Goal: Use online tool/utility: Use online tool/utility

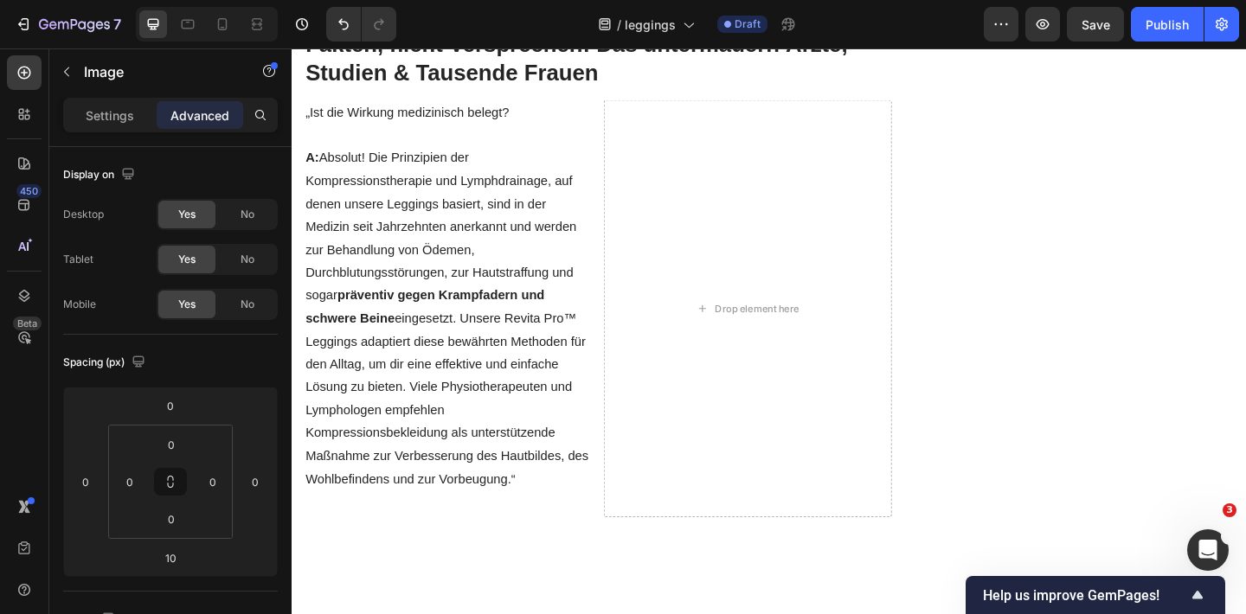
scroll to position [2531, 0]
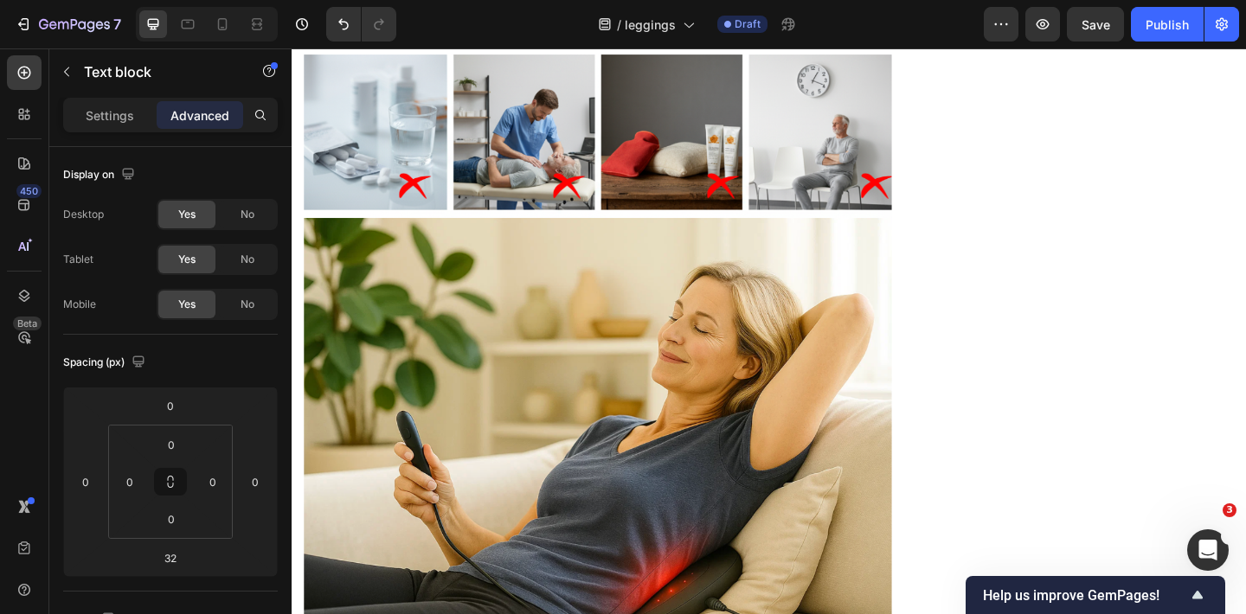
scroll to position [2984, 0]
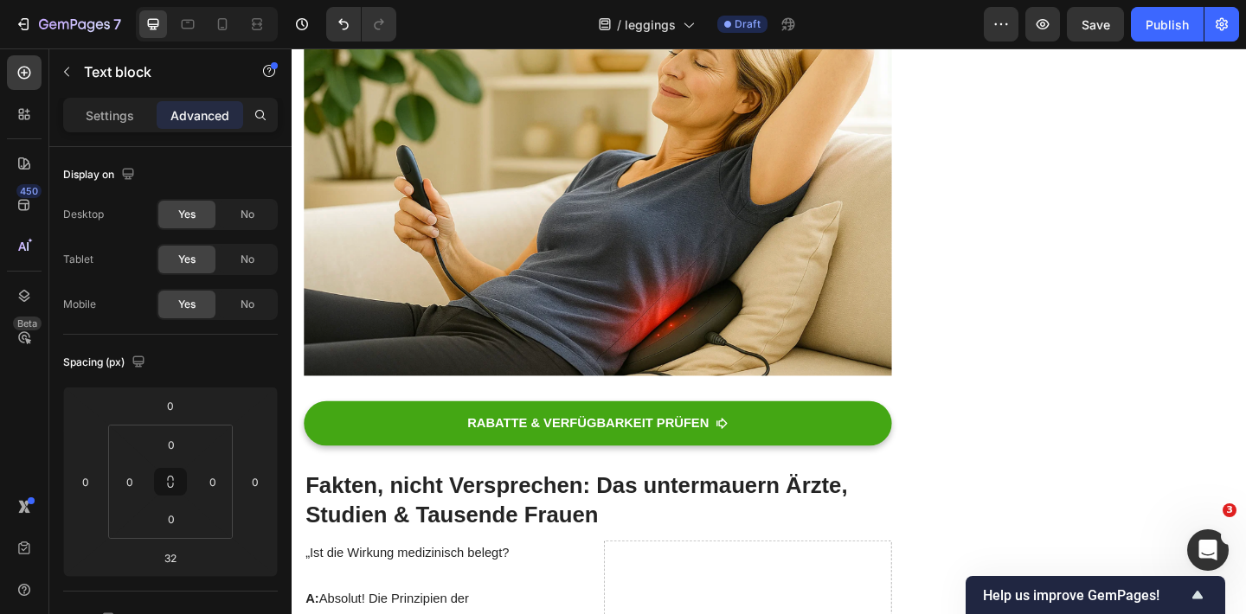
scroll to position [3314, 0]
drag, startPoint x: 733, startPoint y: 413, endPoint x: 310, endPoint y: 75, distance: 542.2
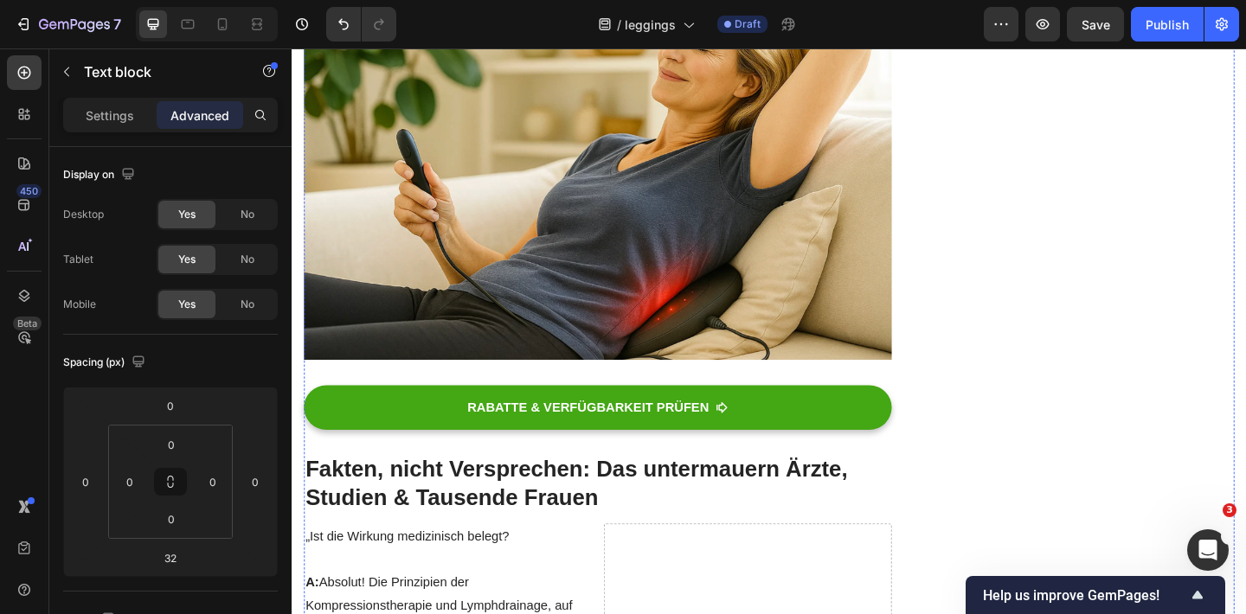
scroll to position [2943, 0]
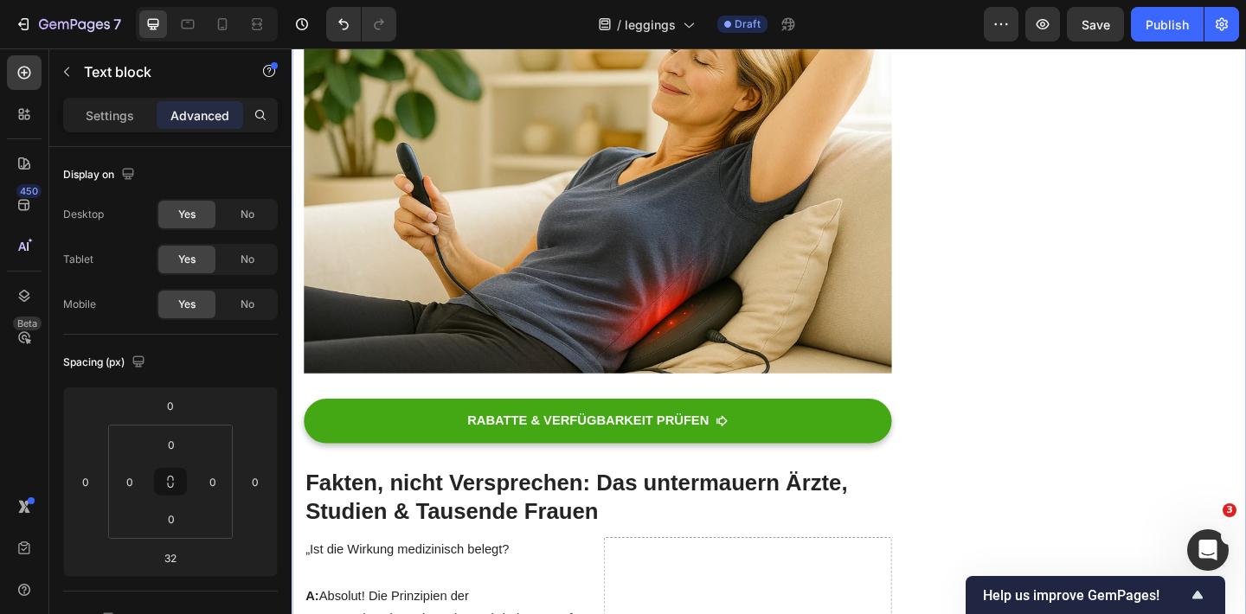
drag, startPoint x: 932, startPoint y: 418, endPoint x: 303, endPoint y: 210, distance: 663.0
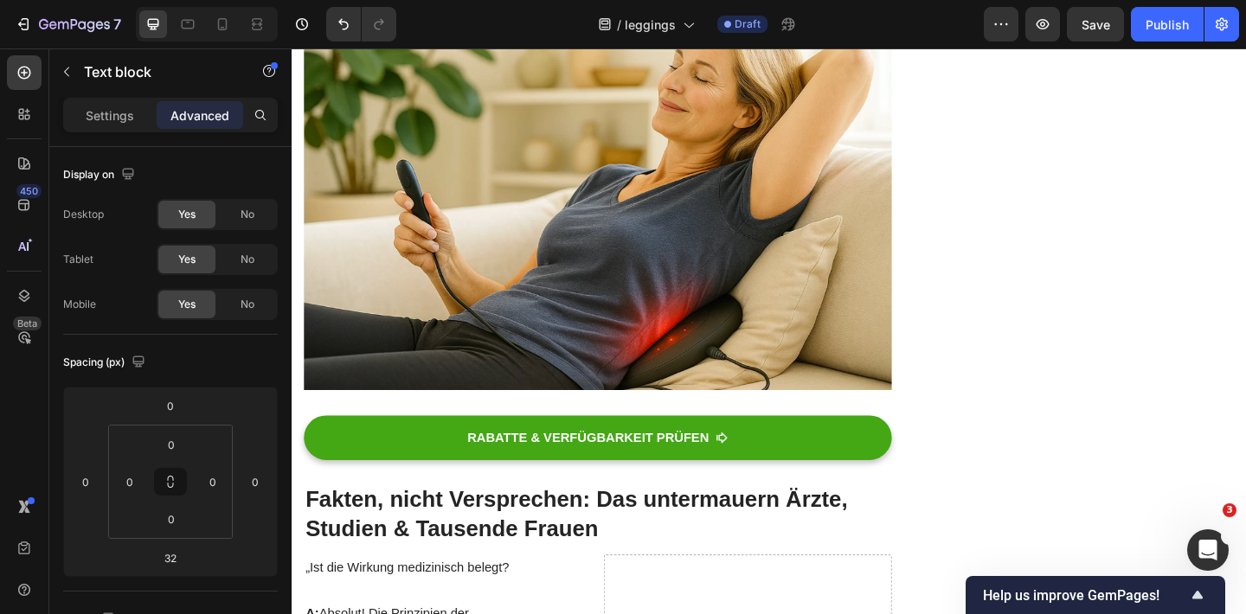
scroll to position [3076, 0]
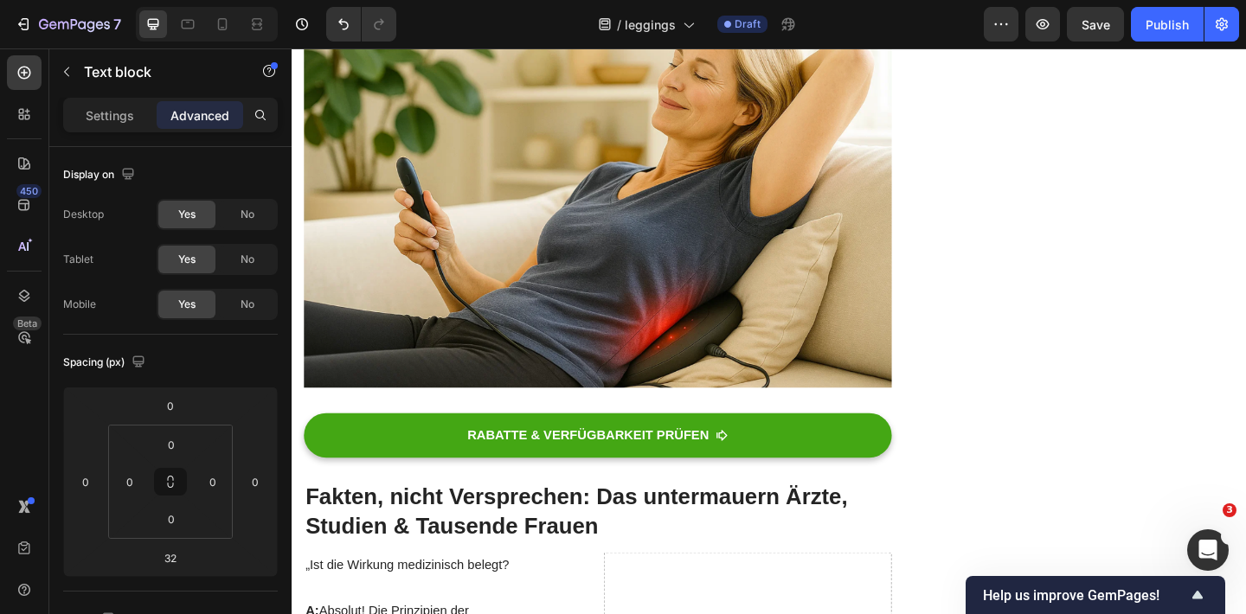
click at [84, 107] on div "Settings" at bounding box center [110, 115] width 86 height 28
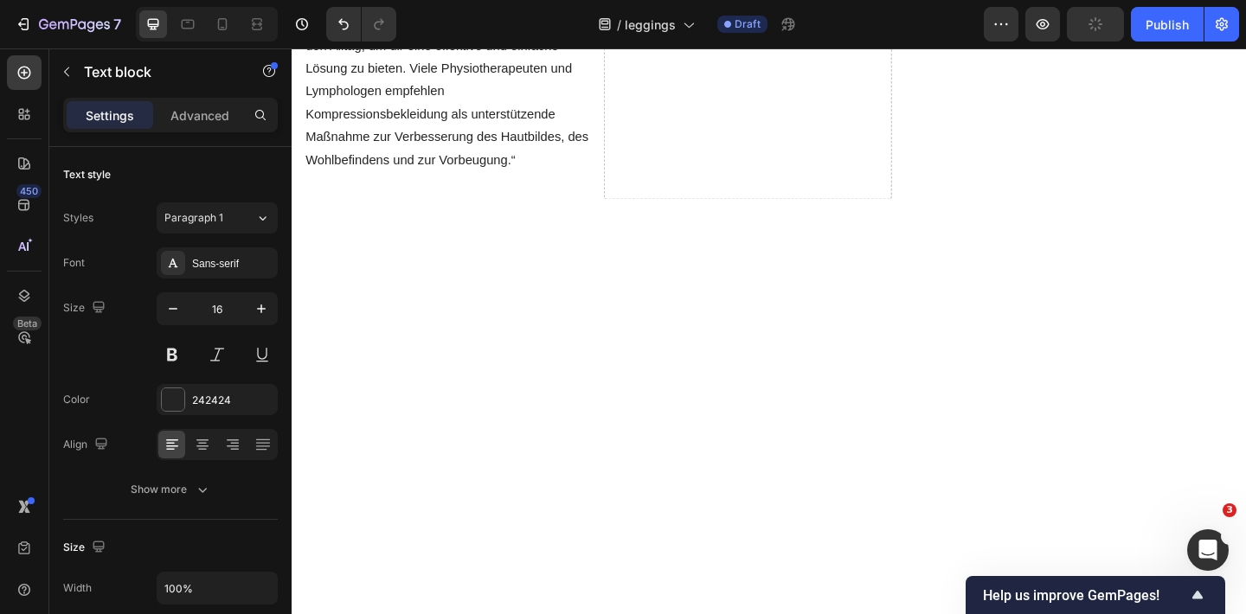
scroll to position [3923, 0]
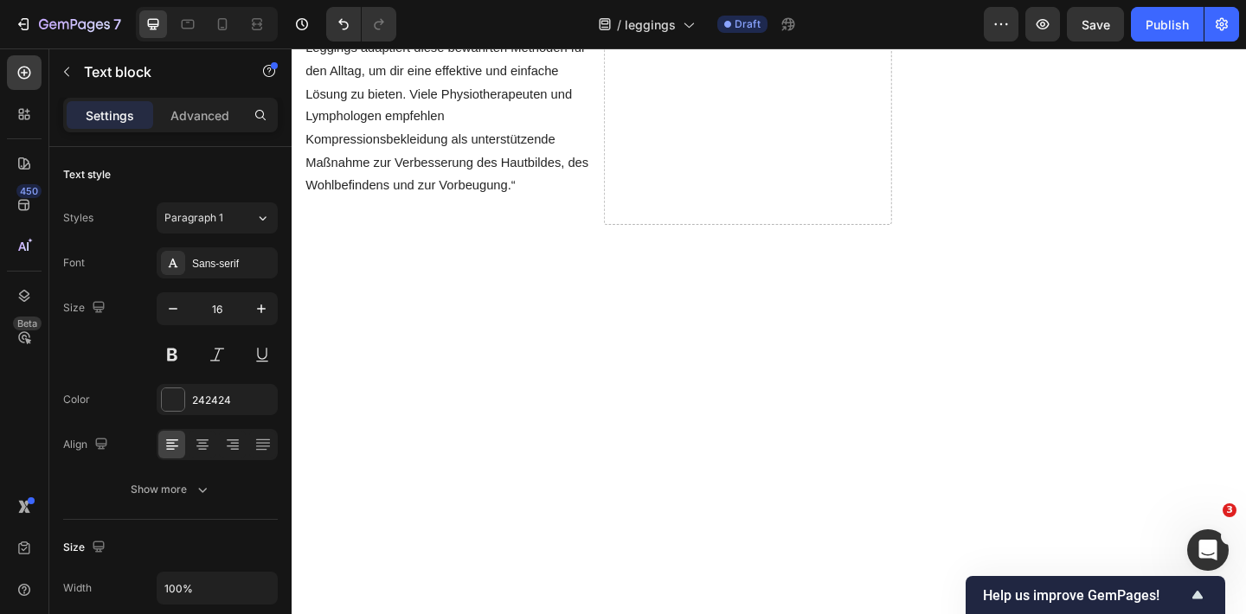
scroll to position [3883, 0]
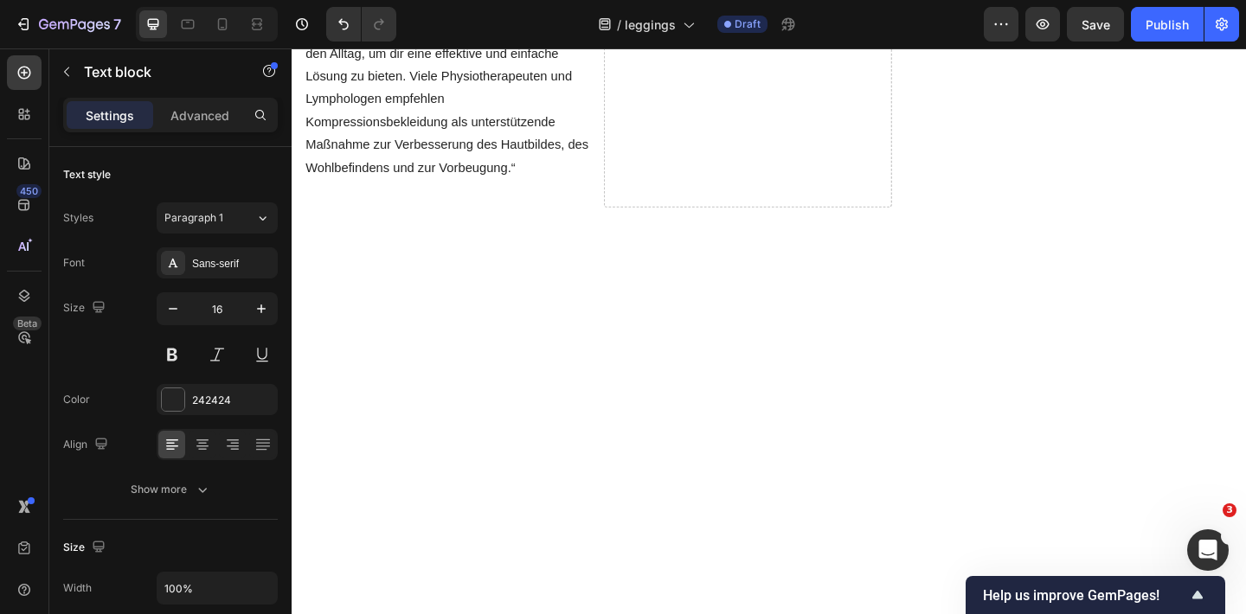
scroll to position [3907, 0]
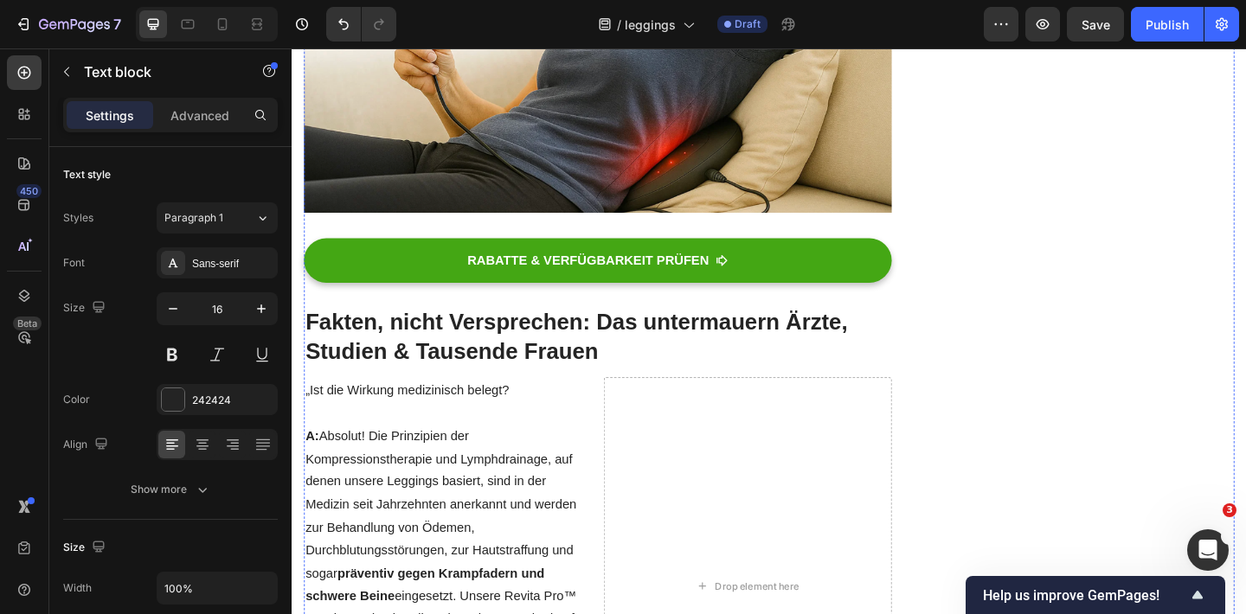
scroll to position [3269, 0]
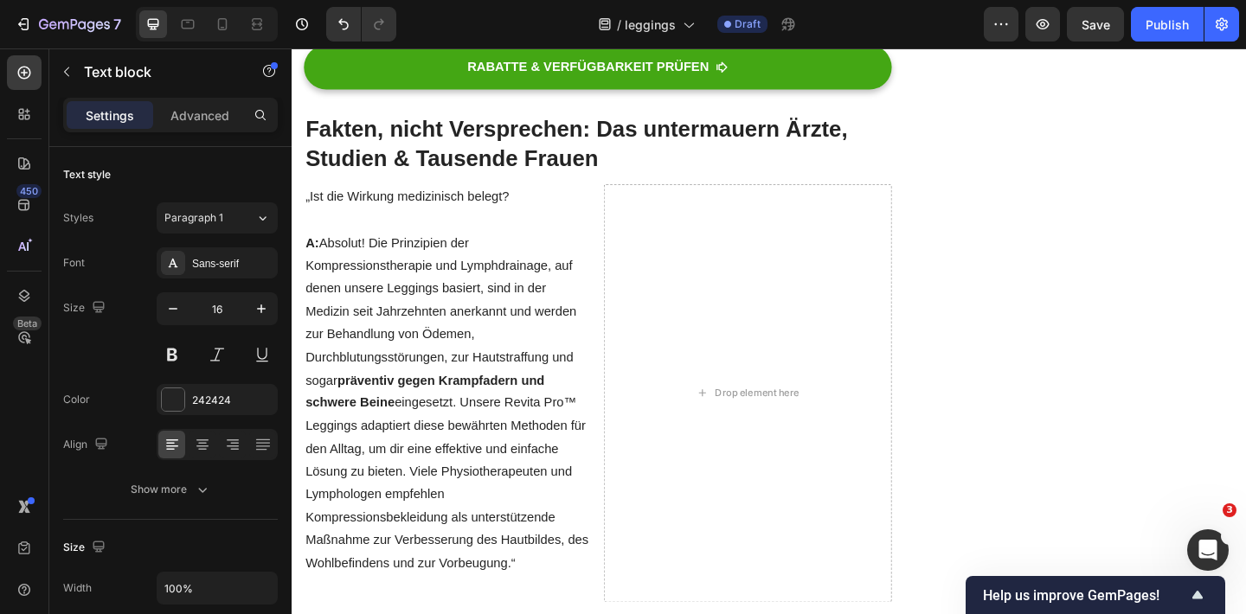
scroll to position [4082, 0]
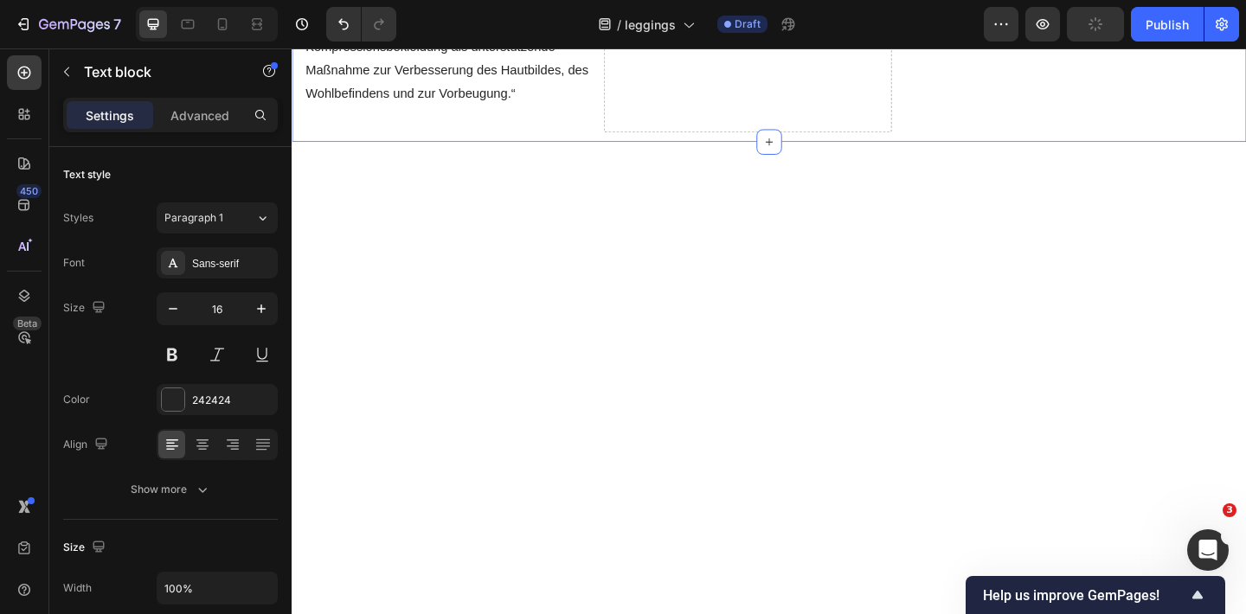
drag, startPoint x: 689, startPoint y: 138, endPoint x: 298, endPoint y: 140, distance: 391.0
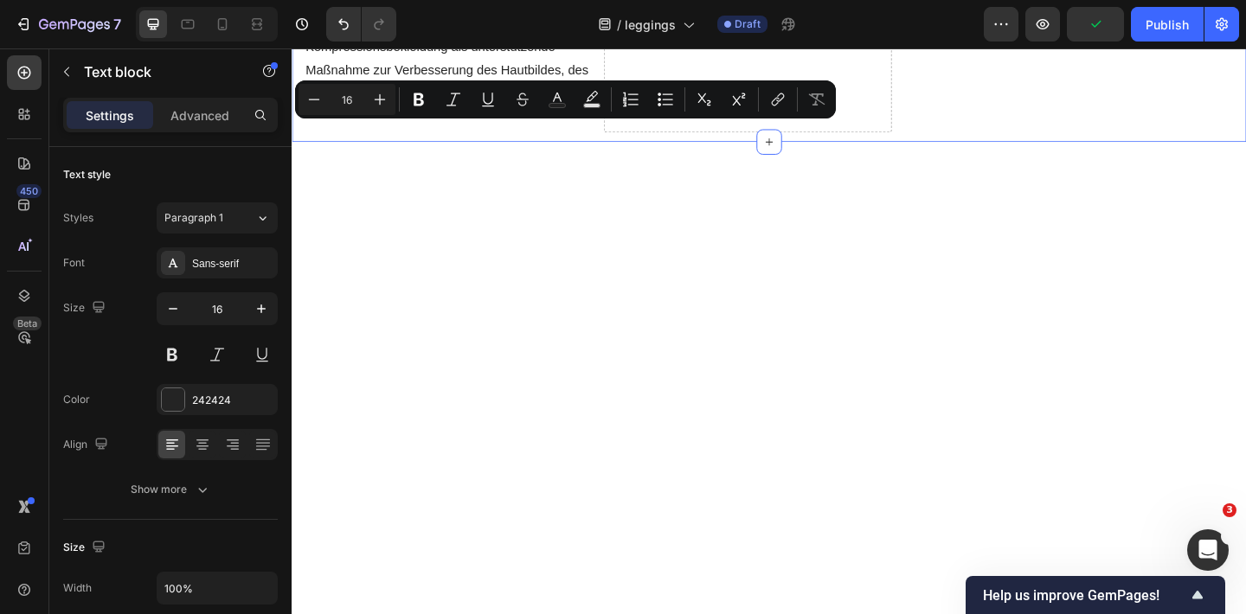
copy p "Du siehst: Es ist keine Magie, sondern faszinierende Biologie!"
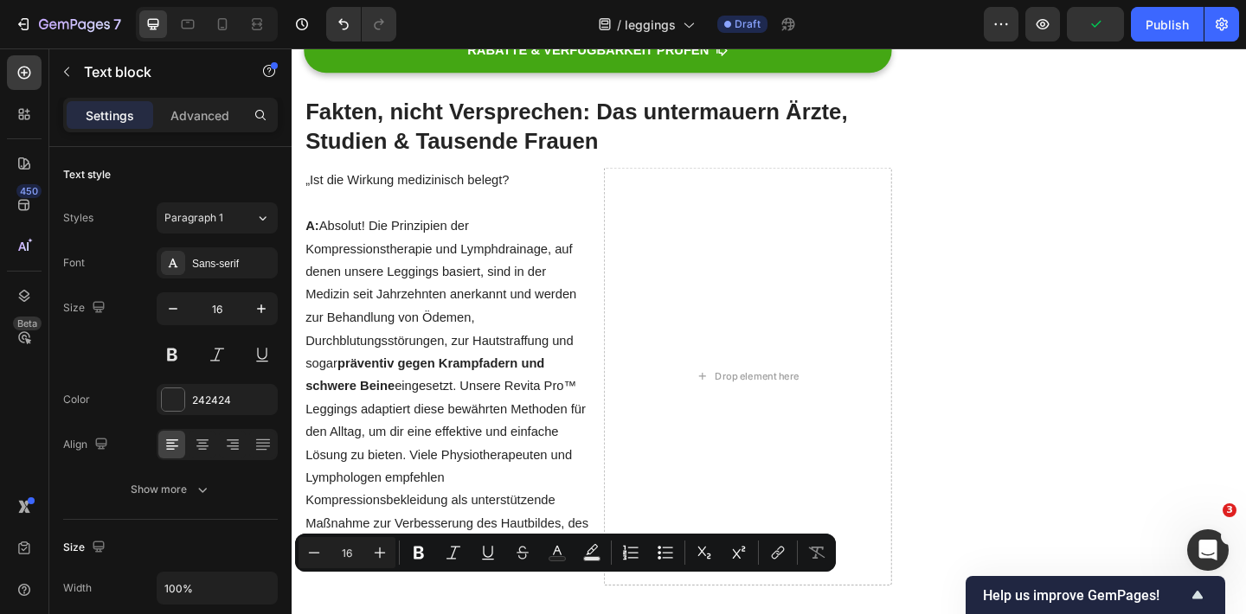
scroll to position [3431, 0]
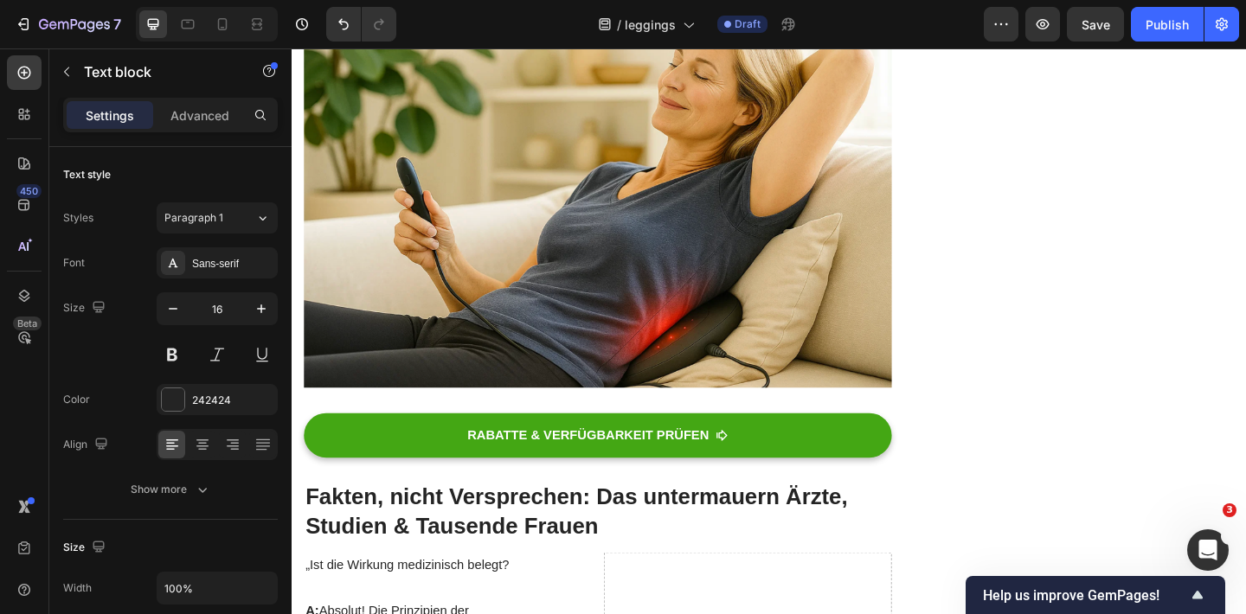
scroll to position [3078, 0]
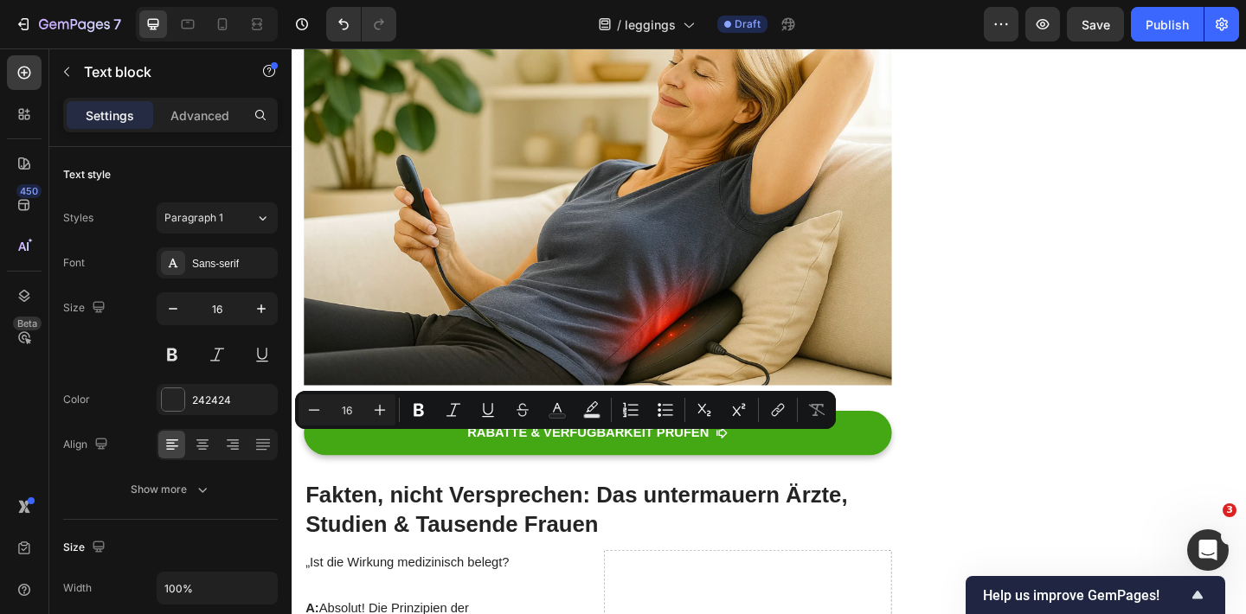
drag, startPoint x: 421, startPoint y: 480, endPoint x: 272, endPoint y: 477, distance: 149.7
click at [291, 477] on html "Header [DATE] | Advertorial | [PERSON_NAME] Text block Row Wie diese Leggings a…" at bounding box center [810, 398] width 1038 height 6857
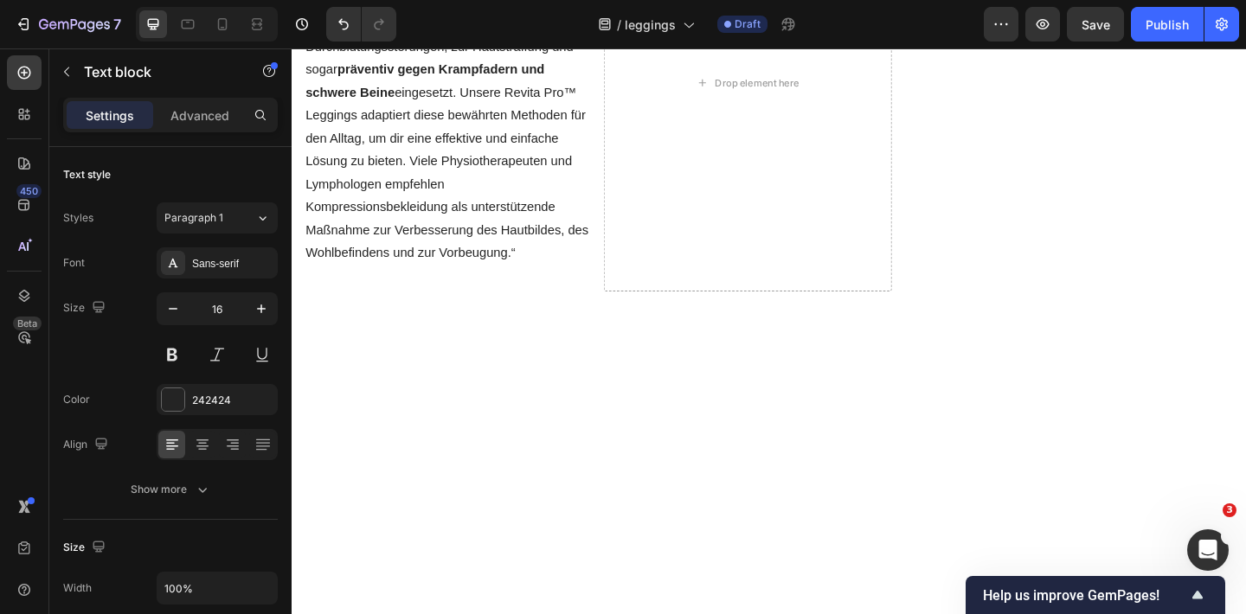
scroll to position [3859, 0]
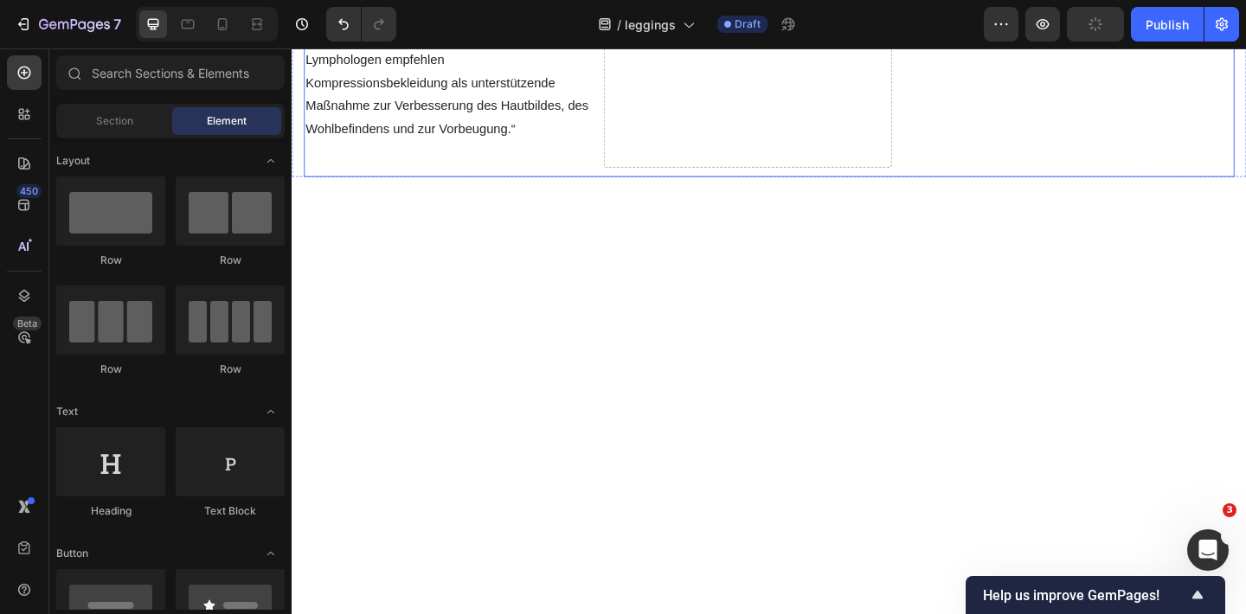
scroll to position [3886, 0]
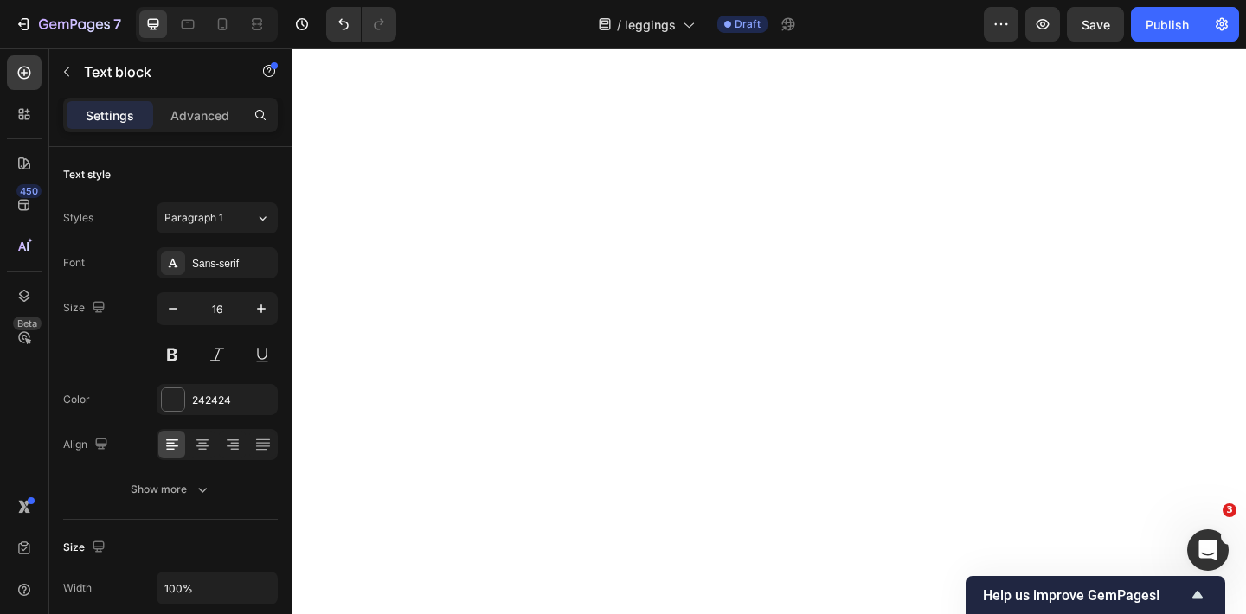
scroll to position [4909, 0]
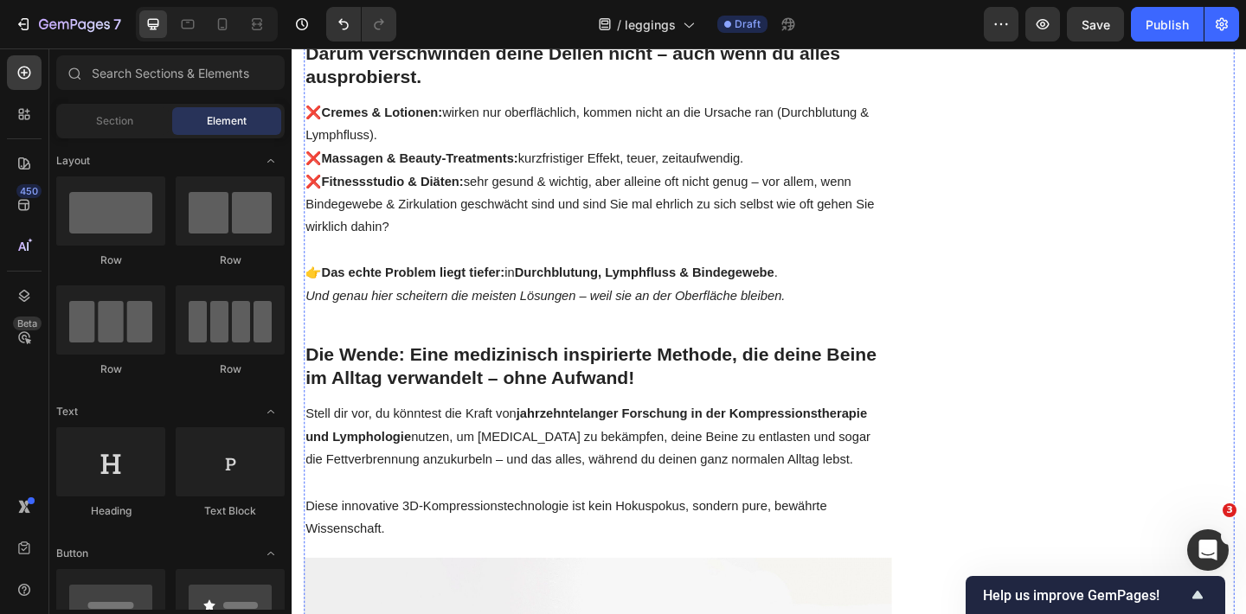
scroll to position [681, 0]
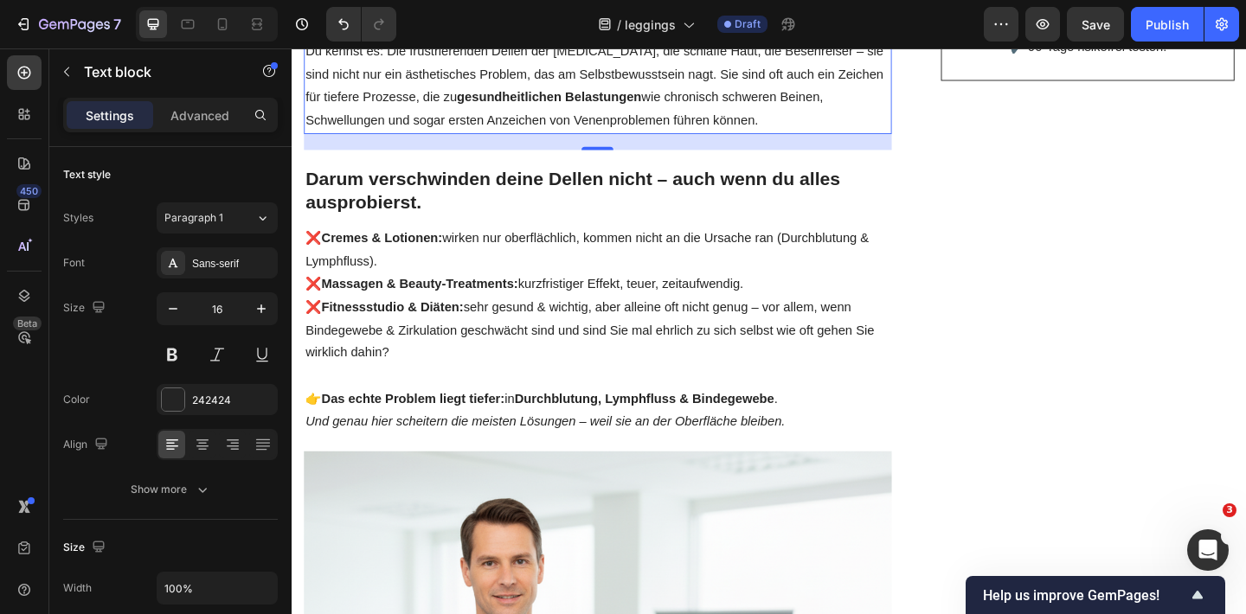
scroll to position [504, 0]
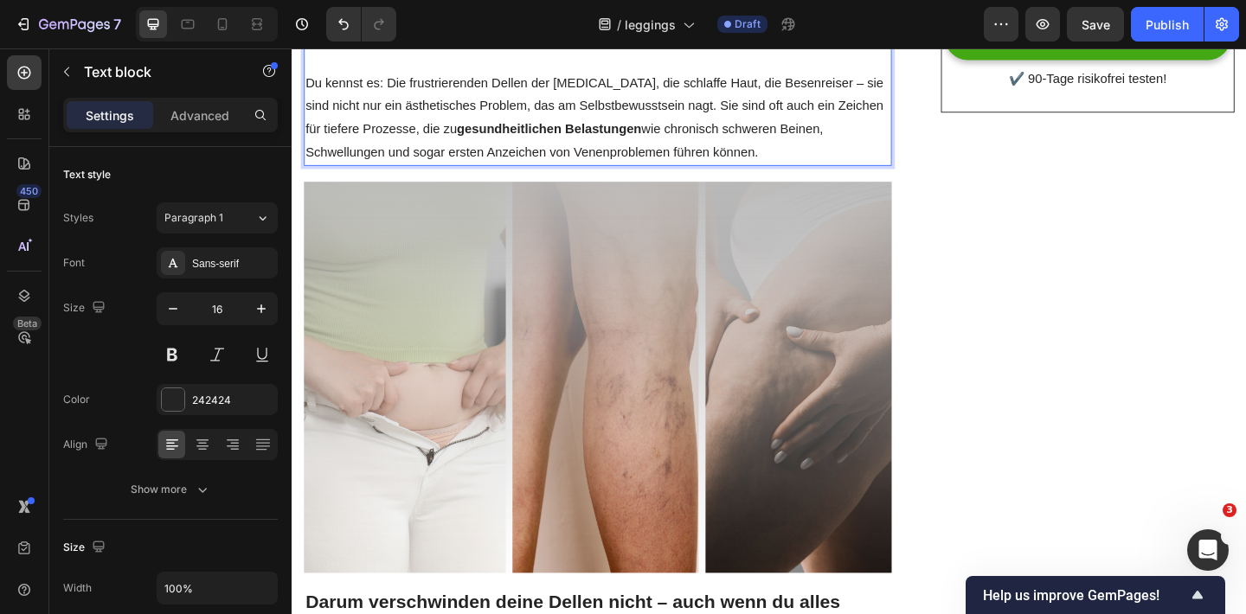
click at [502, 75] on p "Rich Text Editor. Editing area: main" at bounding box center [624, 62] width 636 height 25
click at [496, 75] on p "Rich Text Editor. Editing area: main" at bounding box center [624, 62] width 636 height 25
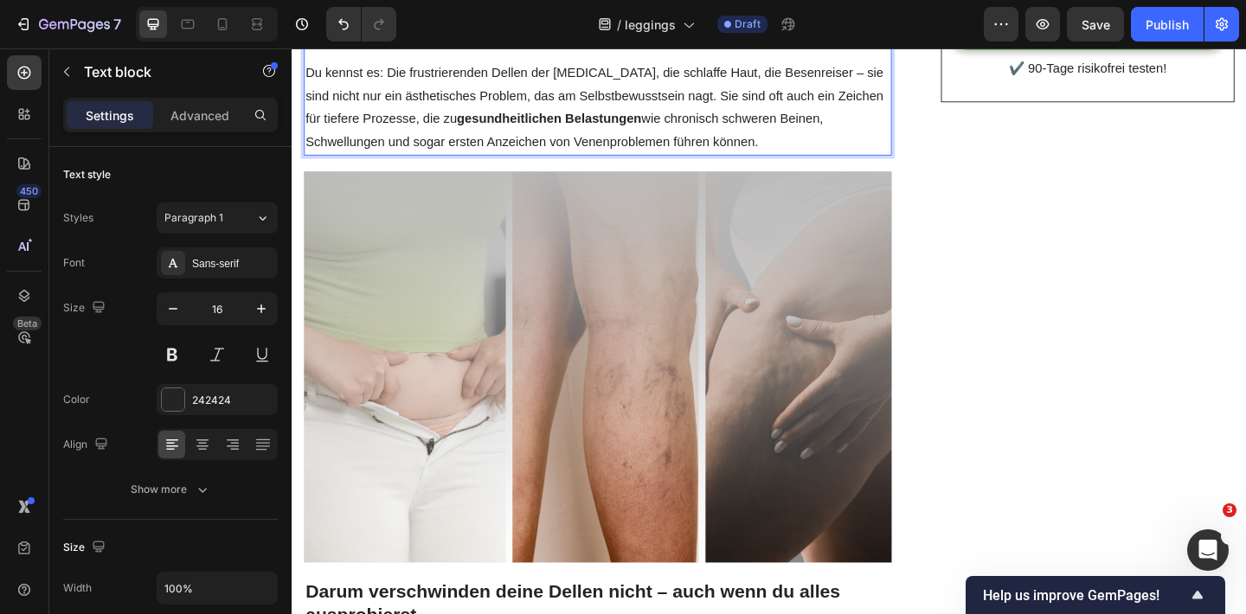
click at [584, 38] on p "Mit den Jahren wird der Stoffwechsel [PERSON_NAME], die Haut verliert spürbar a…" at bounding box center [624, 1] width 636 height 74
drag, startPoint x: 598, startPoint y: 303, endPoint x: 577, endPoint y: 303, distance: 20.8
click at [577, 38] on p "Mit den Jahren wird der Stoffwechsel [PERSON_NAME], die Haut verliert spürbar a…" at bounding box center [624, 1] width 636 height 74
click at [608, 38] on p "Mit den Jahren wird der Stoffwechsel [PERSON_NAME], die Haut verliert spürbar a…" at bounding box center [624, 1] width 636 height 74
drag, startPoint x: 617, startPoint y: 325, endPoint x: 808, endPoint y: 362, distance: 194.7
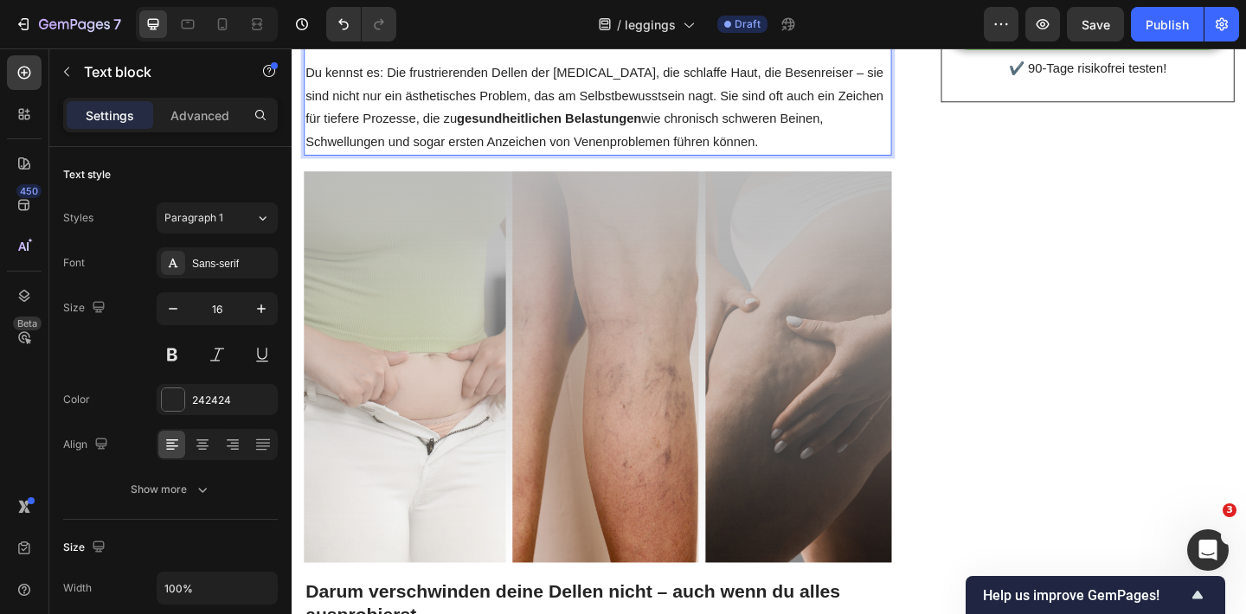
click at [808, 38] on p "Mit den Jahren wird der Stoffwechsel [PERSON_NAME], die Haut verliert spürbar a…" at bounding box center [624, 1] width 636 height 74
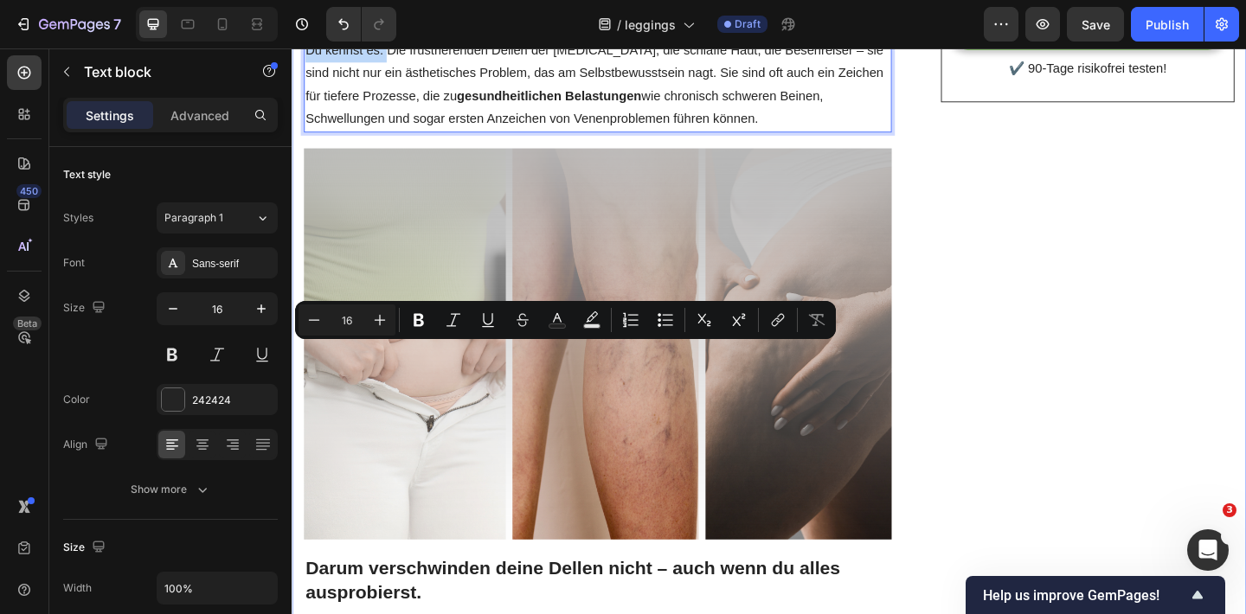
drag, startPoint x: 395, startPoint y: 379, endPoint x: 302, endPoint y: 376, distance: 93.5
click at [434, 138] on p "Du kennst es: Die frustrierenden Dellen der [MEDICAL_DATA], die schlaffe Haut, …" at bounding box center [624, 88] width 636 height 99
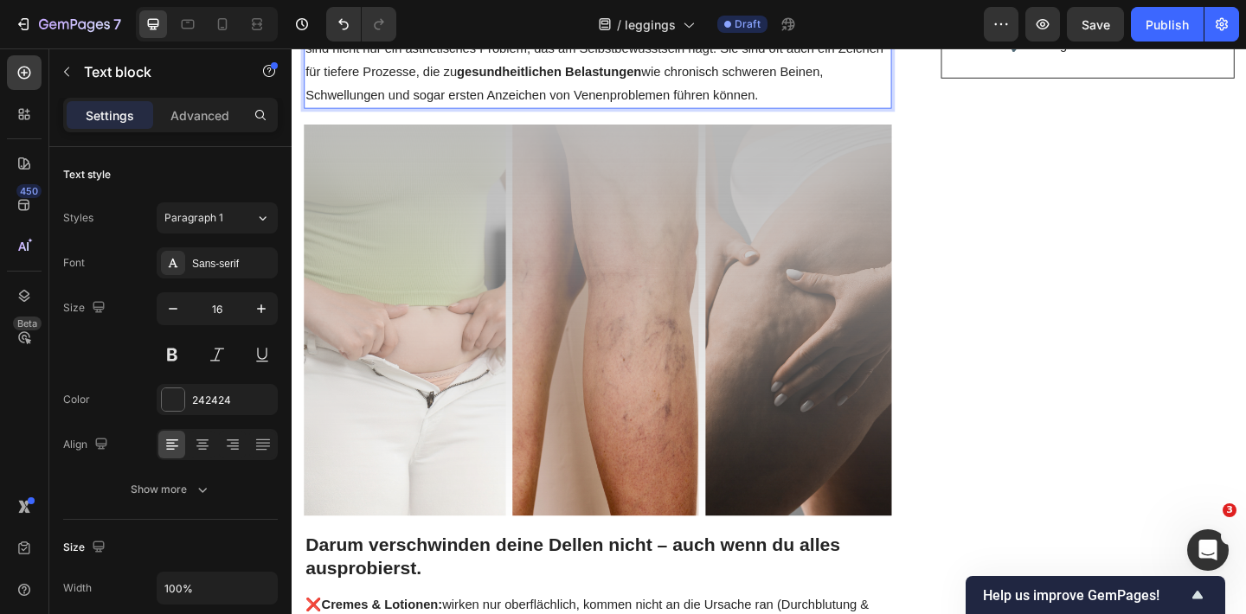
scroll to position [543, 0]
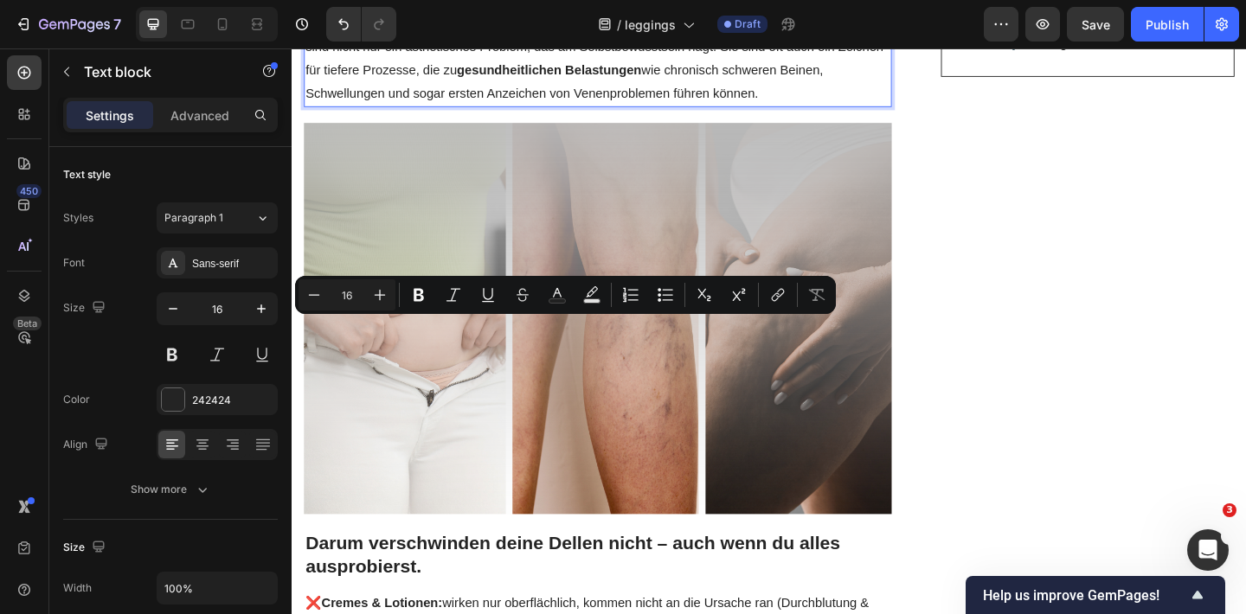
drag, startPoint x: 397, startPoint y: 351, endPoint x: 312, endPoint y: 343, distance: 85.1
click at [312, 111] on p "Du kennst es: Die frustrierenden Dellen der [MEDICAL_DATA], die schlaffe Haut, …" at bounding box center [624, 60] width 636 height 99
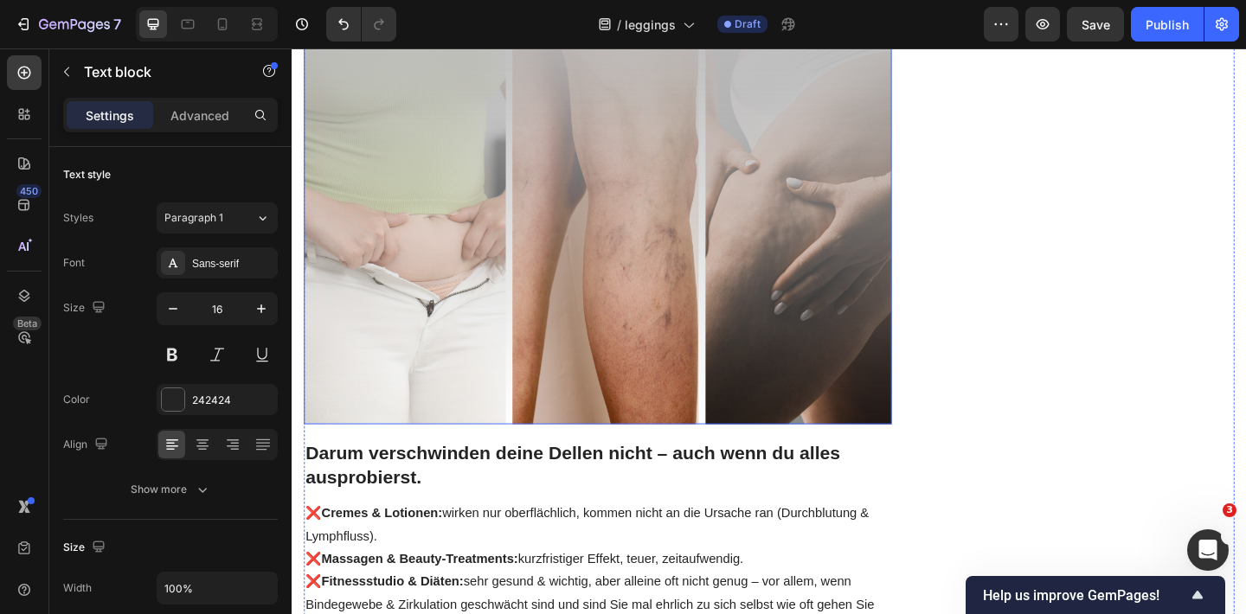
scroll to position [657, 0]
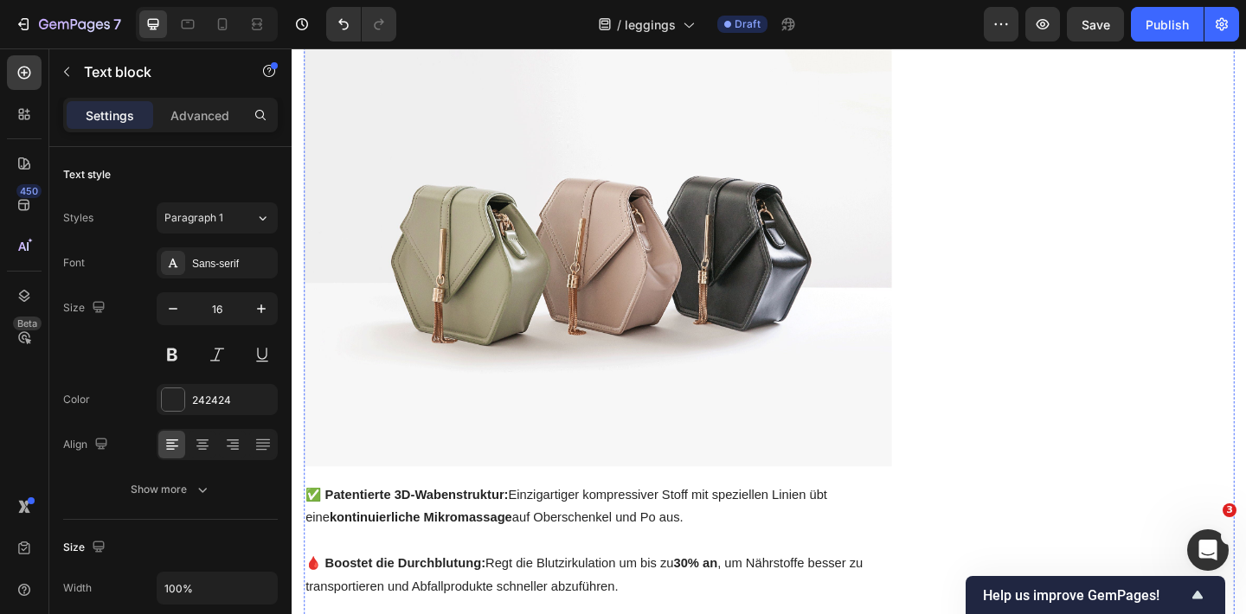
scroll to position [2335, 0]
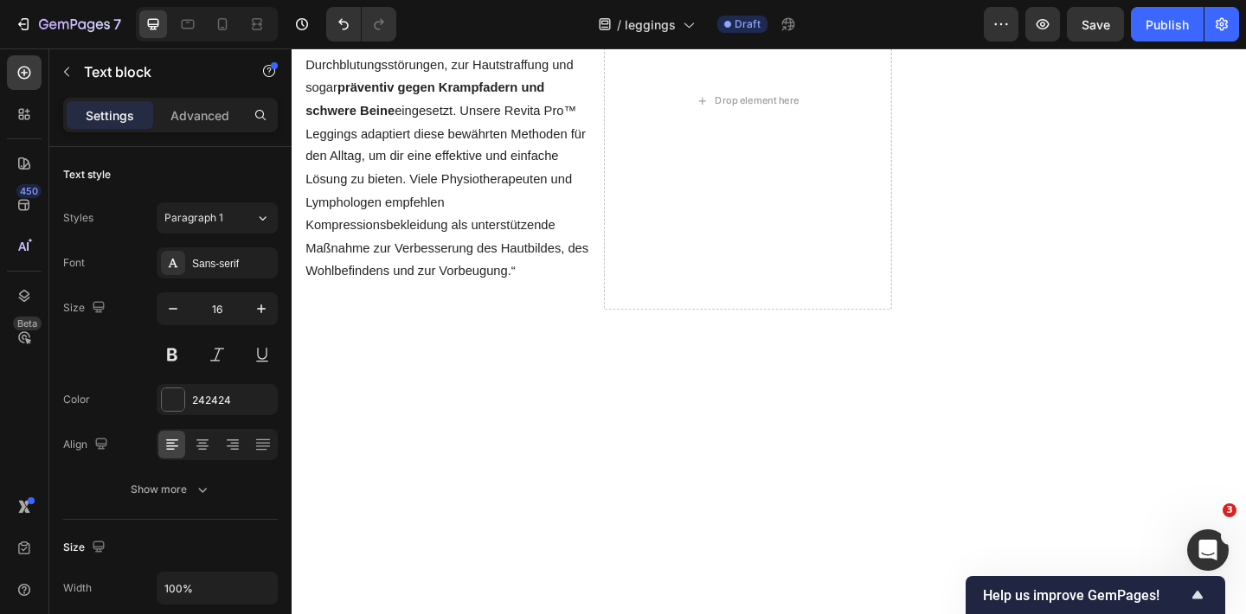
scroll to position [4993, 0]
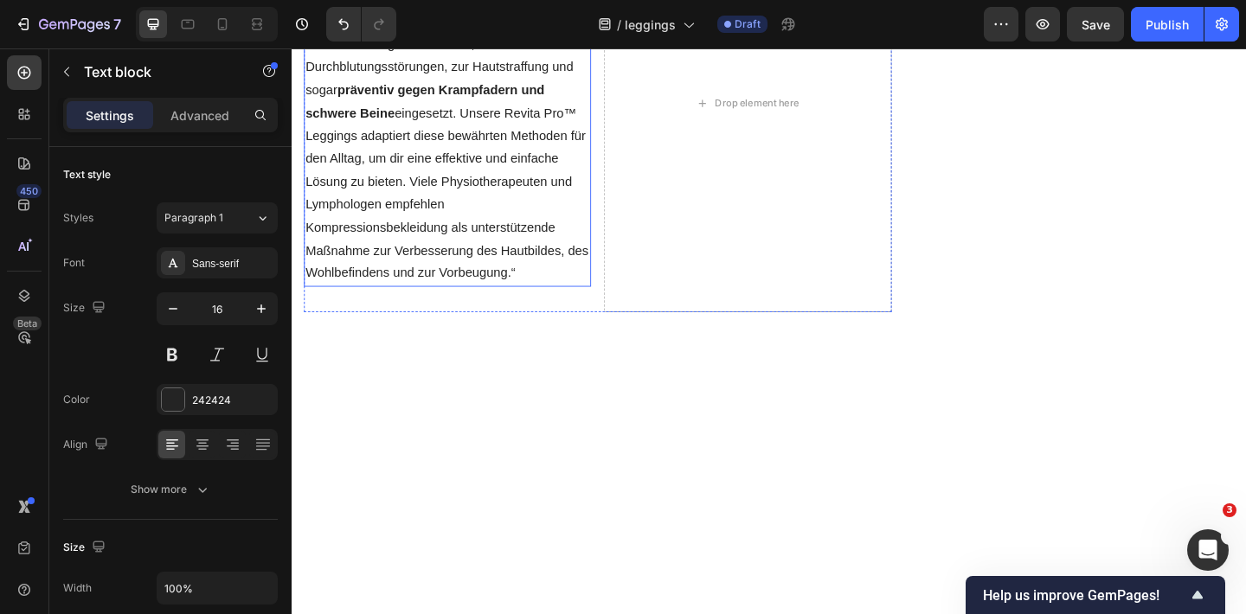
click at [504, 306] on p "A: Absolut! Die Prinzipien der Kompressionstherapie und Lymphdrainage, auf dene…" at bounding box center [460, 120] width 309 height 374
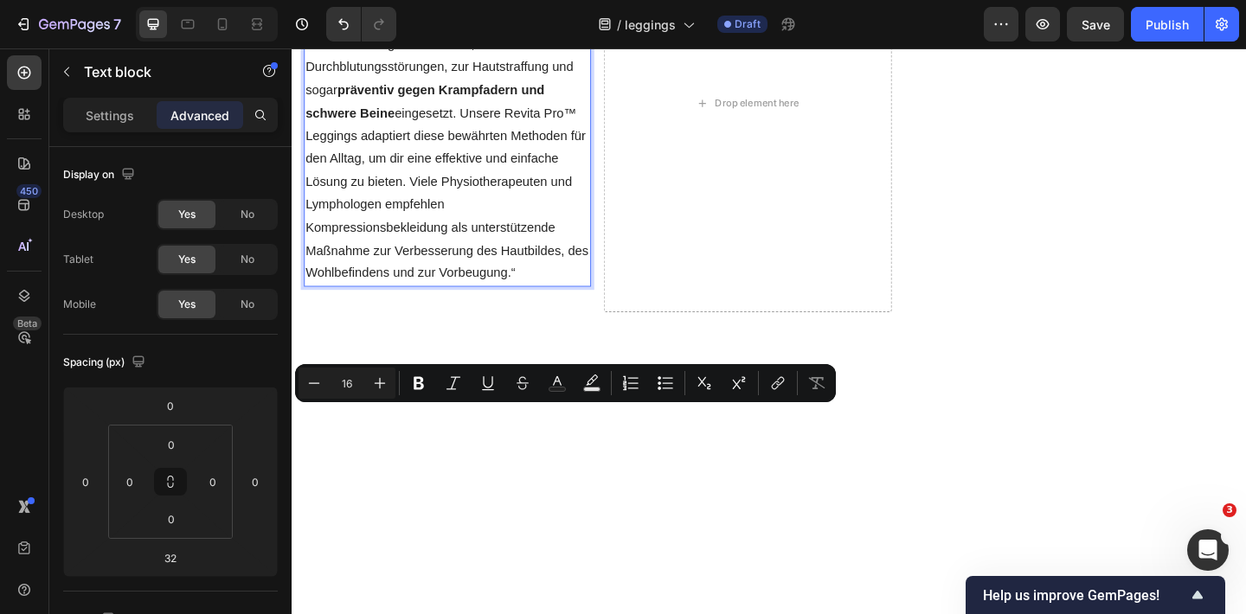
click at [511, 306] on p "A: Absolut! Die Prinzipien der Kompressionstherapie und Lymphdrainage, auf dene…" at bounding box center [460, 120] width 309 height 374
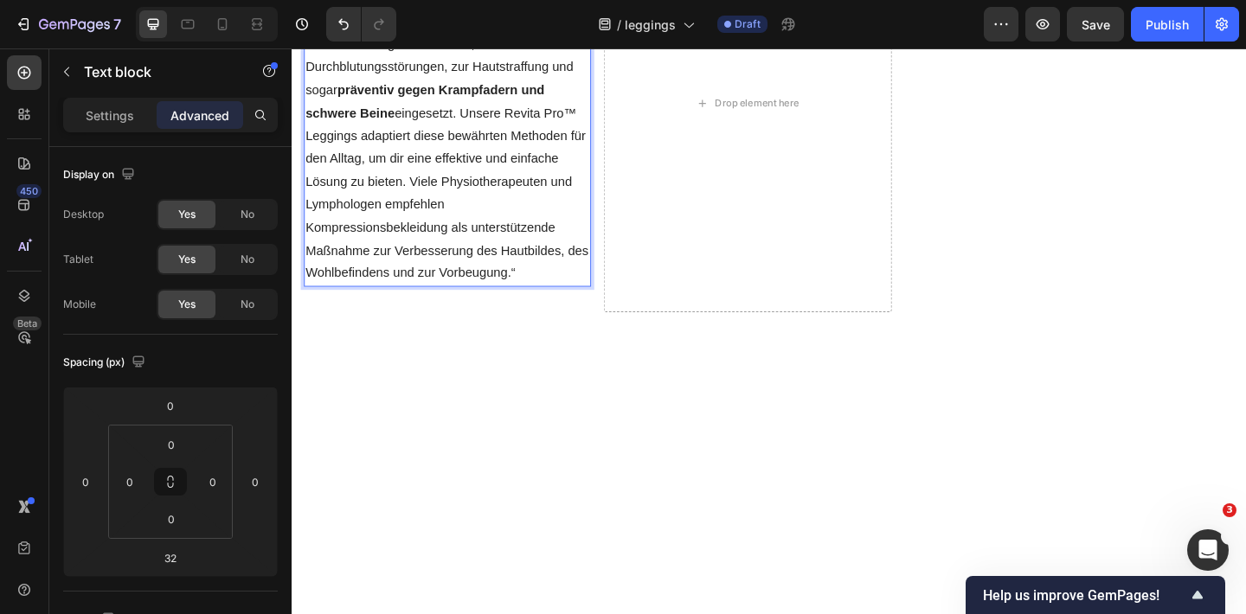
scroll to position [4993, 0]
click at [575, 305] on p "A: Absolut! Die Prinzipien der Kompressionstherapie und Lymphdrainage, auf dene…" at bounding box center [460, 119] width 309 height 374
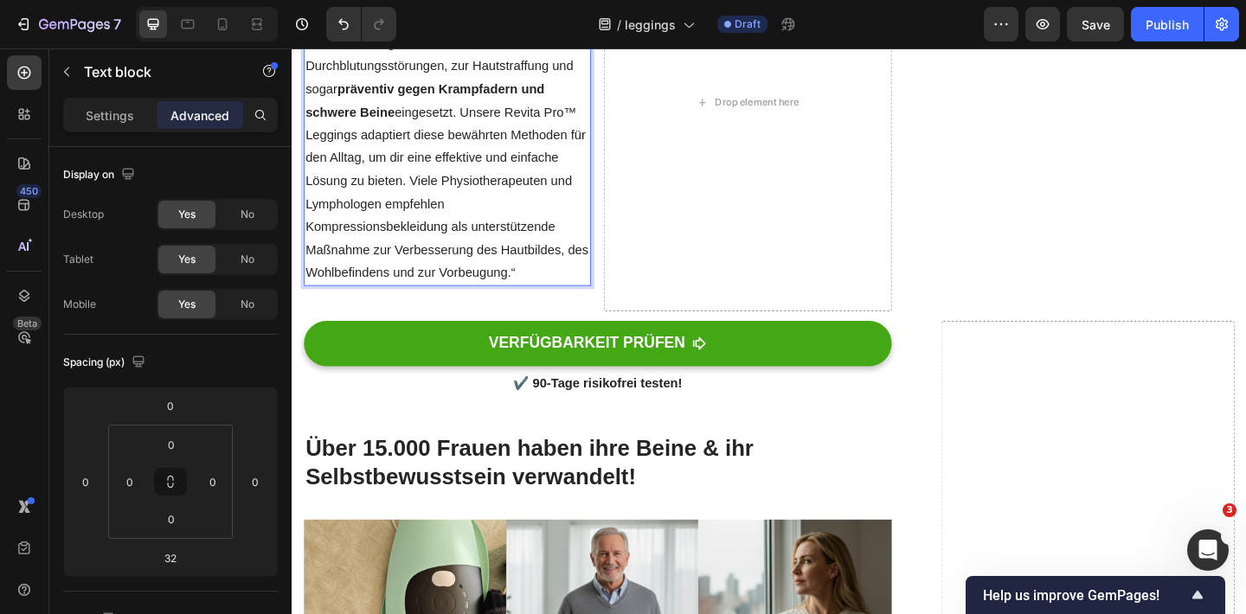
scroll to position [5029, 0]
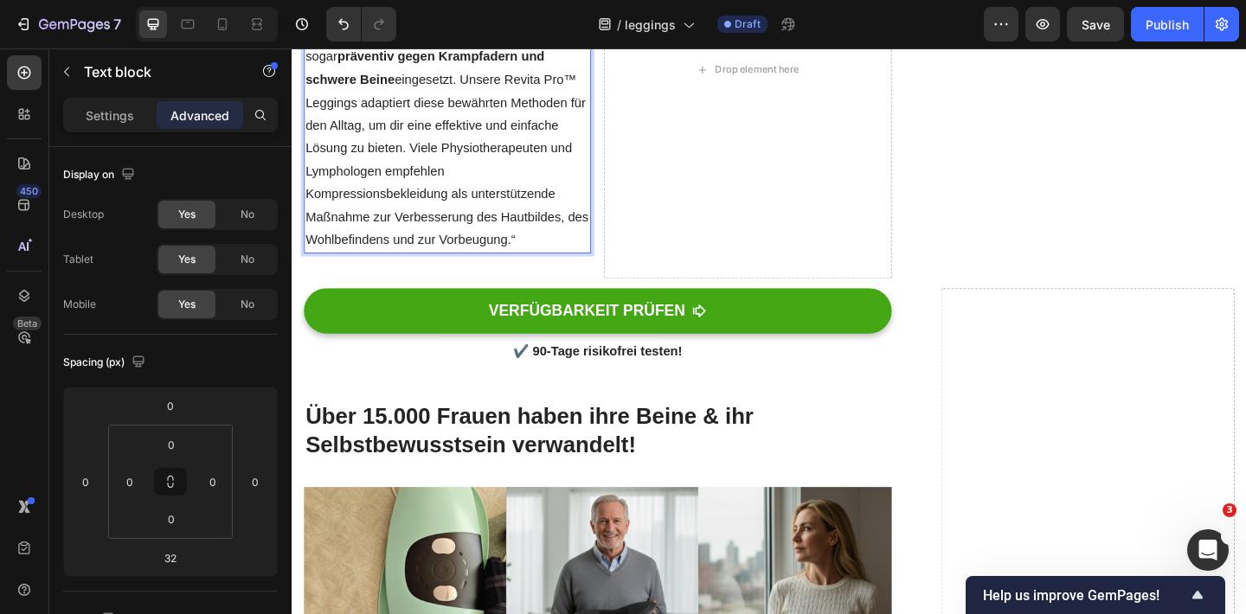
click at [538, 270] on p "A: Absolut! Die Prinzipien der Kompressionstherapie und Lymphdrainage, auf dene…" at bounding box center [460, 83] width 309 height 374
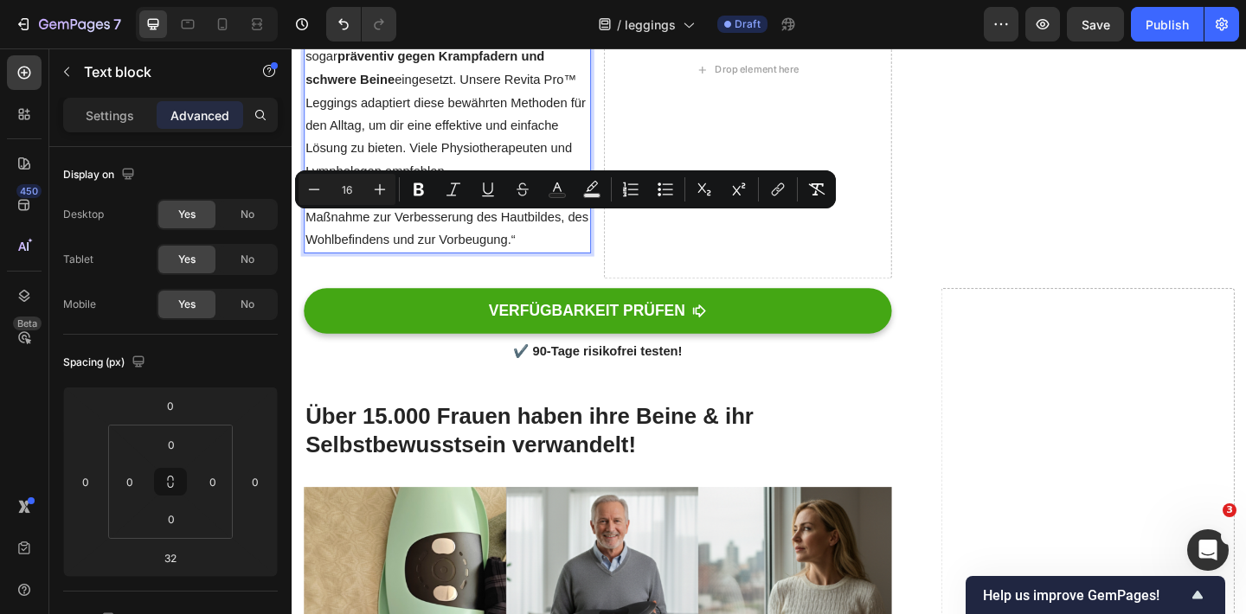
drag, startPoint x: 537, startPoint y: 583, endPoint x: 381, endPoint y: 242, distance: 375.0
click at [381, 242] on p "A: Absolut! Die Prinzipien der Kompressionstherapie und Lymphdrainage, auf dene…" at bounding box center [460, 83] width 309 height 374
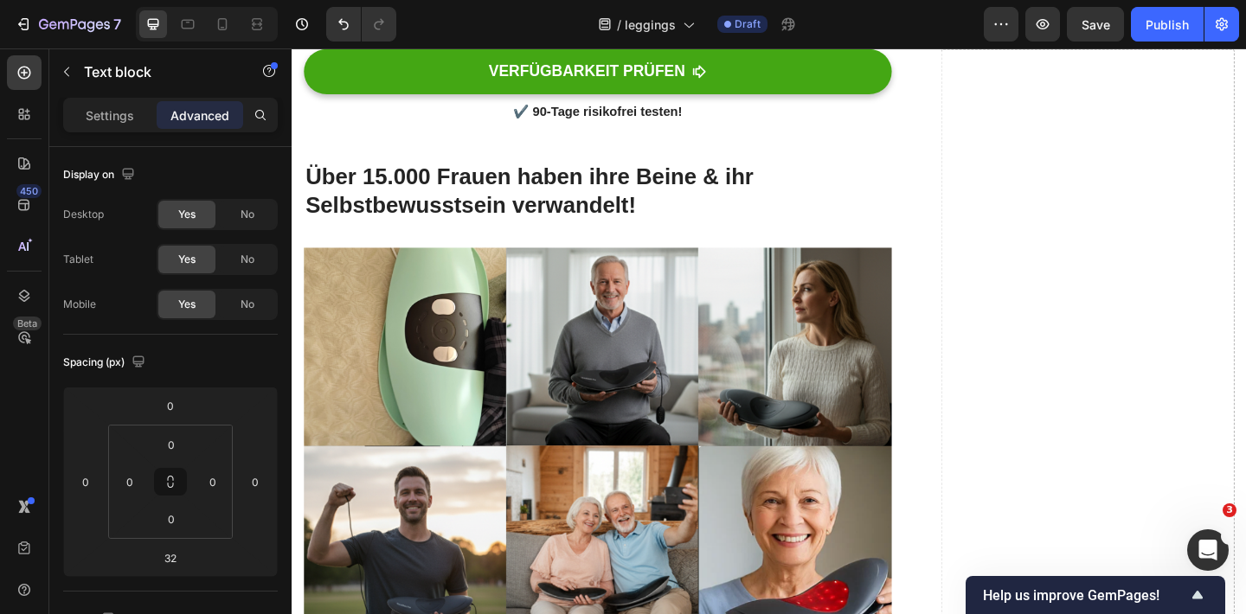
scroll to position [5041, 0]
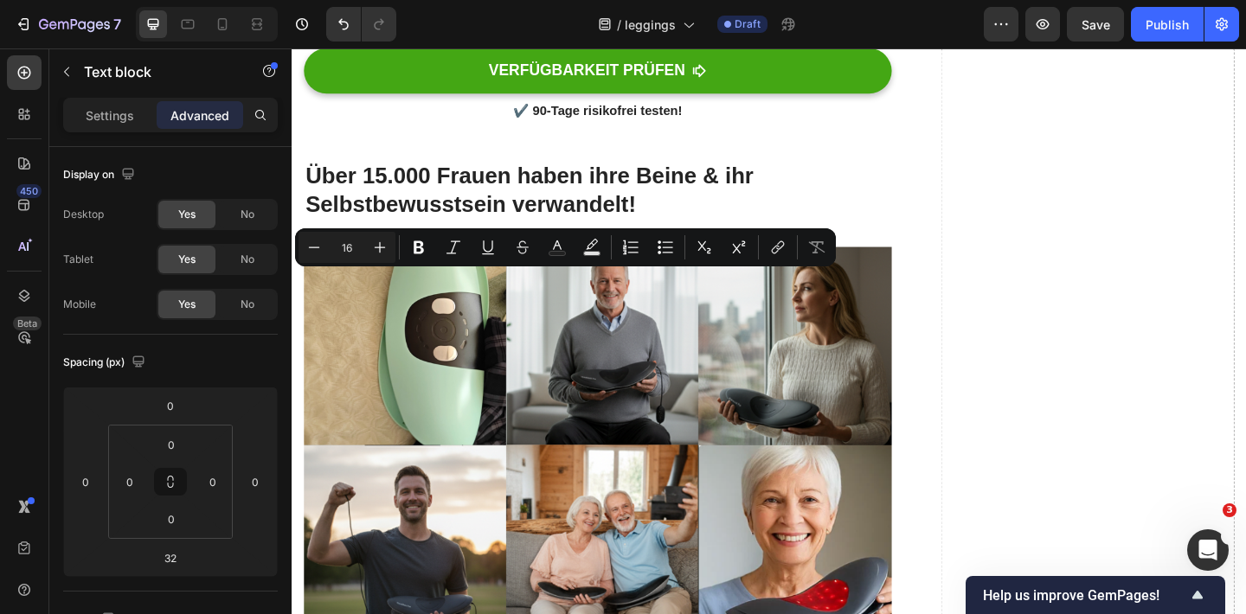
drag, startPoint x: 560, startPoint y: 305, endPoint x: 522, endPoint y: 297, distance: 39.0
drag, startPoint x: 592, startPoint y: 320, endPoint x: 509, endPoint y: 290, distance: 88.4
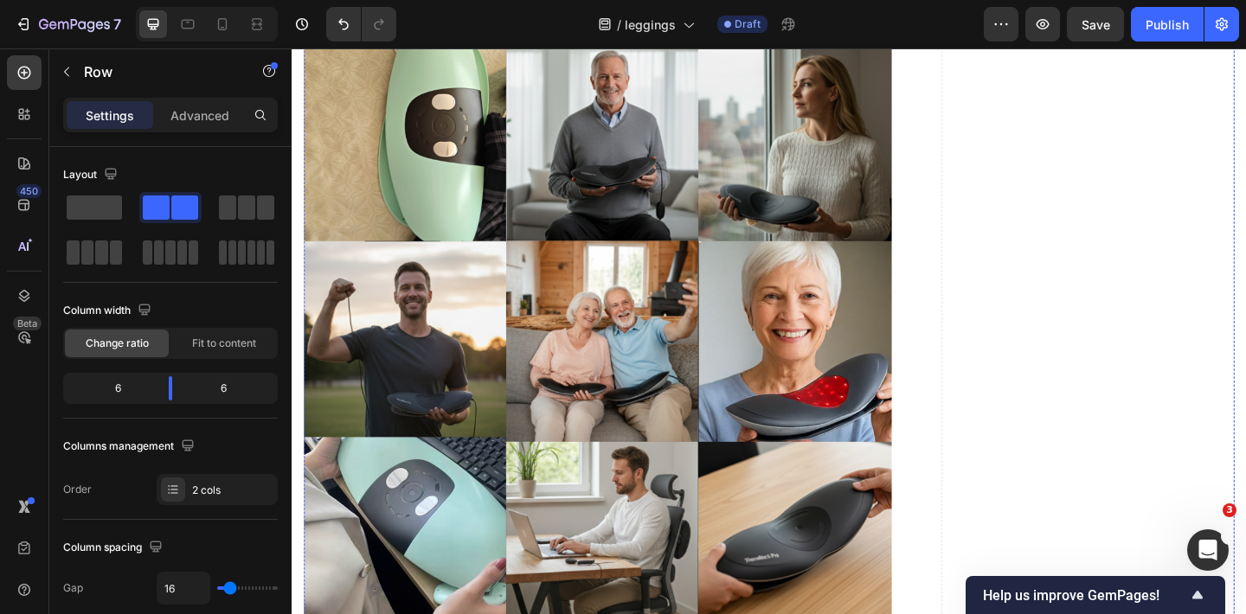
scroll to position [5518, 0]
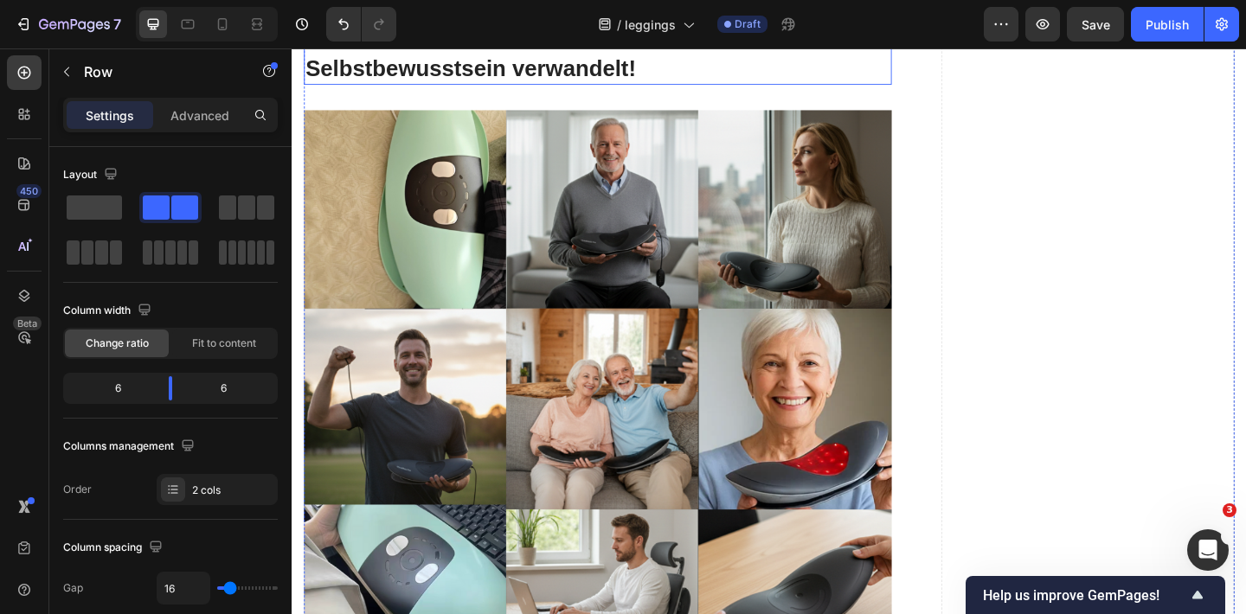
click at [616, 326] on img at bounding box center [623, 435] width 639 height 639
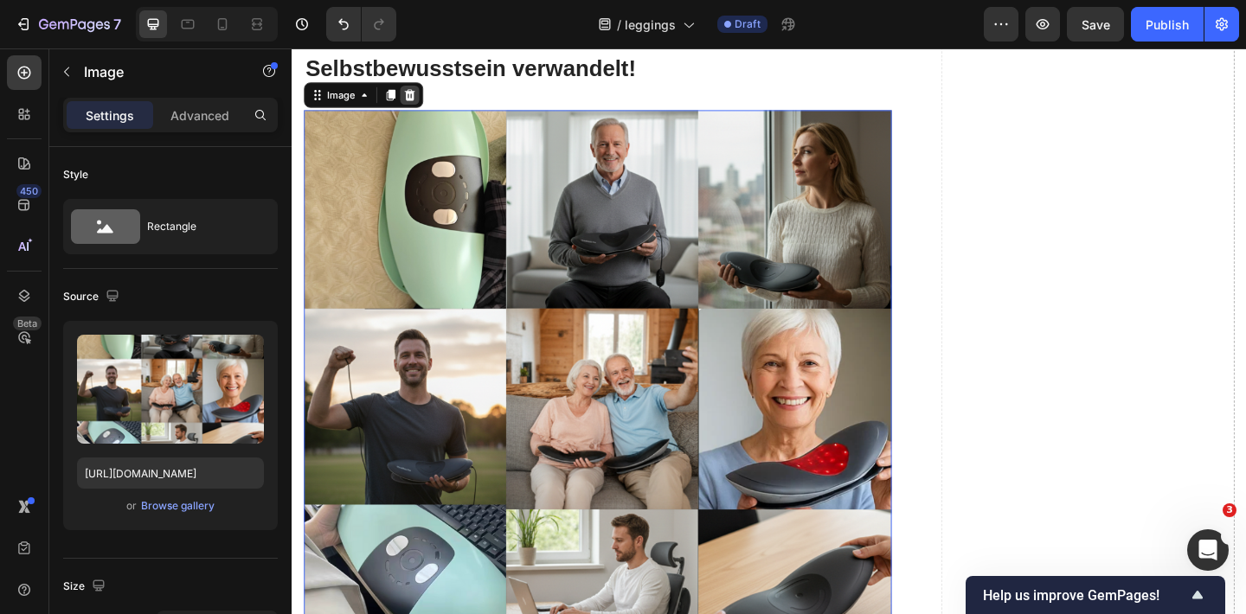
click at [424, 96] on icon at bounding box center [420, 100] width 14 height 14
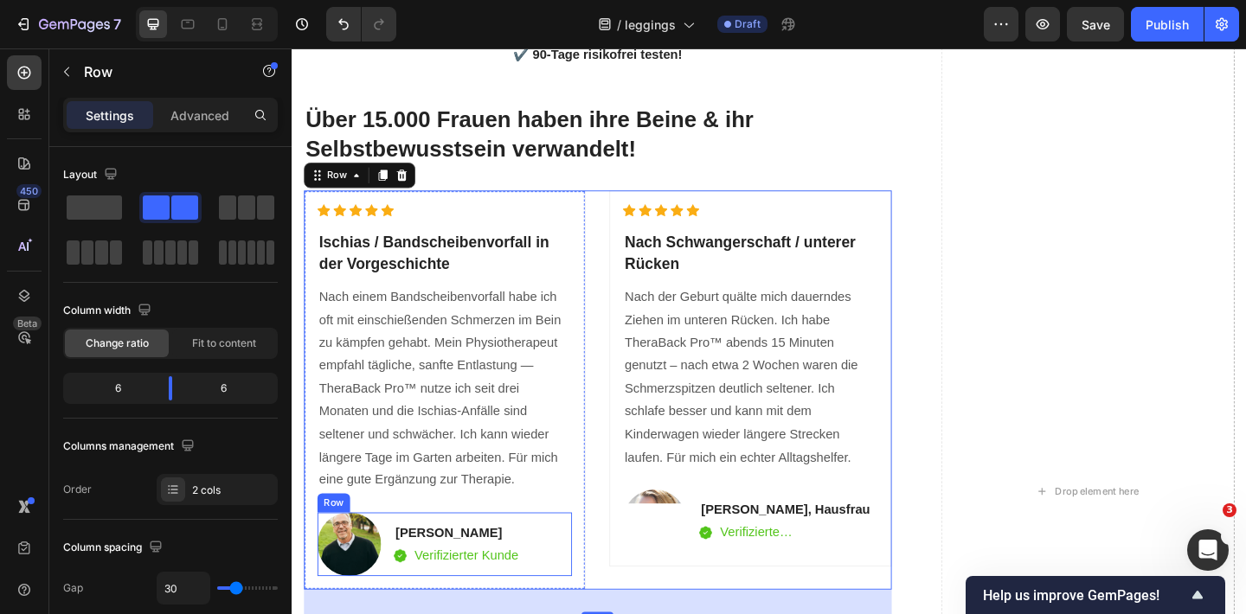
scroll to position [5409, 0]
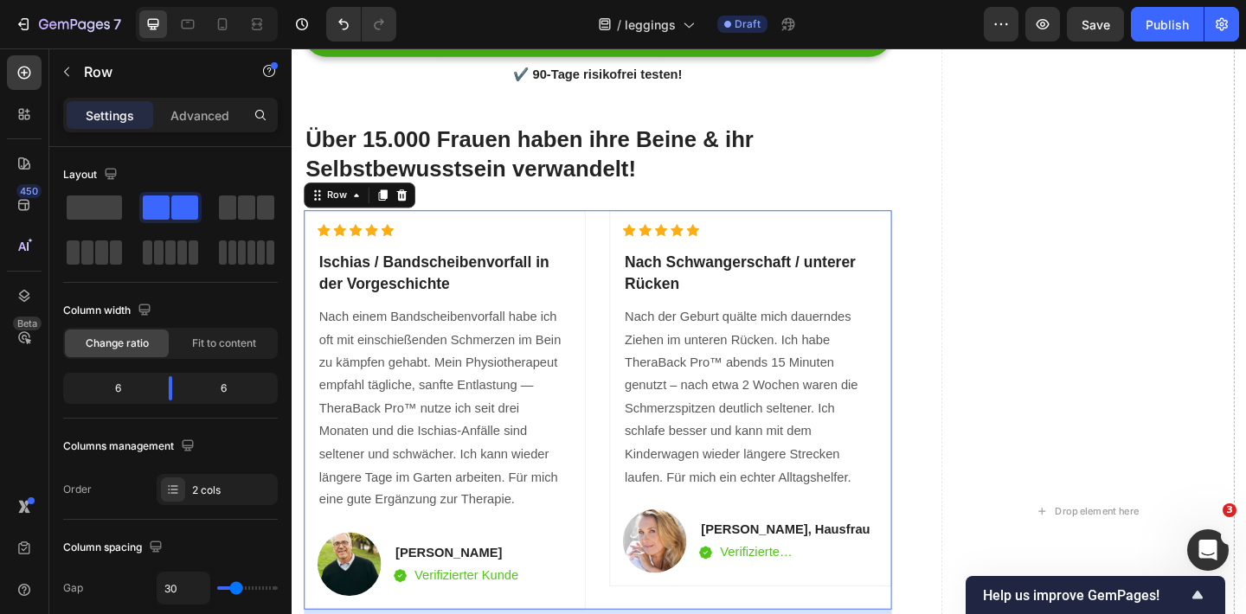
click at [626, 281] on div "Icon Icon Icon Icon Icon Icon List Hoz Ischias / Bandscheibenvorfall in der Vor…" at bounding box center [623, 442] width 639 height 434
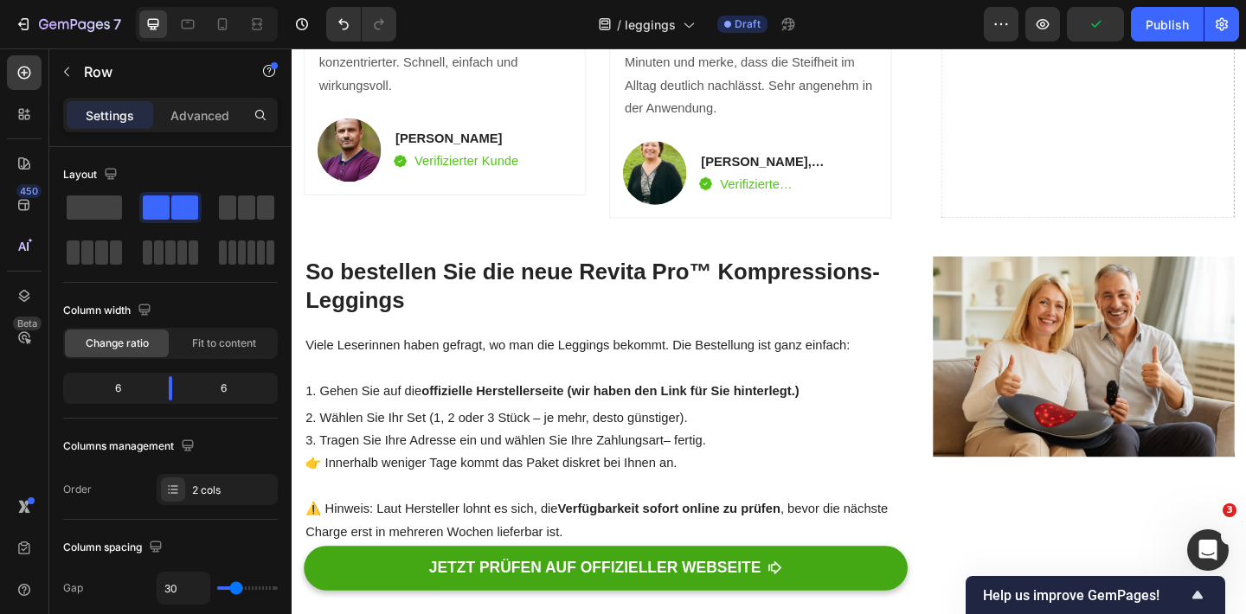
scroll to position [6265, 0]
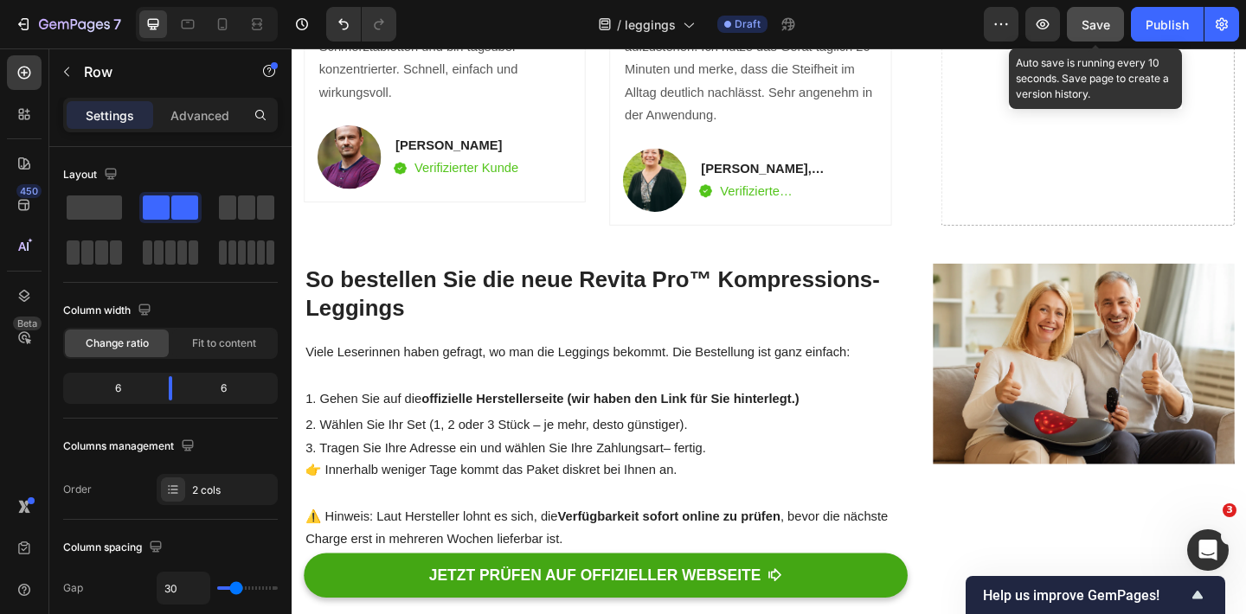
click at [1100, 17] on span "Save" at bounding box center [1095, 24] width 29 height 15
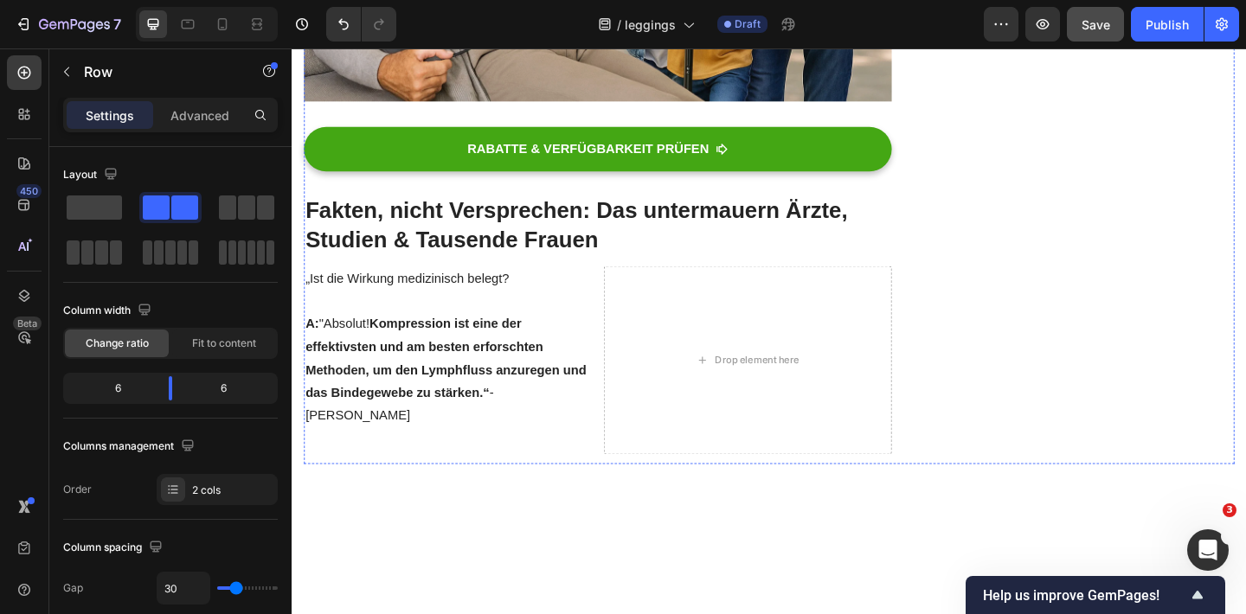
scroll to position [4756, 0]
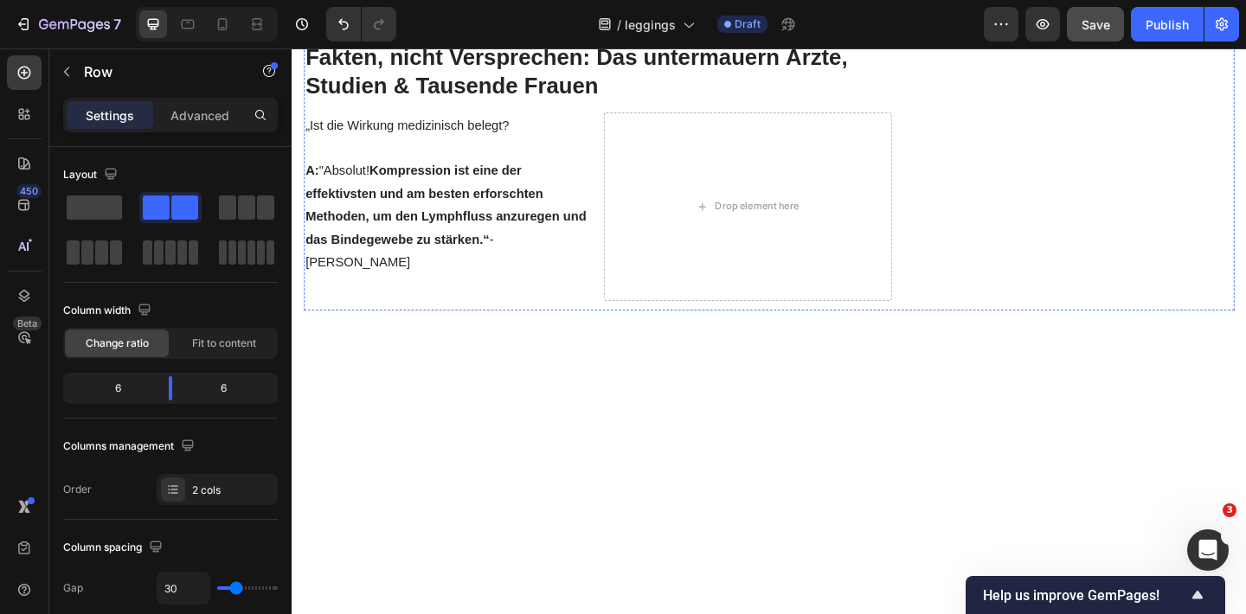
click at [723, 324] on div "Drop element here" at bounding box center [787, 221] width 312 height 206
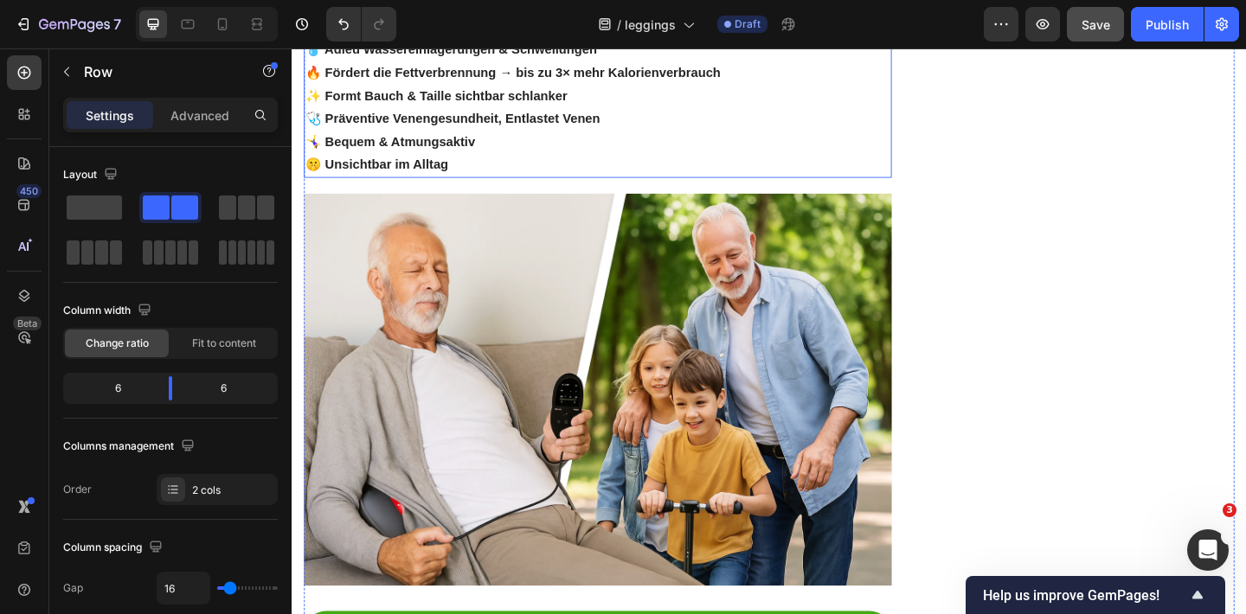
scroll to position [4151, 0]
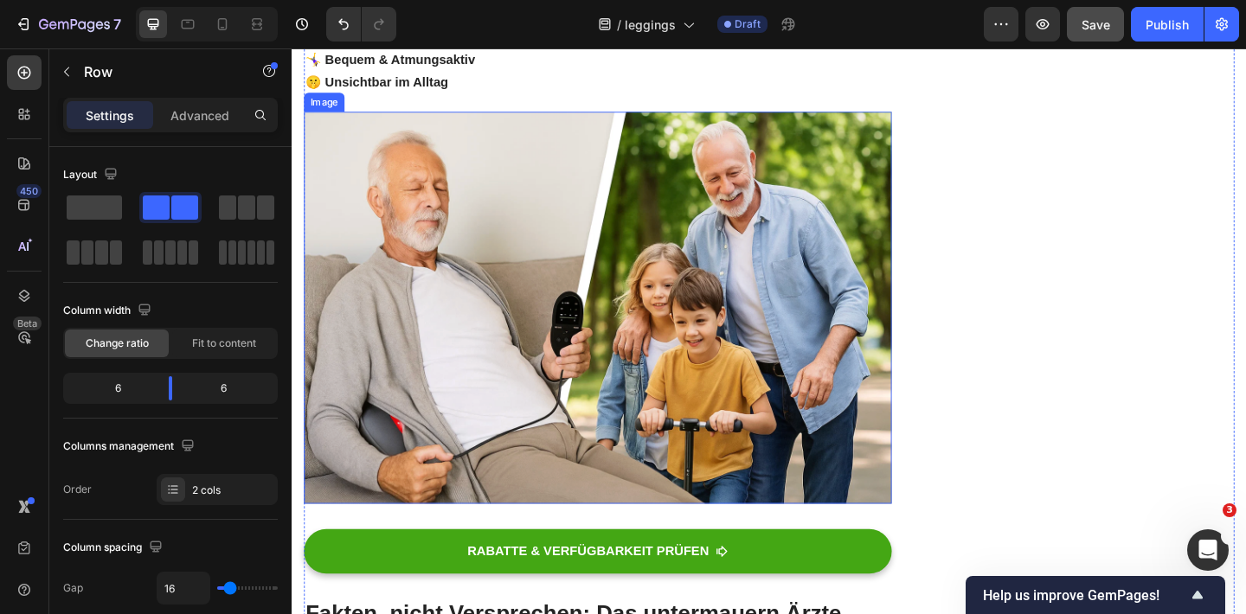
click at [490, 489] on img at bounding box center [623, 331] width 639 height 426
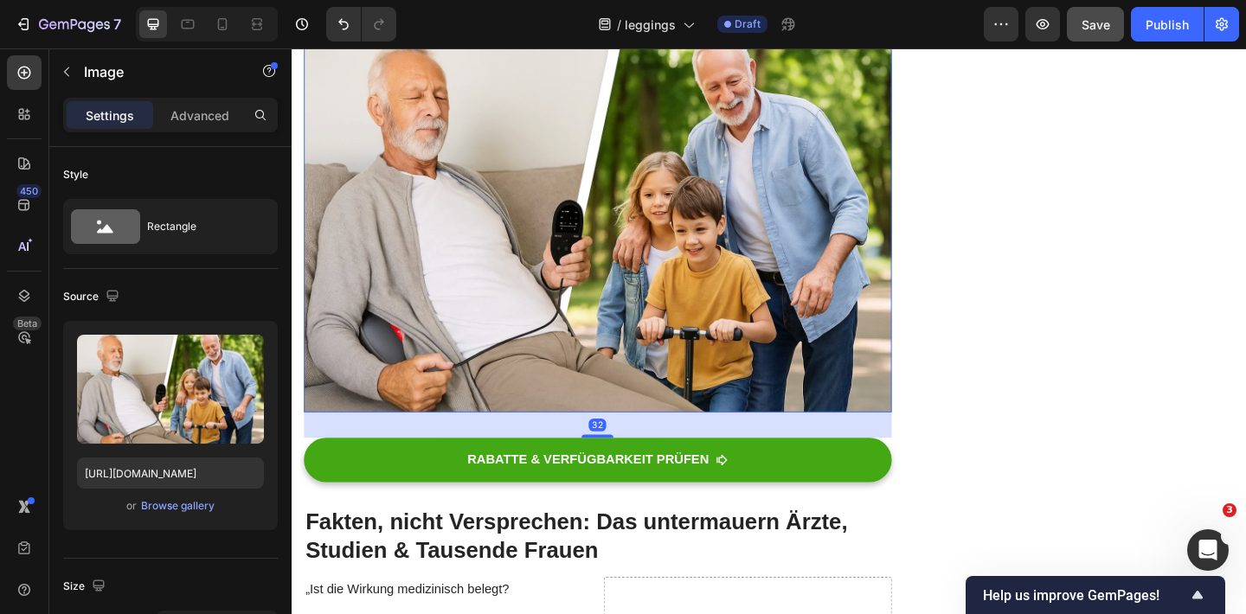
scroll to position [4252, 0]
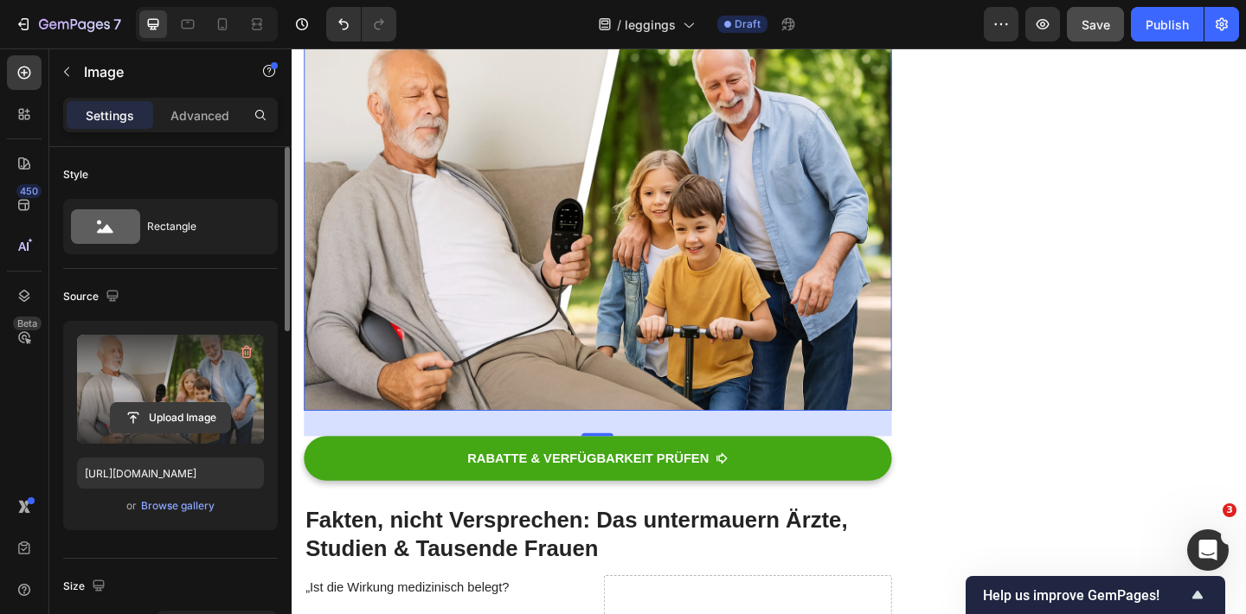
click at [177, 416] on input "file" at bounding box center [170, 417] width 119 height 29
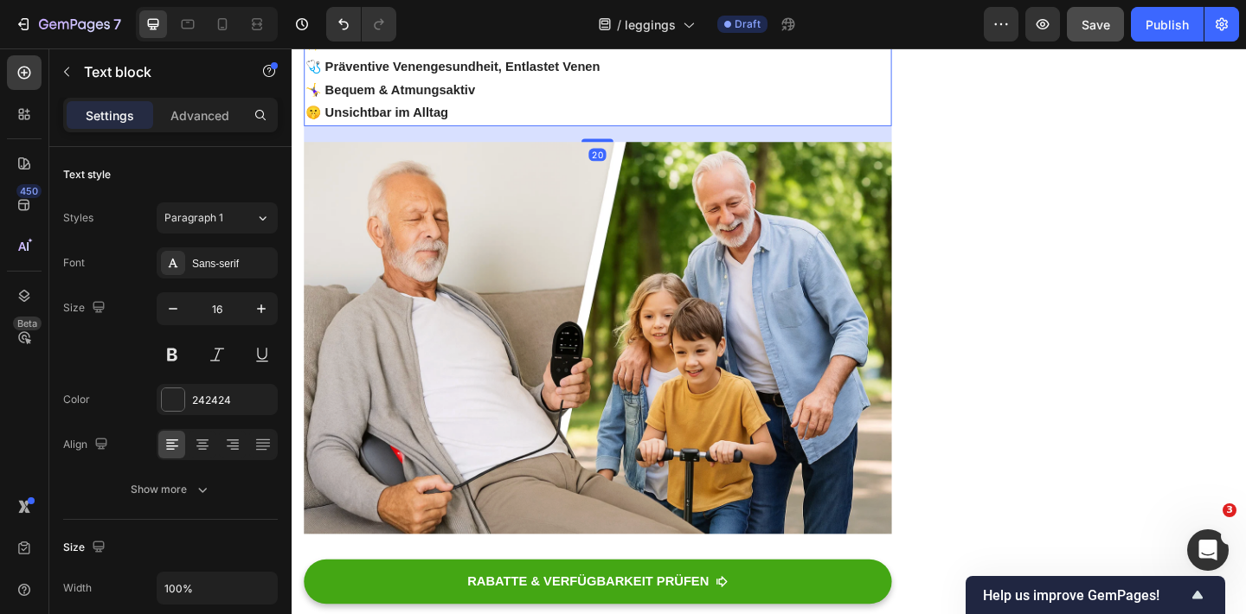
scroll to position [4084, 0]
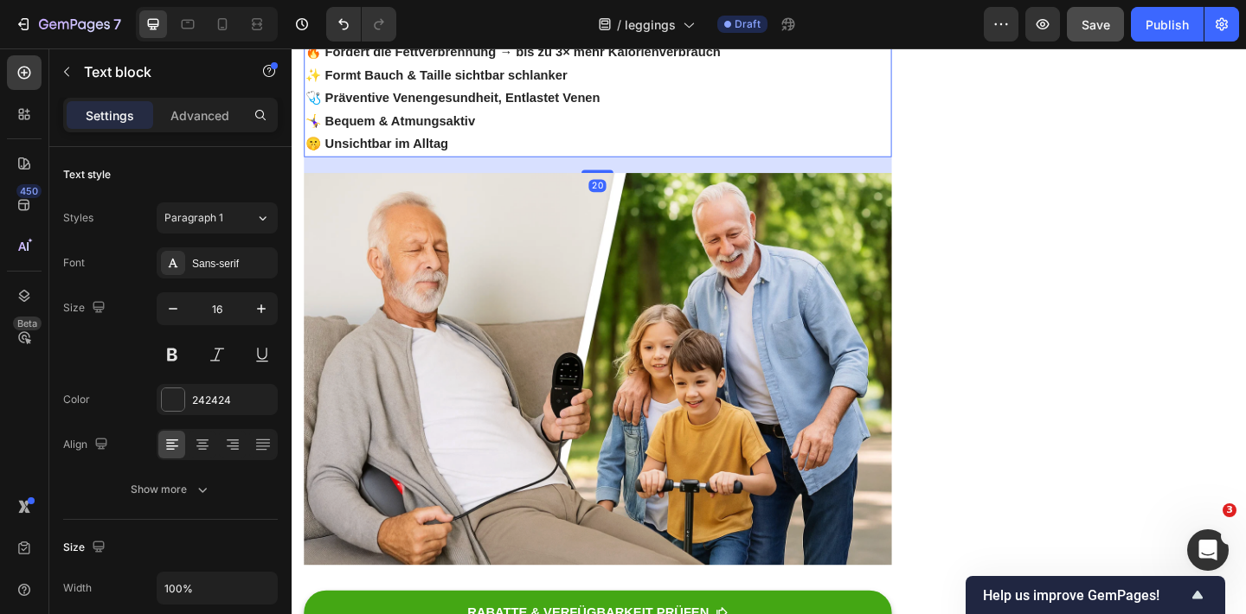
click at [509, 165] on p "🤫 Unsichtbar im Alltag" at bounding box center [624, 152] width 636 height 25
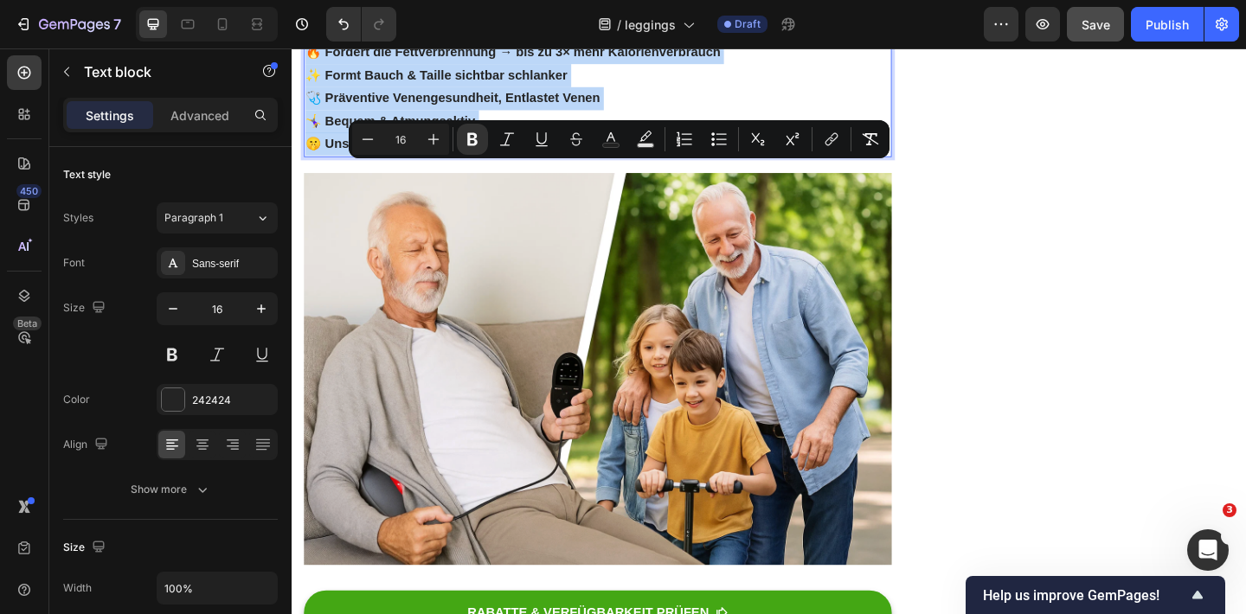
drag, startPoint x: 509, startPoint y: 480, endPoint x: 311, endPoint y: 177, distance: 361.8
click at [311, 167] on div "Die Revita Pro™ Kompressions-Leggings Die erste Leggings, die medizinisch bewäh…" at bounding box center [623, 3] width 639 height 327
copy div "ie Revita Pro™ Kompressions-Leggings Die erste Leggings, die medizinisch bewähr…"
click at [531, 60] on strong "🔥 Fördert die Fettverbrennung → bis zu 3× mehr Kalorienverbrauch" at bounding box center [532, 52] width 452 height 15
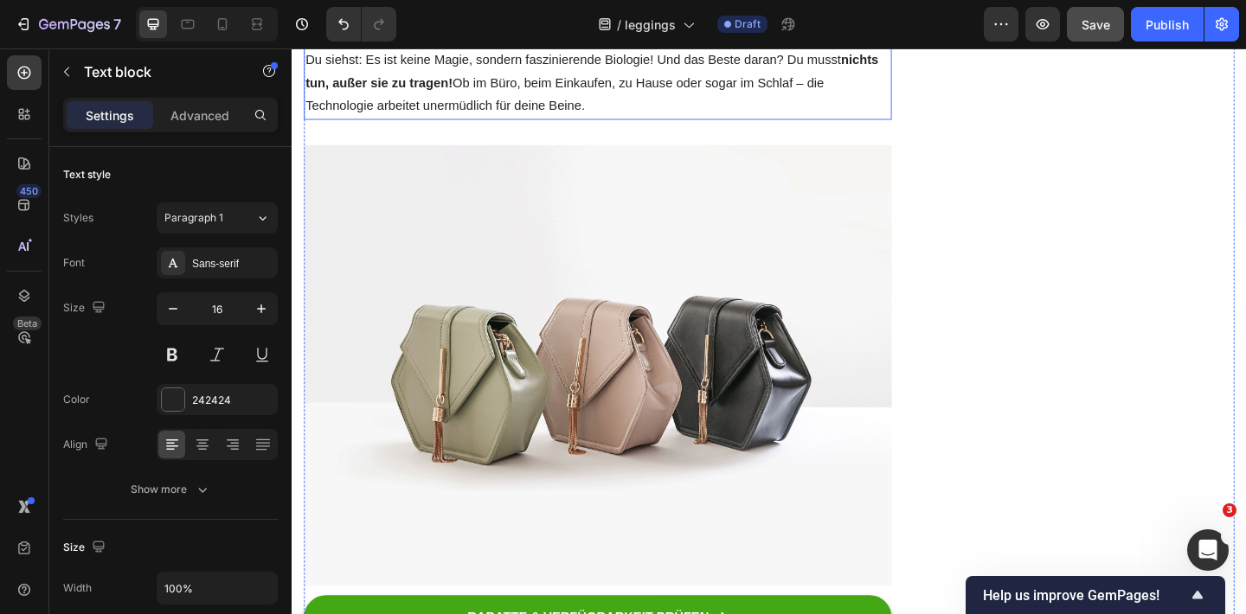
scroll to position [3167, 0]
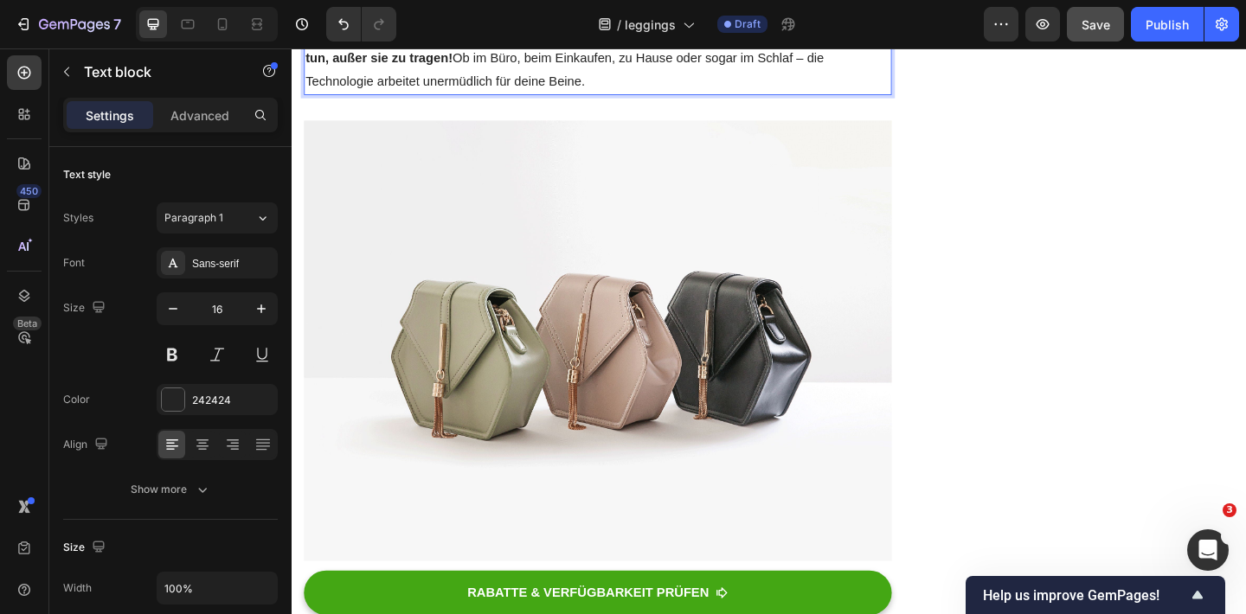
drag, startPoint x: 923, startPoint y: 291, endPoint x: 927, endPoint y: 311, distance: 20.4
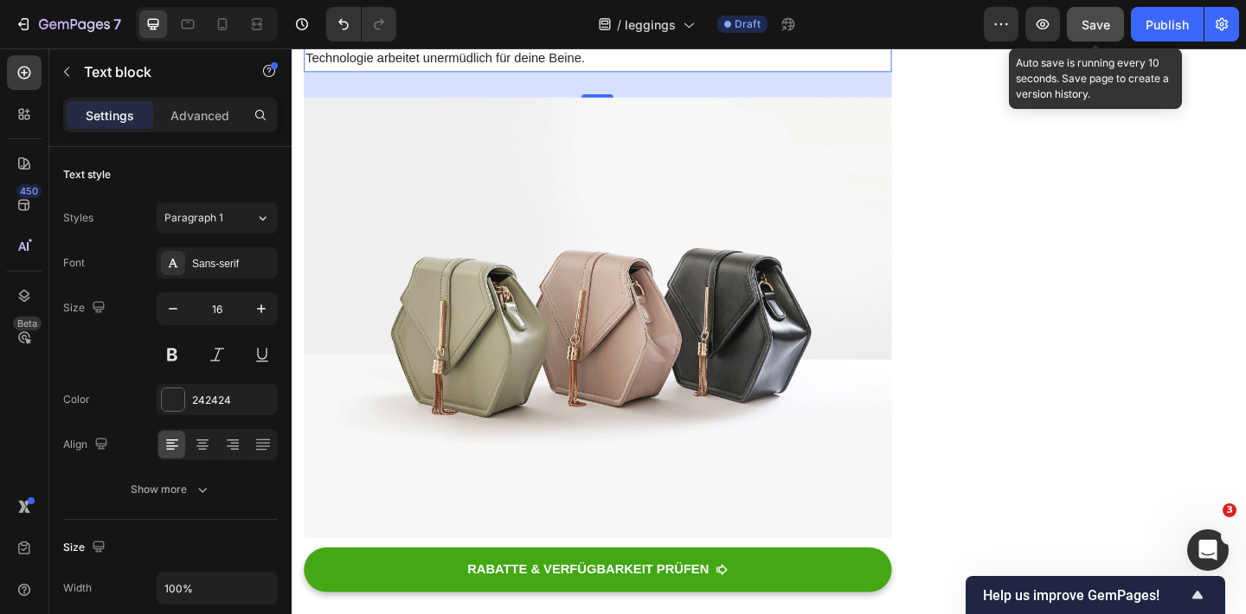
click at [1106, 18] on span "Save" at bounding box center [1095, 24] width 29 height 15
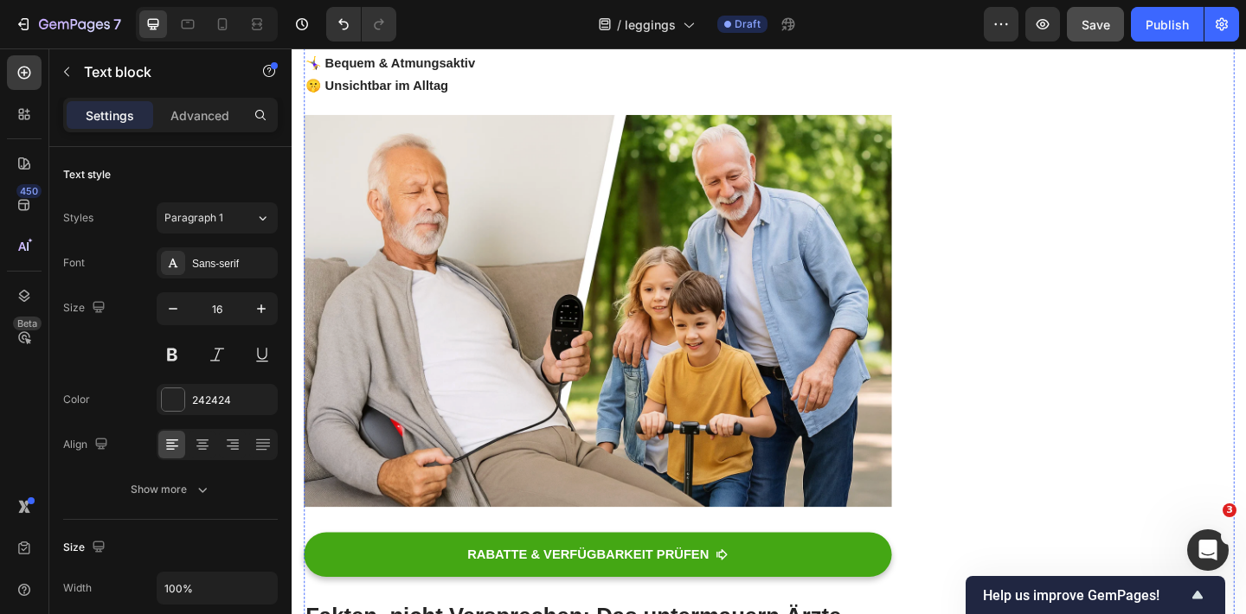
scroll to position [4458, 0]
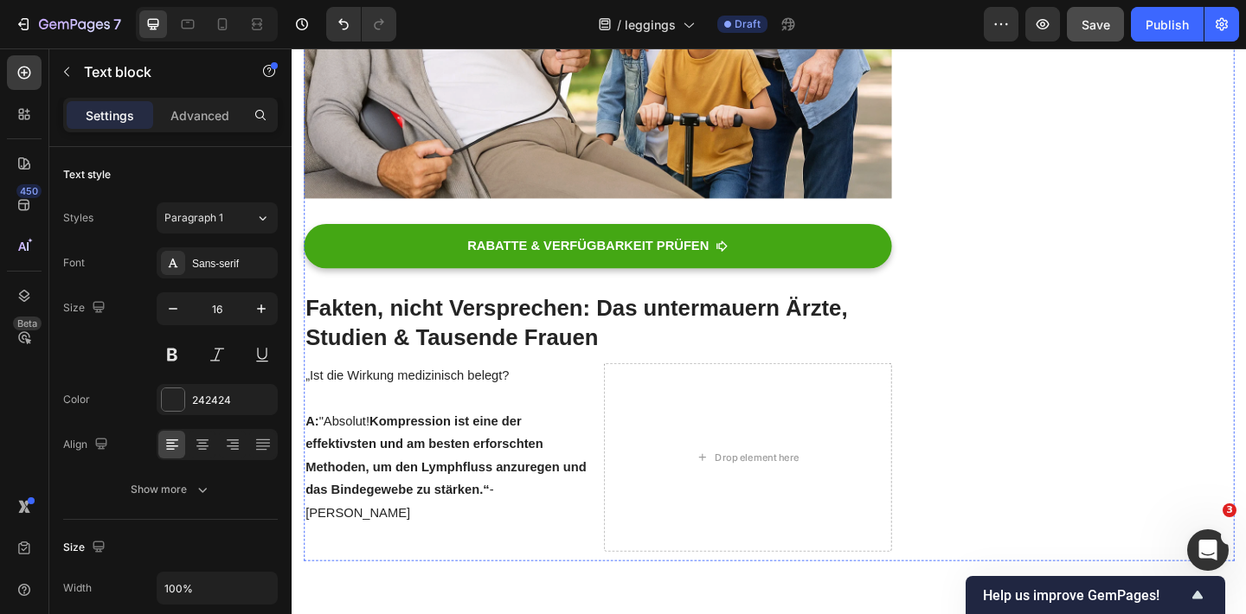
click at [479, 314] on div "RABATTE & VERFÜGBARKEIT PRÜFEN Button" at bounding box center [623, 277] width 639 height 74
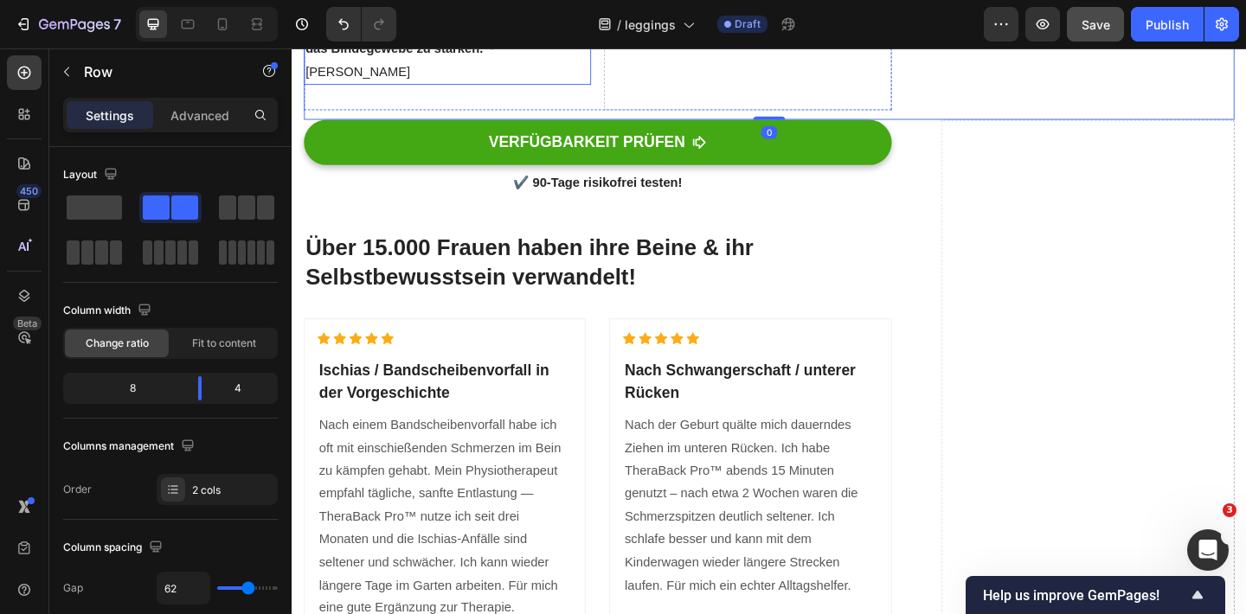
click at [439, 87] on p "A: "Absolut! Kompression ist eine der effektivsten und am besten erforschten Me…" at bounding box center [460, 25] width 309 height 125
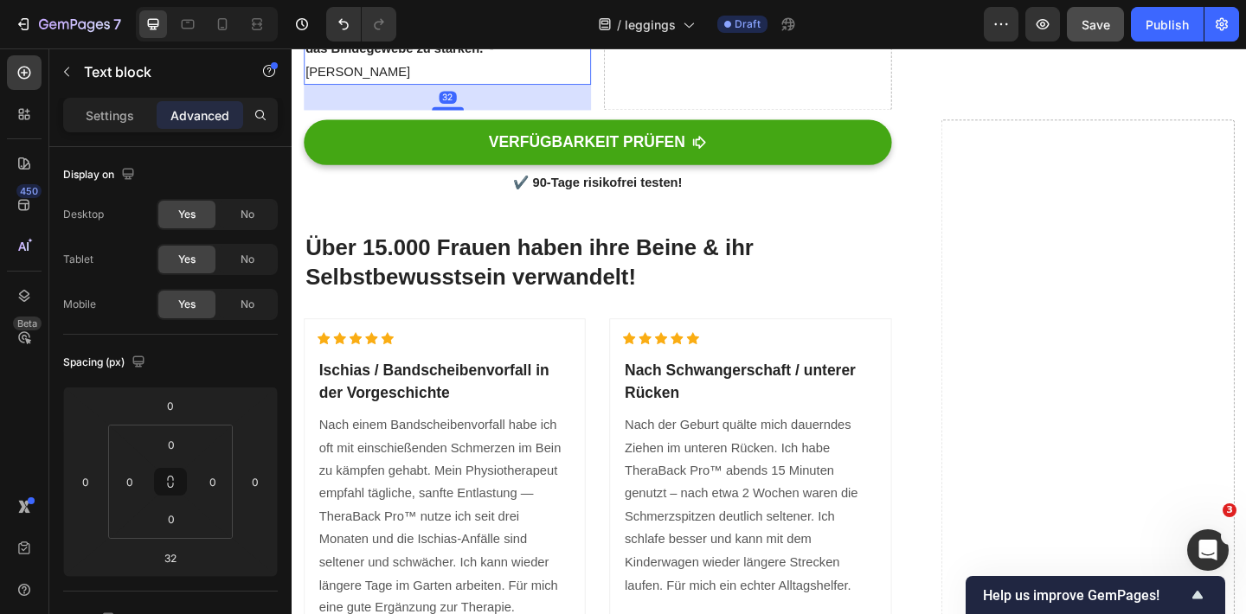
click at [436, 87] on p "A: "Absolut! Kompression ist eine der effektivsten und am besten erforschten Me…" at bounding box center [460, 25] width 309 height 125
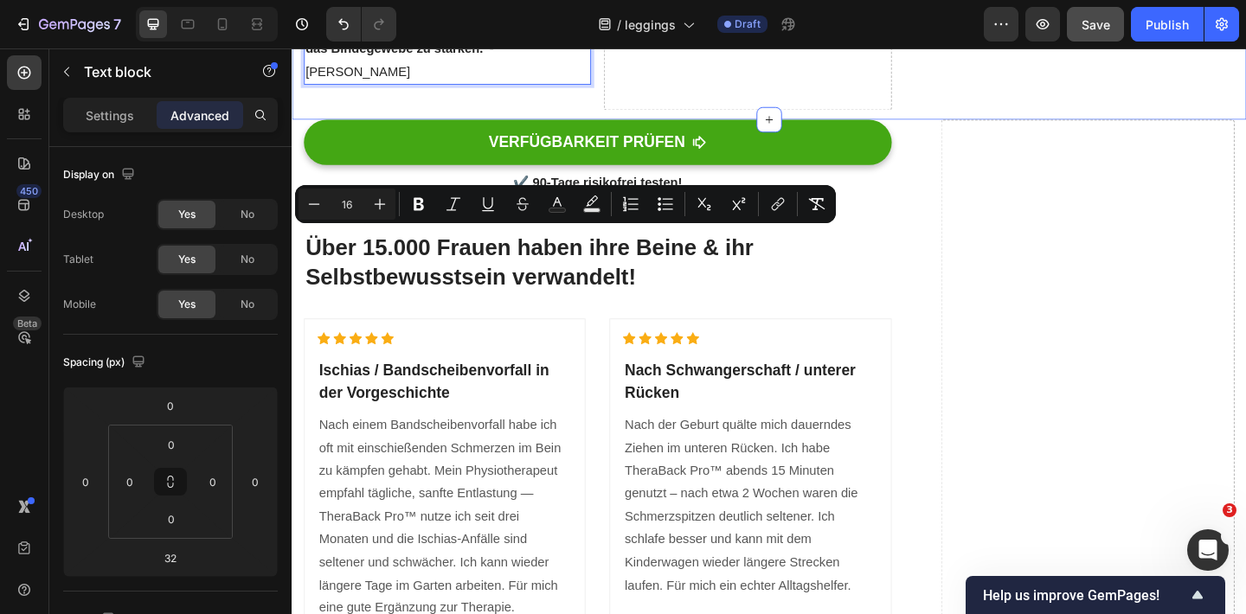
drag, startPoint x: 436, startPoint y: 403, endPoint x: 292, endPoint y: 234, distance: 221.5
copy div "„Ist die Wirkung medizinisch belegt? A: "Absolut! Kompression ist eine der effe…"
click at [563, 87] on p "A: "Absolut! Kompression ist eine der effektivsten und am besten erforschten Me…" at bounding box center [460, 25] width 309 height 125
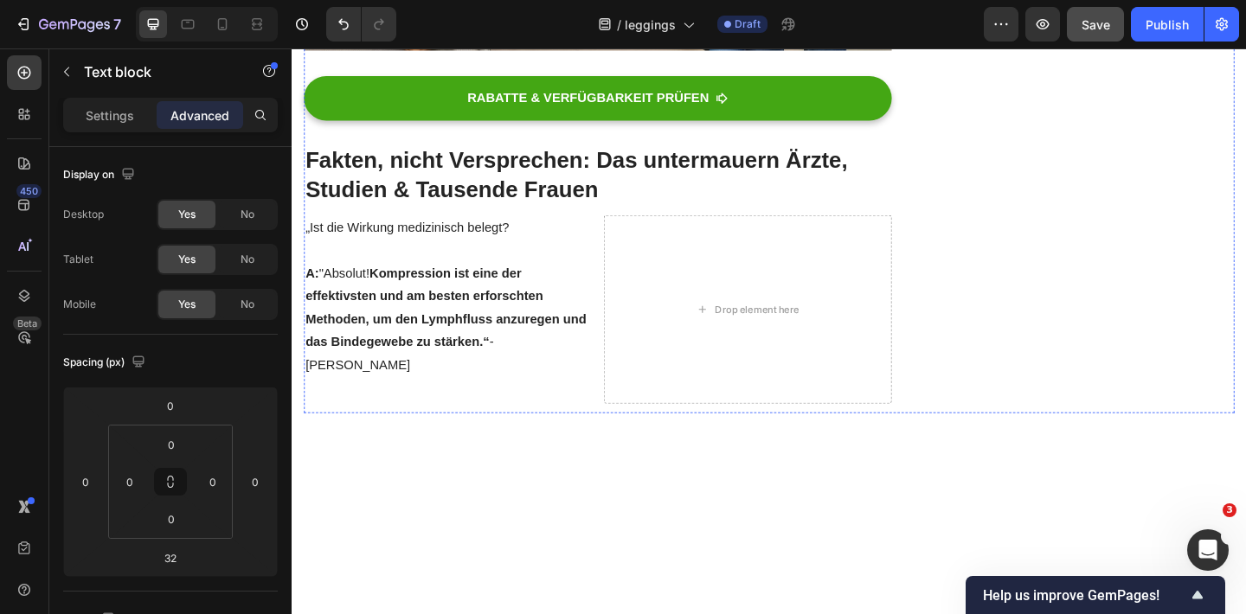
scroll to position [4709, 0]
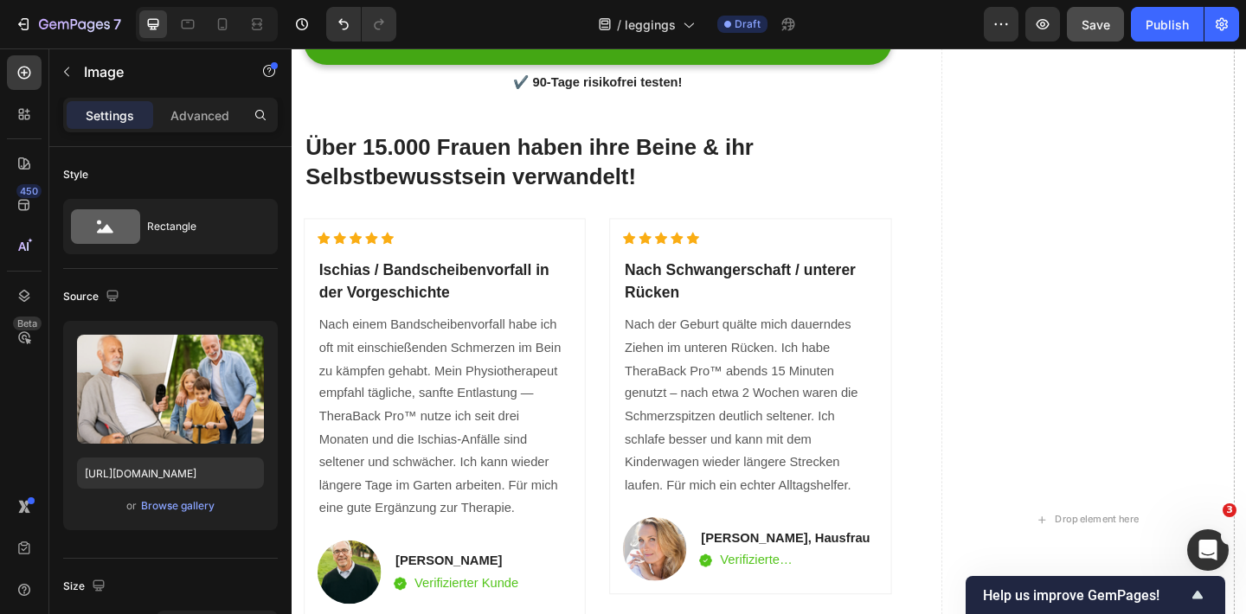
scroll to position [5045, 0]
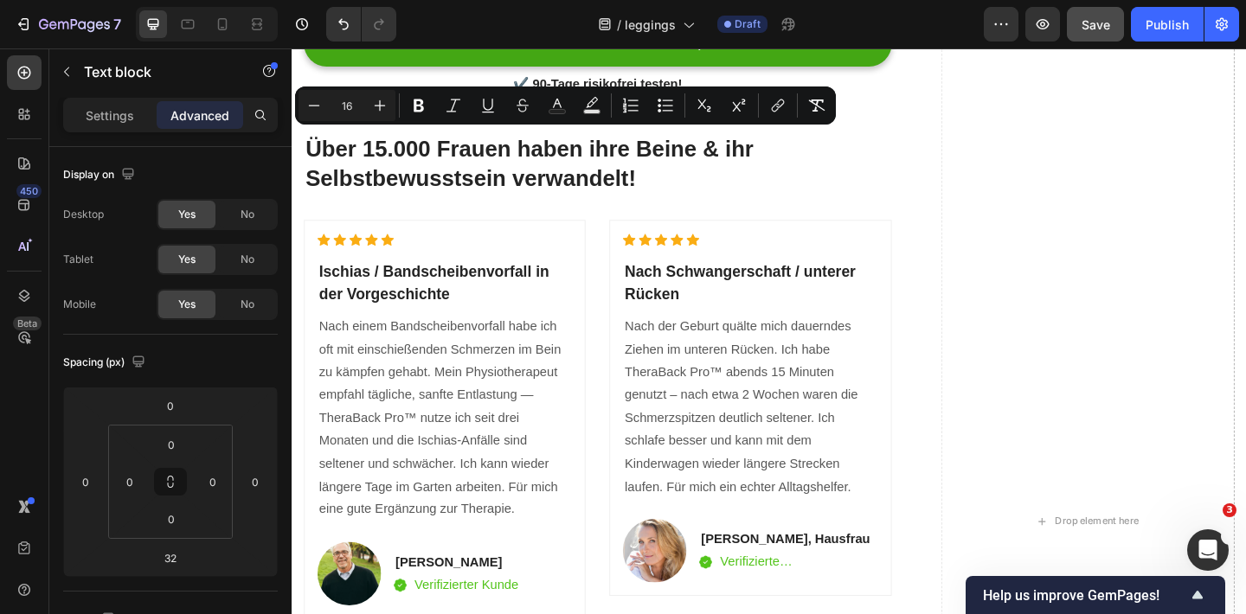
drag, startPoint x: 393, startPoint y: 301, endPoint x: 298, endPoint y: 146, distance: 181.7
copy div "„Ist die Wirkung medizinisch belegt? A: "Absolut! Kompression ist eine der effe…"
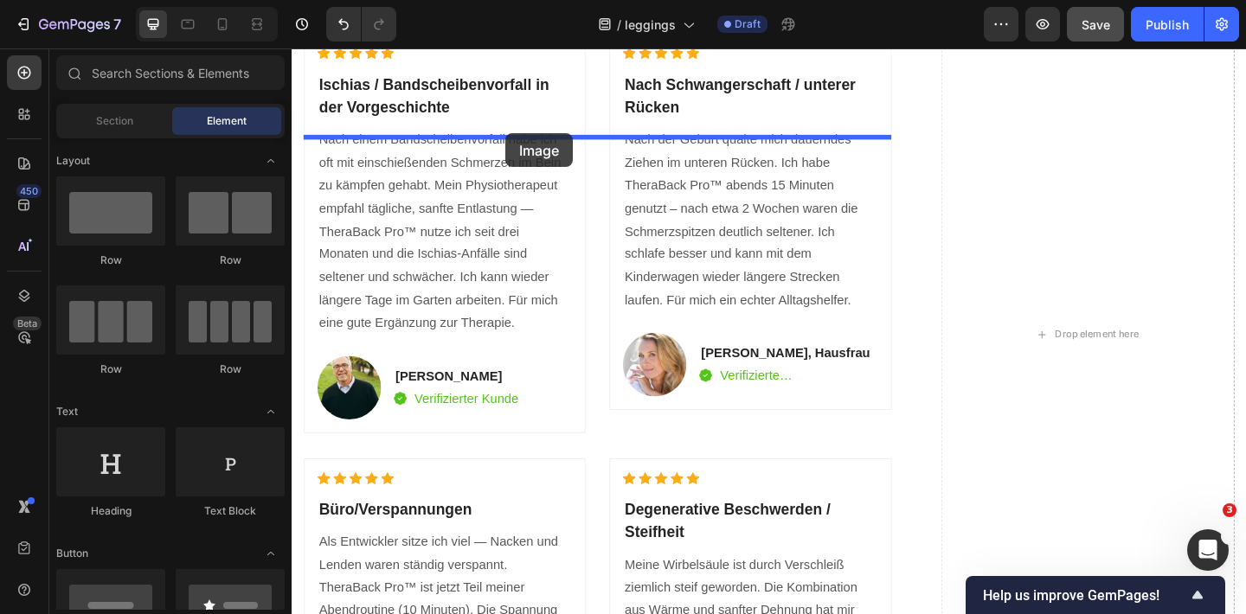
scroll to position [5028, 0]
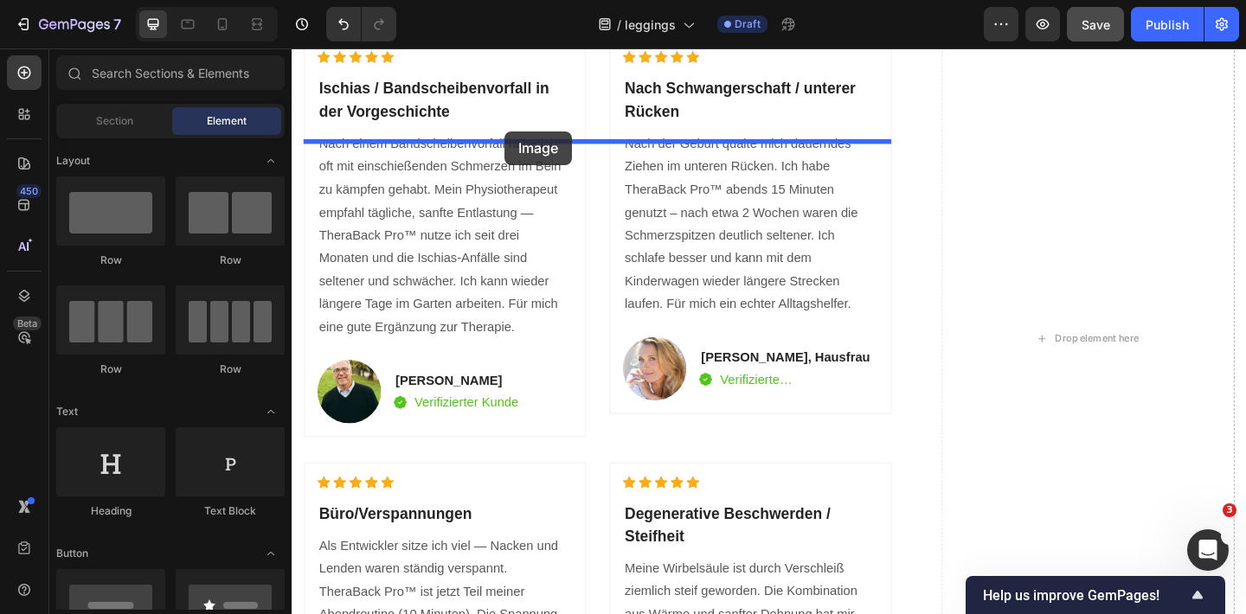
drag, startPoint x: 400, startPoint y: 518, endPoint x: 519, endPoint y: 135, distance: 401.1
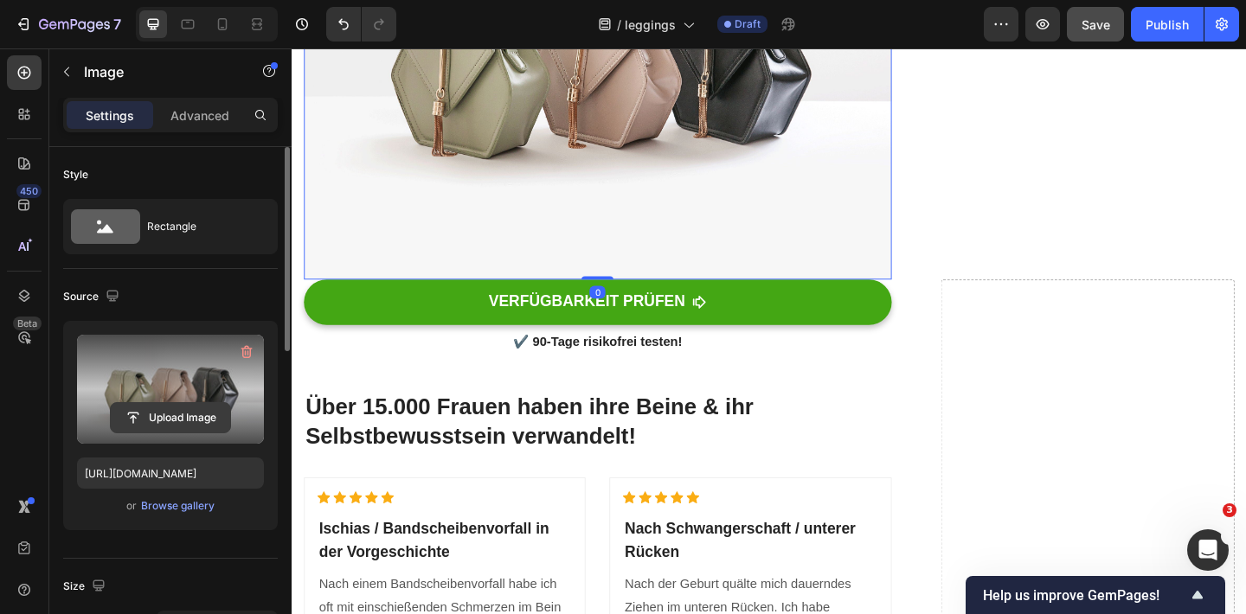
click at [173, 413] on input "file" at bounding box center [170, 417] width 119 height 29
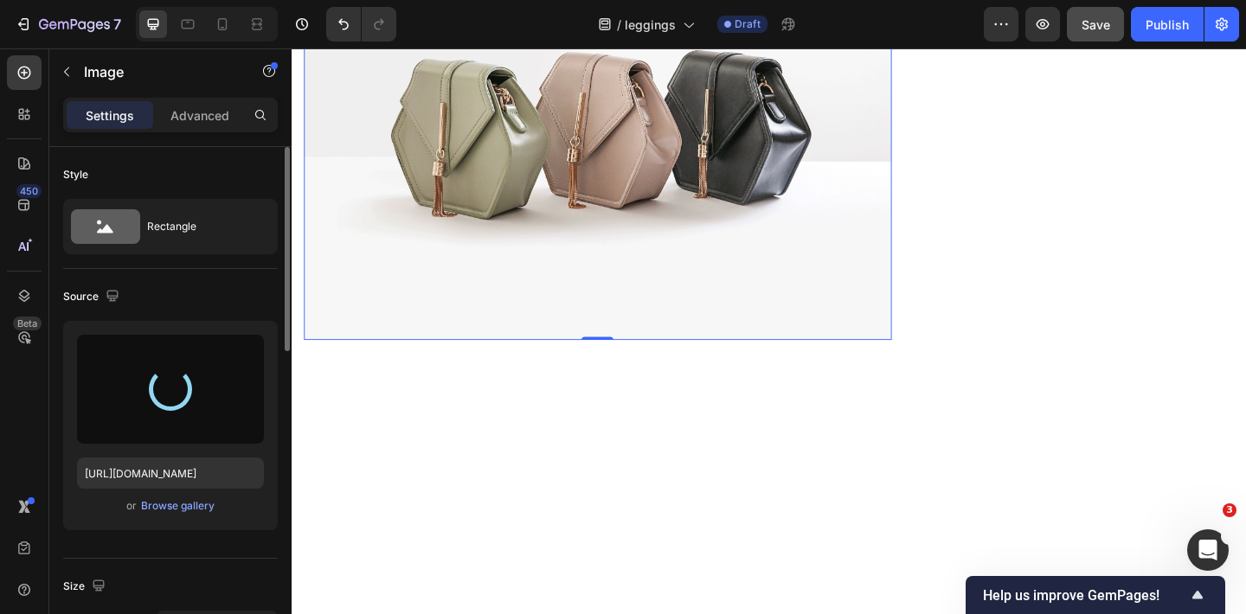
scroll to position [4966, 0]
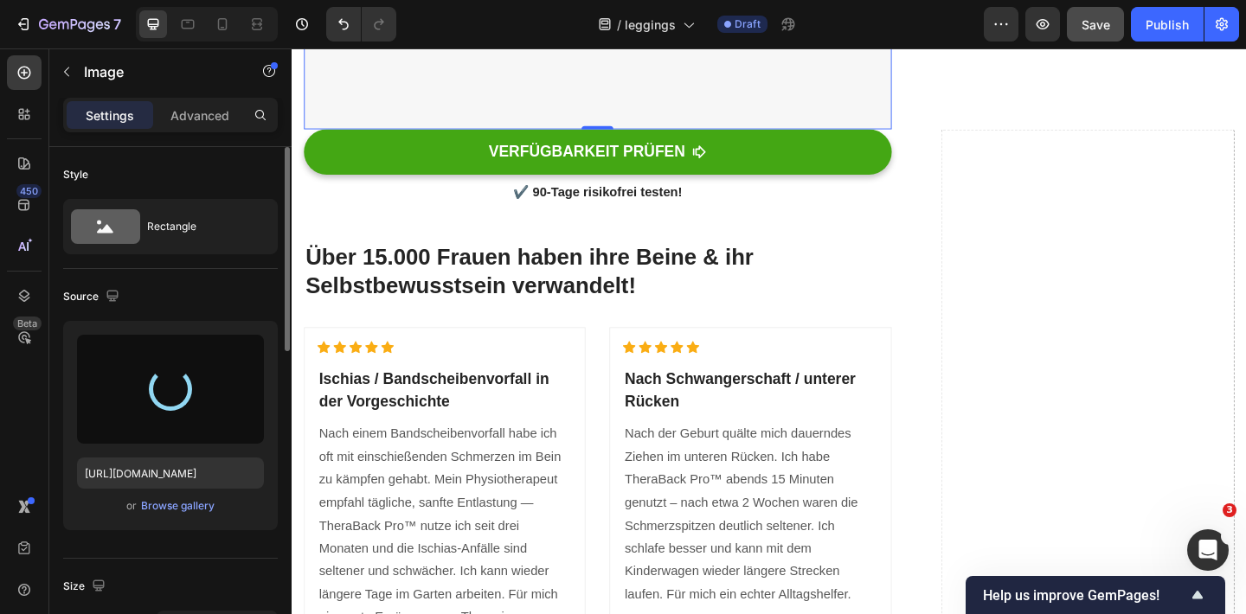
type input "[URL][DOMAIN_NAME]"
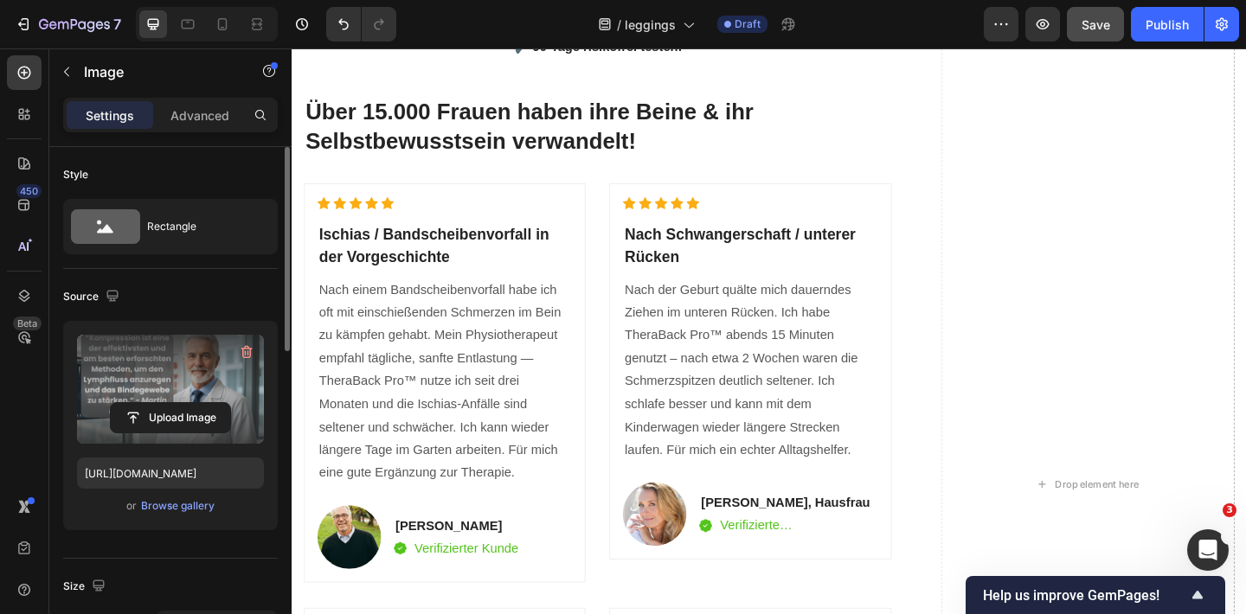
scroll to position [5302, 0]
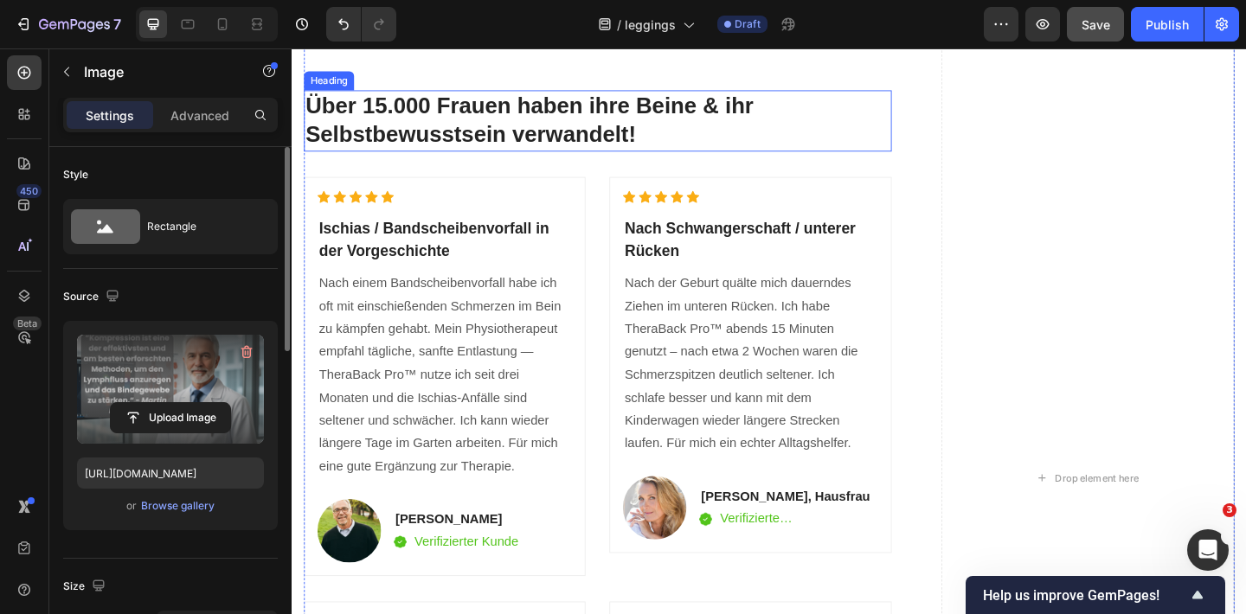
click at [497, 156] on strong "Über 15.000 Frauen haben ihre Beine & ihr Selbstbewusstsein verwandelt!" at bounding box center [549, 127] width 487 height 58
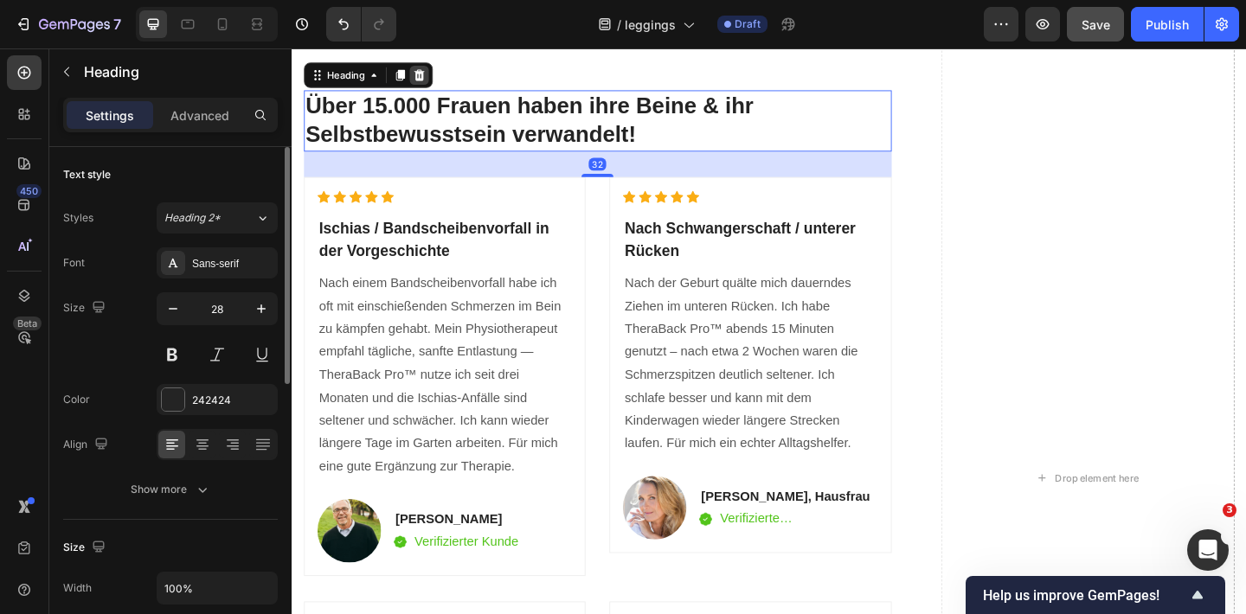
click at [436, 85] on icon at bounding box center [430, 78] width 14 height 14
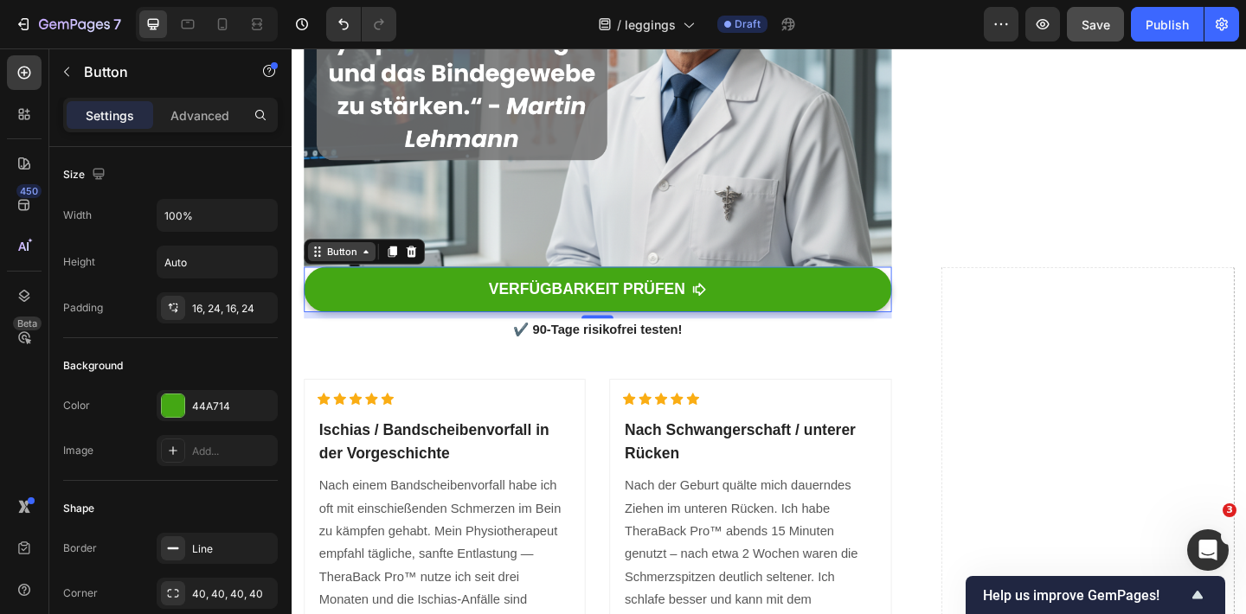
scroll to position [4979, 0]
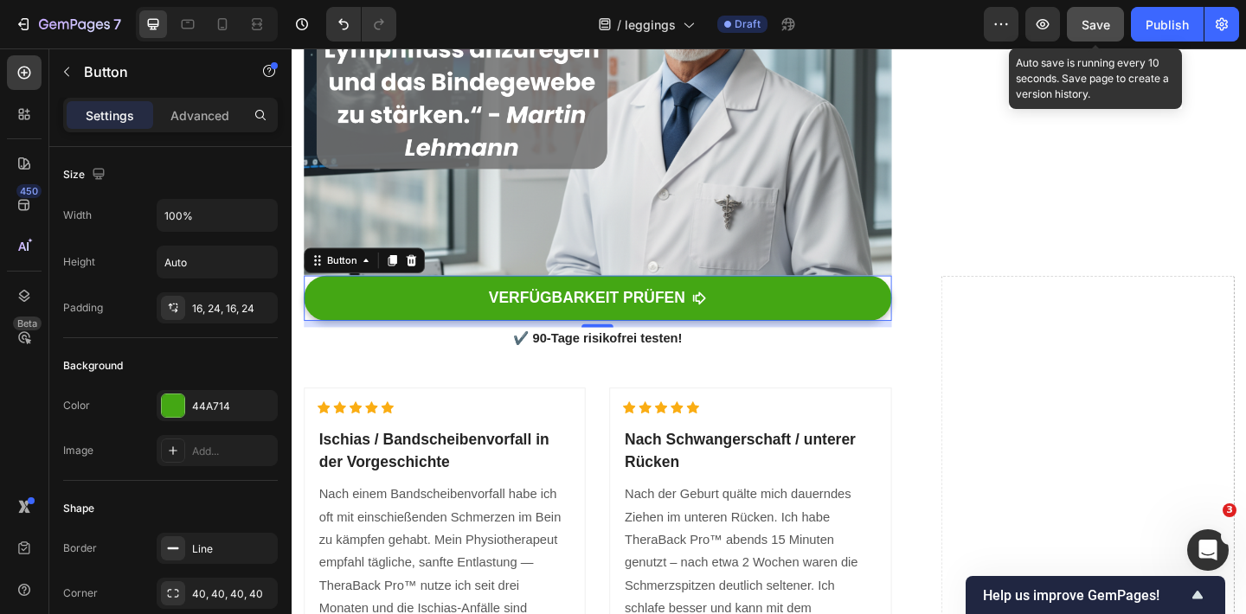
click at [1080, 22] on button "Save" at bounding box center [1094, 24] width 57 height 35
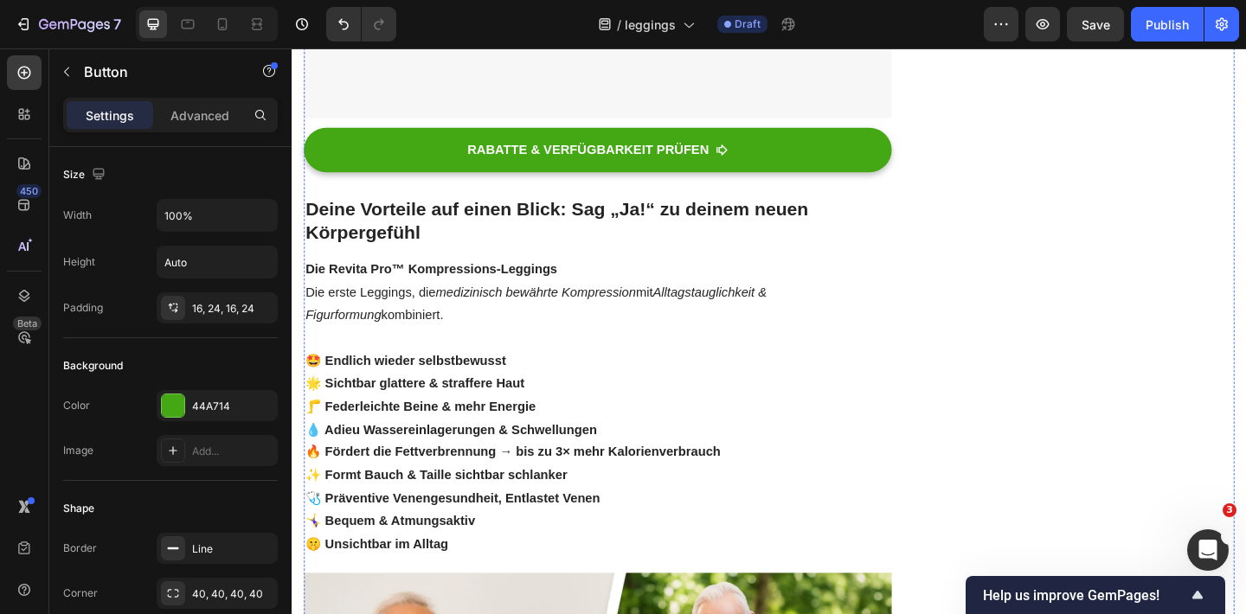
scroll to position [3657, 0]
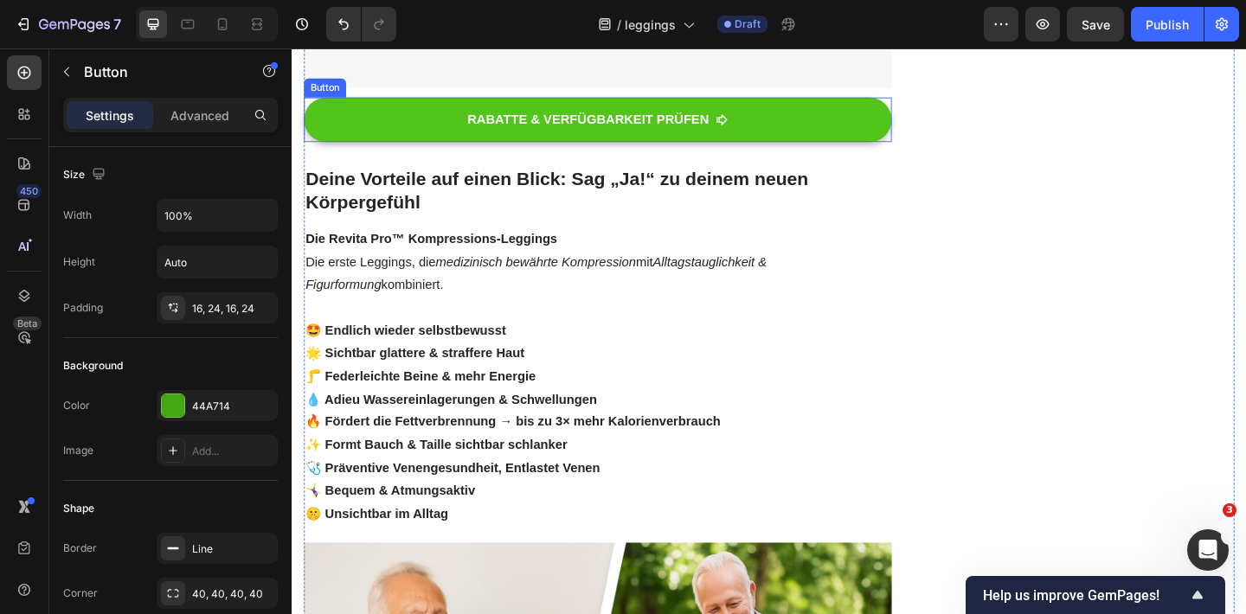
click at [390, 151] on link "RABATTE & VERFÜGBARKEIT PRÜFEN" at bounding box center [623, 126] width 639 height 48
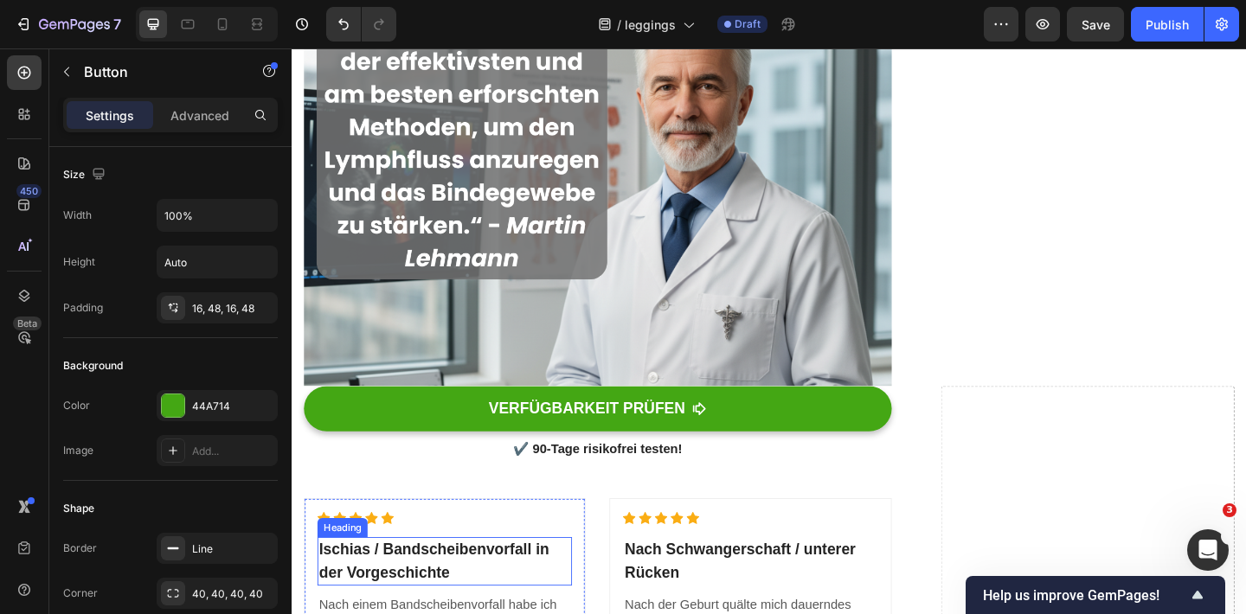
scroll to position [5488, 0]
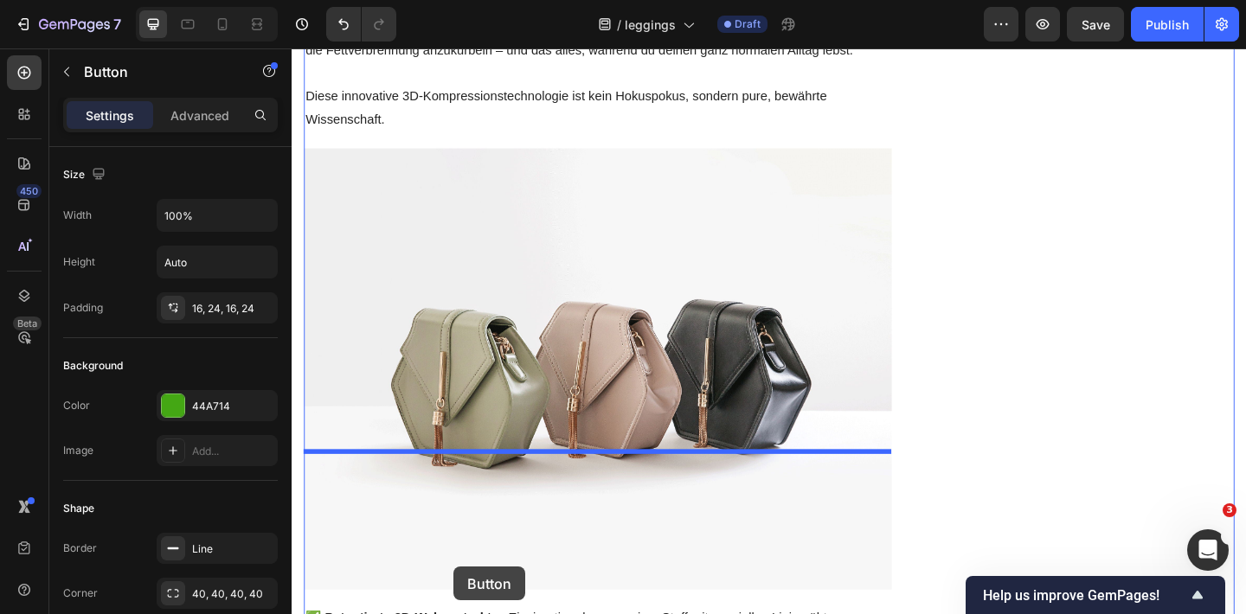
scroll to position [2172, 0]
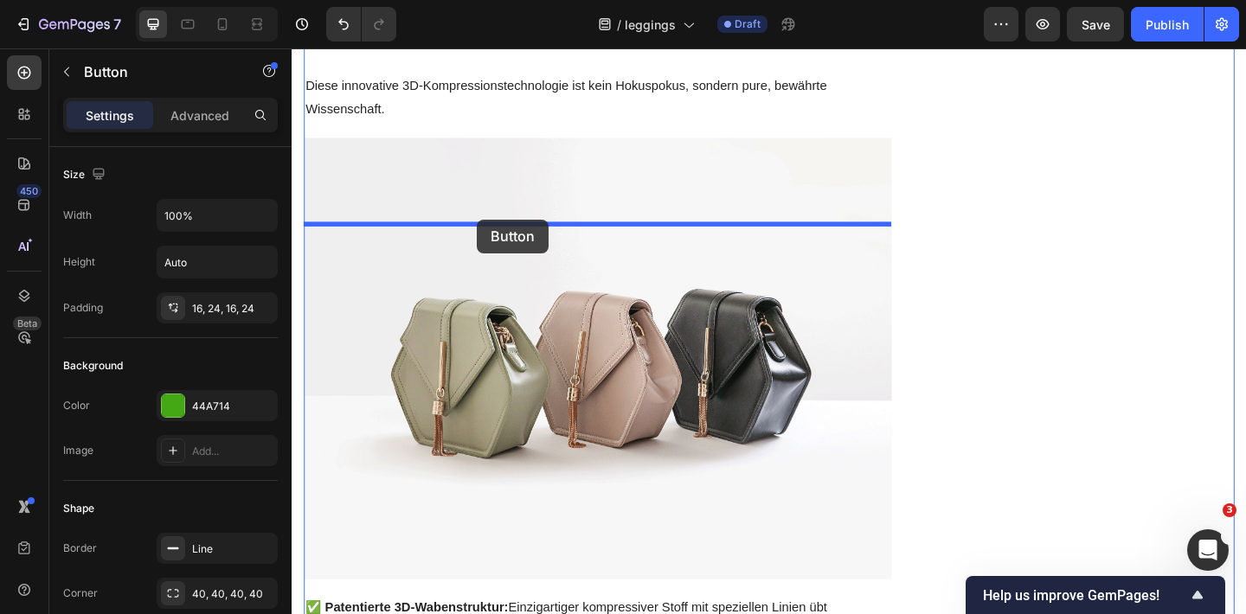
drag, startPoint x: 318, startPoint y: 105, endPoint x: 493, endPoint y: 234, distance: 217.6
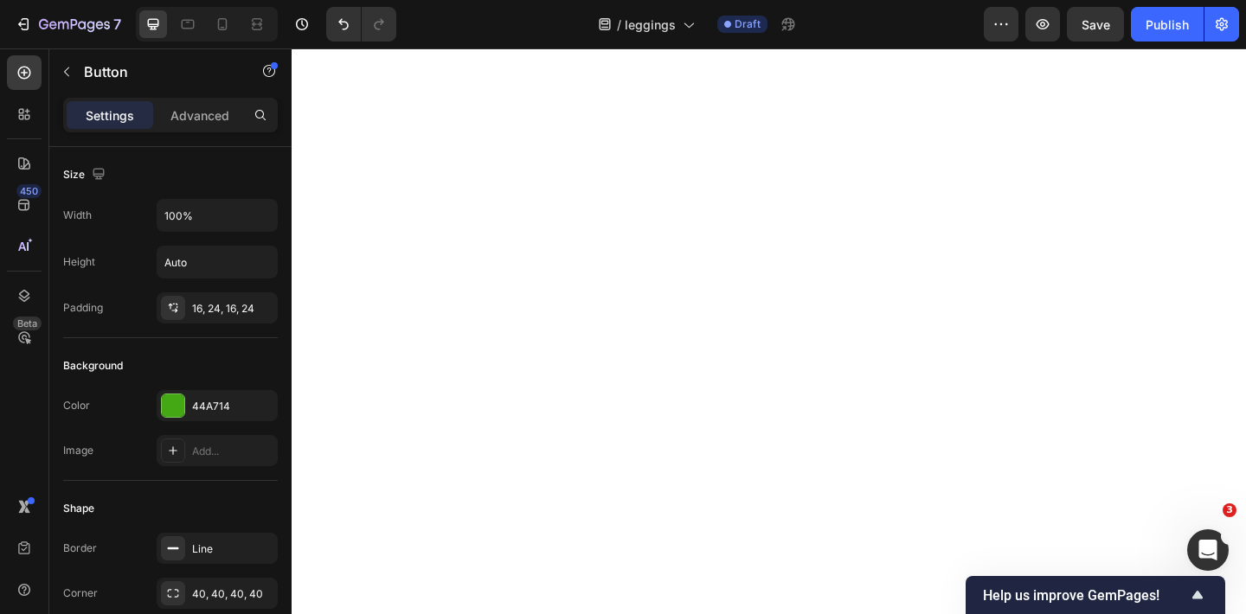
scroll to position [5658, 0]
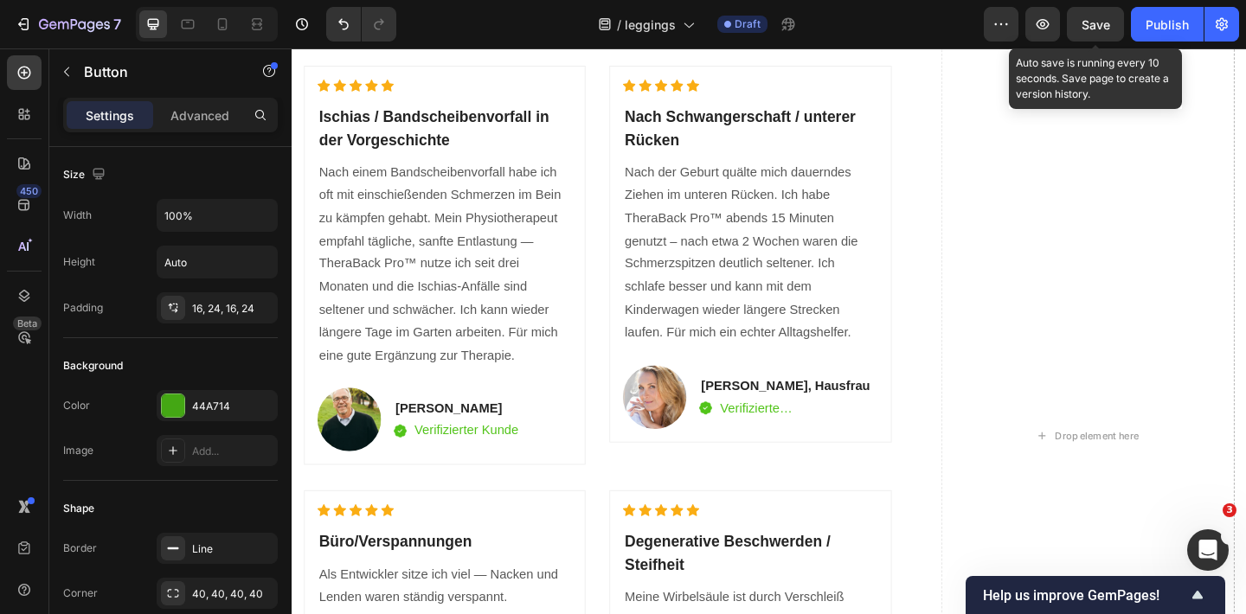
click at [1092, 26] on span "Save" at bounding box center [1095, 24] width 29 height 15
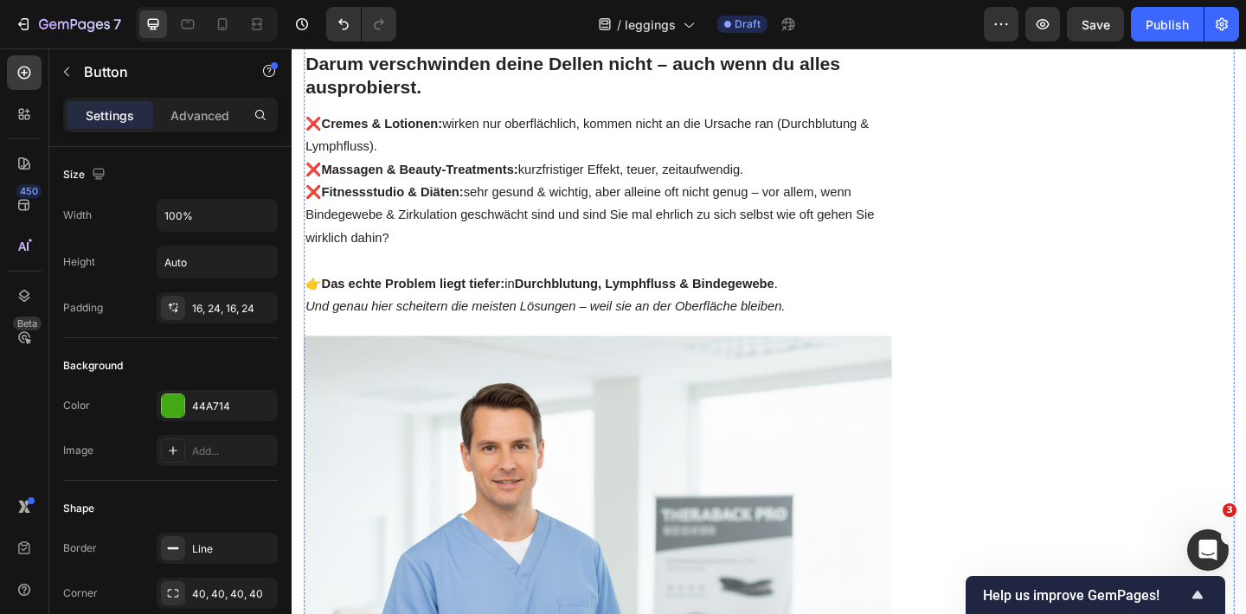
scroll to position [1067, 0]
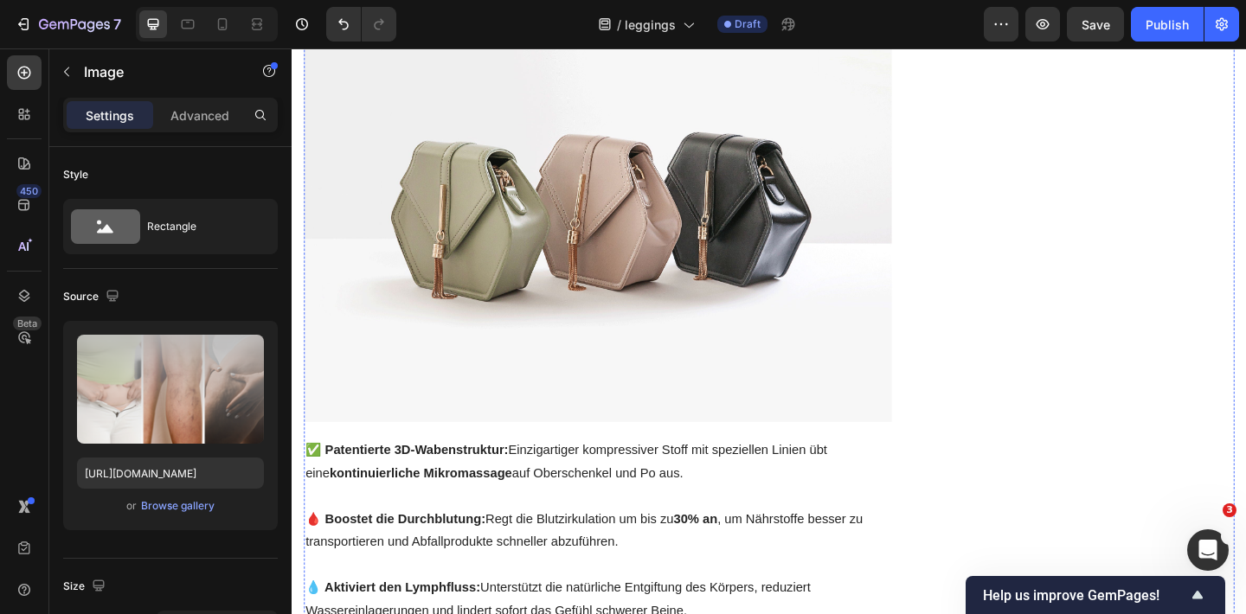
scroll to position [2414, 0]
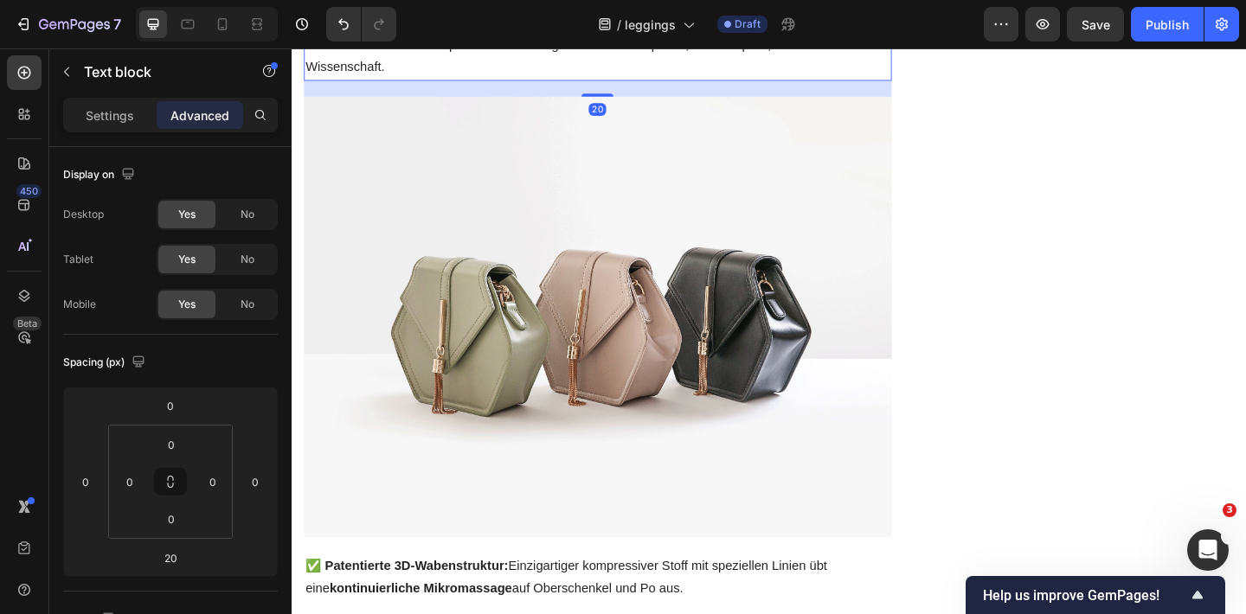
scroll to position [2241, 0]
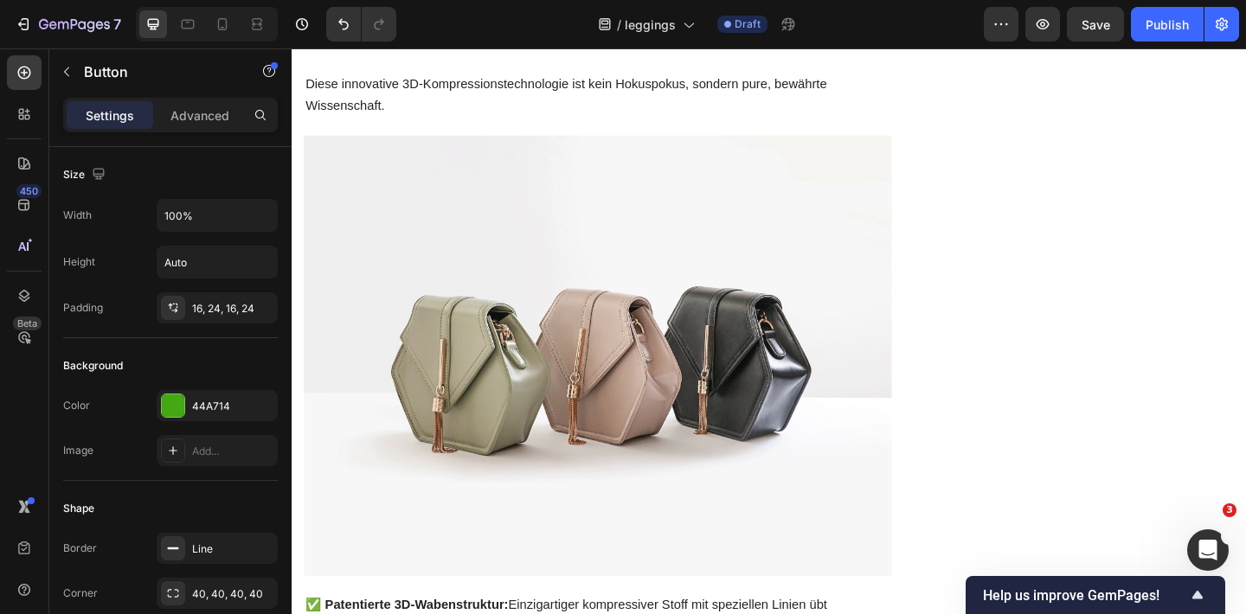
drag, startPoint x: 631, startPoint y: 222, endPoint x: 632, endPoint y: 233, distance: 10.4
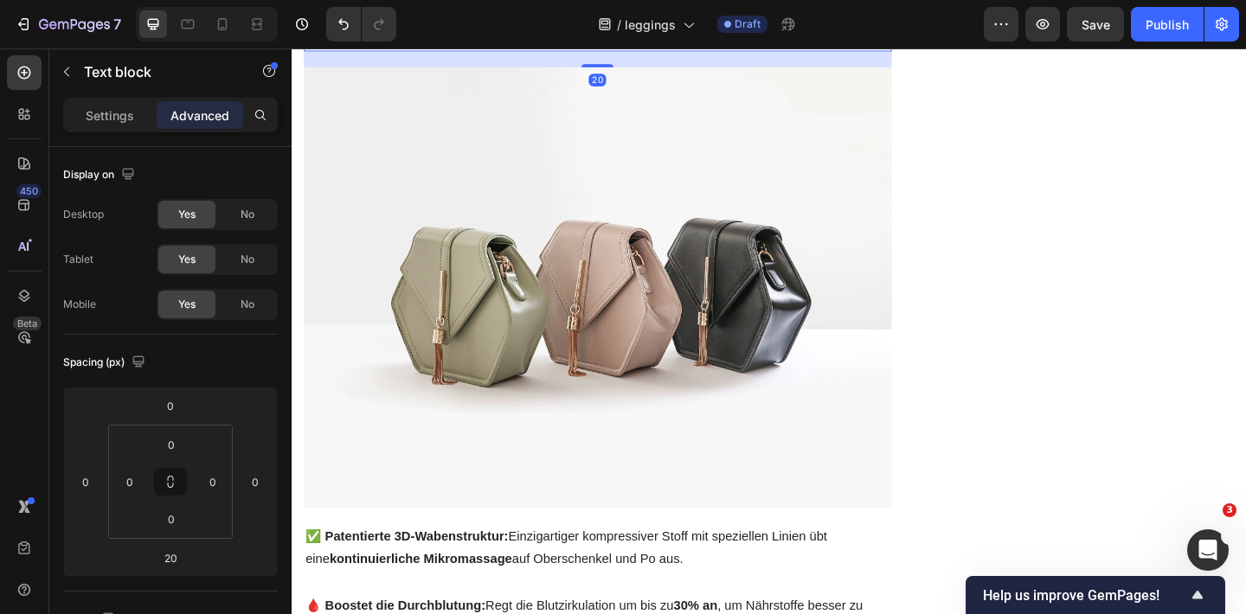
scroll to position [2403, 0]
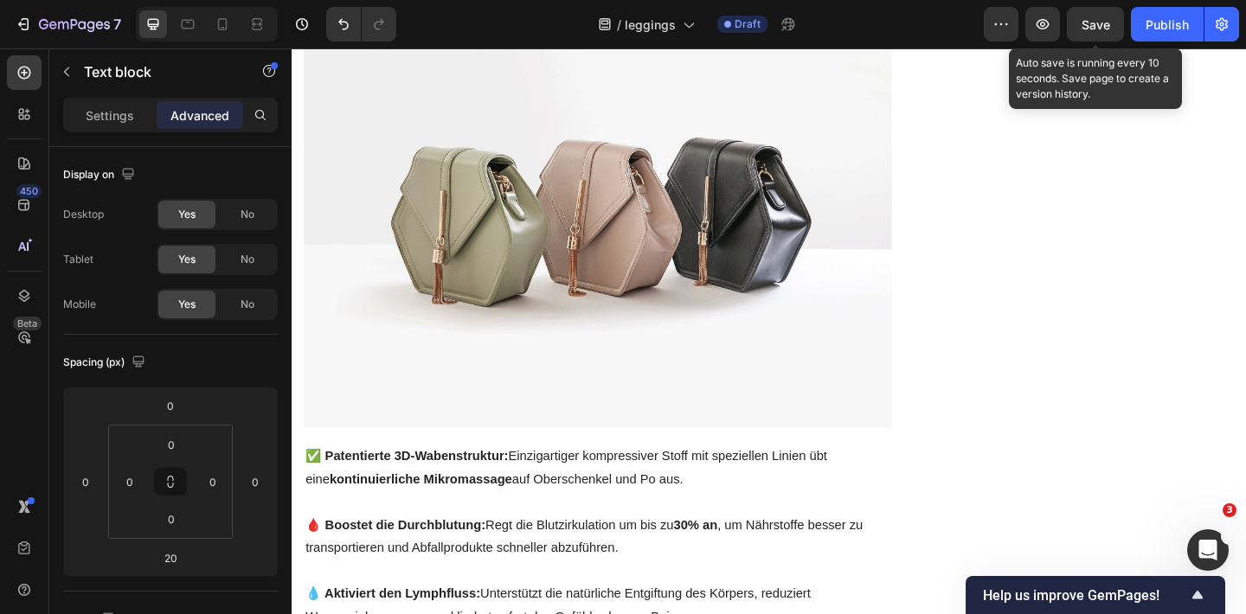
click at [1081, 29] on span "Save" at bounding box center [1095, 24] width 29 height 15
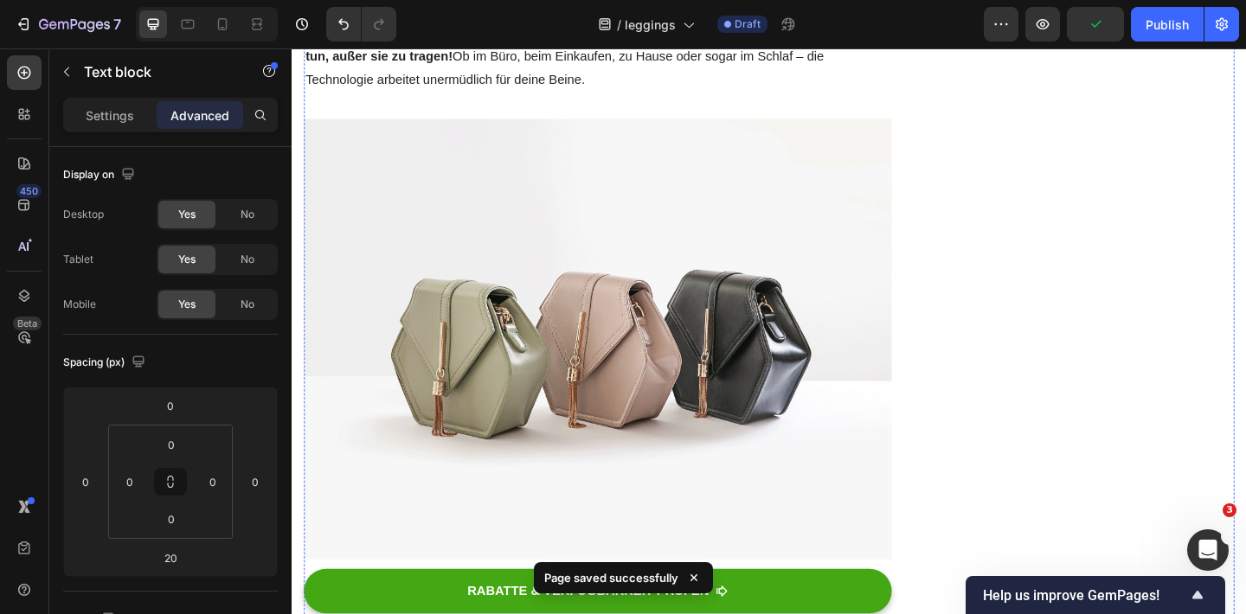
scroll to position [3237, 0]
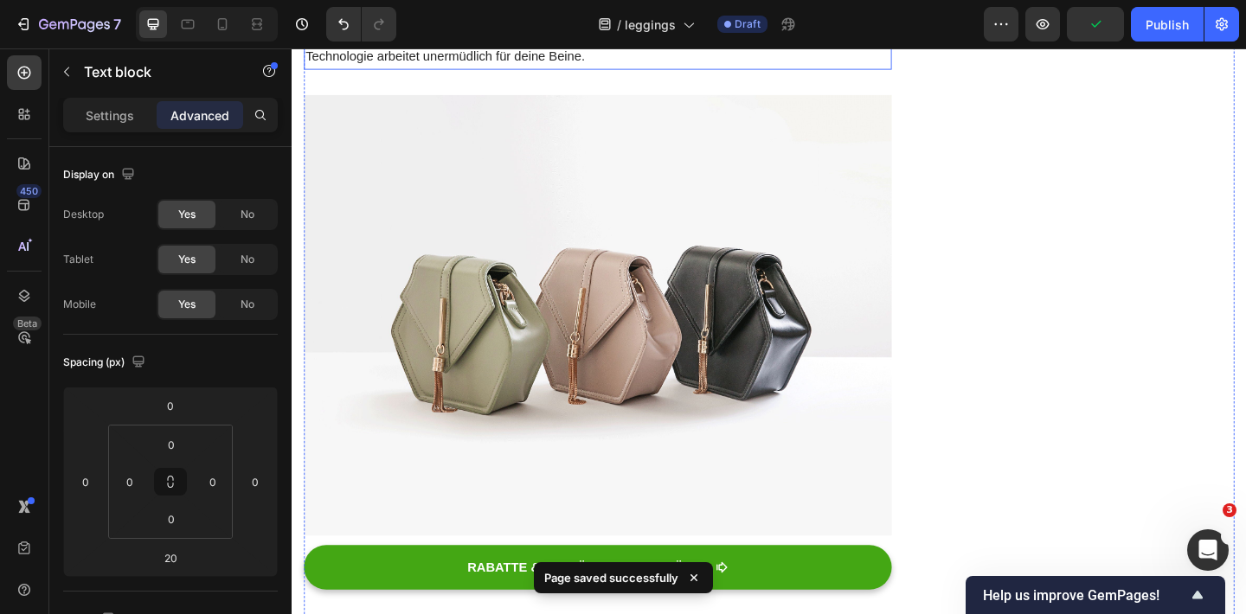
click at [582, 69] on p "Du siehst: Es ist keine Magie, sondern faszinierende Biologie! Und das Beste da…" at bounding box center [624, 32] width 636 height 74
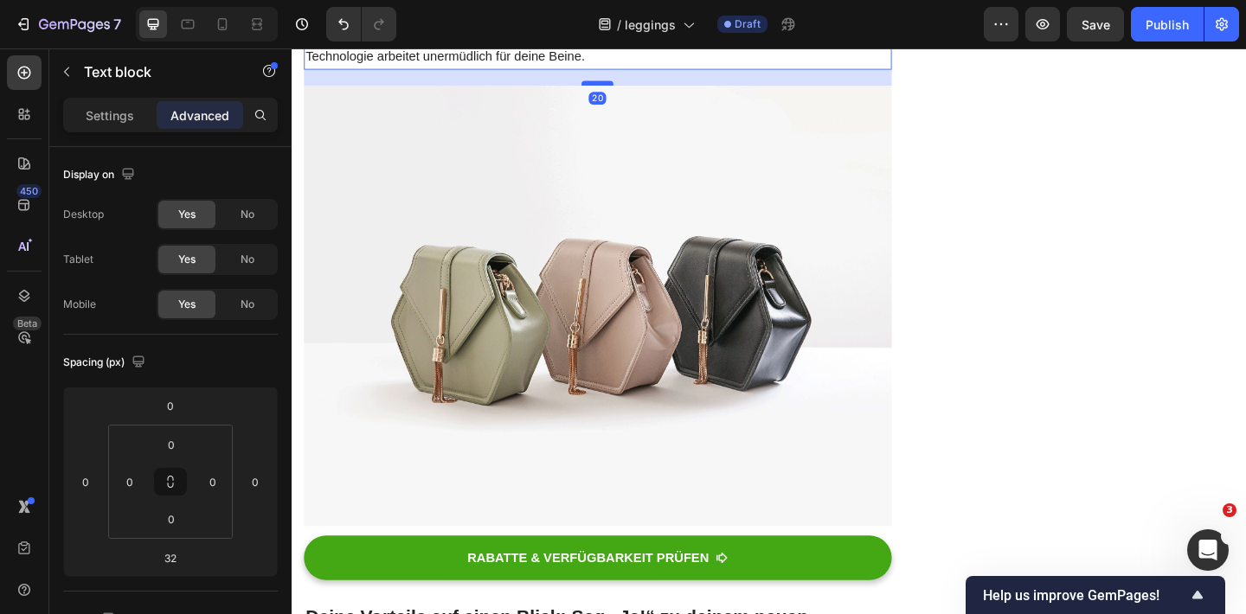
drag, startPoint x: 632, startPoint y: 425, endPoint x: 633, endPoint y: 414, distance: 10.4
click at [634, 89] on div at bounding box center [623, 86] width 35 height 5
type input "20"
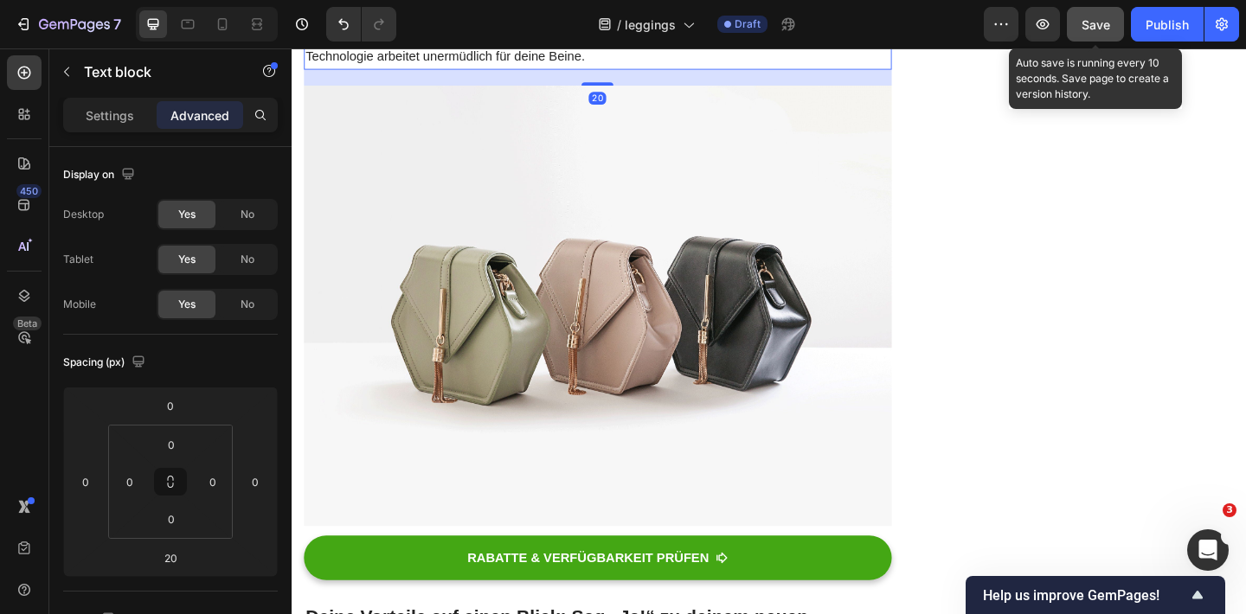
drag, startPoint x: 1080, startPoint y: 17, endPoint x: 807, endPoint y: 44, distance: 274.6
click at [1080, 17] on button "Save" at bounding box center [1094, 24] width 57 height 35
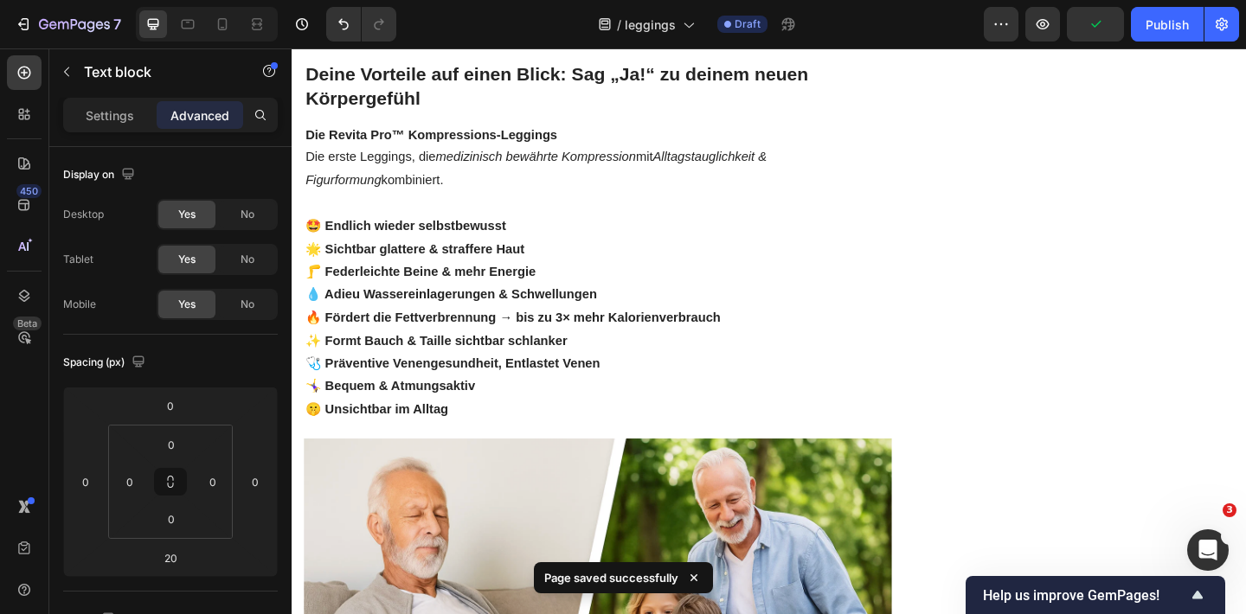
scroll to position [3827, 0]
click at [661, 36] on link "RABATTE & VERFÜGBARKEIT PRÜFEN" at bounding box center [623, 12] width 639 height 48
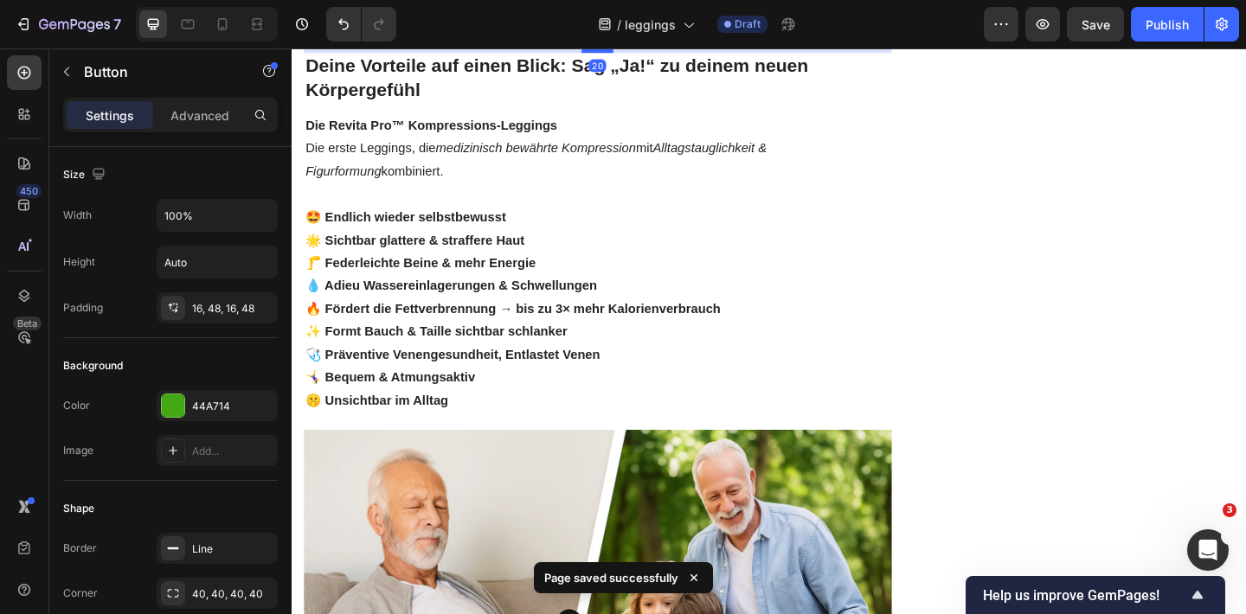
drag, startPoint x: 626, startPoint y: 387, endPoint x: 625, endPoint y: 378, distance: 8.7
click at [625, 54] on div at bounding box center [623, 50] width 35 height 5
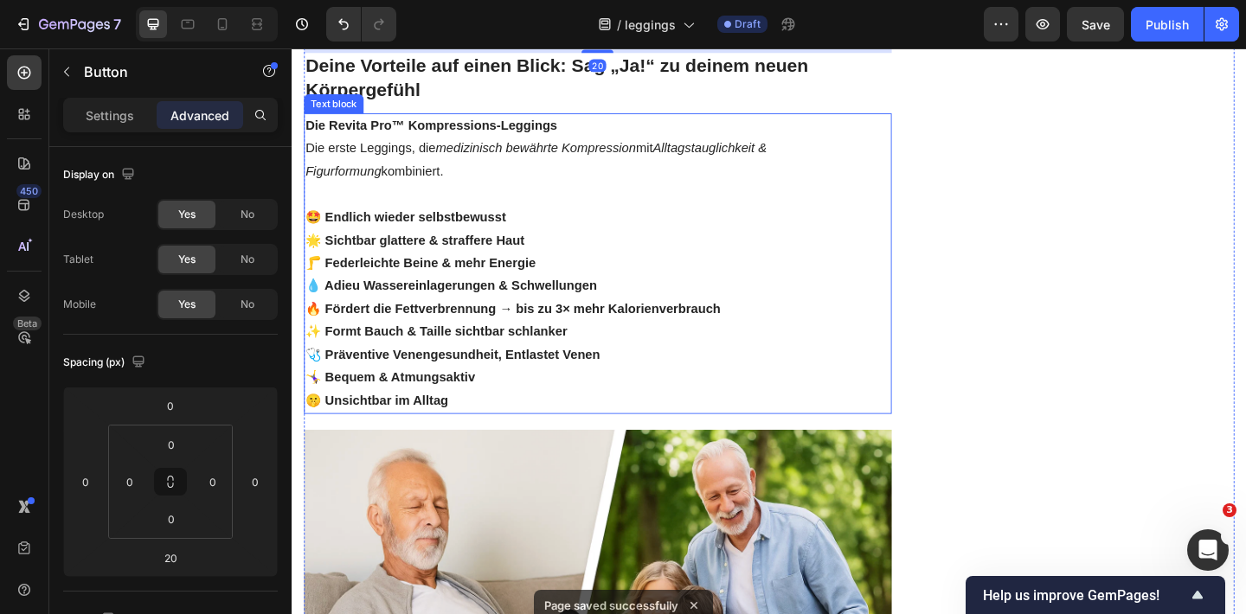
click at [578, 140] on strong "Die Revita Pro™ Kompressions-Leggings" at bounding box center [443, 132] width 274 height 15
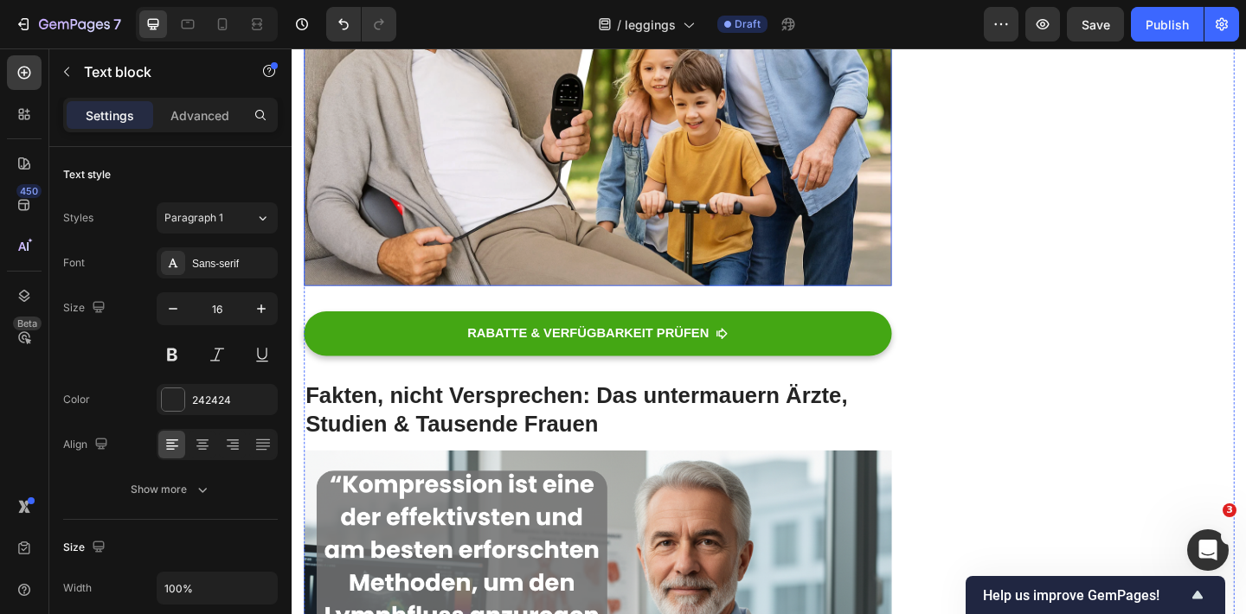
click at [578, 307] on img at bounding box center [623, 94] width 639 height 426
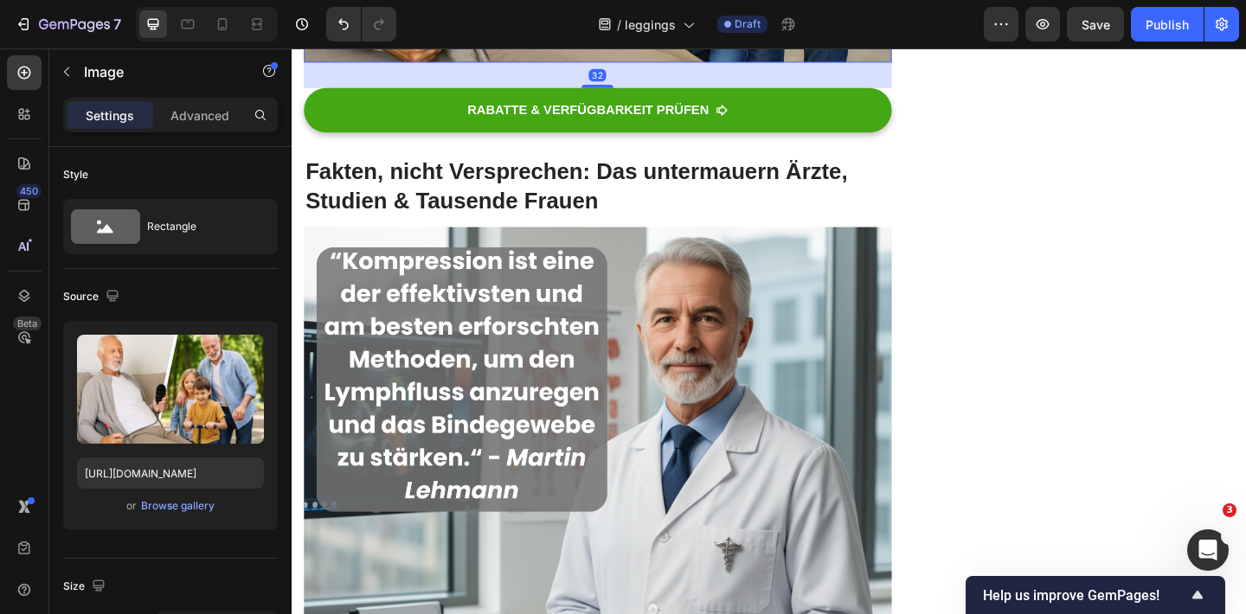
scroll to position [4657, 0]
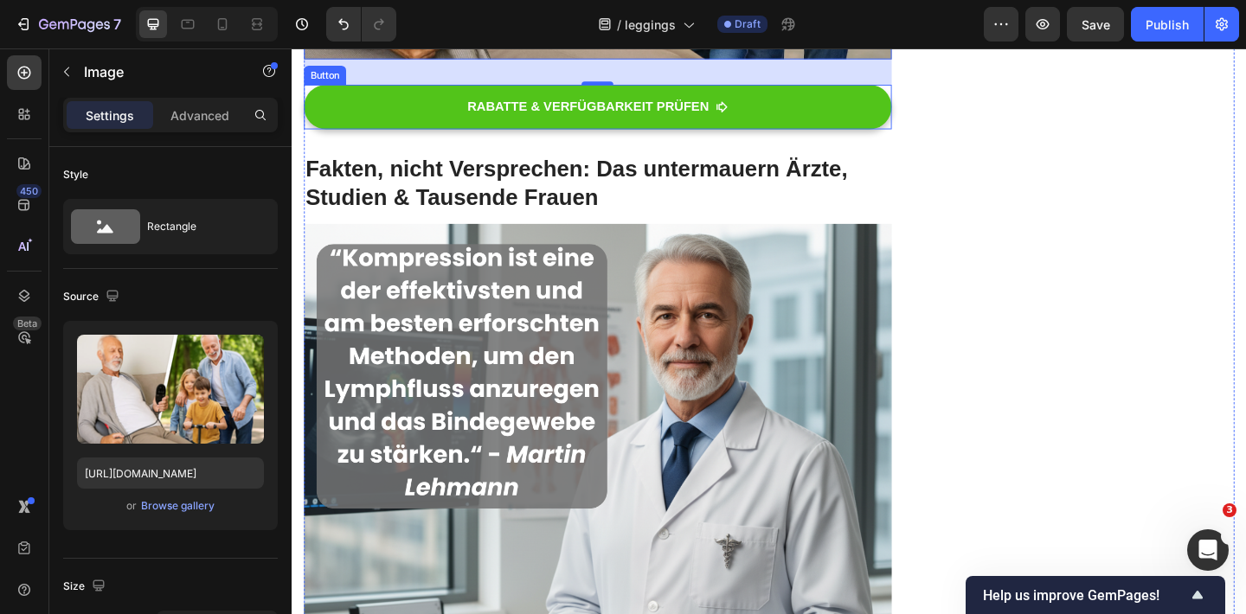
click at [621, 137] on link "RABATTE & VERFÜGBARKEIT PRÜFEN" at bounding box center [623, 112] width 639 height 48
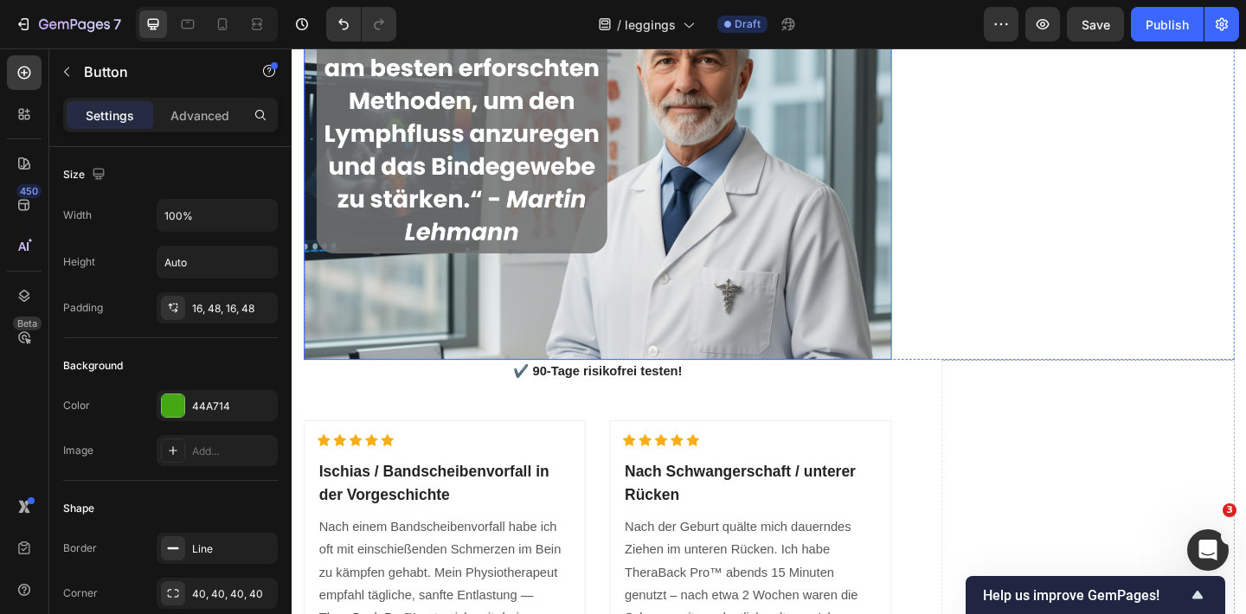
scroll to position [5654, 0]
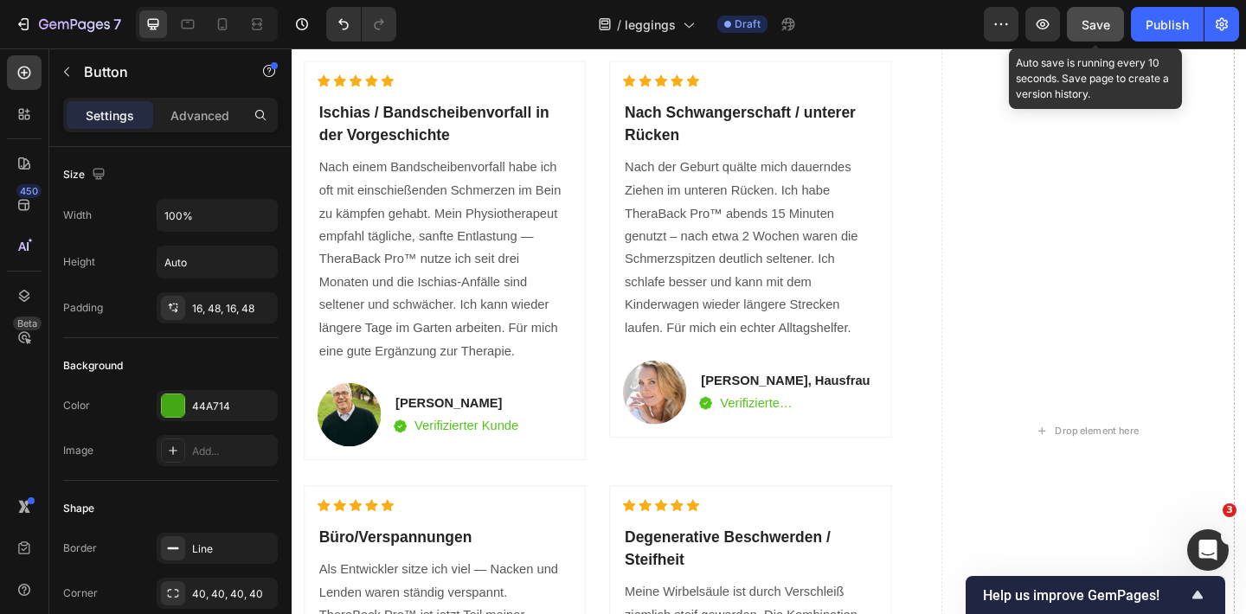
click at [1078, 15] on button "Save" at bounding box center [1094, 24] width 57 height 35
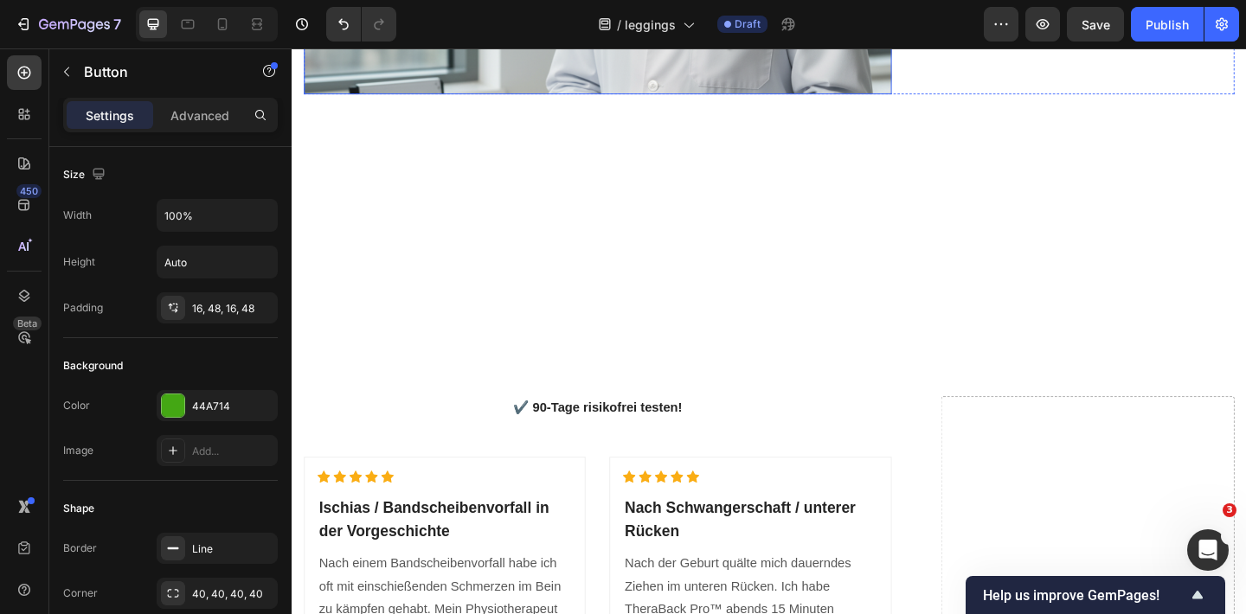
scroll to position [5211, 0]
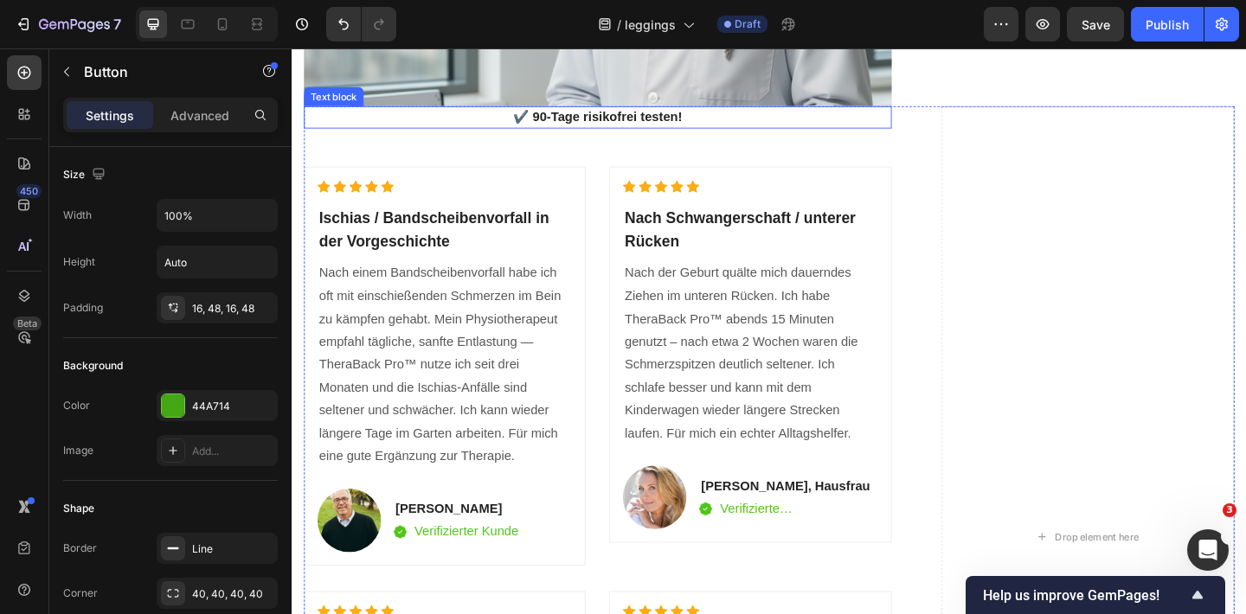
click at [604, 134] on p "✔️ 90-Tage risikofrei testen!" at bounding box center [624, 123] width 636 height 21
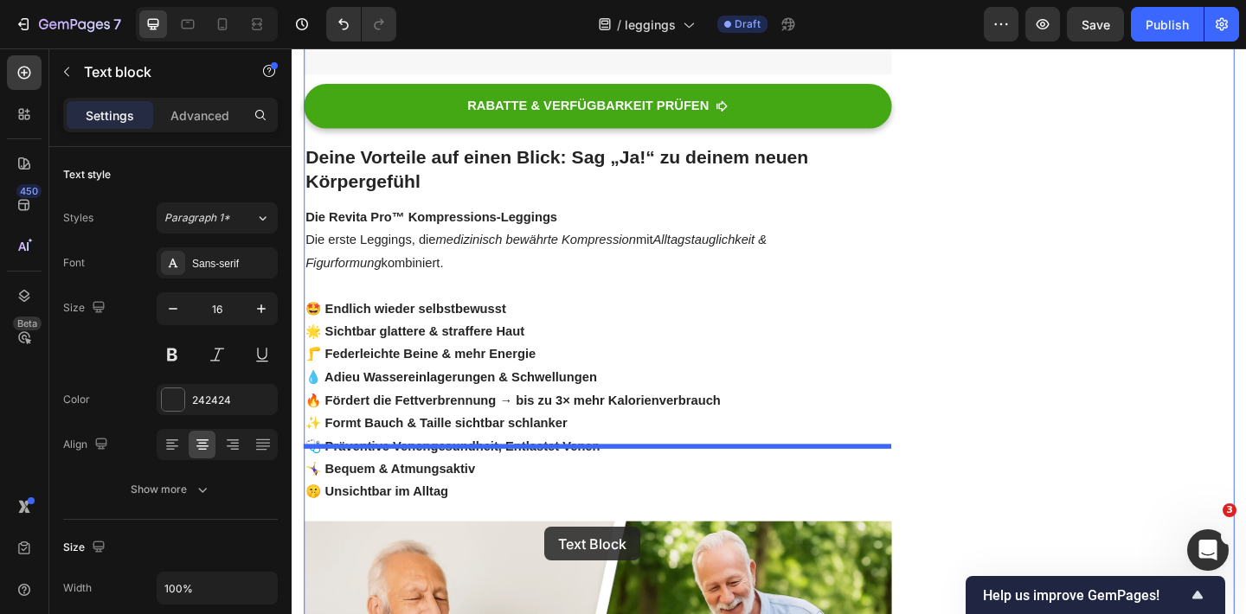
scroll to position [3795, 0]
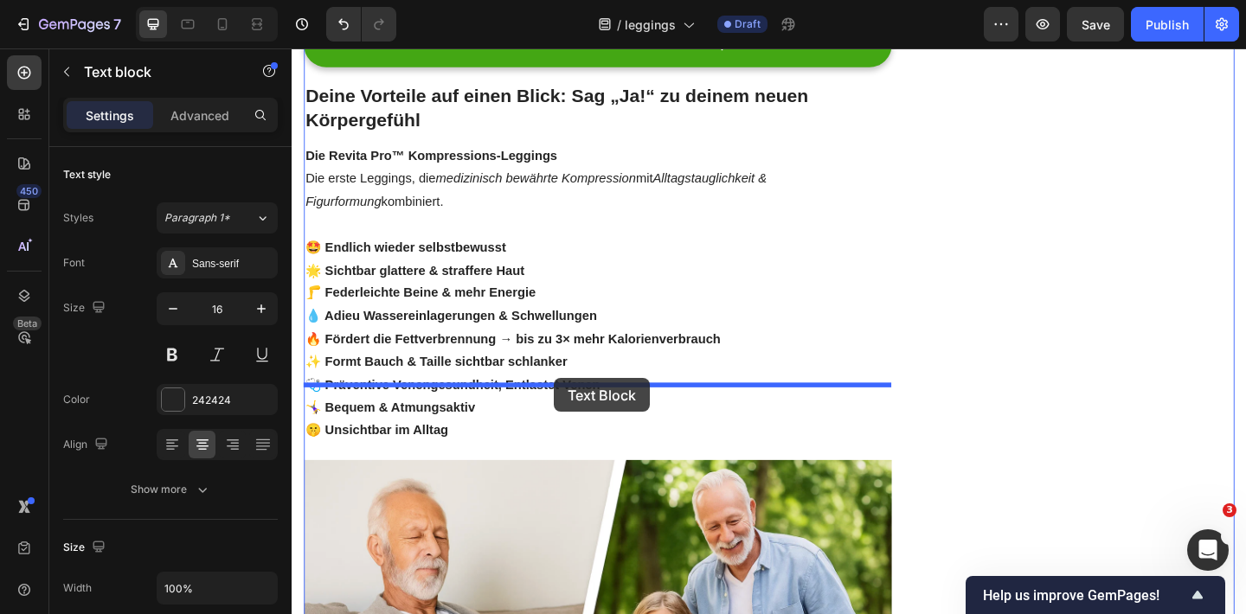
drag, startPoint x: 321, startPoint y: 427, endPoint x: 574, endPoint y: 407, distance: 254.2
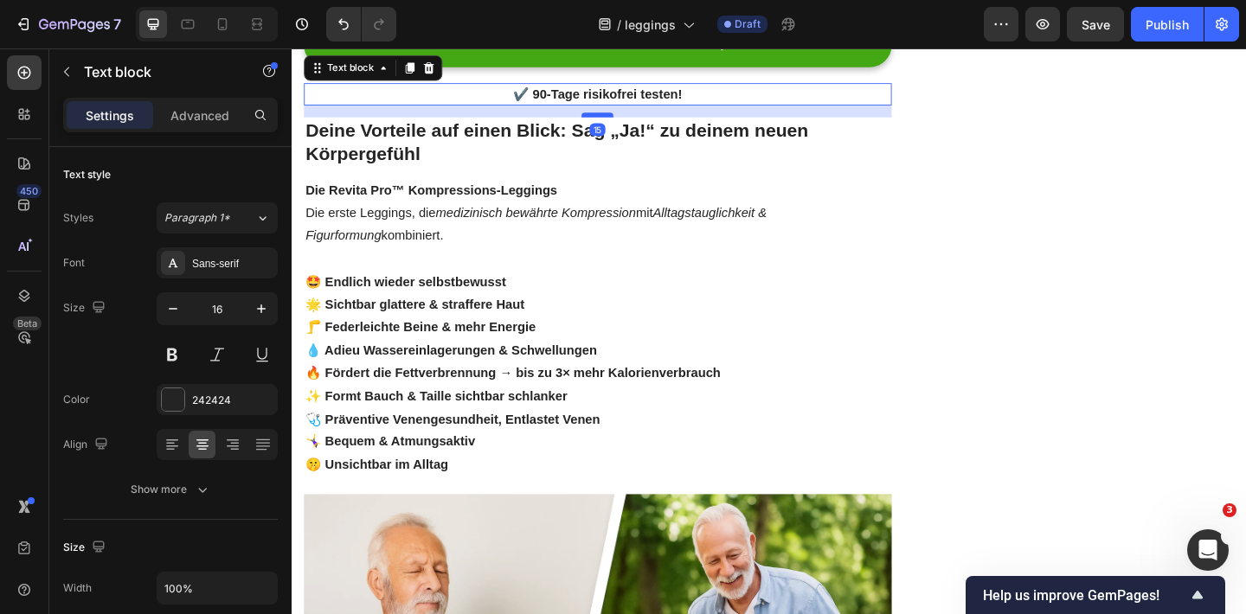
drag, startPoint x: 610, startPoint y: 479, endPoint x: 610, endPoint y: 451, distance: 28.5
click at [610, 124] on div at bounding box center [623, 120] width 35 height 5
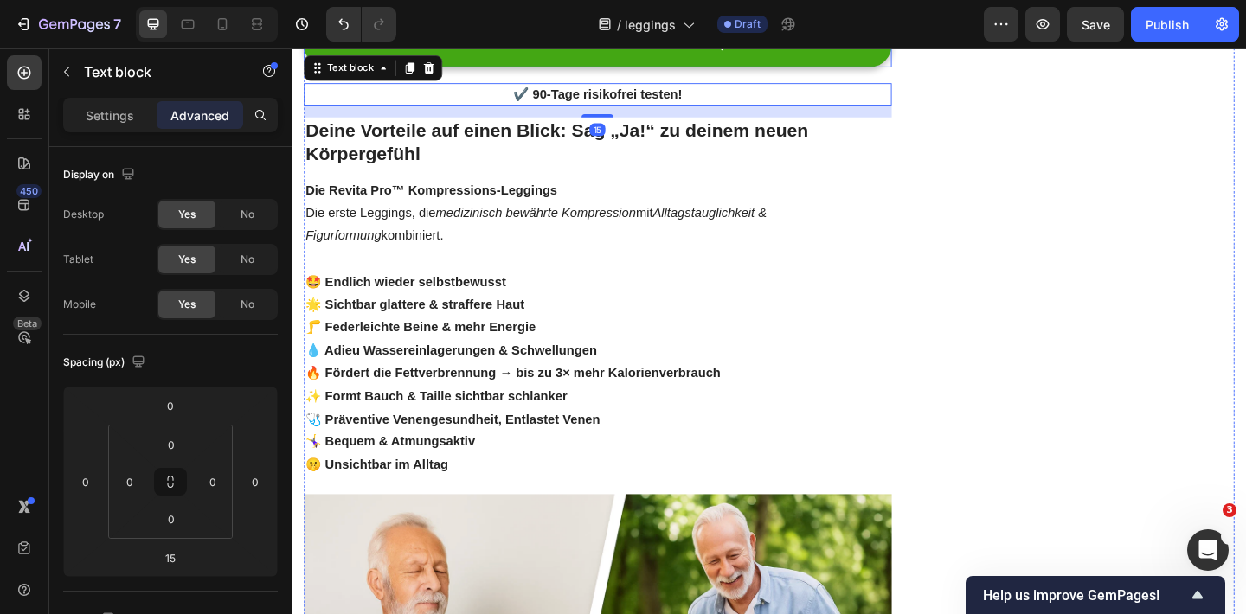
click at [807, 69] on div "RABATTE & VERFÜGBARKEIT PRÜFEN Button" at bounding box center [623, 45] width 639 height 48
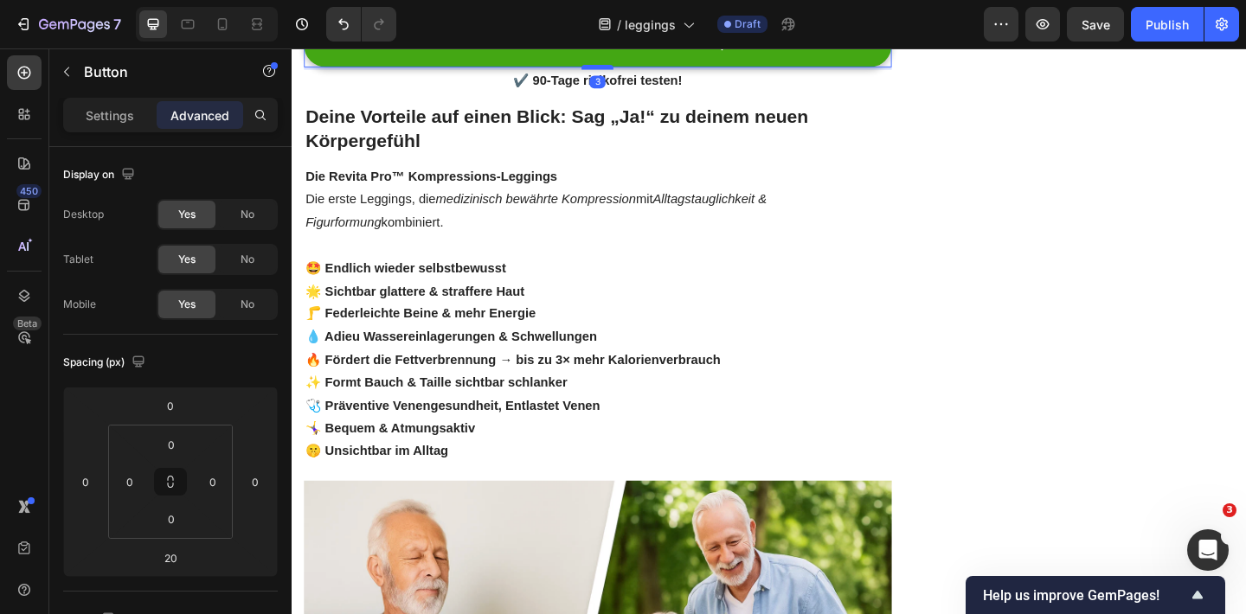
drag, startPoint x: 630, startPoint y: 413, endPoint x: 629, endPoint y: 398, distance: 14.7
click at [629, 72] on div at bounding box center [623, 69] width 35 height 5
type input "3"
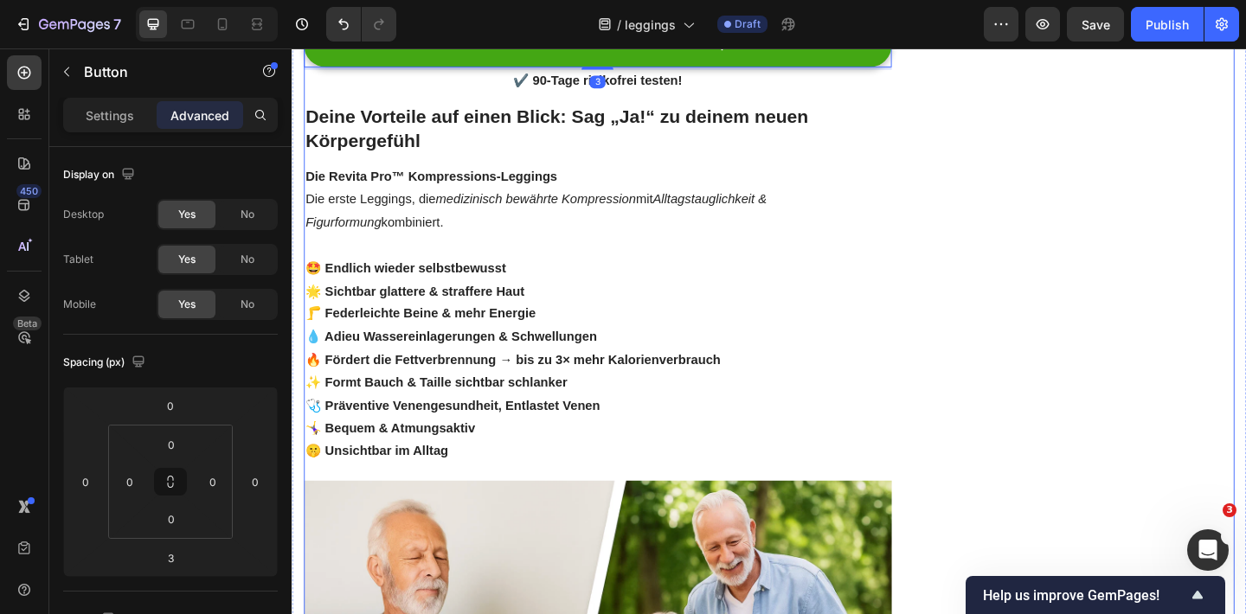
click at [566, 94] on p "✔️ 90-Tage risikofrei testen!" at bounding box center [624, 84] width 636 height 21
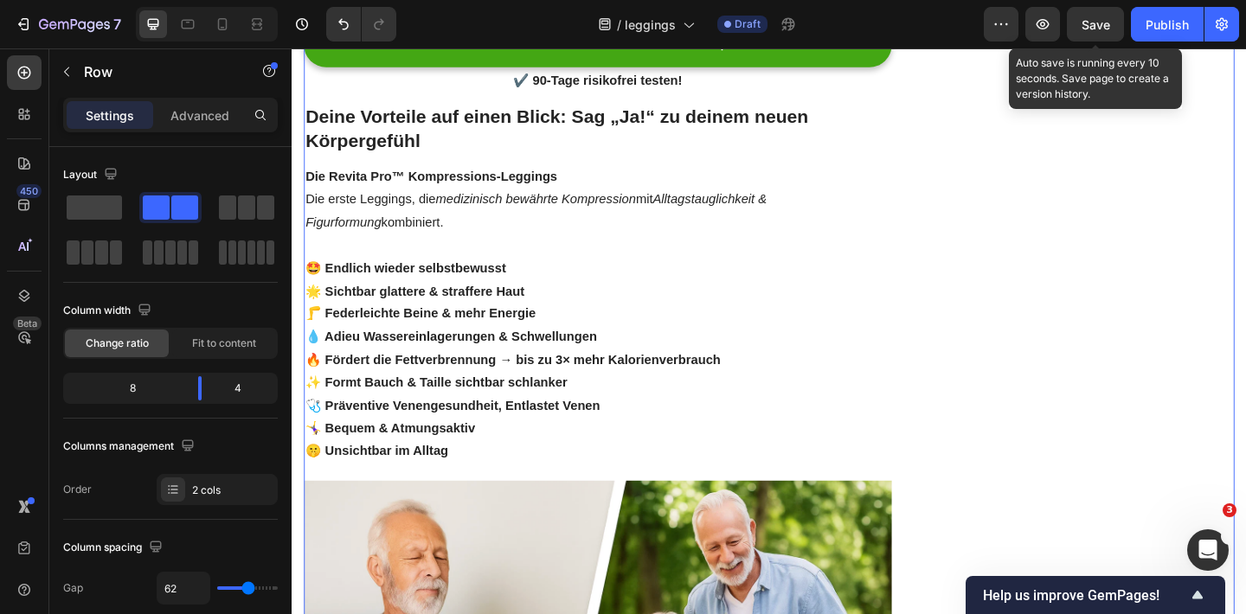
click at [1105, 22] on span "Save" at bounding box center [1095, 24] width 29 height 15
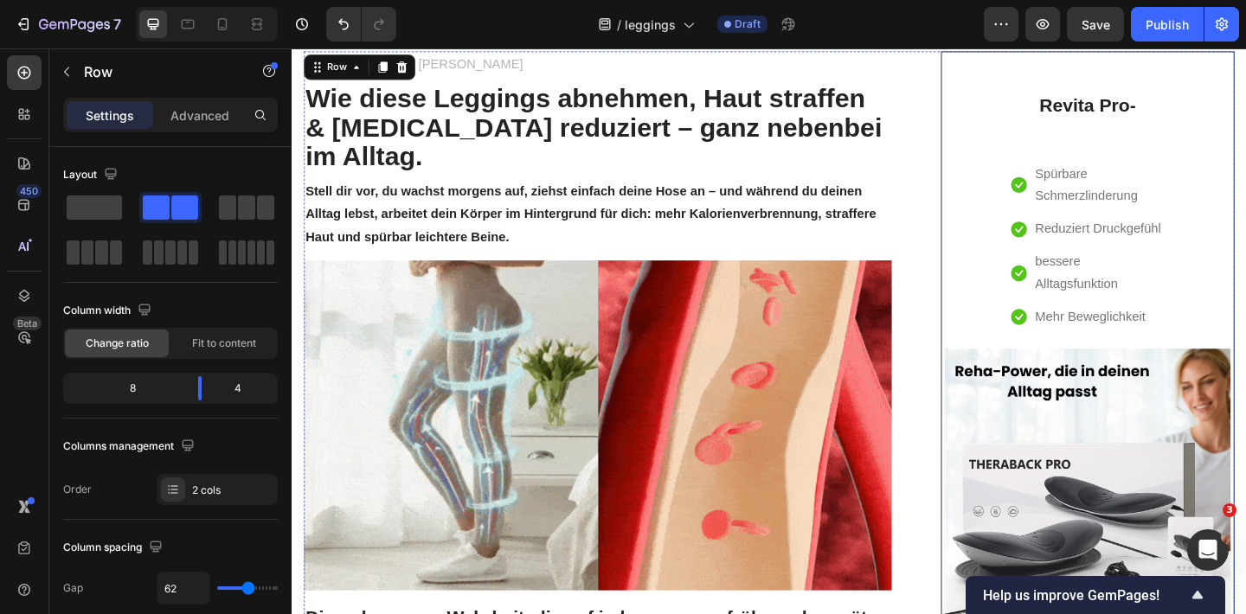
scroll to position [0, 0]
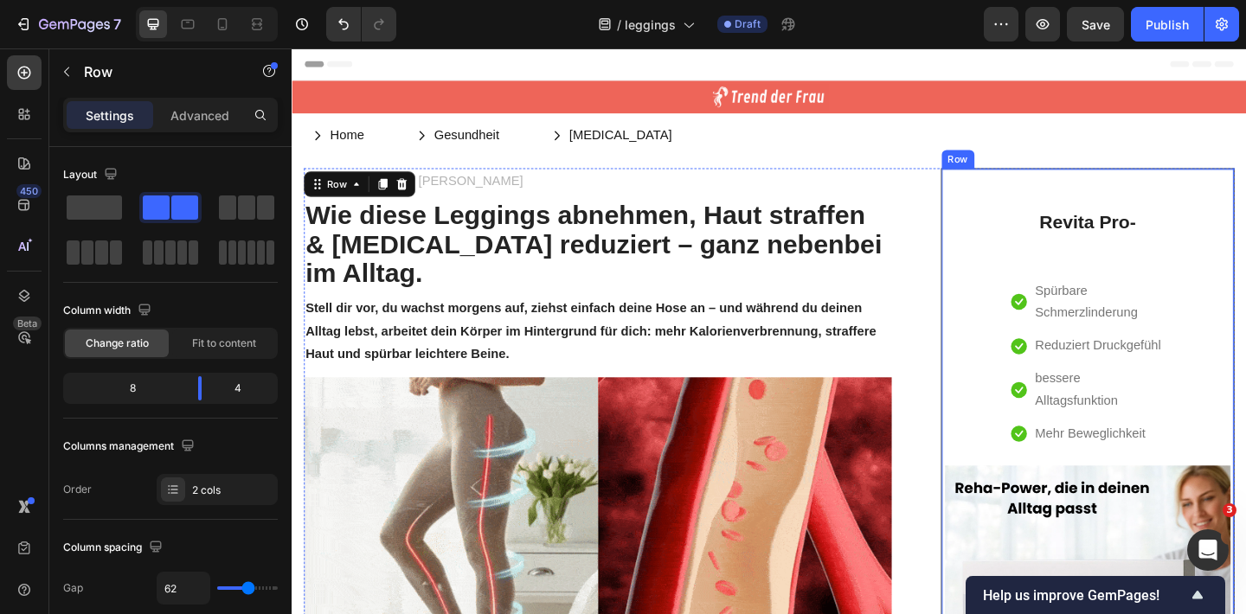
click at [1011, 192] on div "Revita Pro- Heading Icon Spürbare Schmerzlinderung Text block Icon Reduziert Dr…" at bounding box center [1156, 556] width 319 height 755
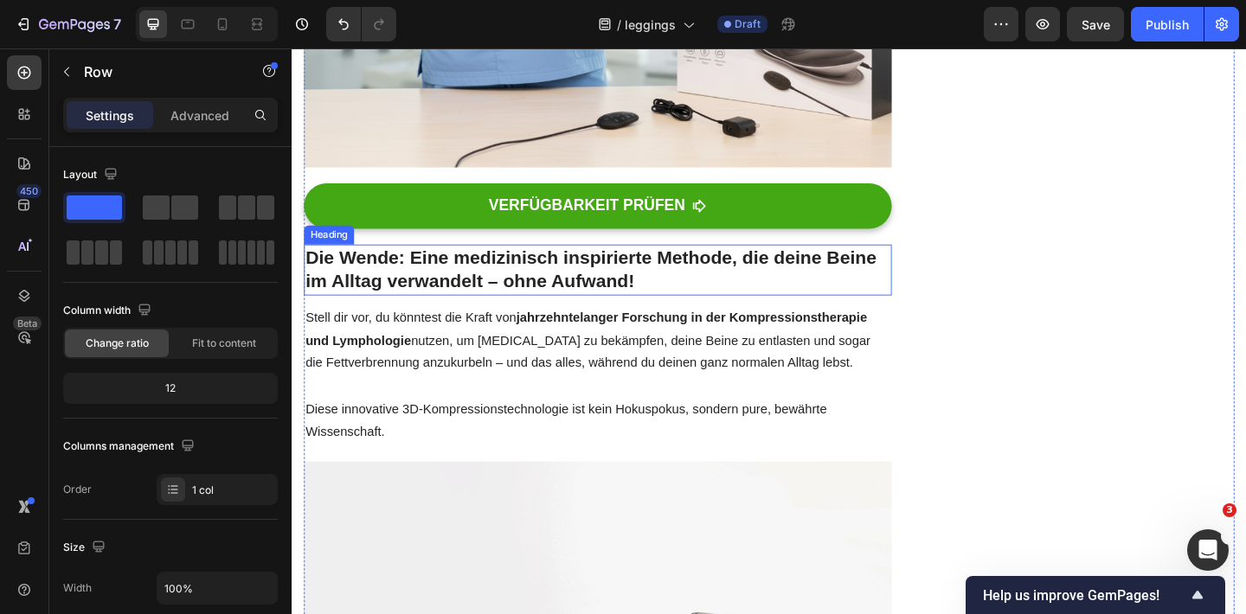
scroll to position [2250, 0]
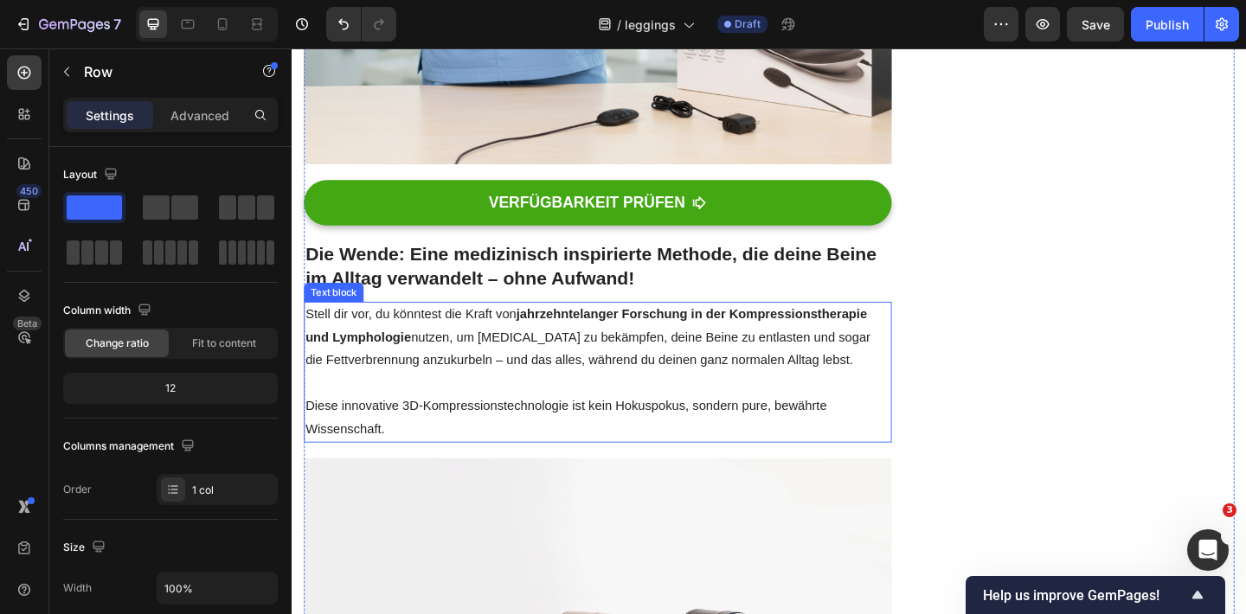
click at [534, 345] on p "Stell dir vor, du könntest die Kraft von jahrzehntelanger Forschung in der Komp…" at bounding box center [624, 363] width 636 height 74
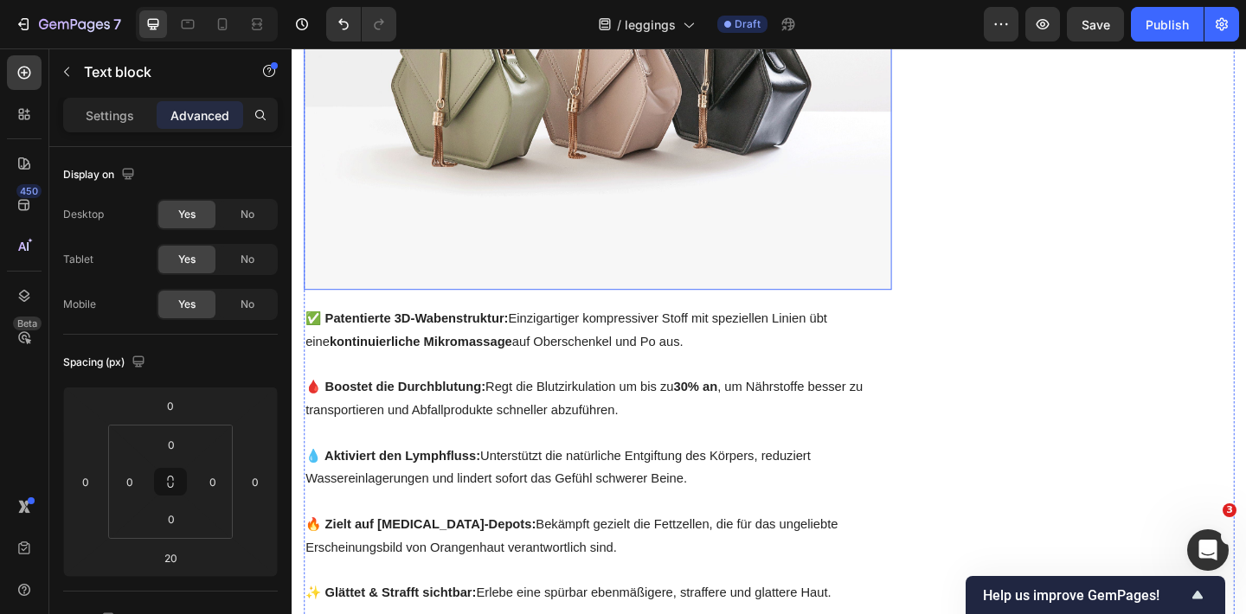
scroll to position [2954, 0]
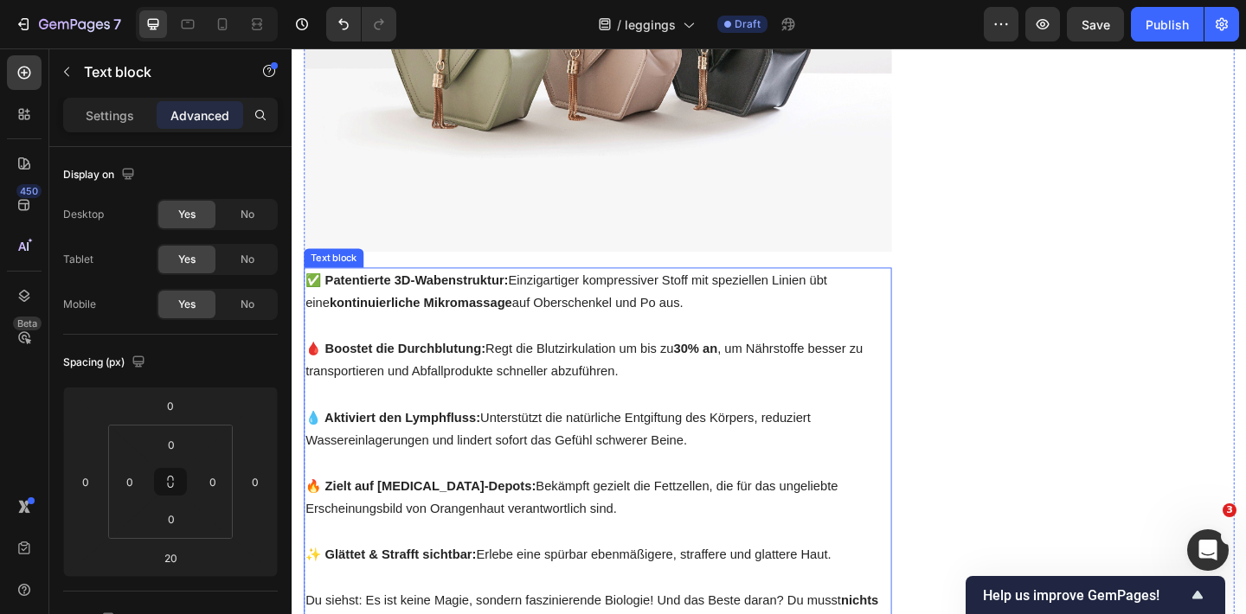
click at [484, 443] on strong "💧 Aktiviert den Lymphfluss:" at bounding box center [401, 450] width 190 height 15
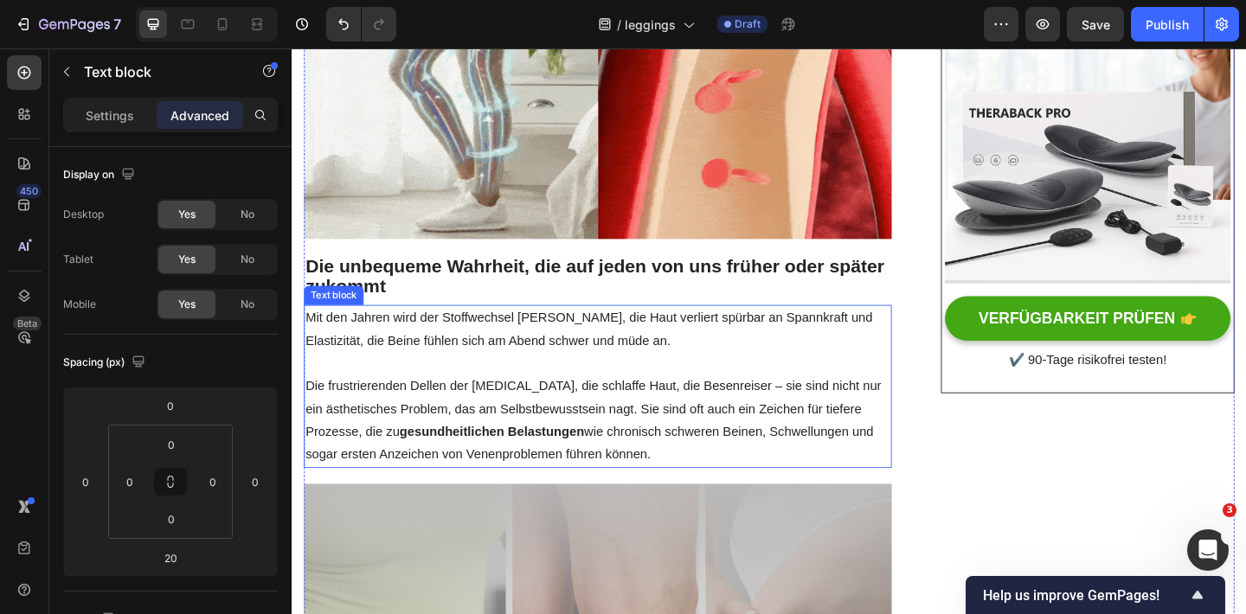
scroll to position [493, 0]
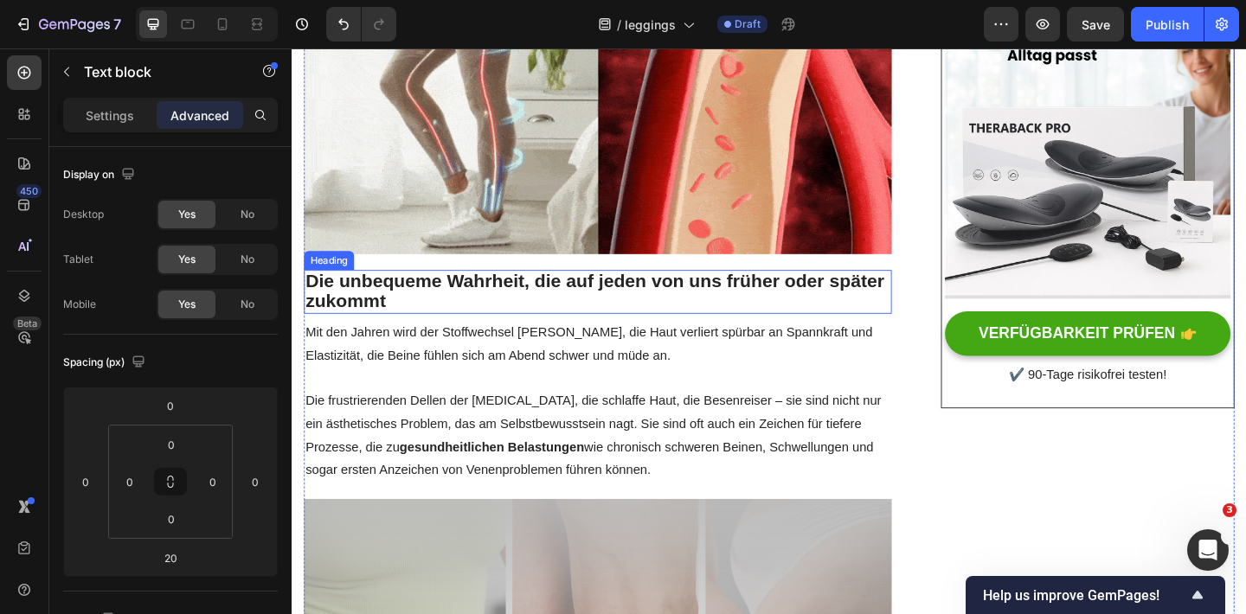
click at [466, 291] on h2 "Die unbequeme Wahrheit, die auf jeden von uns früher oder später zukommt" at bounding box center [623, 314] width 639 height 48
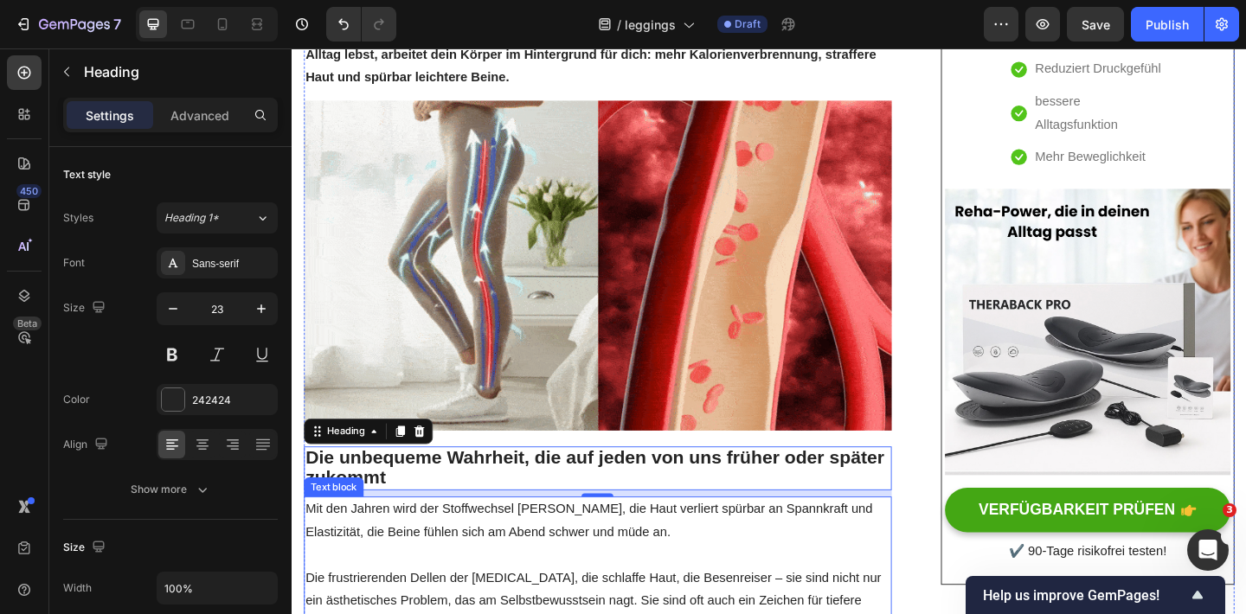
scroll to position [272, 0]
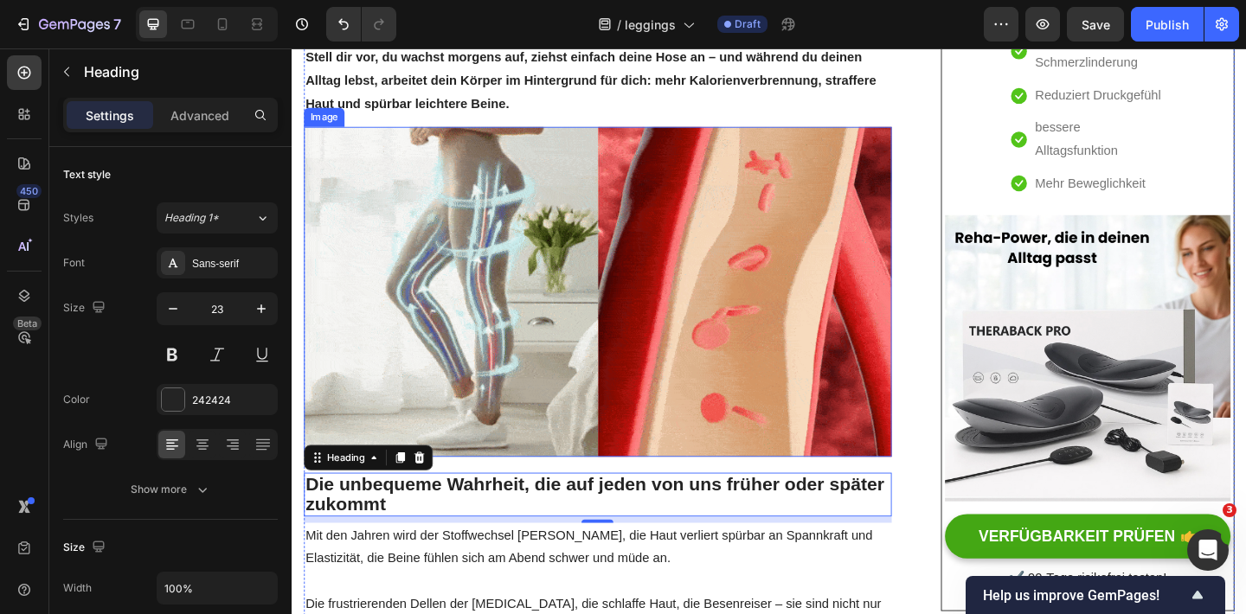
click at [542, 255] on img at bounding box center [623, 313] width 639 height 359
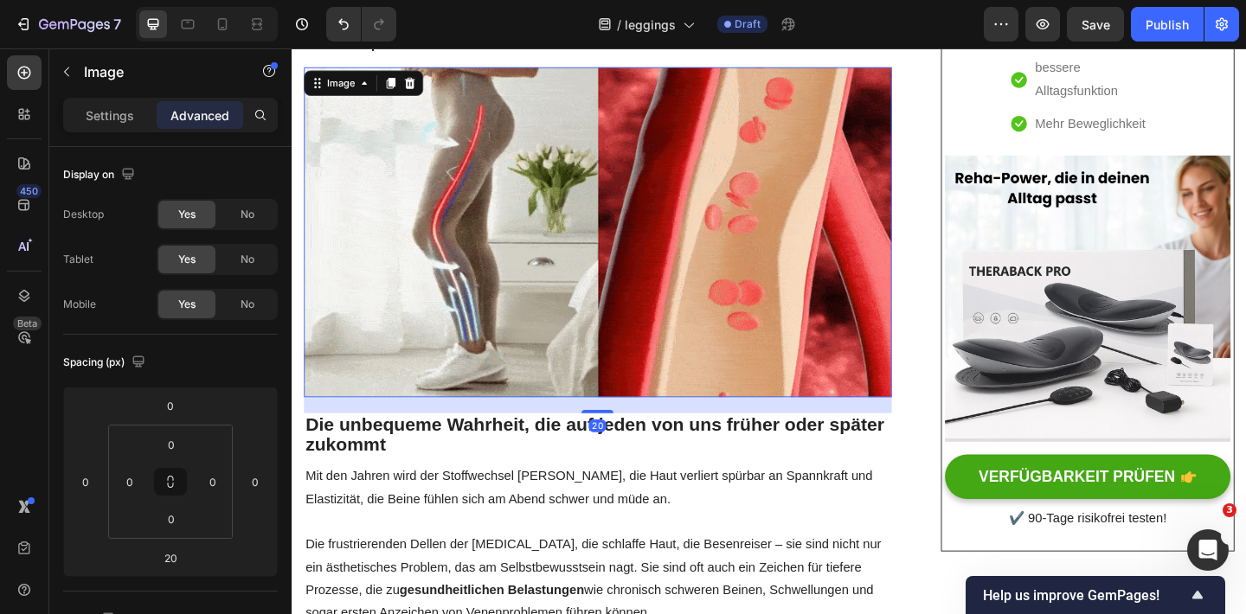
scroll to position [490, 0]
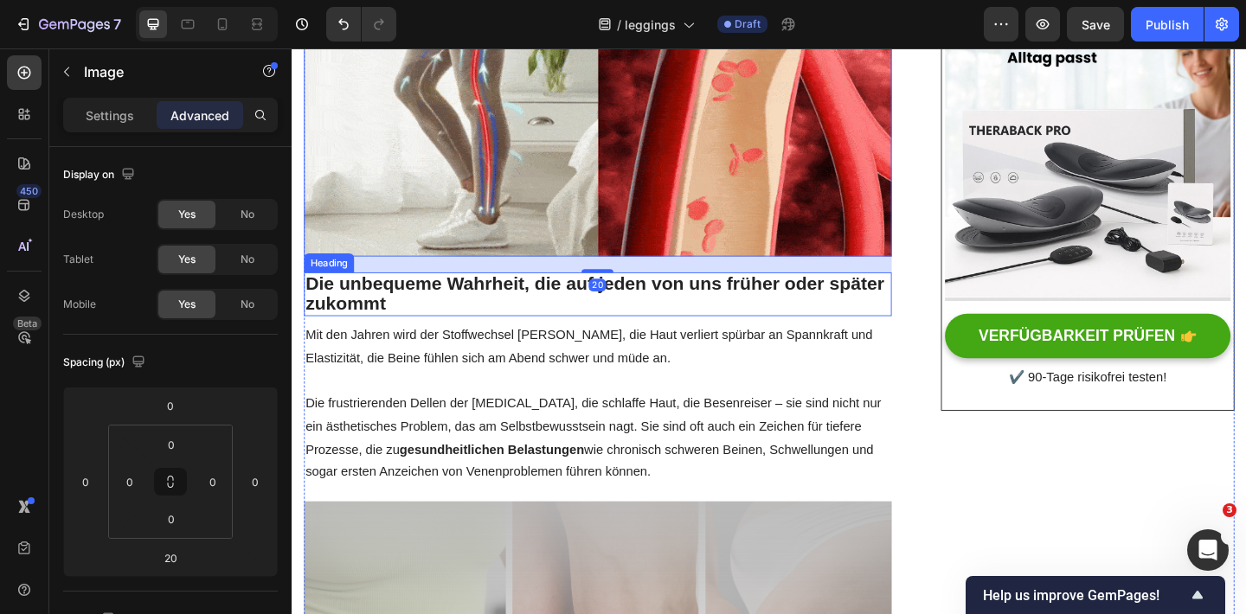
click at [533, 304] on h2 "Die unbequeme Wahrheit, die auf jeden von uns früher oder später zukommt" at bounding box center [623, 316] width 639 height 48
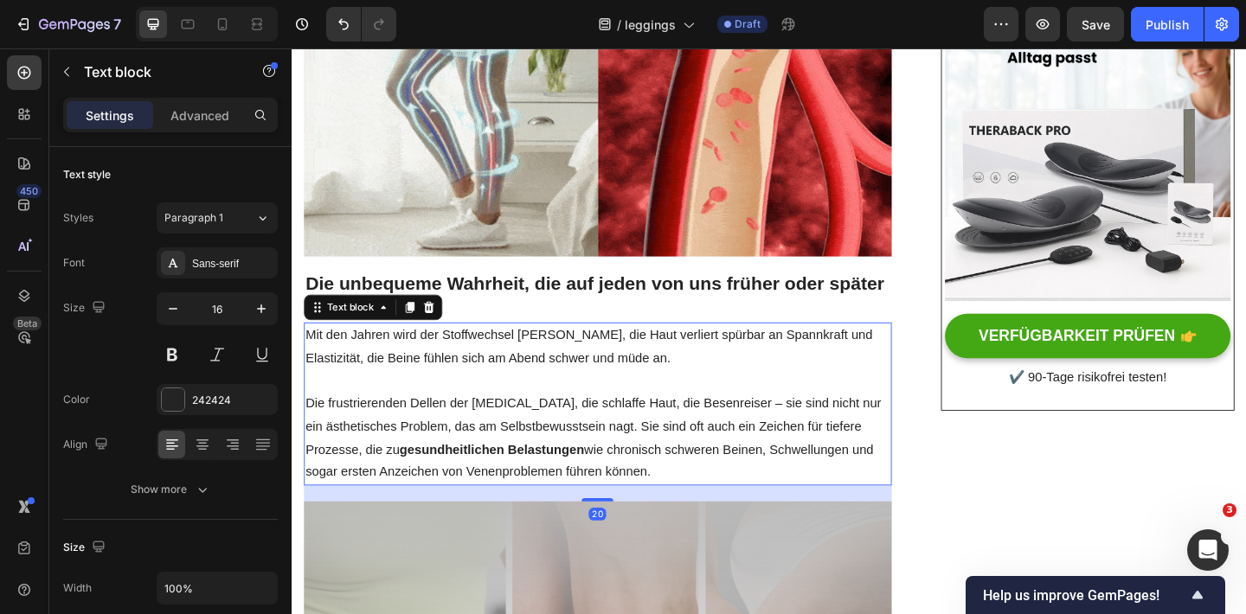
click at [515, 430] on p "Die frustrierenden Dellen der [MEDICAL_DATA], die schlaffe Haut, die Besenreise…" at bounding box center [624, 472] width 636 height 99
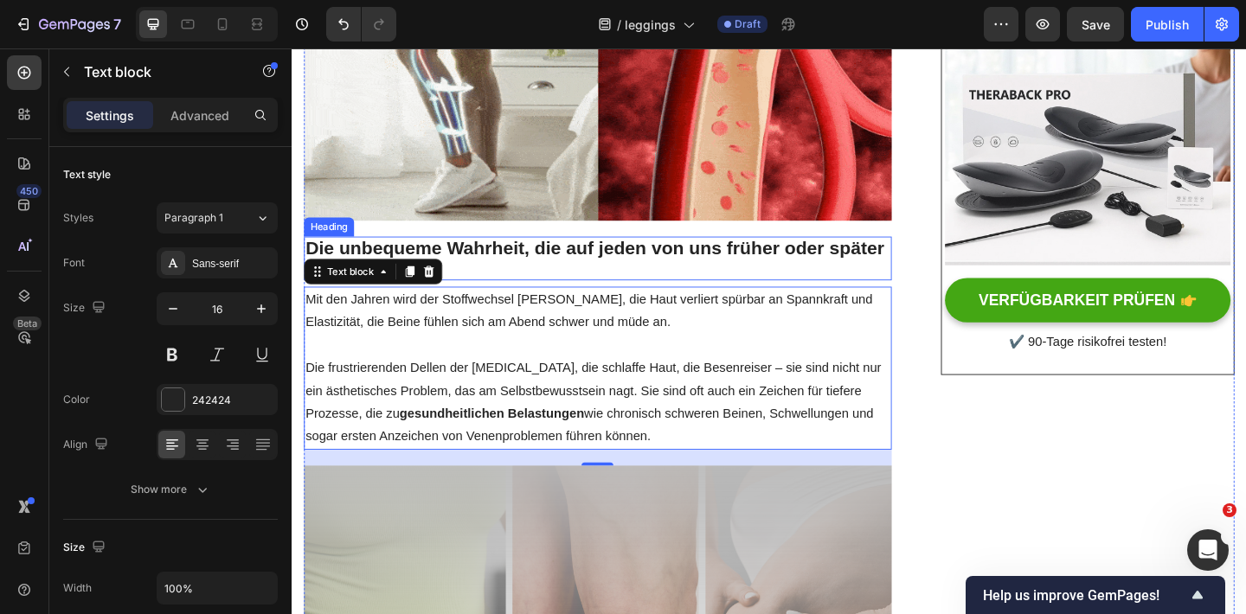
scroll to position [531, 0]
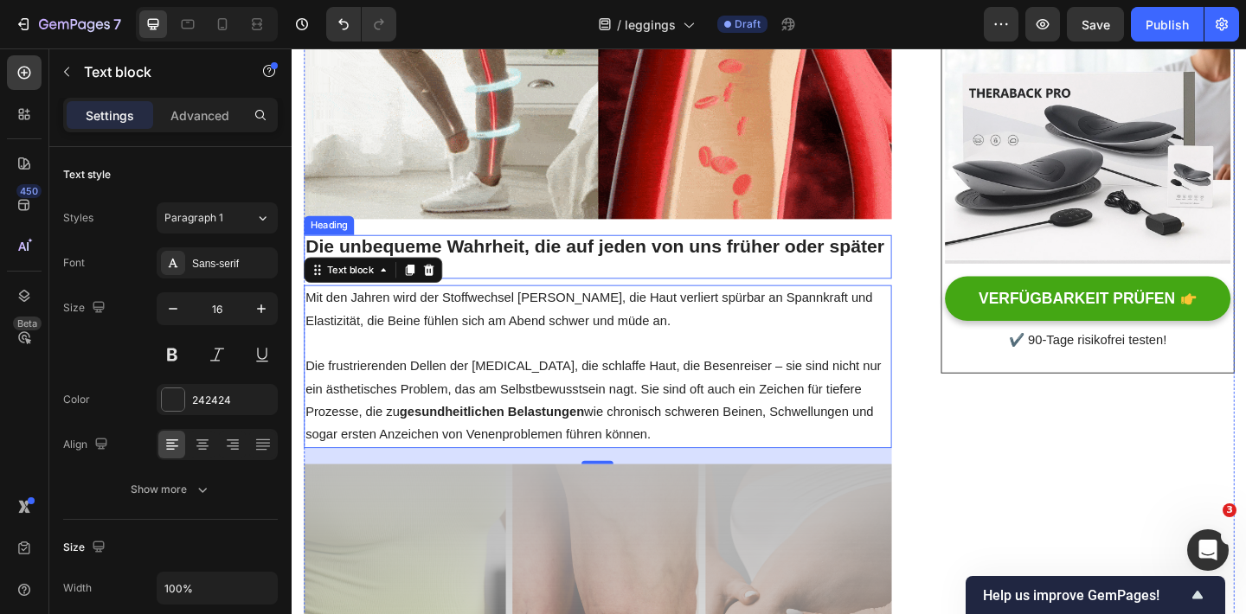
click at [515, 253] on strong "Die unbequeme Wahrheit, die auf jeden von uns früher oder später zukommt" at bounding box center [621, 275] width 630 height 44
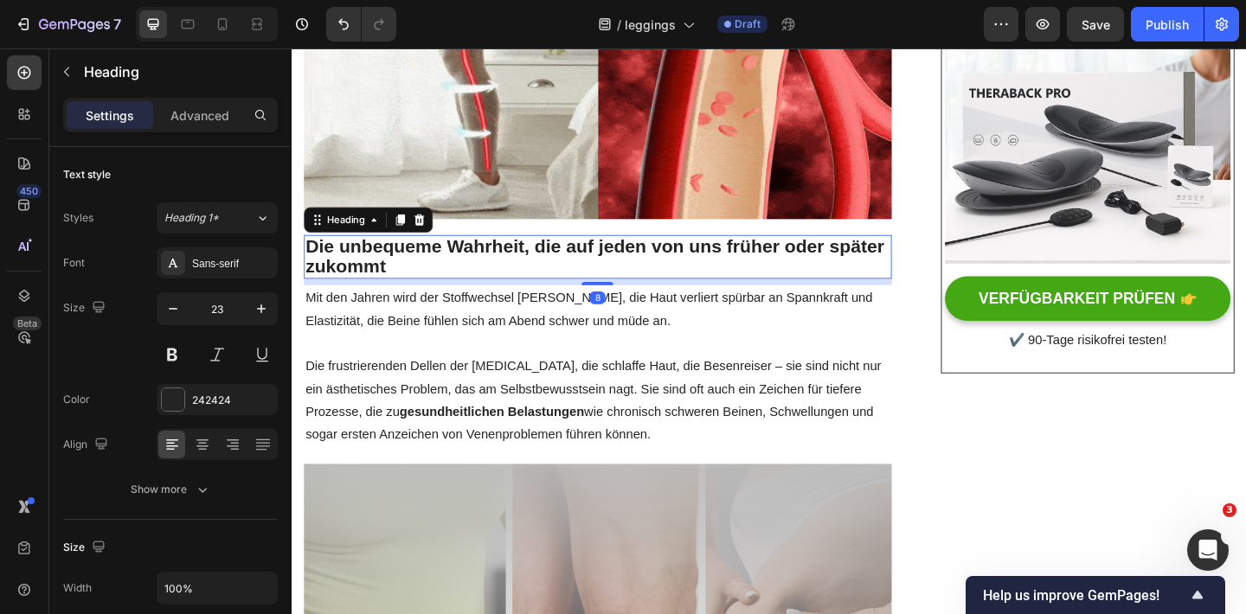
click at [480, 254] on h2 "Die unbequeme Wahrheit, die auf jeden von uns früher oder später zukommt" at bounding box center [623, 276] width 639 height 48
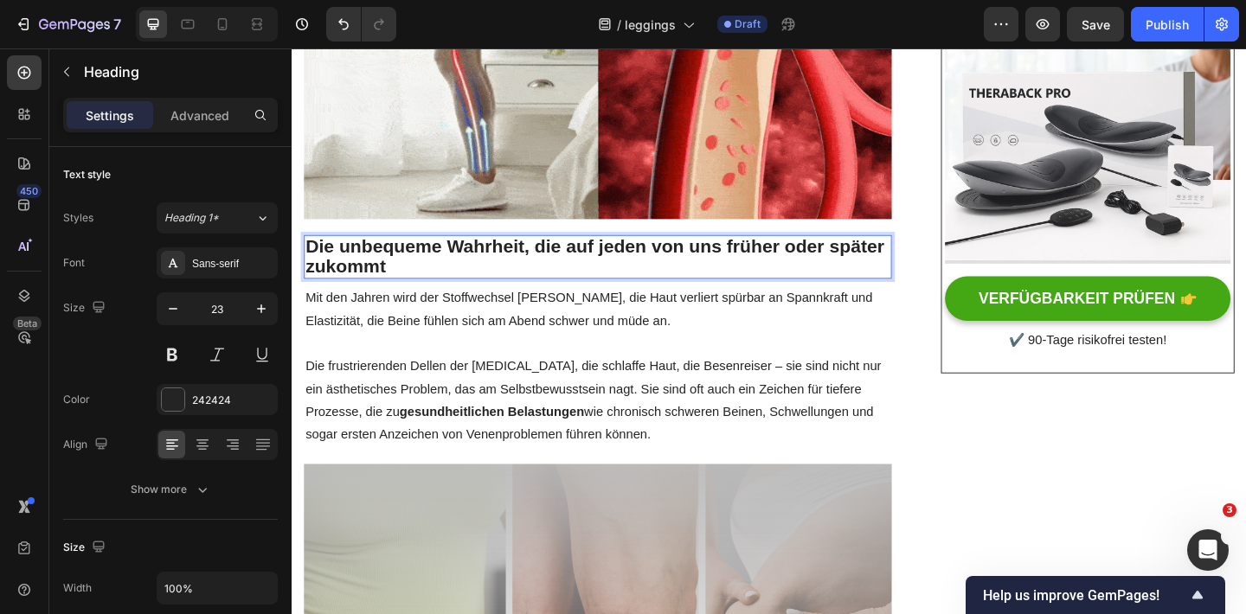
click at [480, 255] on p "Die unbequeme Wahrheit, die auf jeden von uns früher oder später zukommt" at bounding box center [624, 275] width 636 height 44
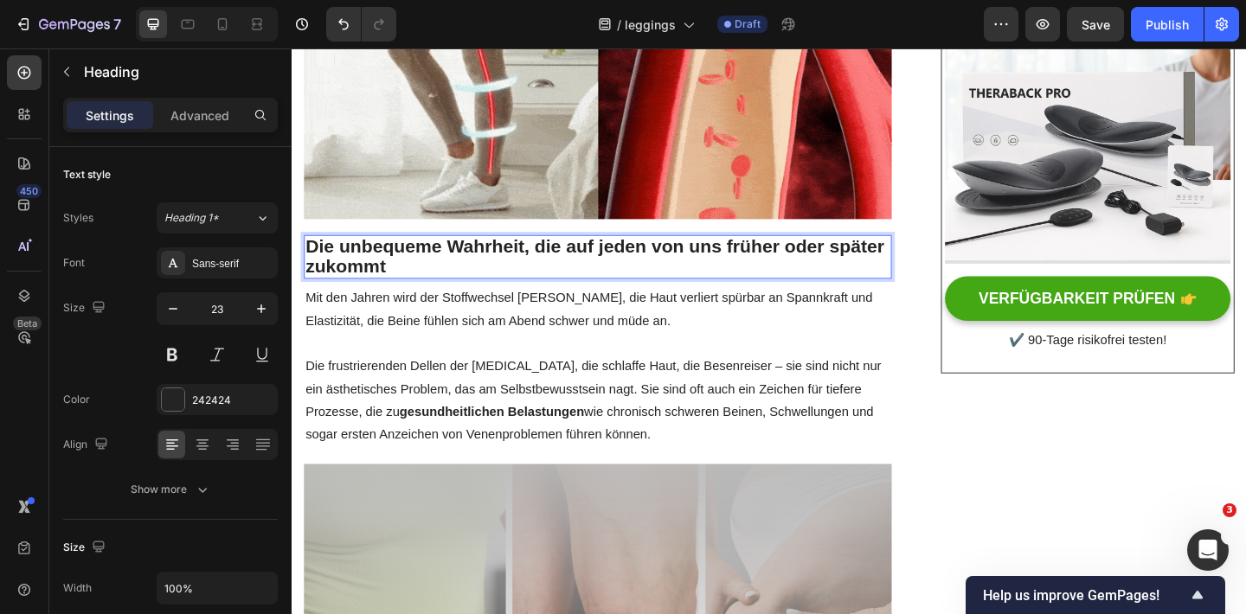
click at [480, 255] on p "Die unbequeme Wahrheit, die auf jeden von uns früher oder später zukommt" at bounding box center [624, 275] width 636 height 44
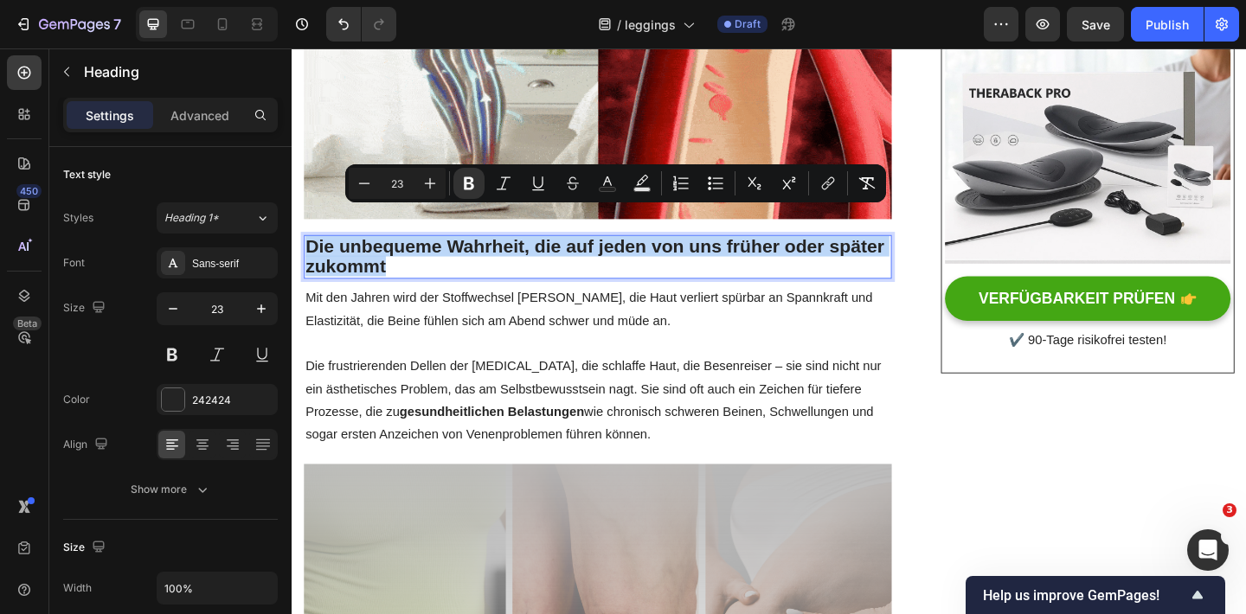
copy strong "Die unbequeme Wahrheit, die auf jeden von uns früher oder später zukommt"
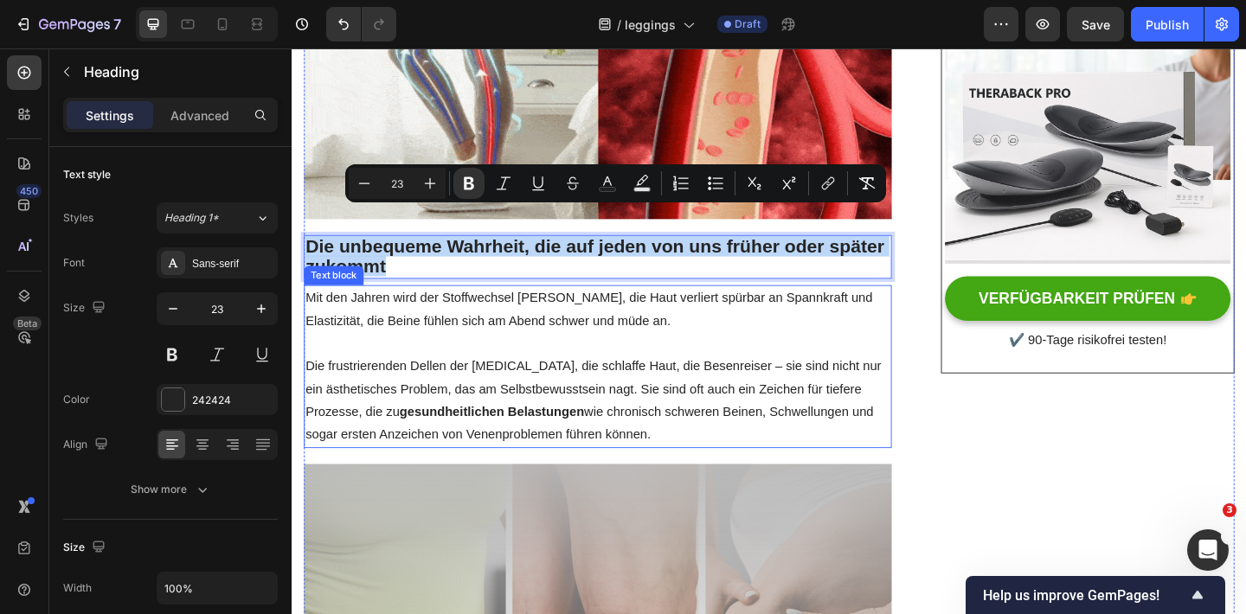
click at [456, 435] on p "Die frustrierenden Dellen der [MEDICAL_DATA], die schlaffe Haut, die Besenreise…" at bounding box center [624, 431] width 636 height 99
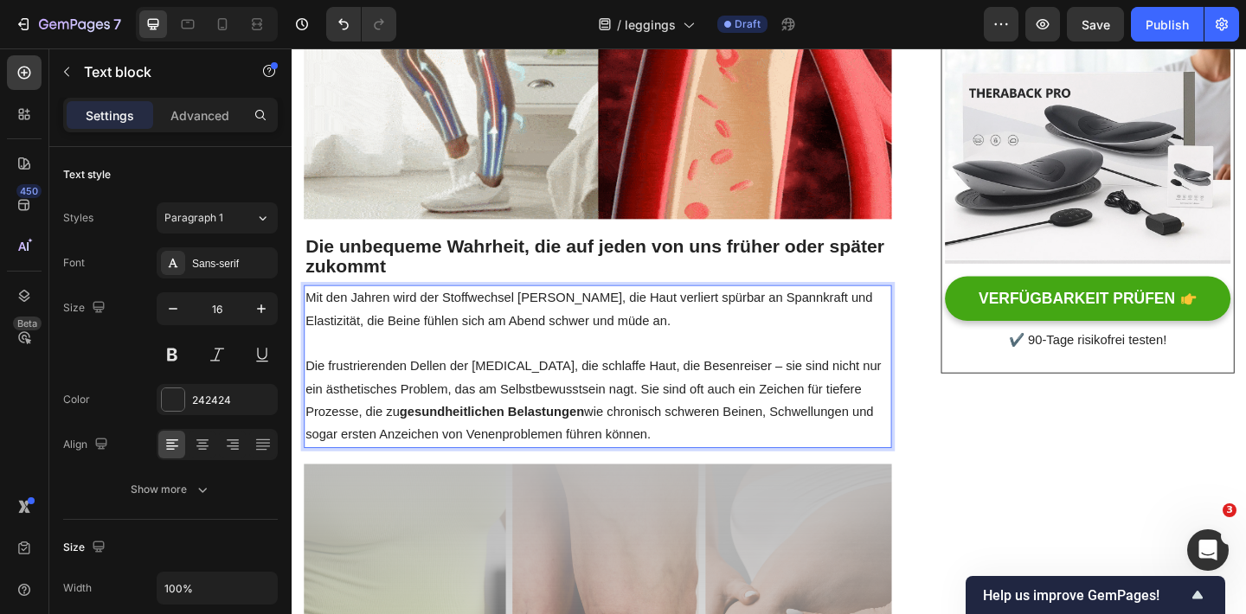
click at [697, 440] on p "Die frustrierenden Dellen der [MEDICAL_DATA], die schlaffe Haut, die Besenreise…" at bounding box center [624, 431] width 636 height 99
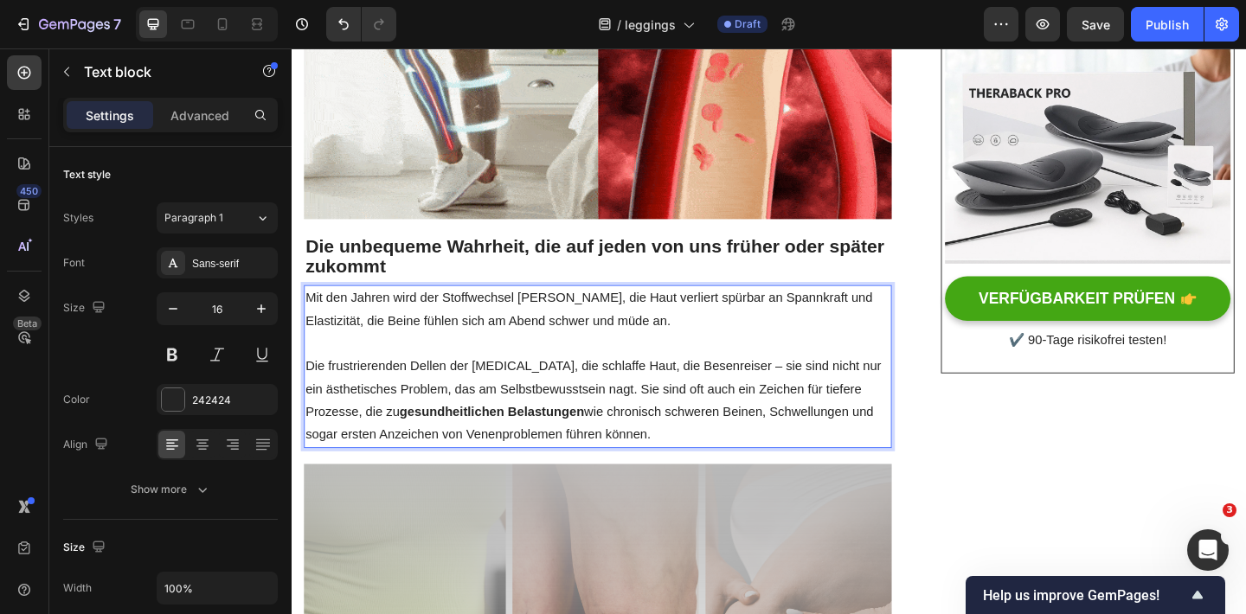
drag, startPoint x: 697, startPoint y: 440, endPoint x: 308, endPoint y: 281, distance: 420.5
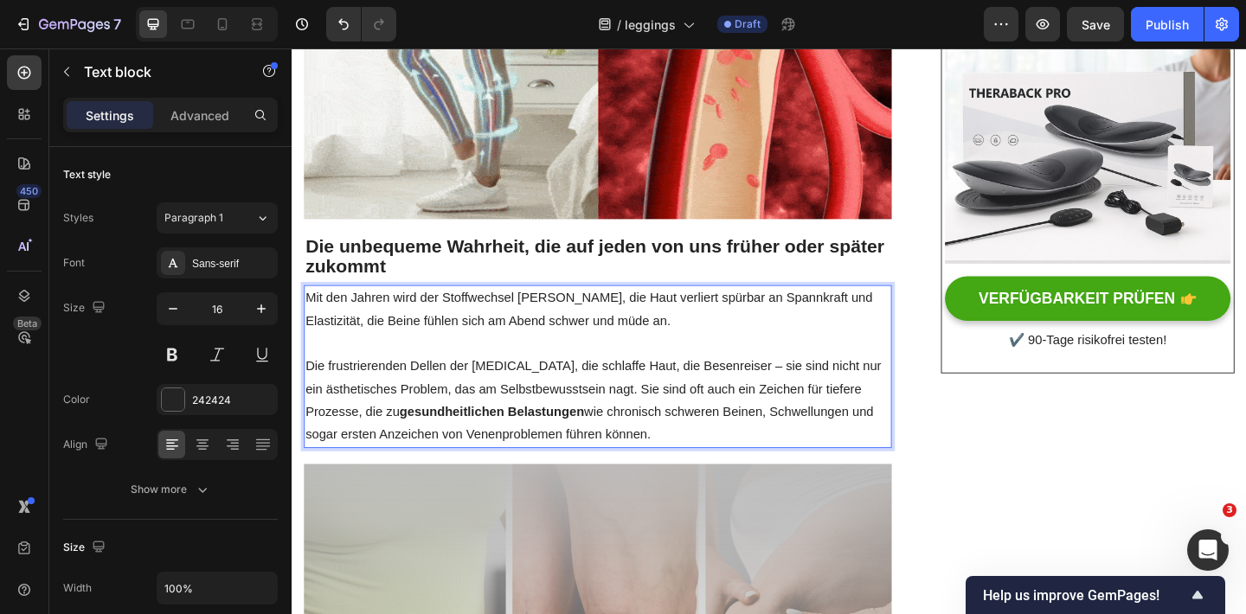
click at [308, 306] on div "Mit den Jahren wird der Stoffwechsel [PERSON_NAME], die Haut verliert spürbar a…" at bounding box center [623, 395] width 639 height 178
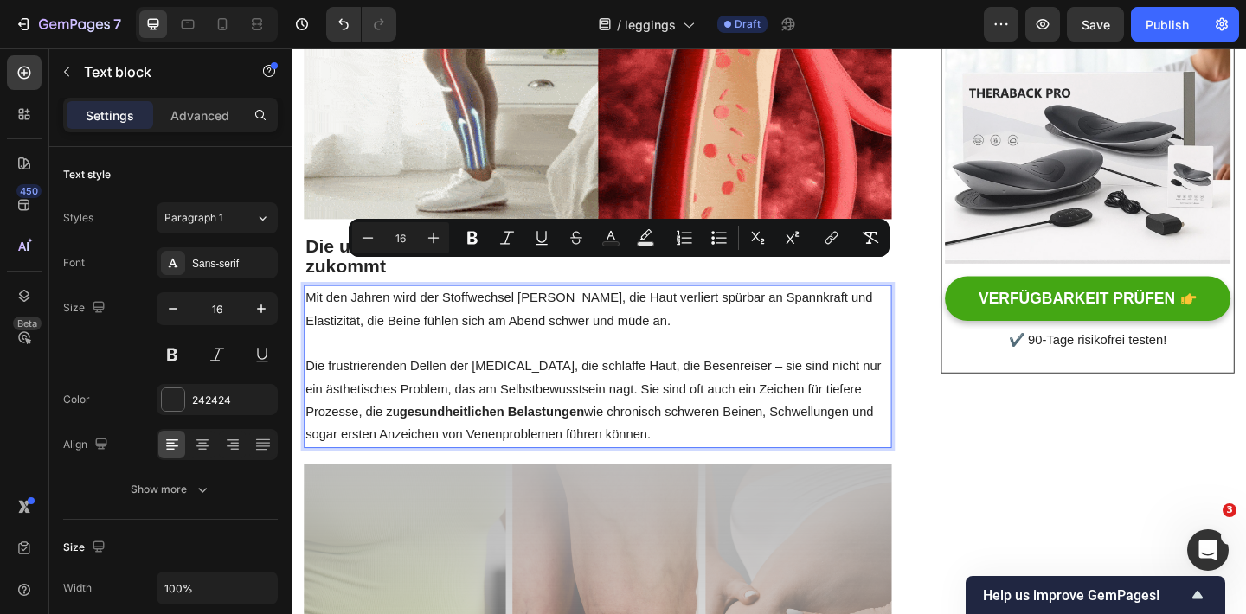
copy div "Mit den Jahren wird der Stoffwechsel [PERSON_NAME], die Haut verliert spürbar a…"
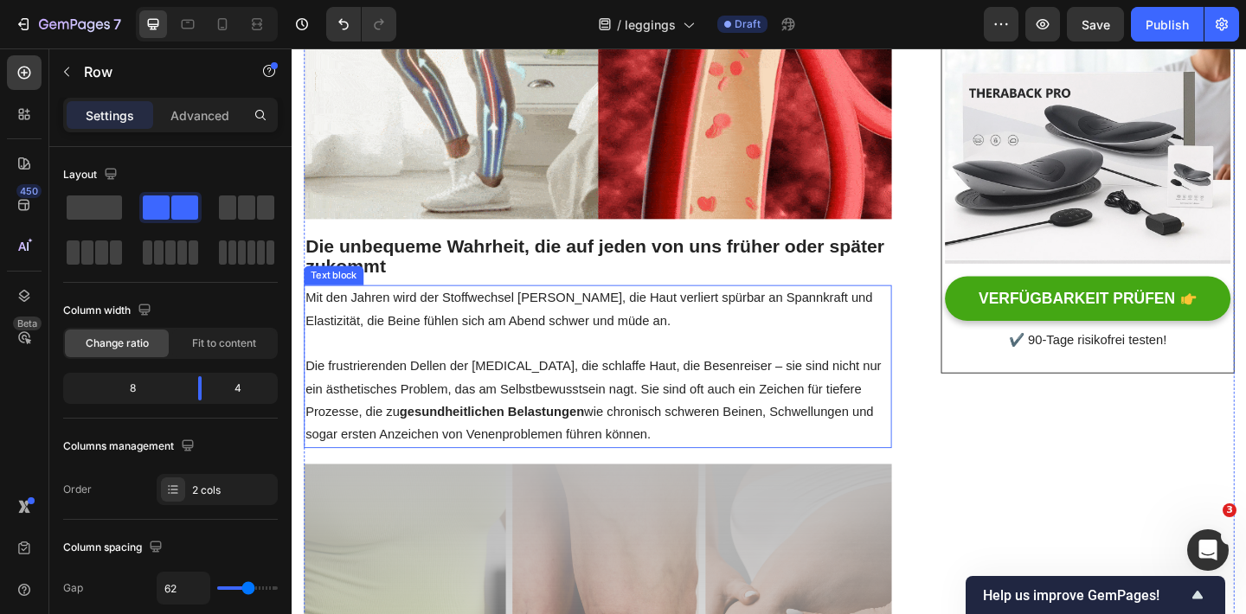
click at [875, 386] on p "Die frustrierenden Dellen der [MEDICAL_DATA], die schlaffe Haut, die Besenreise…" at bounding box center [624, 431] width 636 height 99
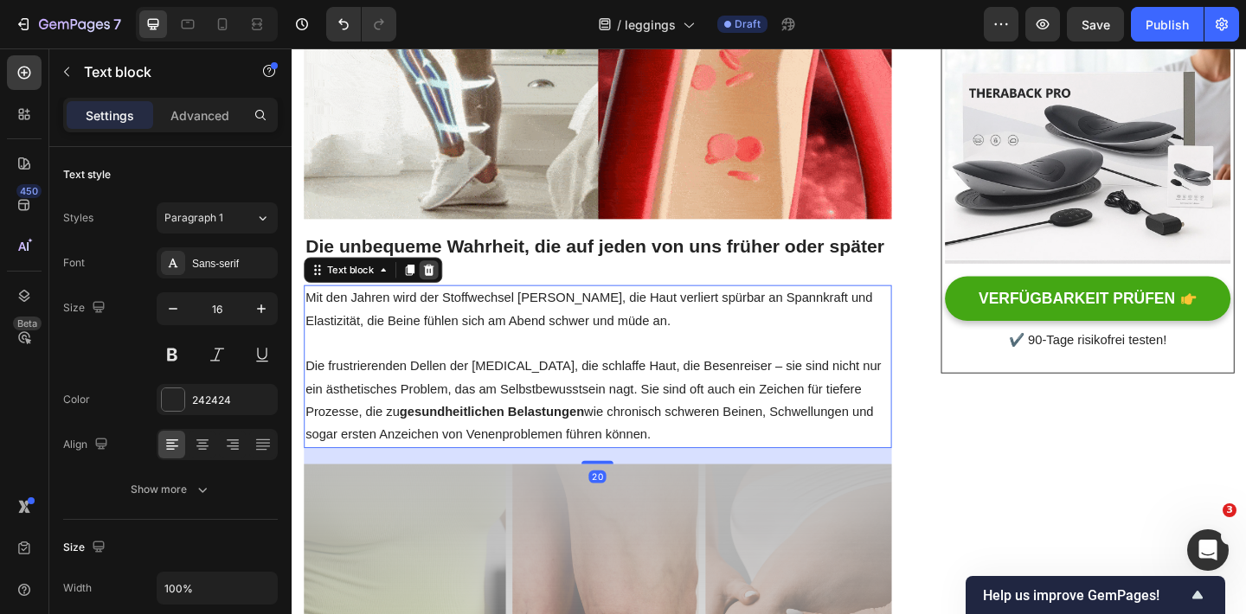
click at [439, 283] on icon at bounding box center [440, 290] width 14 height 14
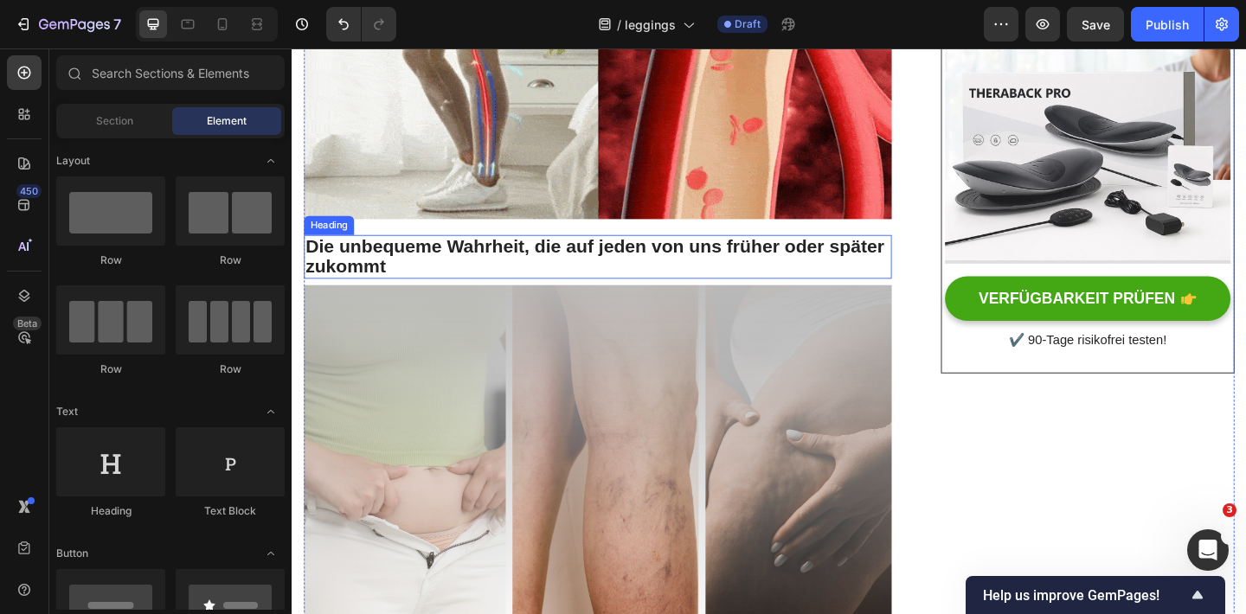
click at [485, 253] on strong "Die unbequeme Wahrheit, die auf jeden von uns früher oder später zukommt" at bounding box center [621, 275] width 630 height 44
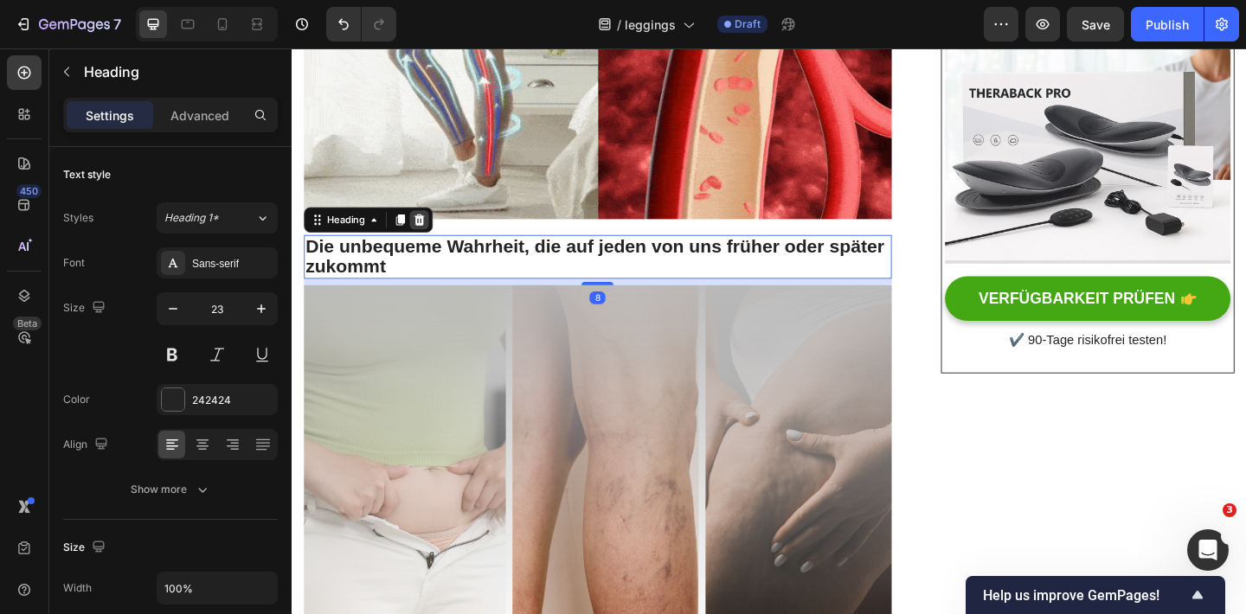
click at [430, 229] on icon at bounding box center [430, 235] width 11 height 12
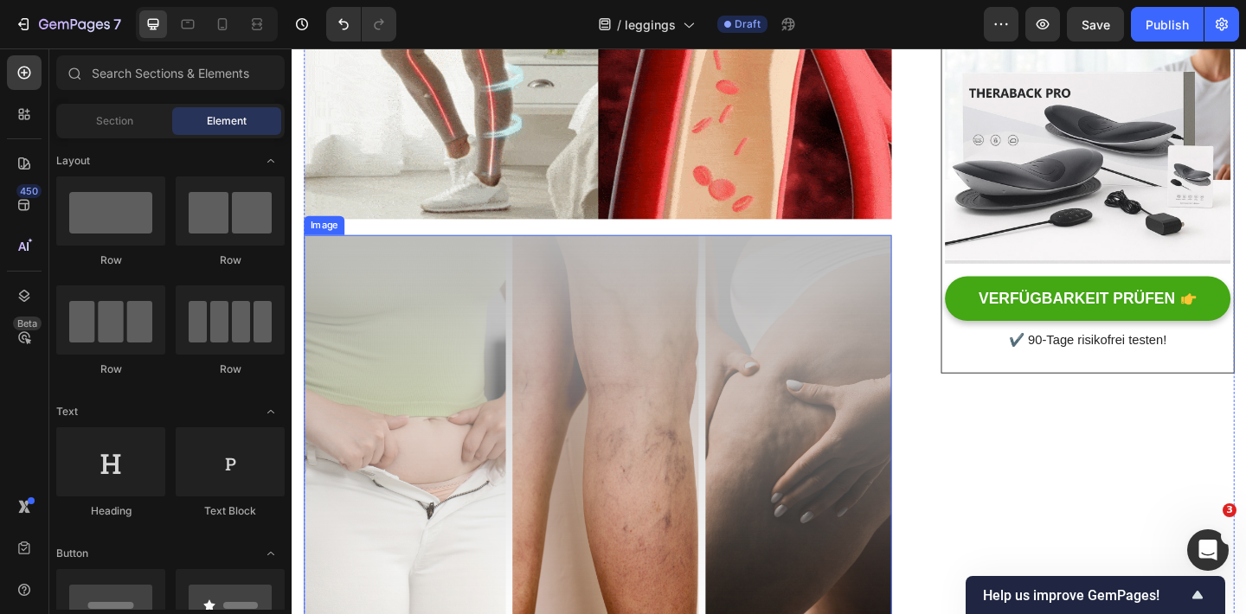
click at [431, 371] on img at bounding box center [623, 465] width 639 height 426
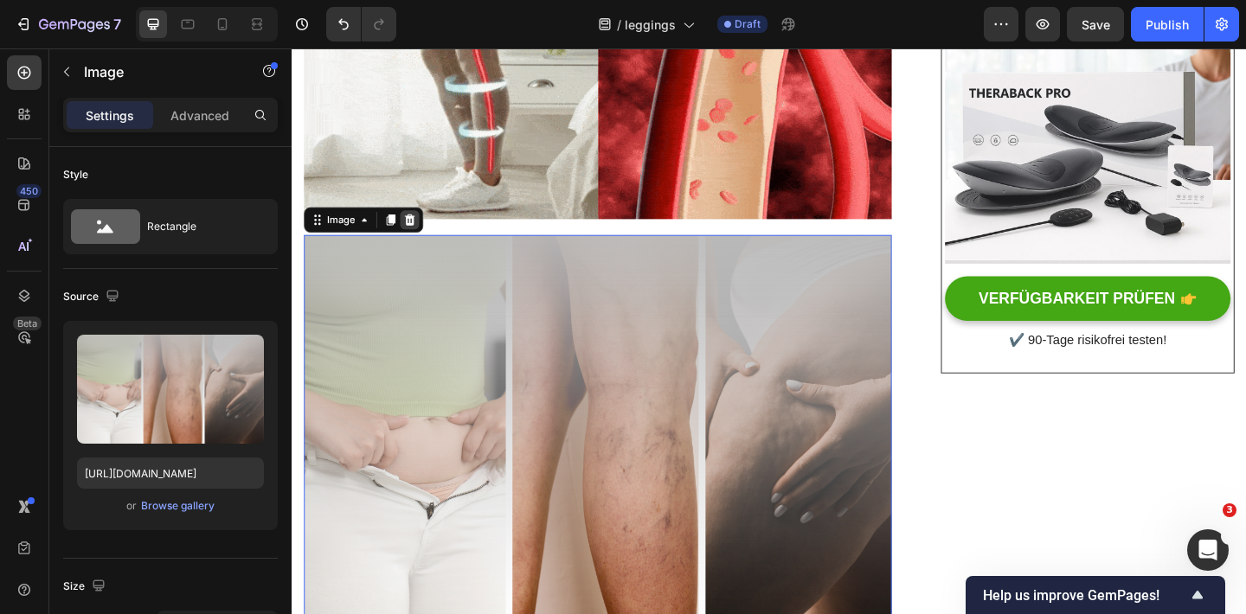
click at [426, 228] on icon at bounding box center [420, 235] width 14 height 14
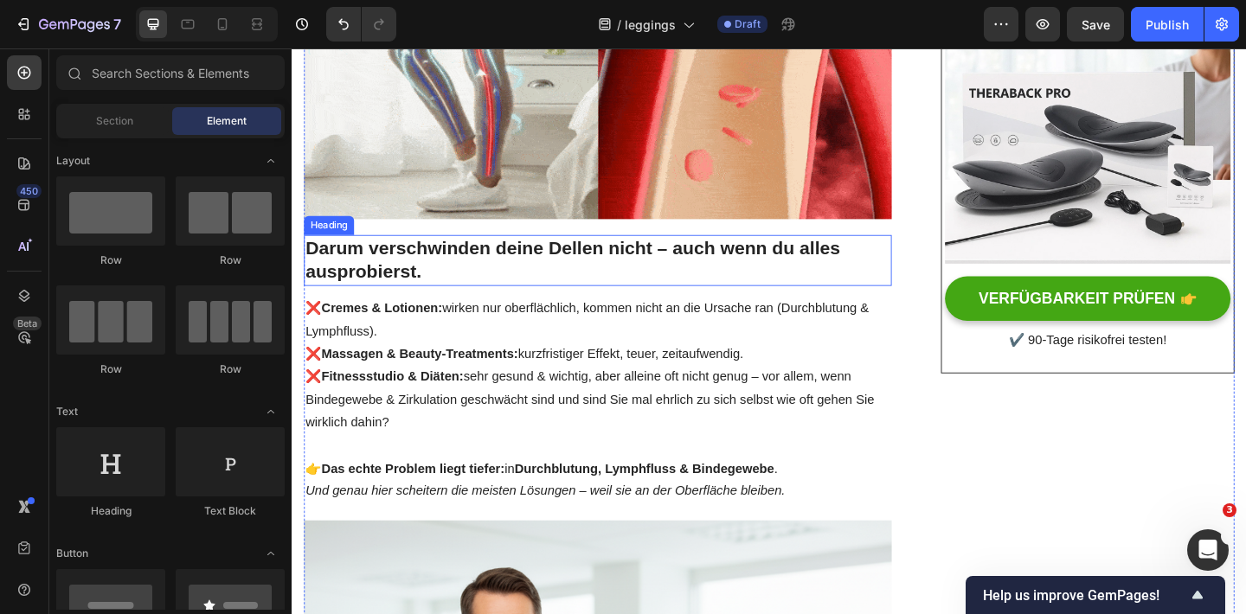
click at [476, 258] on h2 "Darum verschwinden deine Dellen nicht – auch wenn du alles ausprobierst." at bounding box center [623, 279] width 639 height 55
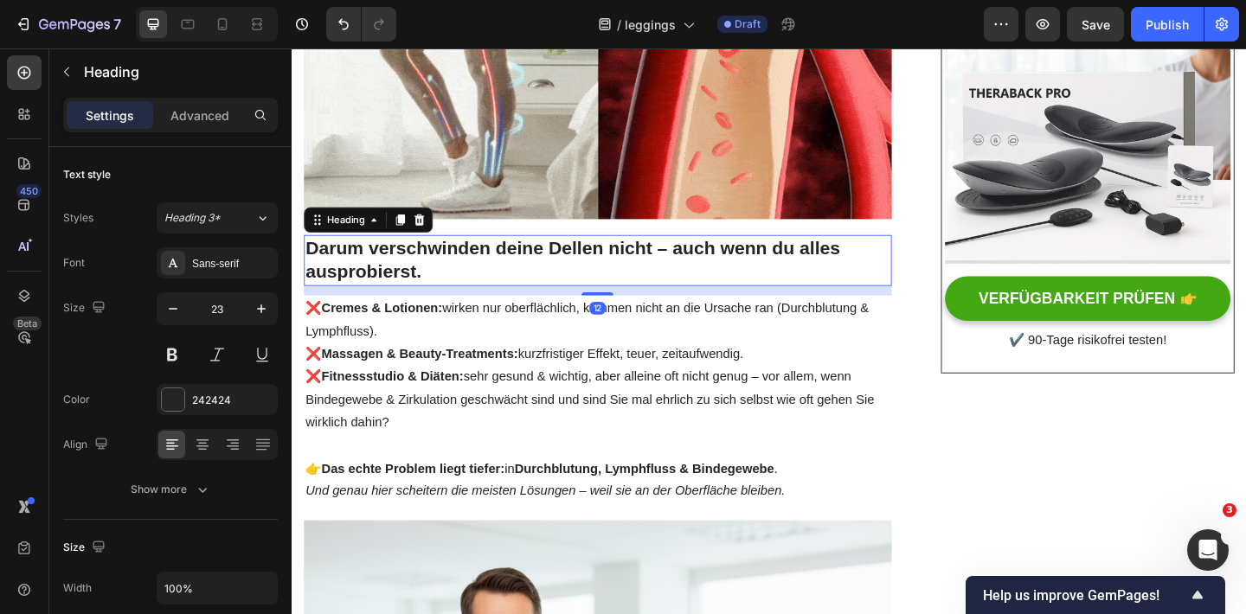
click at [477, 259] on h2 "Darum verschwinden deine Dellen nicht – auch wenn du alles ausprobierst." at bounding box center [623, 279] width 639 height 55
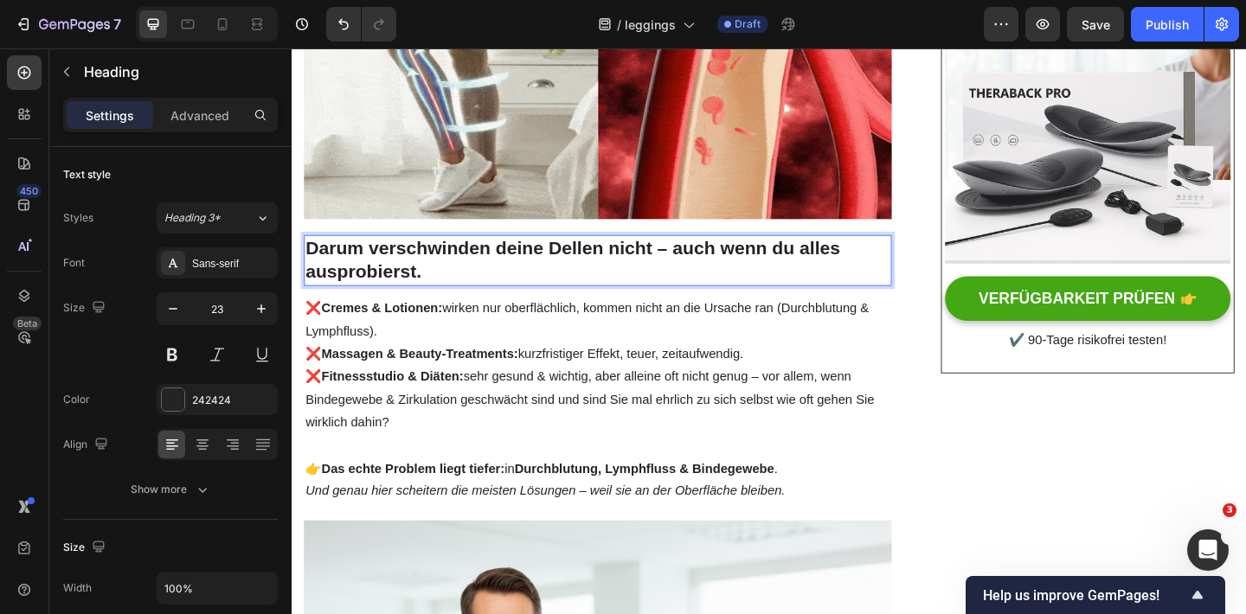
click at [477, 259] on p "Darum verschwinden deine Dellen nicht – auch wenn du alles ausprobierst." at bounding box center [624, 279] width 636 height 52
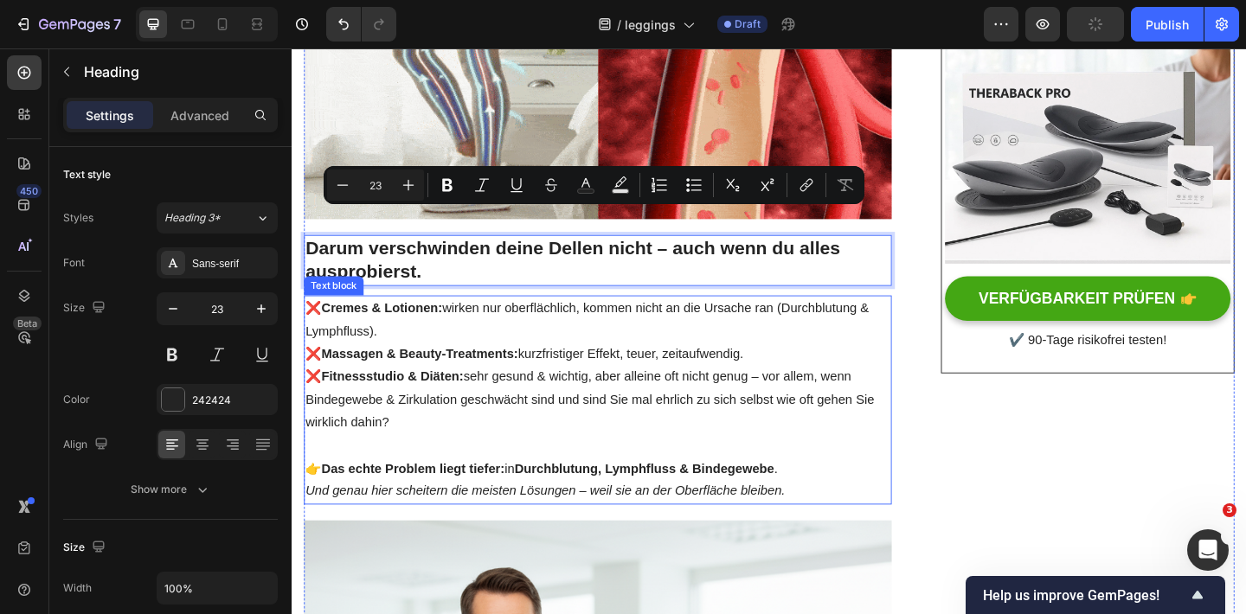
click at [524, 425] on p "❌ Fitnessstudio & Diäten: sehr gesund & wichtig, aber alleine oft nicht genug –…" at bounding box center [624, 431] width 636 height 74
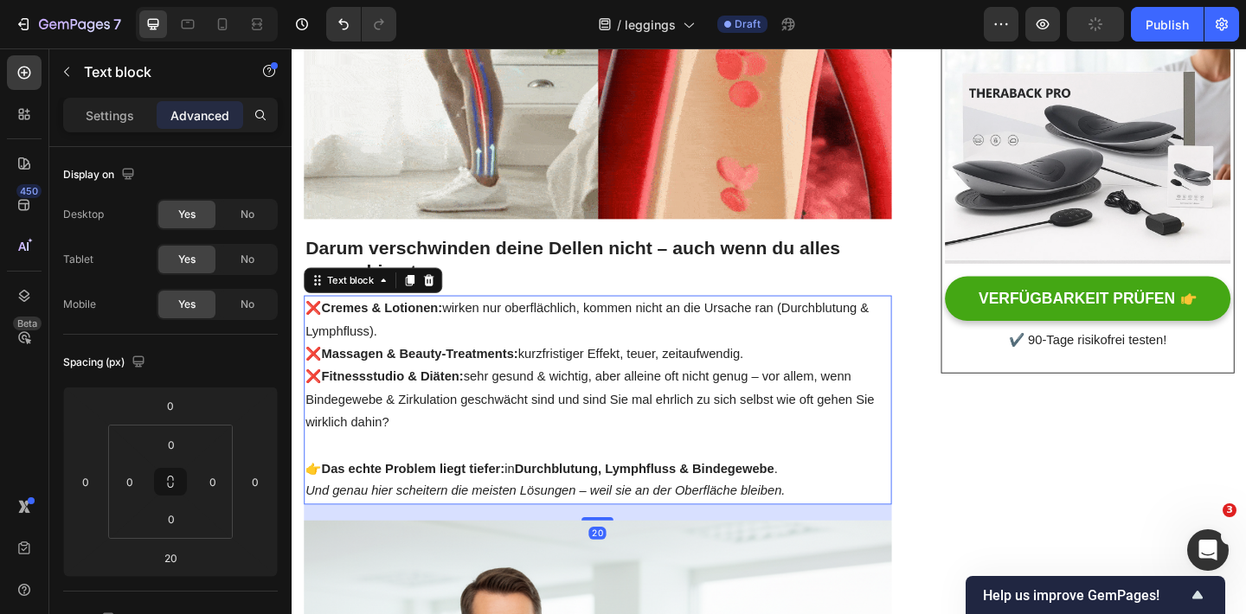
click at [836, 518] on p "Und genau hier scheitern die meisten Lösungen – weil sie an der Oberfläche blei…" at bounding box center [624, 530] width 636 height 25
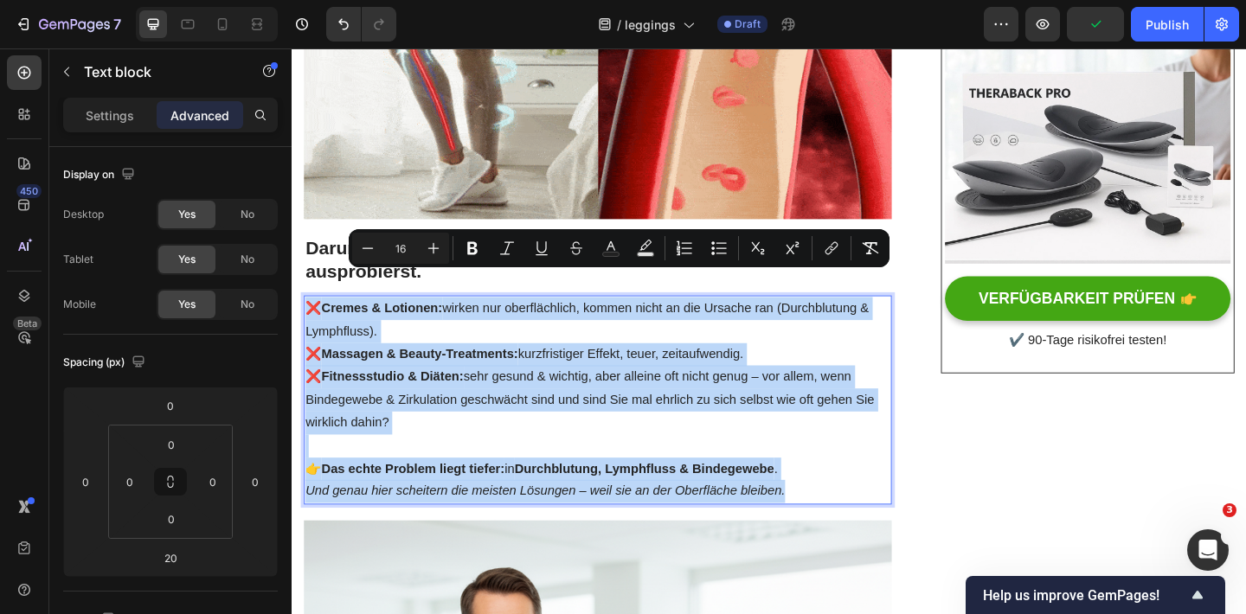
drag, startPoint x: 837, startPoint y: 496, endPoint x: 304, endPoint y: 289, distance: 571.5
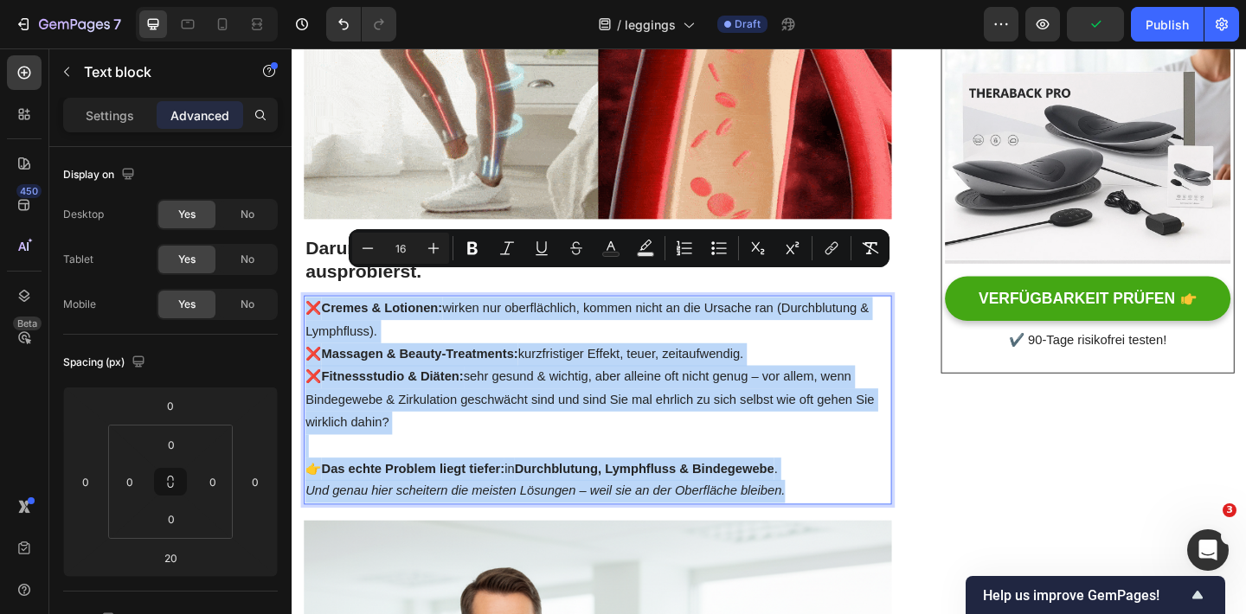
click at [304, 317] on div "❌ Cremes & Lotionen: wirken nur oberflächlich, kommen nicht an die Ursache ran …" at bounding box center [623, 430] width 639 height 227
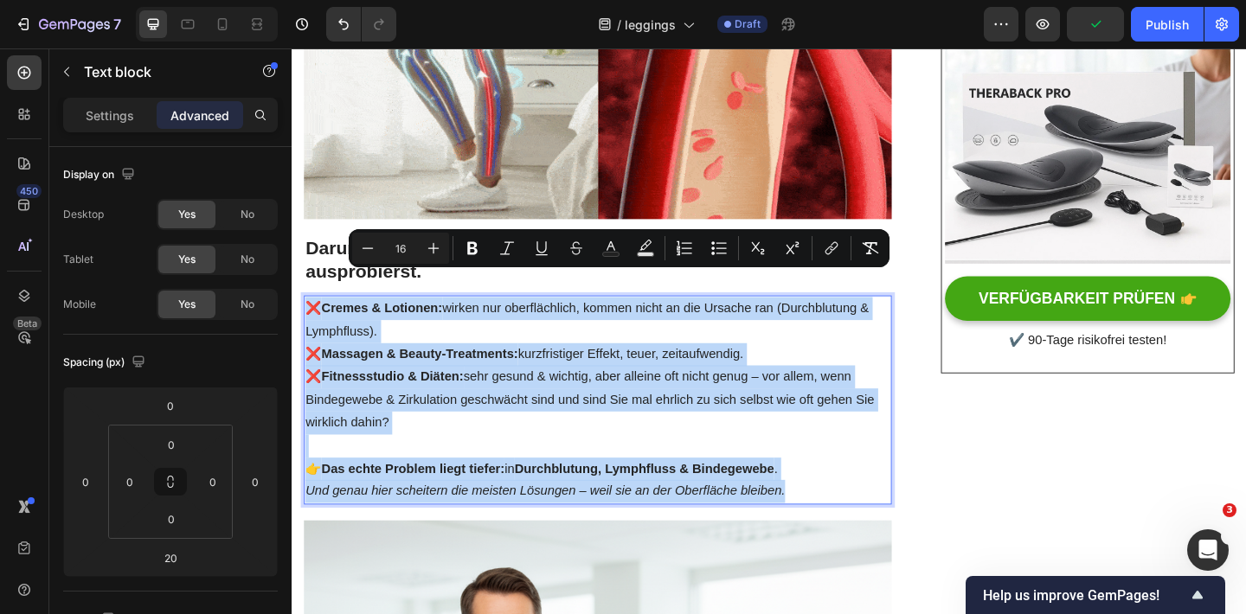
copy div "❌ Cremes & Lotionen: wirken nur oberflächlich, kommen nicht an die Ursache ran …"
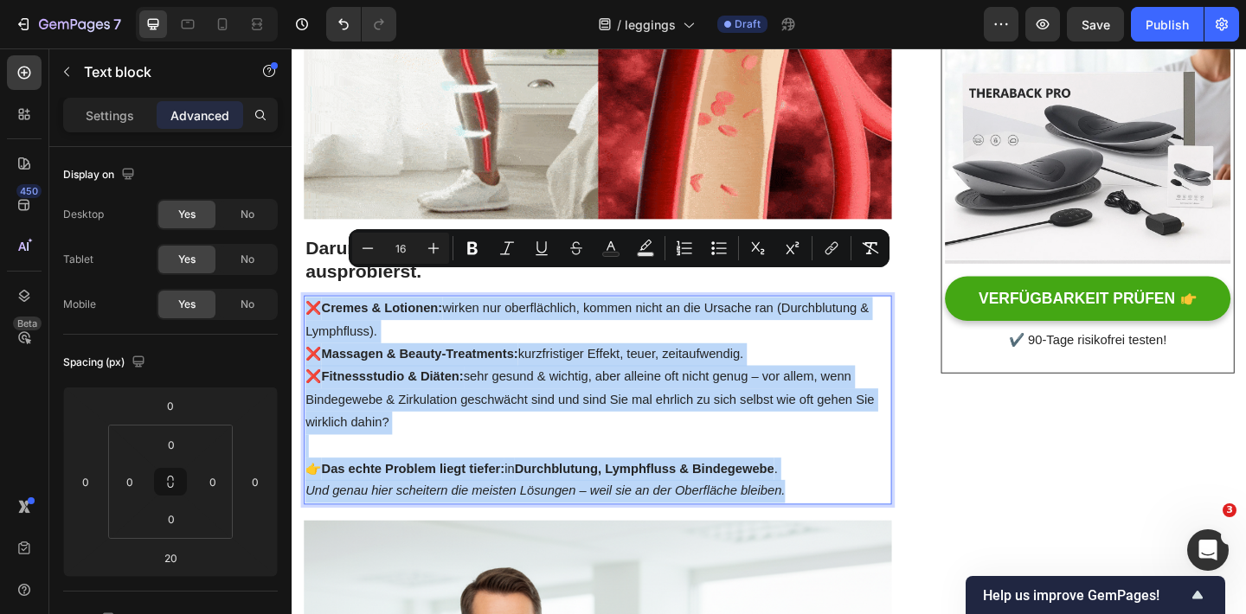
click at [576, 394] on p "❌ Fitnessstudio & Diäten: sehr gesund & wichtig, aber alleine oft nicht genug –…" at bounding box center [624, 431] width 636 height 74
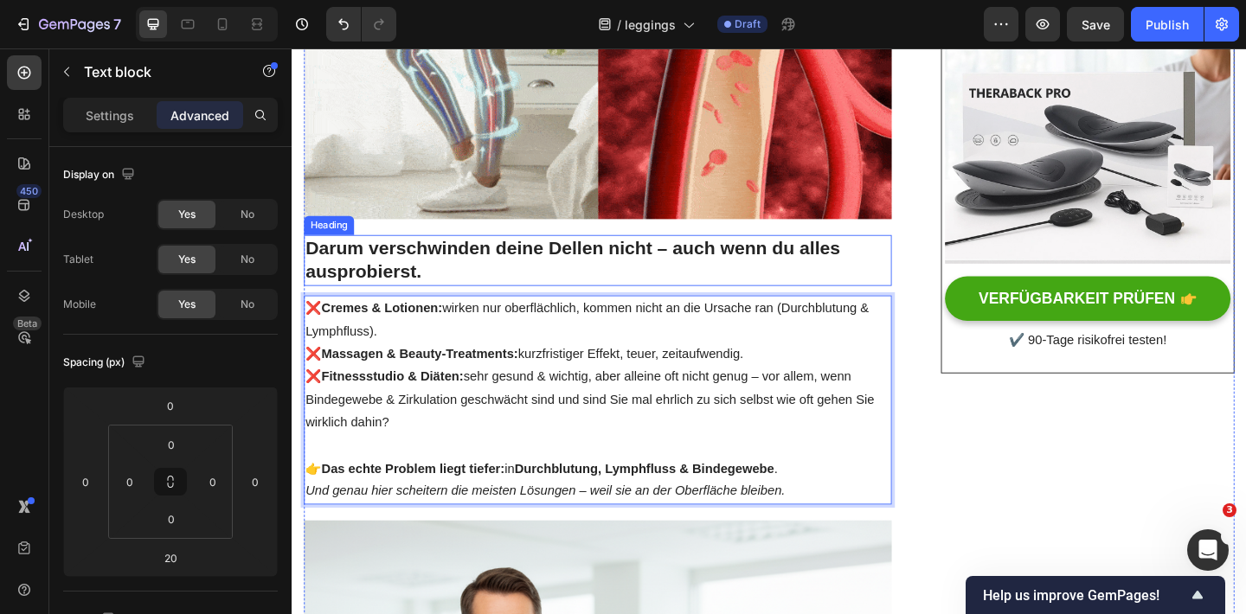
click at [820, 252] on h2 "Darum verschwinden deine Dellen nicht – auch wenn du alles ausprobierst." at bounding box center [623, 279] width 639 height 55
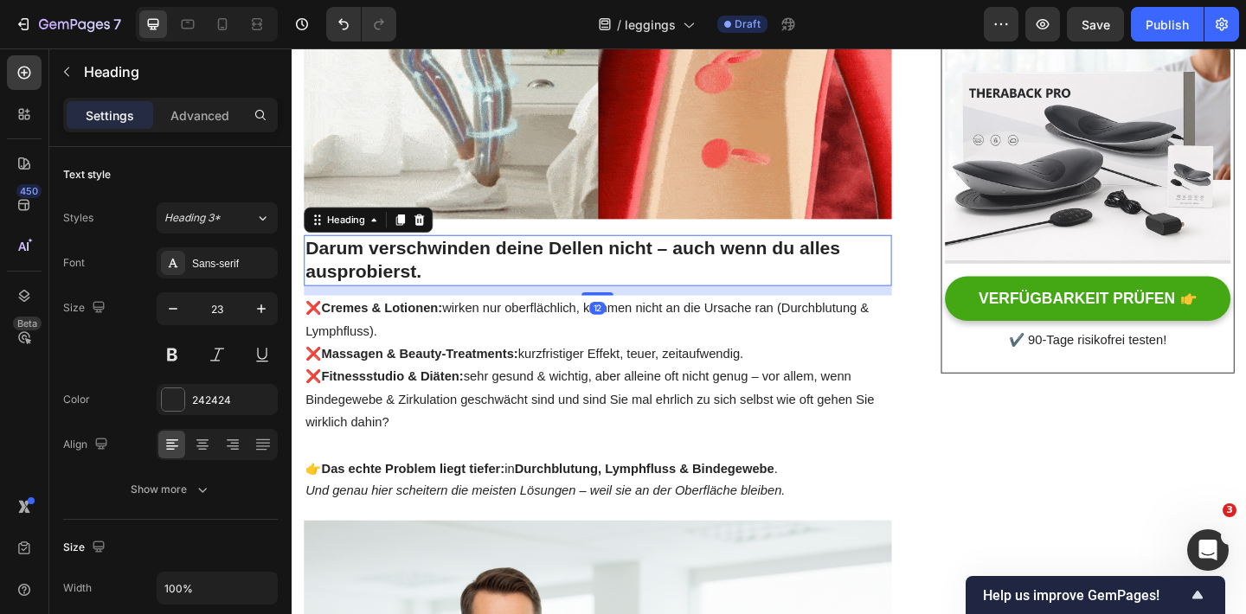
click at [441, 221] on div "Heading" at bounding box center [374, 235] width 140 height 28
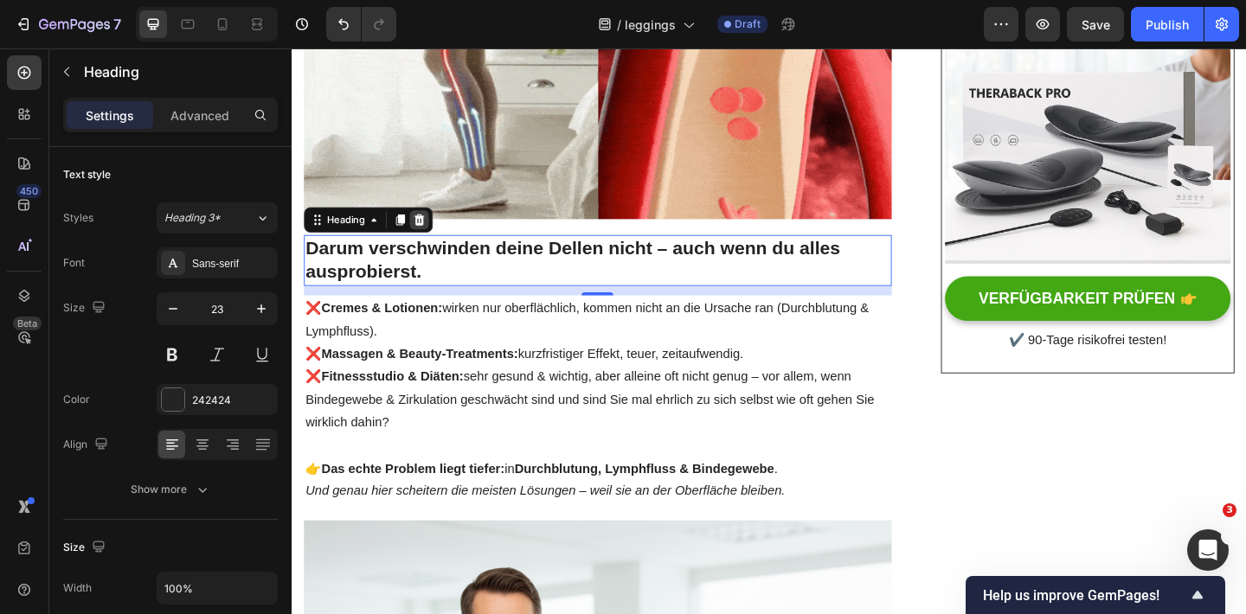
click at [433, 229] on icon at bounding box center [430, 235] width 11 height 12
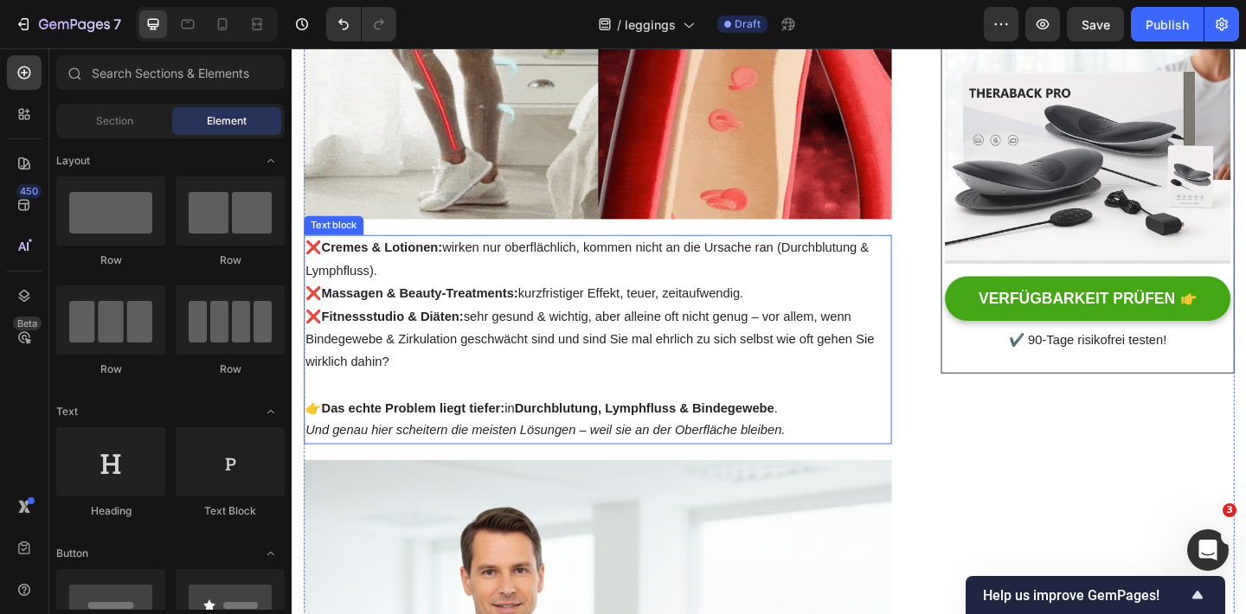
click at [431, 333] on strong "Fitnessstudio & Diäten:" at bounding box center [400, 340] width 155 height 15
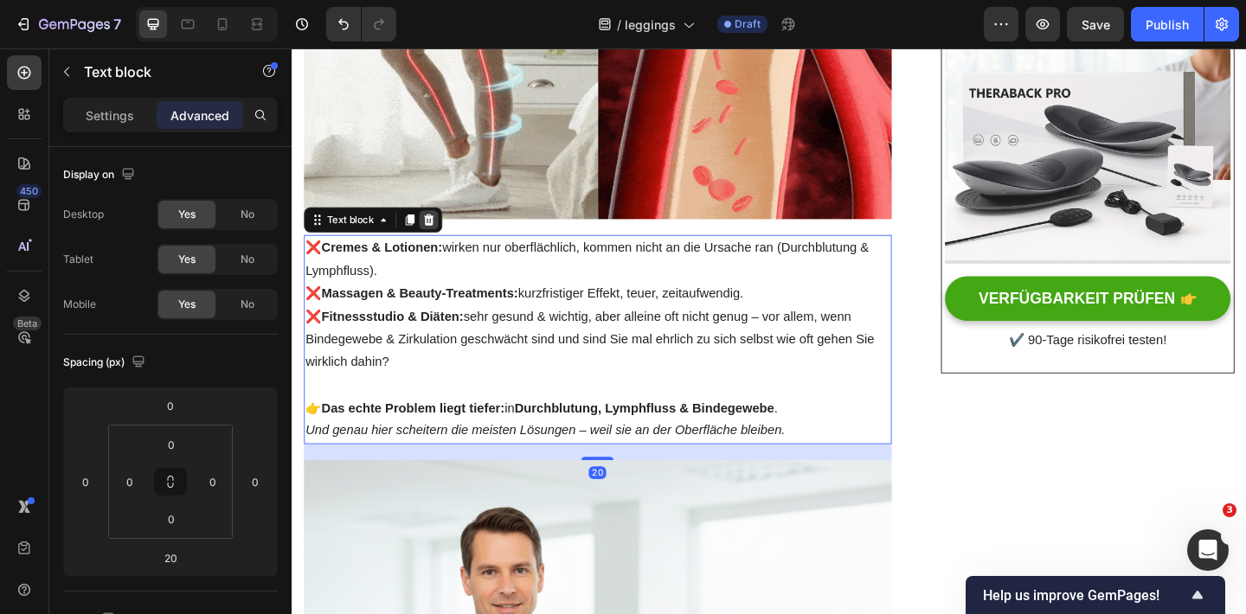
click at [443, 229] on icon at bounding box center [440, 235] width 11 height 12
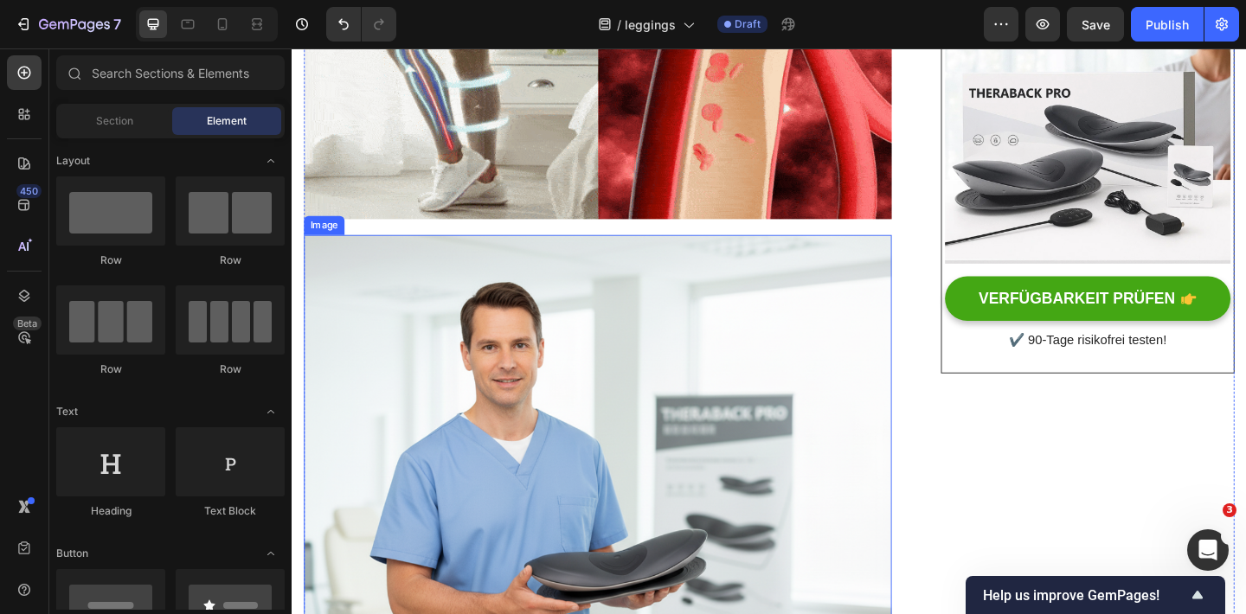
click at [445, 343] on img at bounding box center [623, 571] width 639 height 639
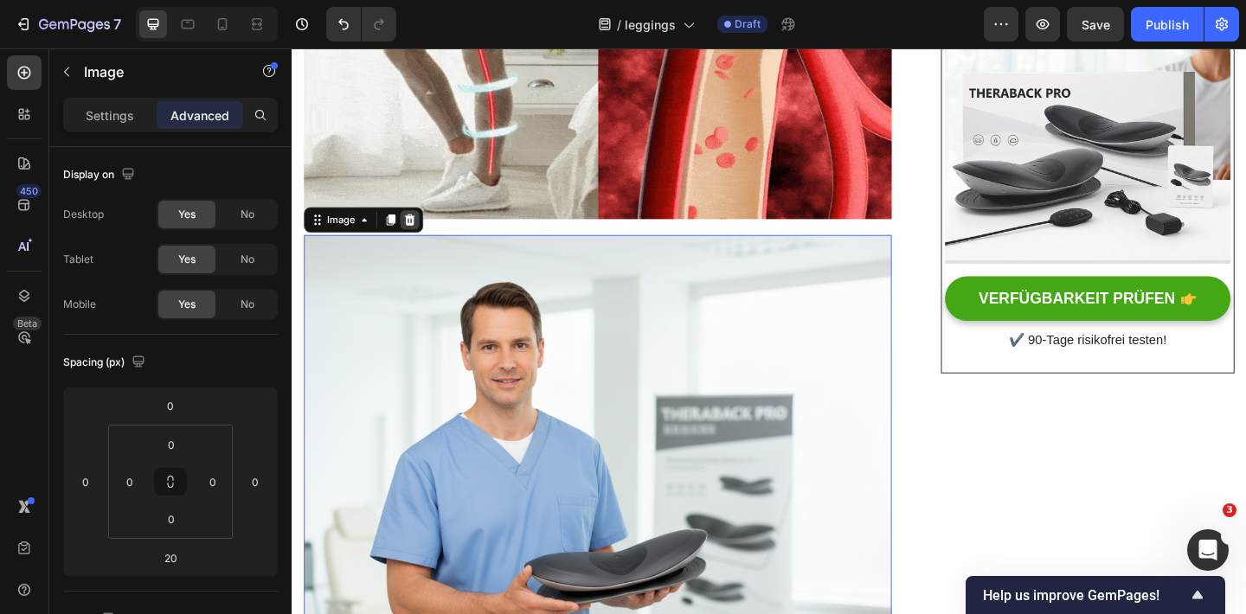
click at [423, 229] on icon at bounding box center [419, 235] width 11 height 12
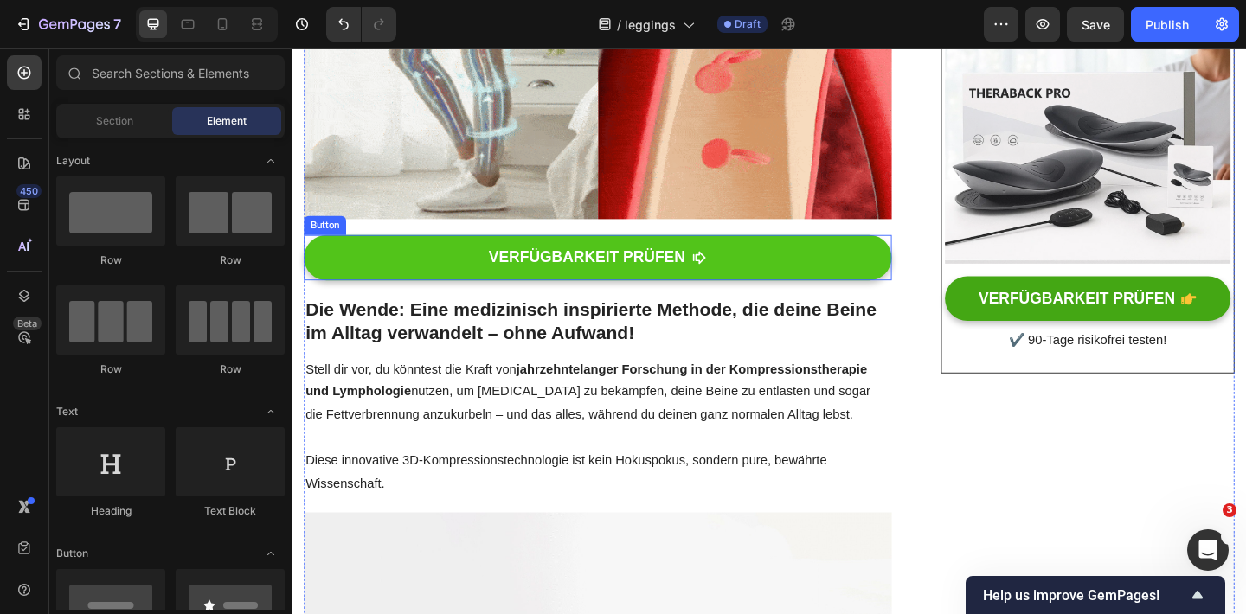
click at [324, 259] on link "VERFÜGBARKEIT PRÜFEN" at bounding box center [623, 276] width 639 height 49
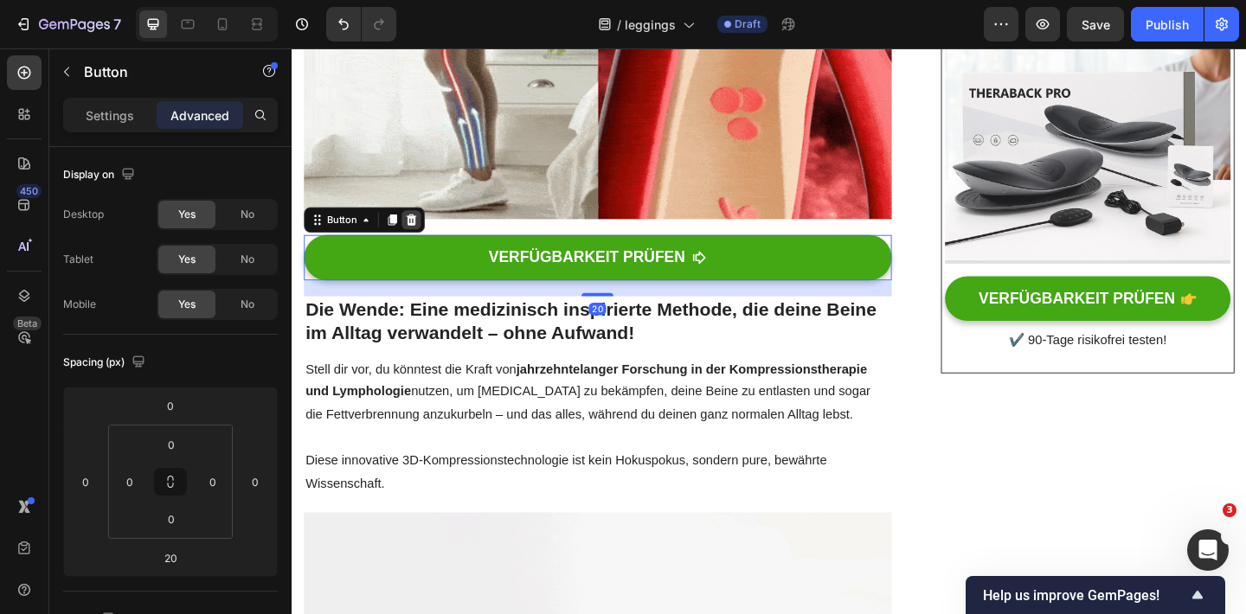
click at [424, 229] on icon at bounding box center [421, 235] width 11 height 12
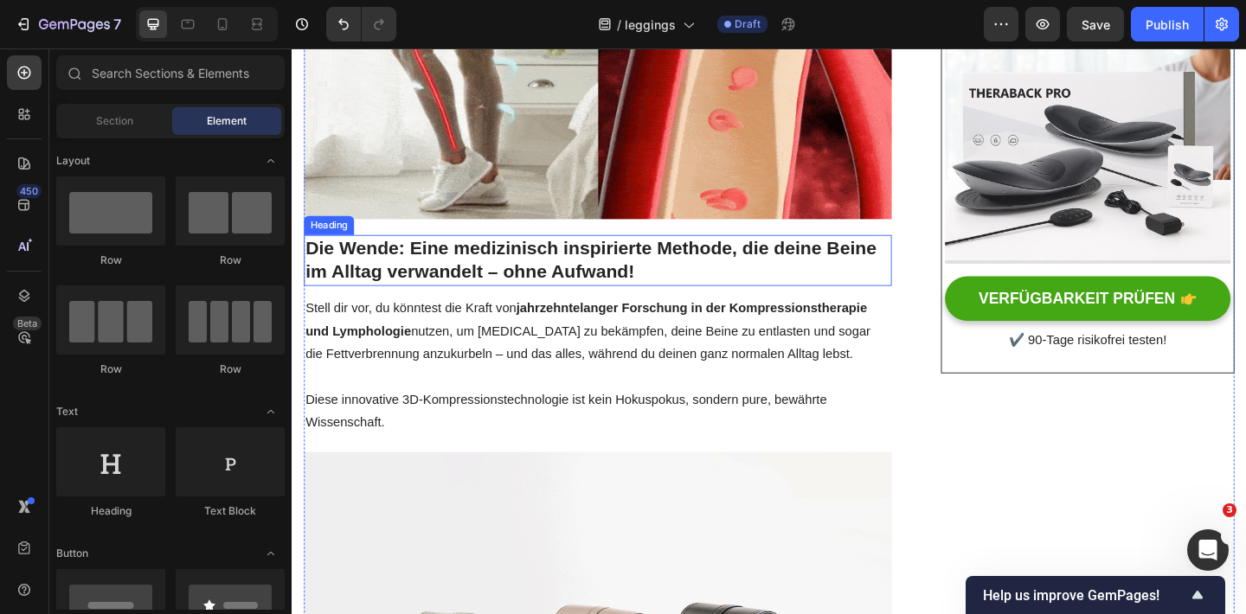
click at [406, 254] on strong "Die Wende: Eine medizinisch inspirierte Methode, die deine Beine im Alltag verw…" at bounding box center [616, 278] width 621 height 48
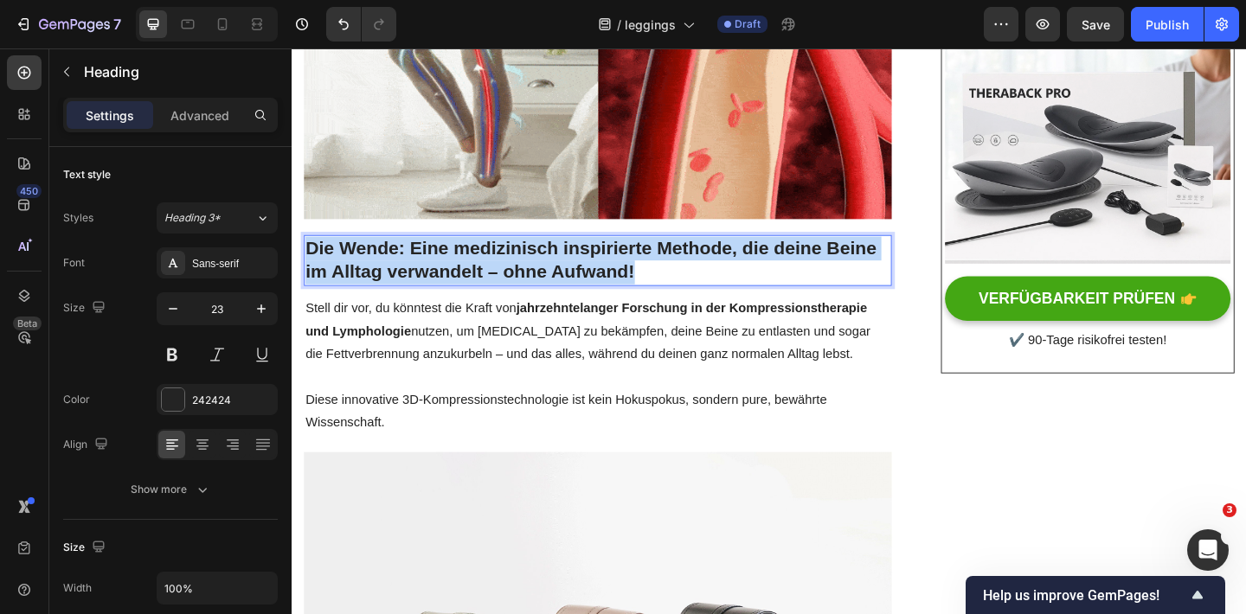
click at [406, 254] on strong "Die Wende: Eine medizinisch inspirierte Methode, die deine Beine im Alltag verw…" at bounding box center [616, 278] width 621 height 48
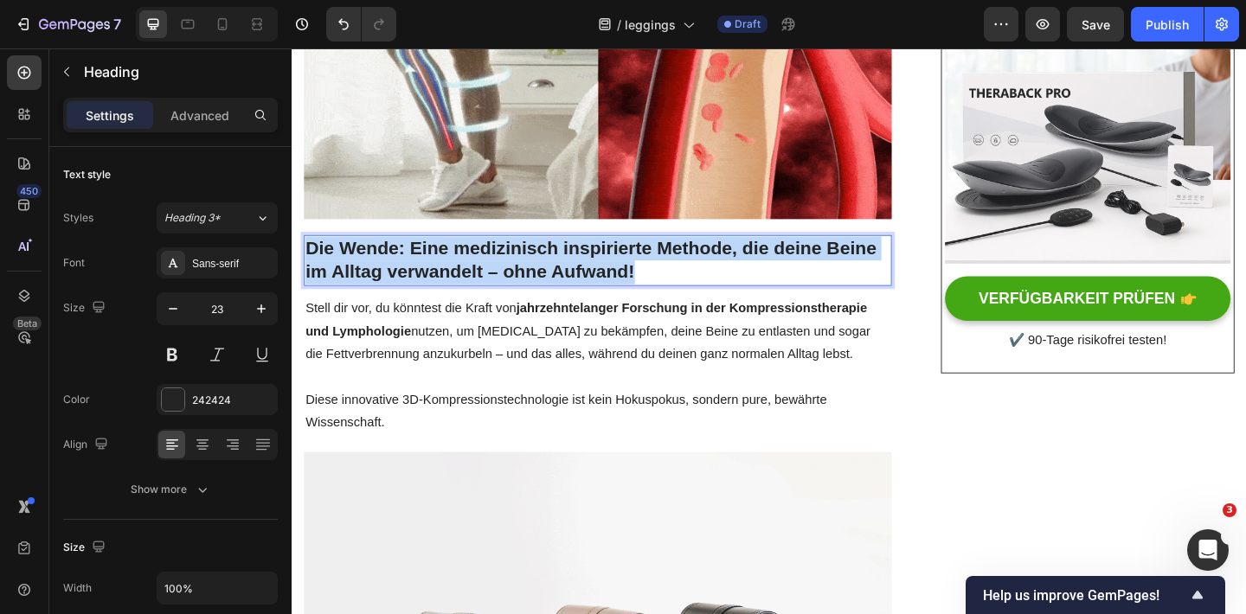
click at [406, 254] on strong "Die Wende: Eine medizinisch inspirierte Methode, die deine Beine im Alltag verw…" at bounding box center [616, 278] width 621 height 48
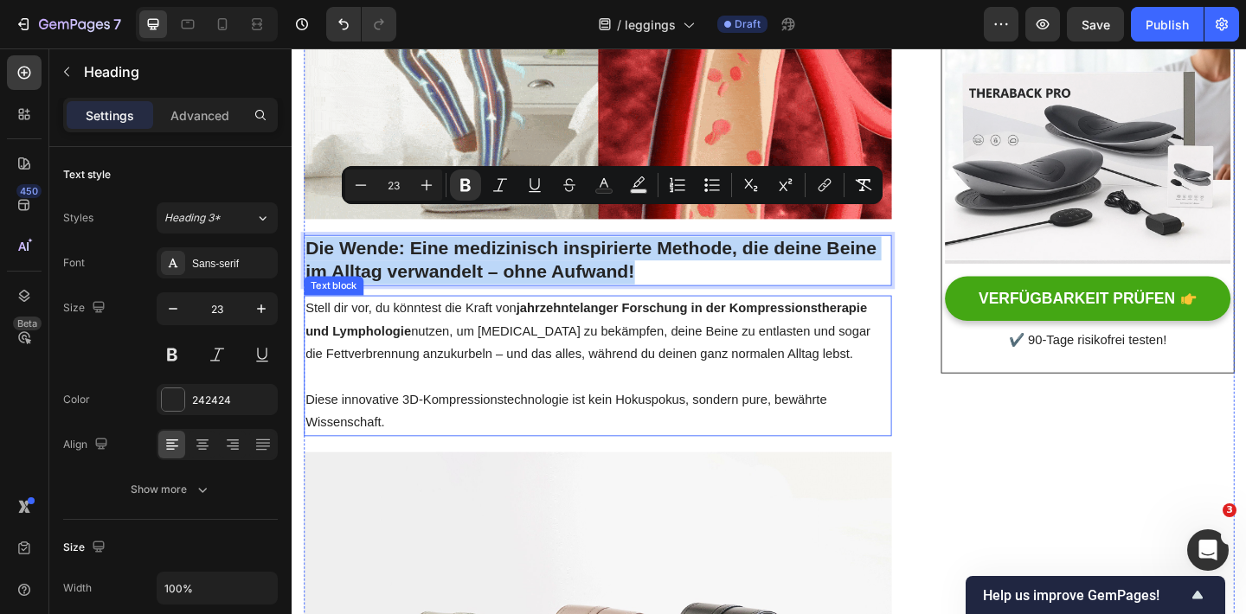
click at [463, 419] on p "Diese innovative 3D-Kompressionstechnologie ist kein Hokuspokus, sondern pure, …" at bounding box center [624, 444] width 636 height 50
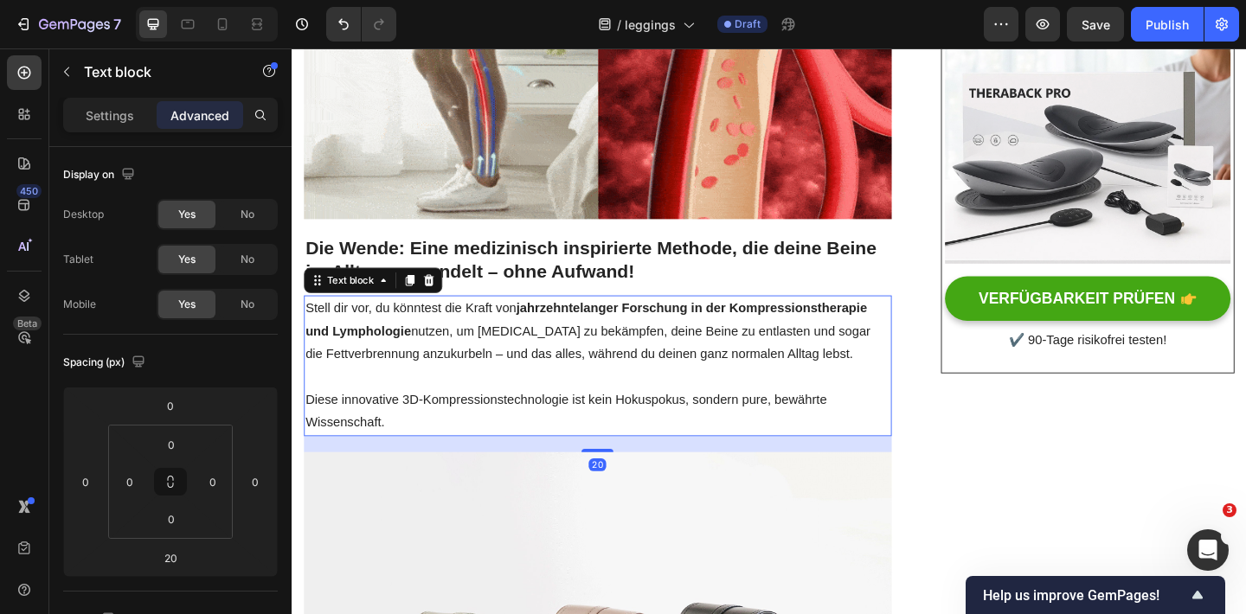
click at [463, 471] on div "20" at bounding box center [623, 479] width 639 height 17
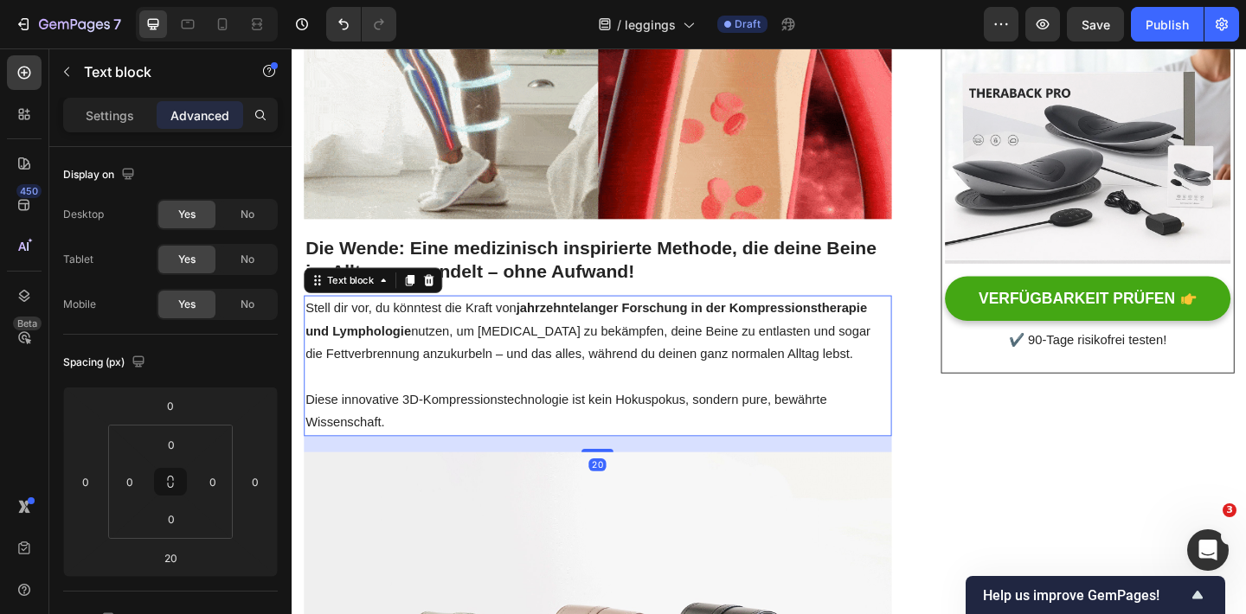
click at [453, 427] on p "Diese innovative 3D-Kompressionstechnologie ist kein Hokuspokus, sondern pure, …" at bounding box center [624, 444] width 636 height 50
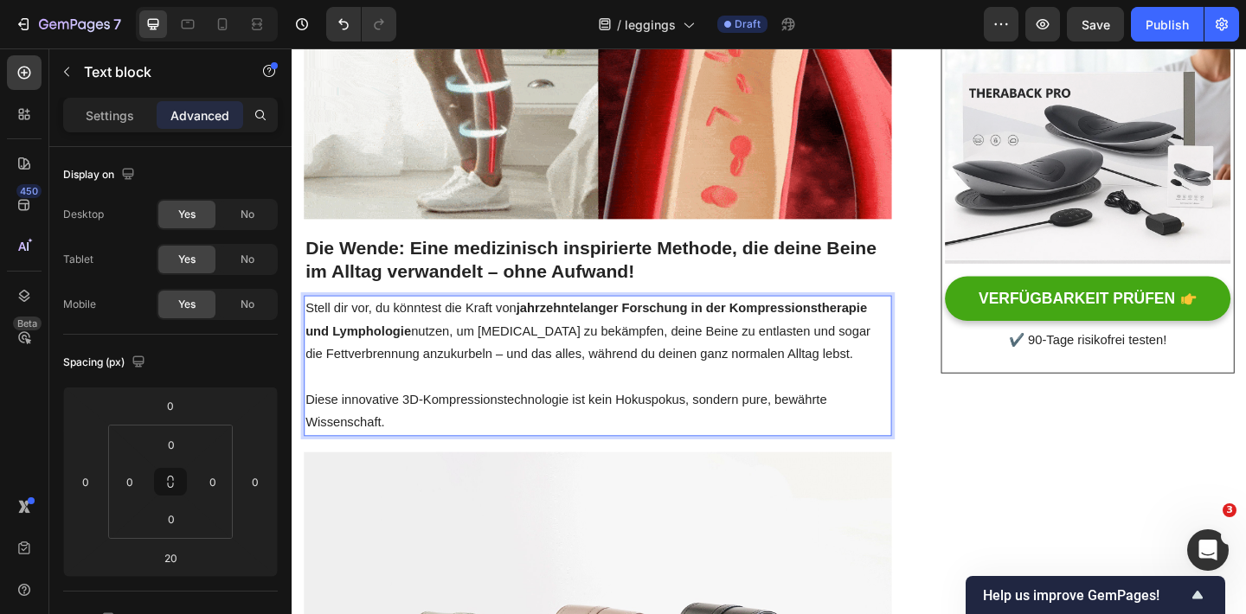
click at [453, 427] on p "Diese innovative 3D-Kompressionstechnologie ist kein Hokuspokus, sondern pure, …" at bounding box center [624, 444] width 636 height 50
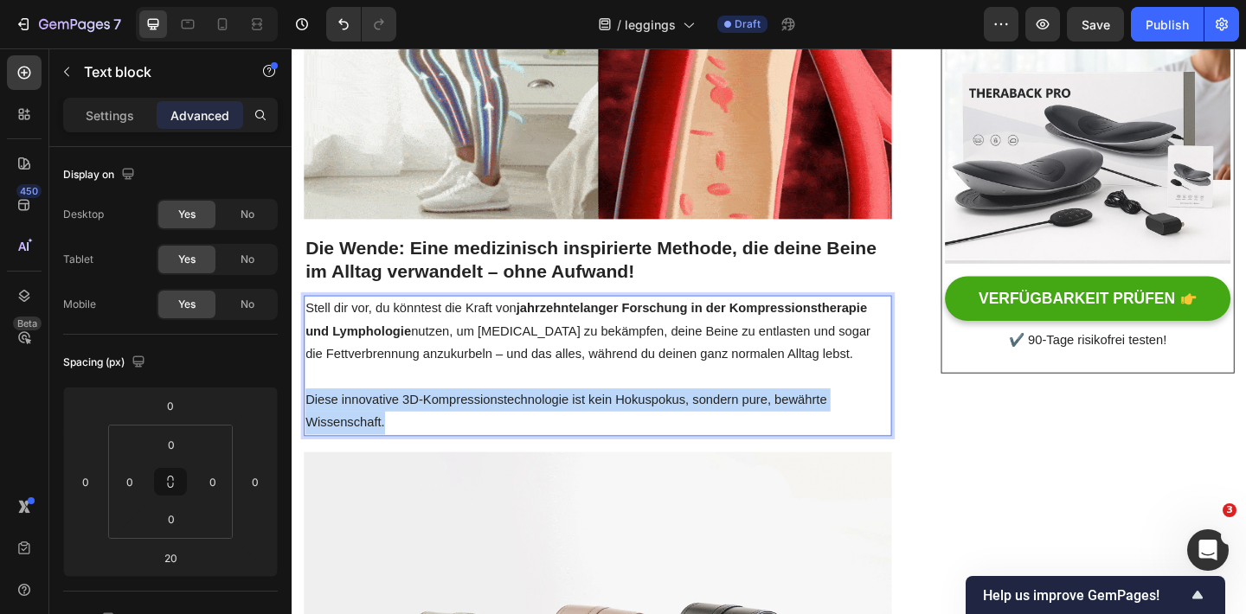
click at [453, 427] on p "Diese innovative 3D-Kompressionstechnologie ist kein Hokuspokus, sondern pure, …" at bounding box center [624, 444] width 636 height 50
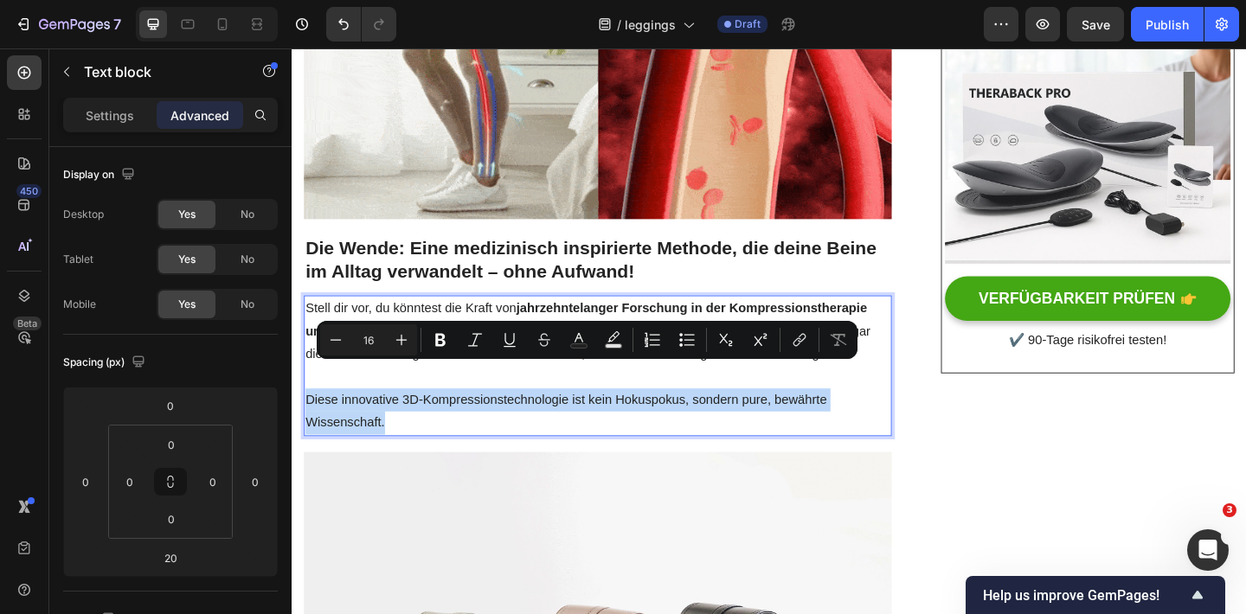
click at [453, 427] on p "Diese innovative 3D-Kompressionstechnologie ist kein Hokuspokus, sondern pure, …" at bounding box center [624, 444] width 636 height 50
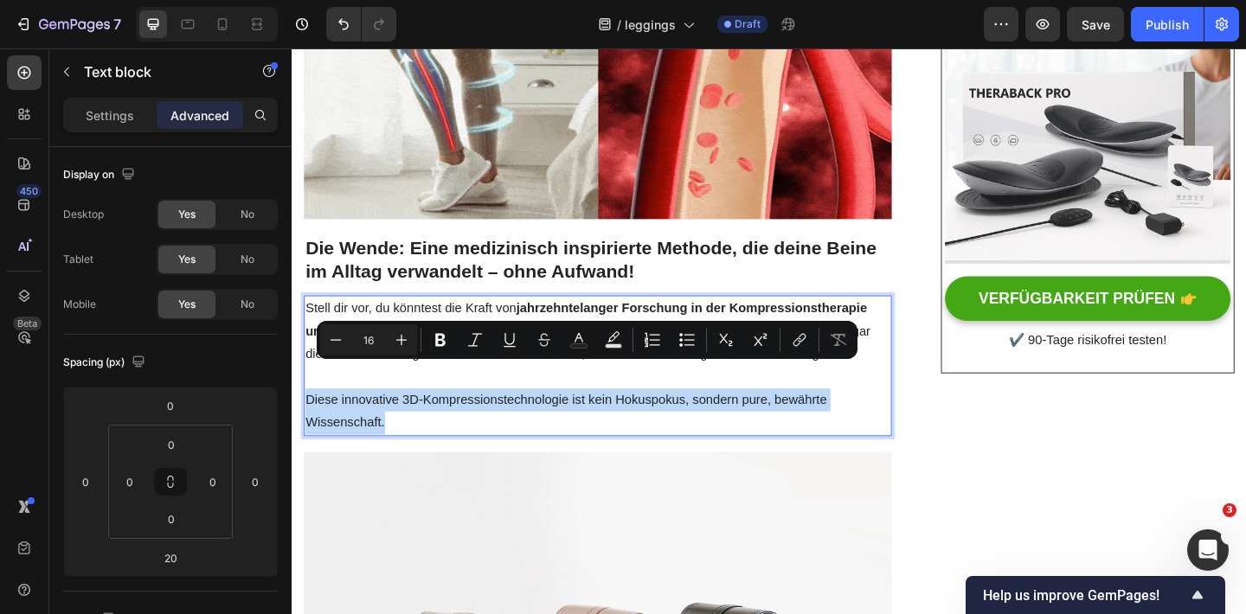
click at [453, 428] on p "Diese innovative 3D-Kompressionstechnologie ist kein Hokuspokus, sondern pure, …" at bounding box center [624, 444] width 636 height 50
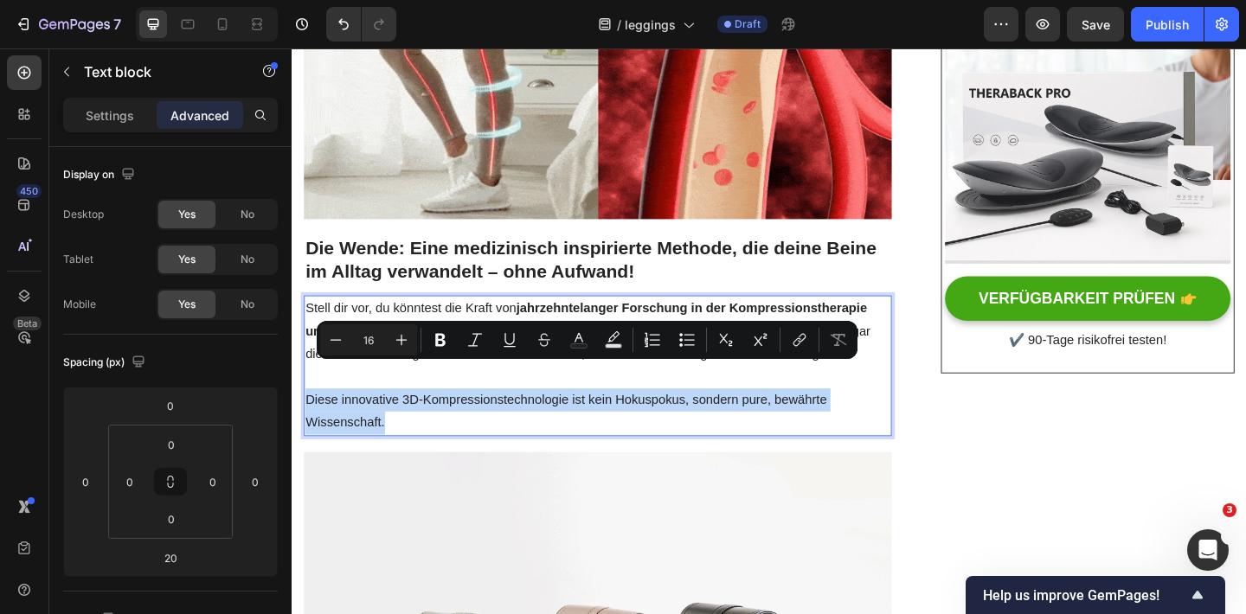
click at [372, 422] on p "Diese innovative 3D-Kompressionstechnologie ist kein Hokuspokus, sondern pure, …" at bounding box center [624, 444] width 636 height 50
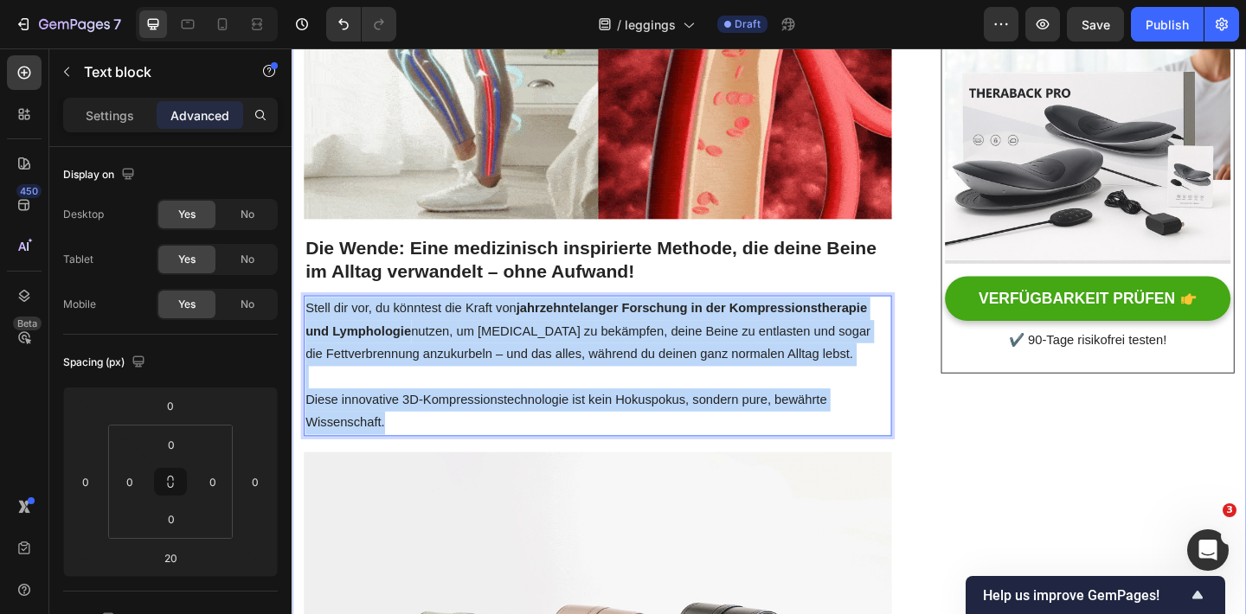
drag, startPoint x: 419, startPoint y: 423, endPoint x: 299, endPoint y: 297, distance: 173.8
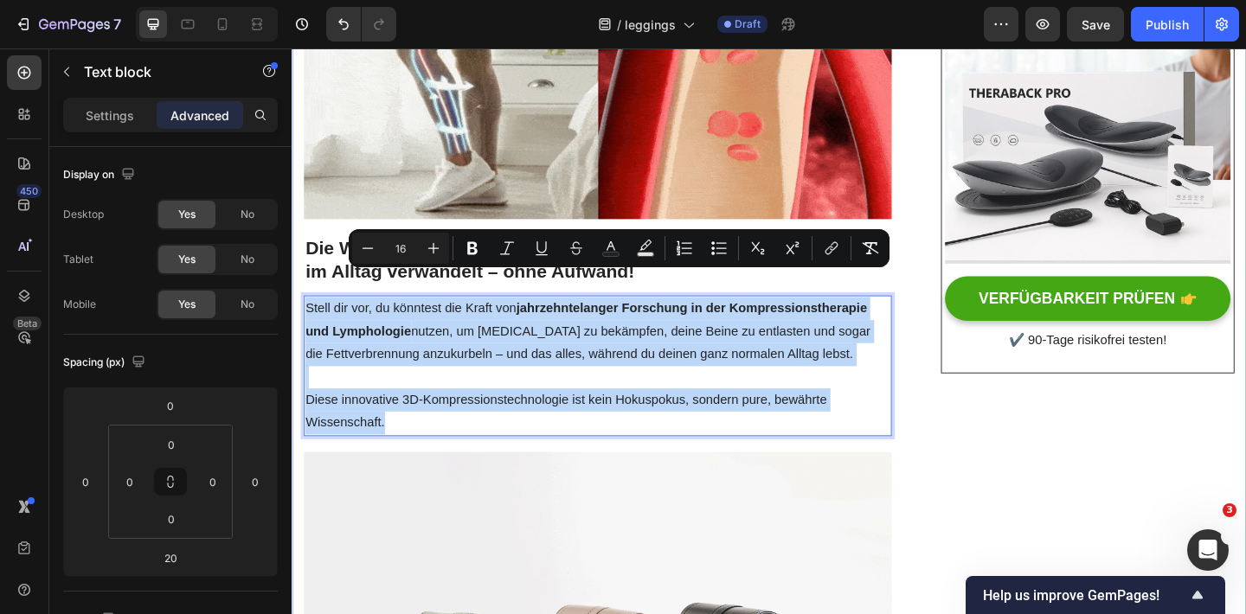
copy div "Stell dir vor, du könntest die Kraft von jahrzehntelanger Forschung in der Komp…"
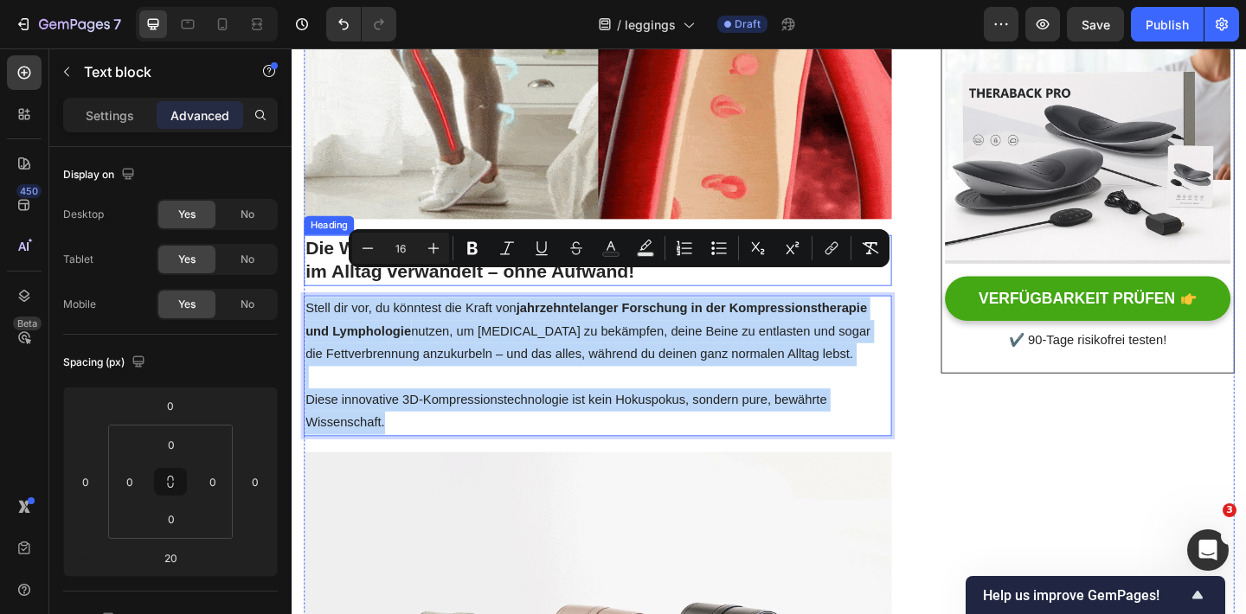
click at [332, 254] on strong "Die Wende: Eine medizinisch inspirierte Methode, die deine Beine im Alltag verw…" at bounding box center [616, 278] width 621 height 48
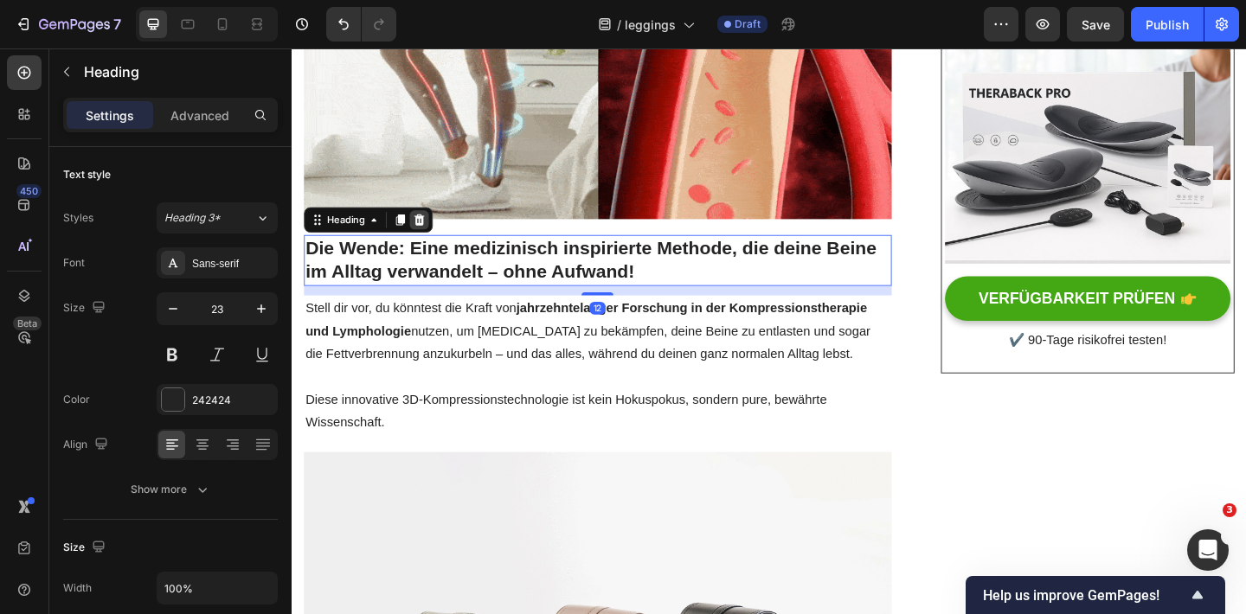
click at [432, 228] on icon at bounding box center [430, 235] width 14 height 14
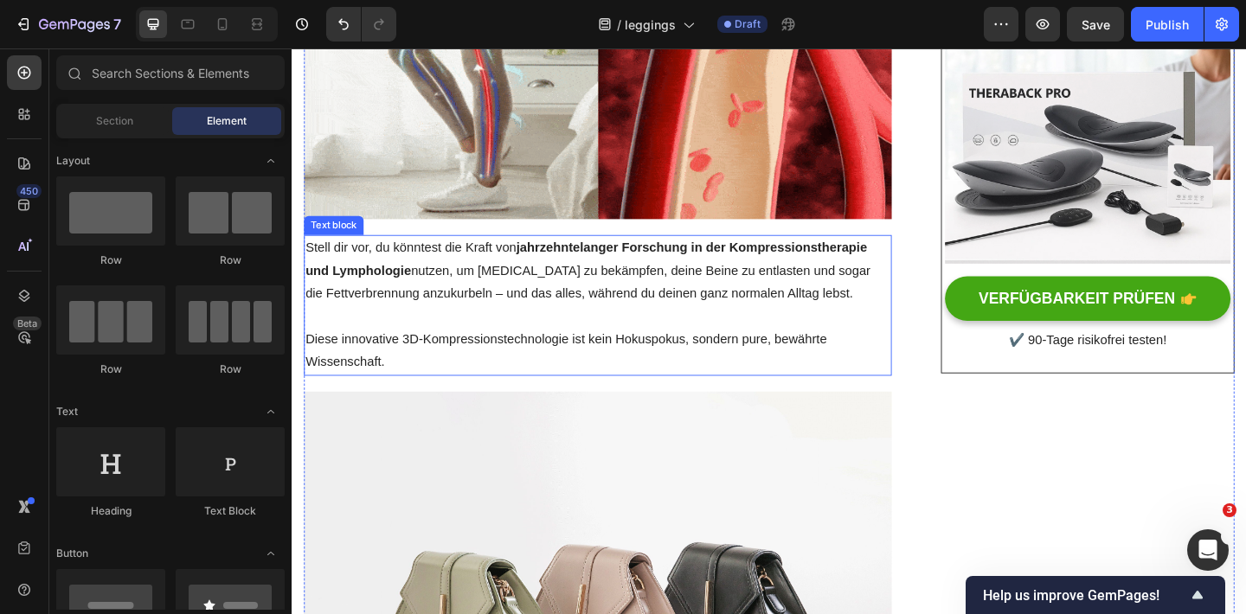
click at [408, 294] on p "Stell dir vor, du könntest die Kraft von jahrzehntelanger Forschung in der Komp…" at bounding box center [624, 290] width 636 height 74
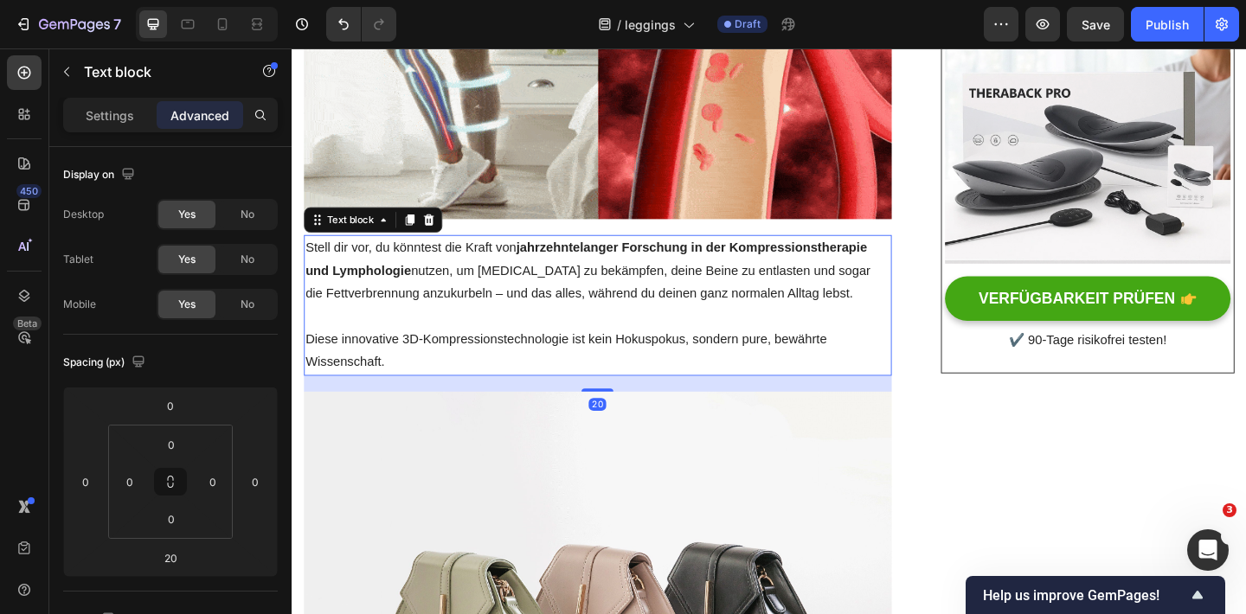
click at [447, 225] on div at bounding box center [440, 235] width 21 height 21
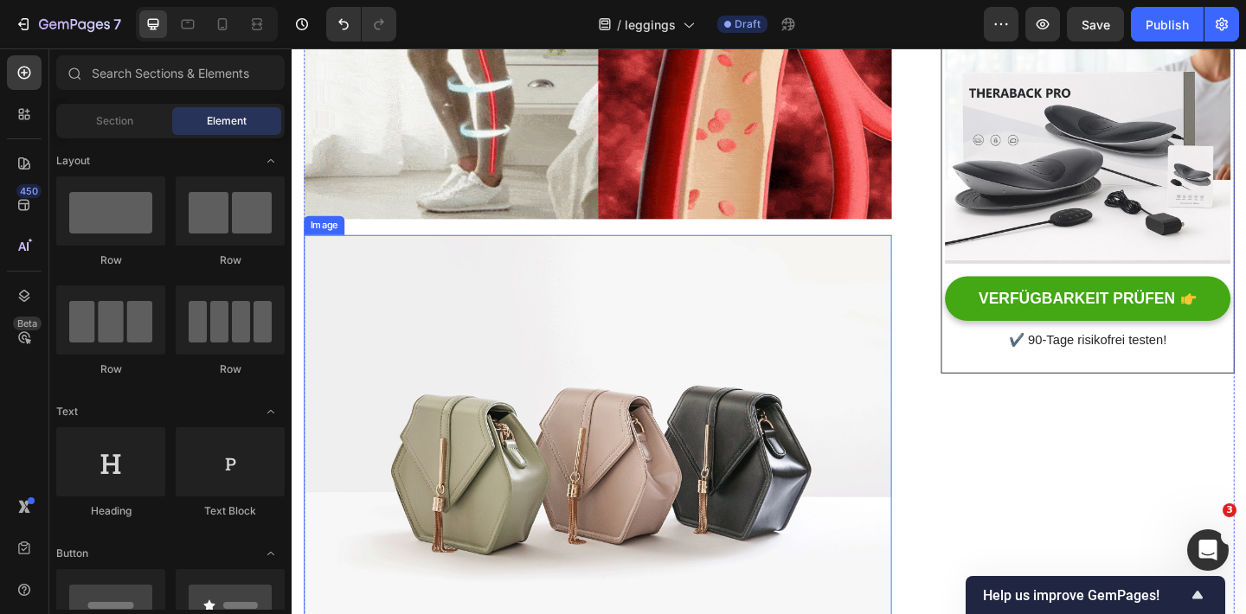
click at [488, 391] on img at bounding box center [623, 491] width 639 height 479
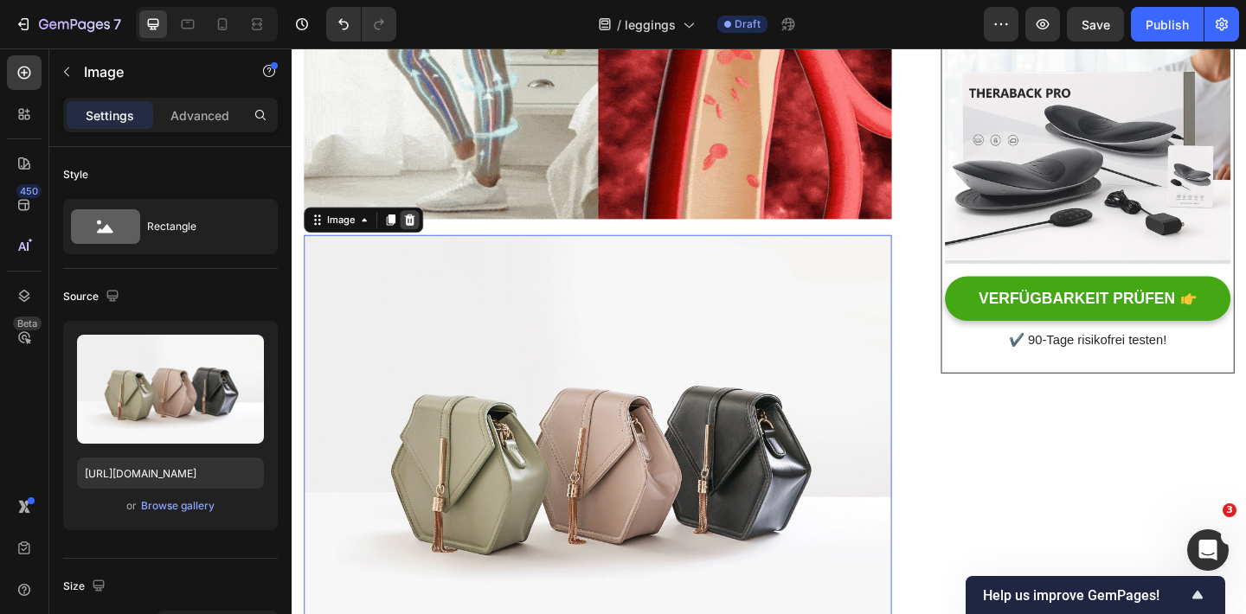
click at [419, 225] on div at bounding box center [419, 235] width 21 height 21
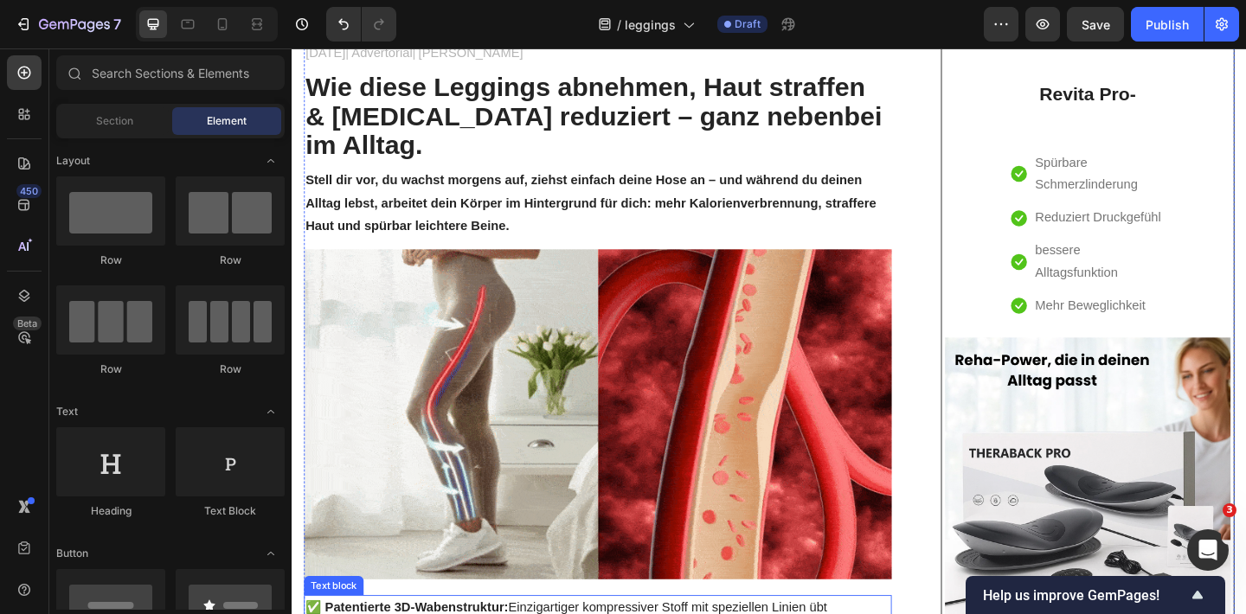
scroll to position [26, 0]
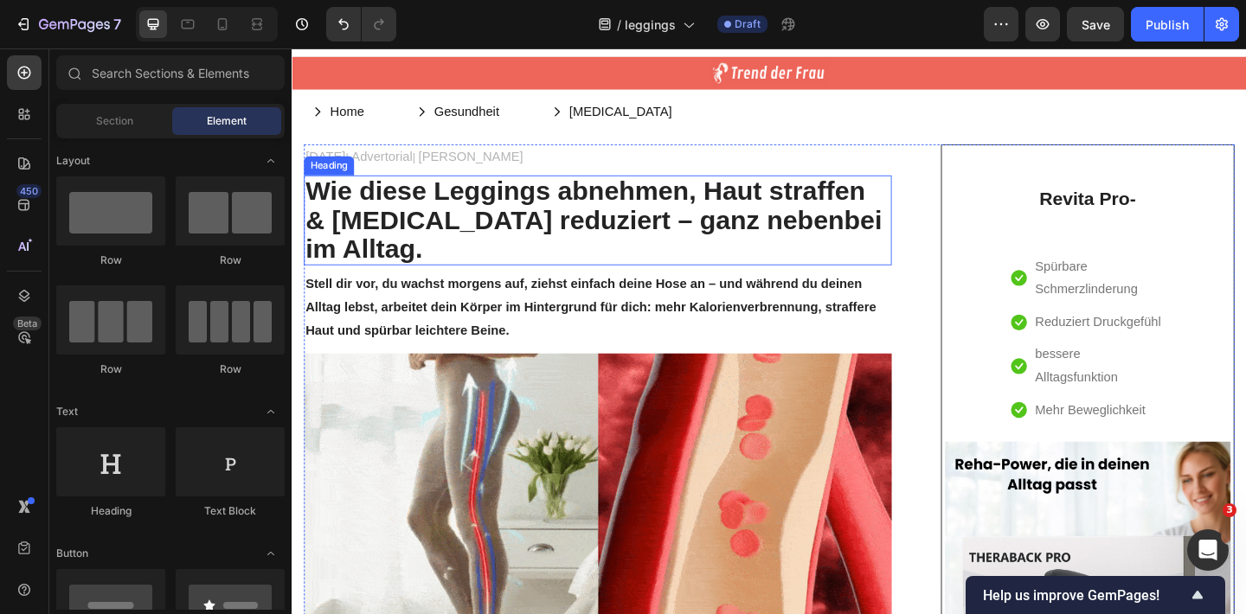
click at [432, 217] on h2 "Wie diese Leggings a bnehmen, Haut straffen & [MEDICAL_DATA] reduziert – ganz n…" at bounding box center [623, 236] width 639 height 98
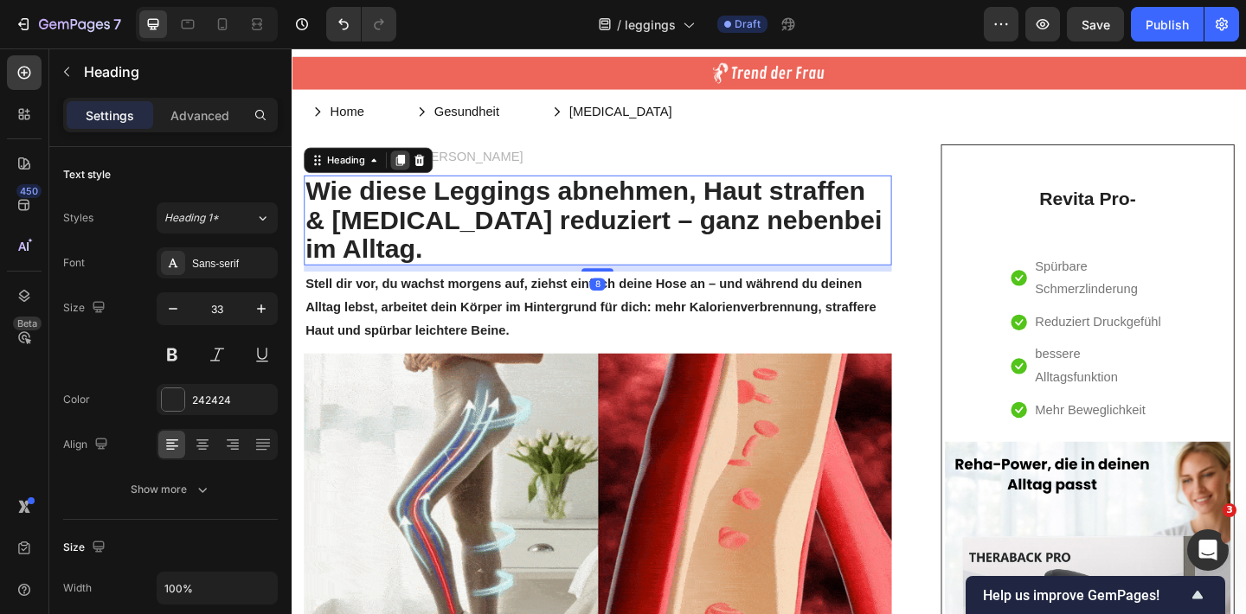
click at [410, 171] on icon at bounding box center [410, 171] width 10 height 12
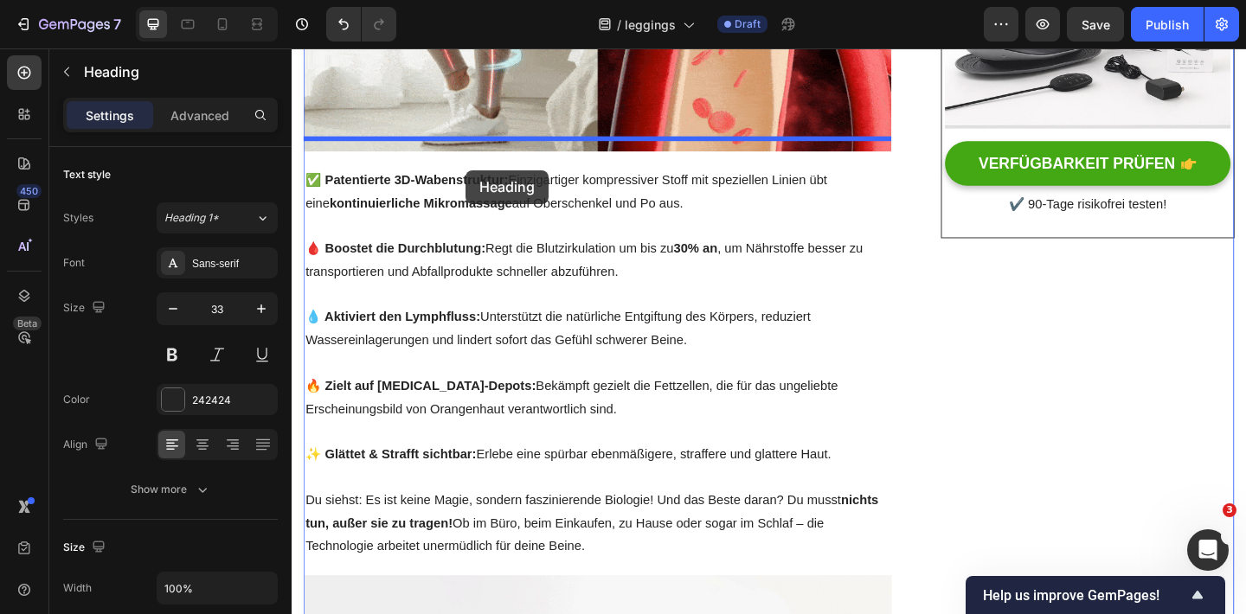
drag, startPoint x: 317, startPoint y: 242, endPoint x: 477, endPoint y: 181, distance: 172.2
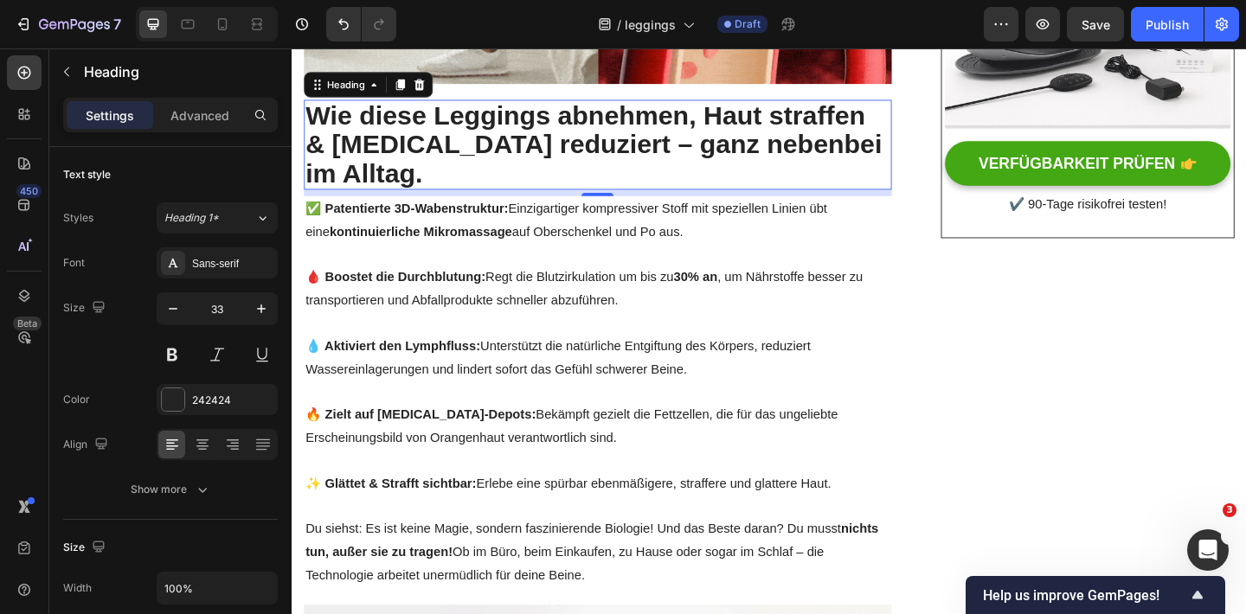
scroll to position [605, 0]
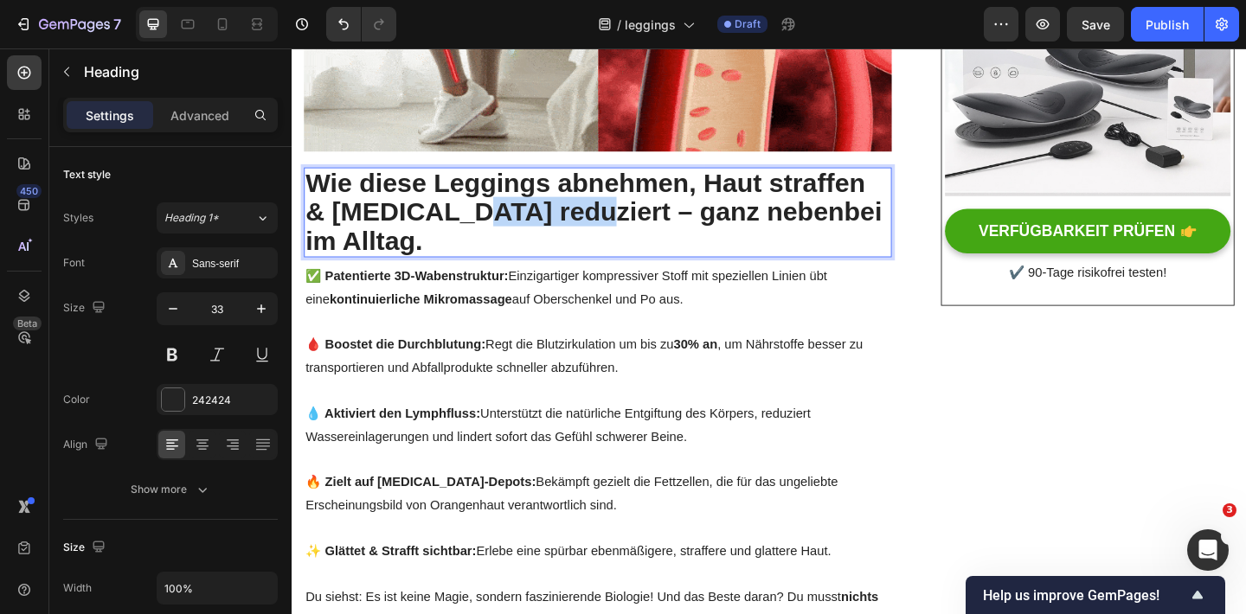
click at [477, 181] on strong "bnehmen, Haut straffen & [MEDICAL_DATA] reduziert – ganz nebenbei im Alltag." at bounding box center [619, 226] width 627 height 95
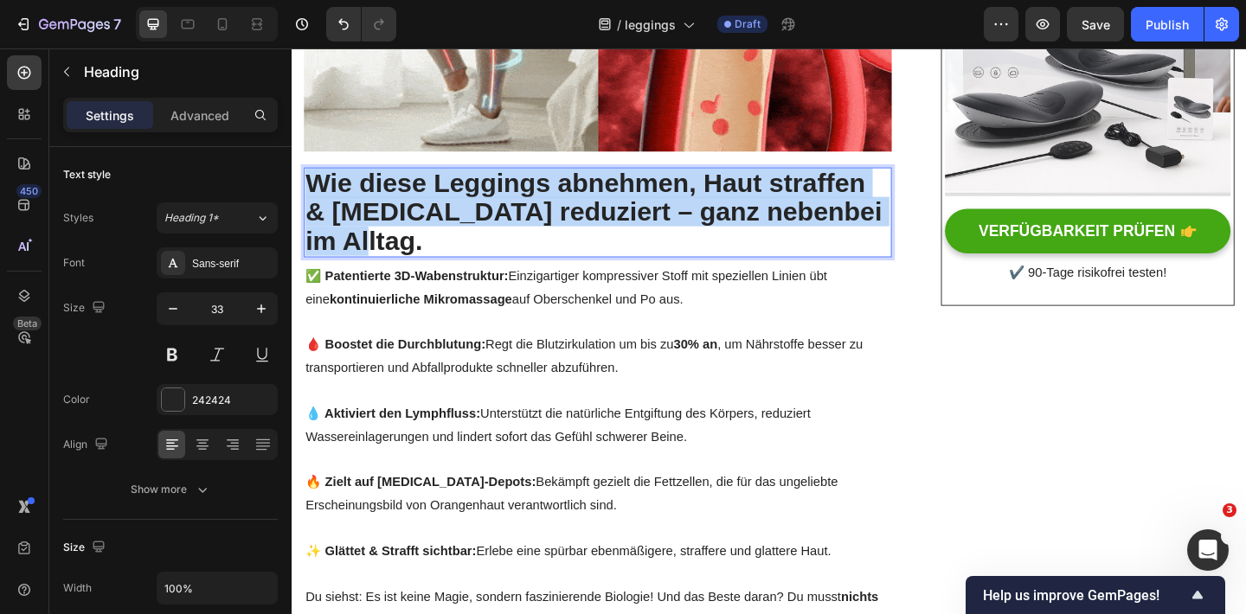
click at [477, 181] on strong "bnehmen, Haut straffen & [MEDICAL_DATA] reduziert – ganz nebenbei im Alltag." at bounding box center [619, 226] width 627 height 95
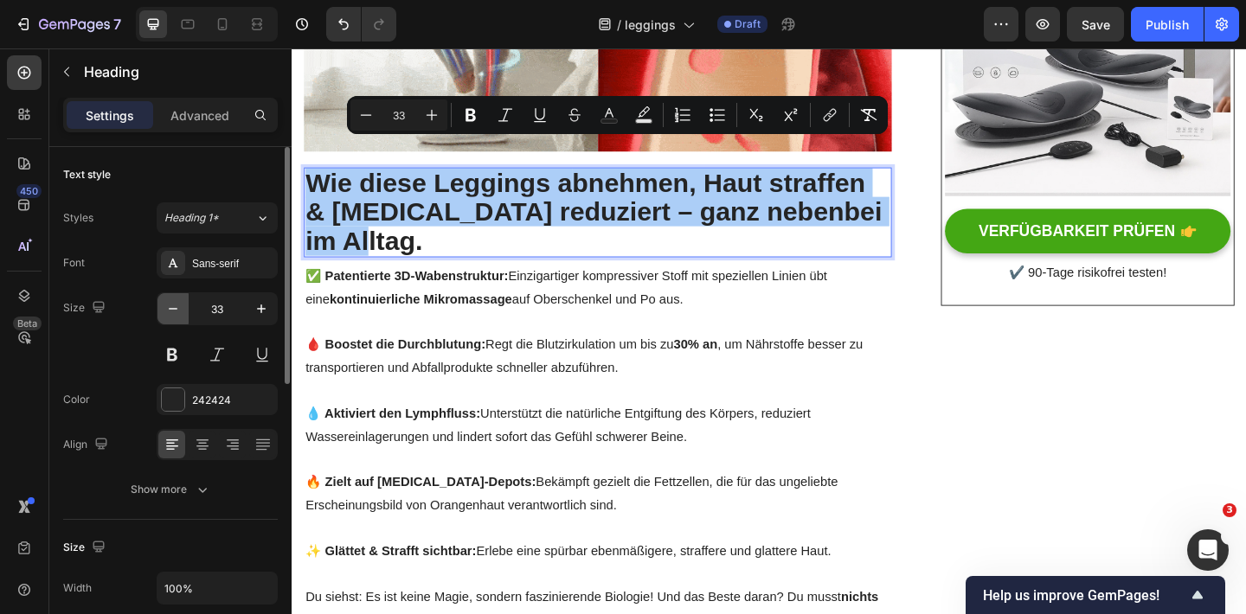
click at [158, 310] on button "button" at bounding box center [172, 308] width 31 height 31
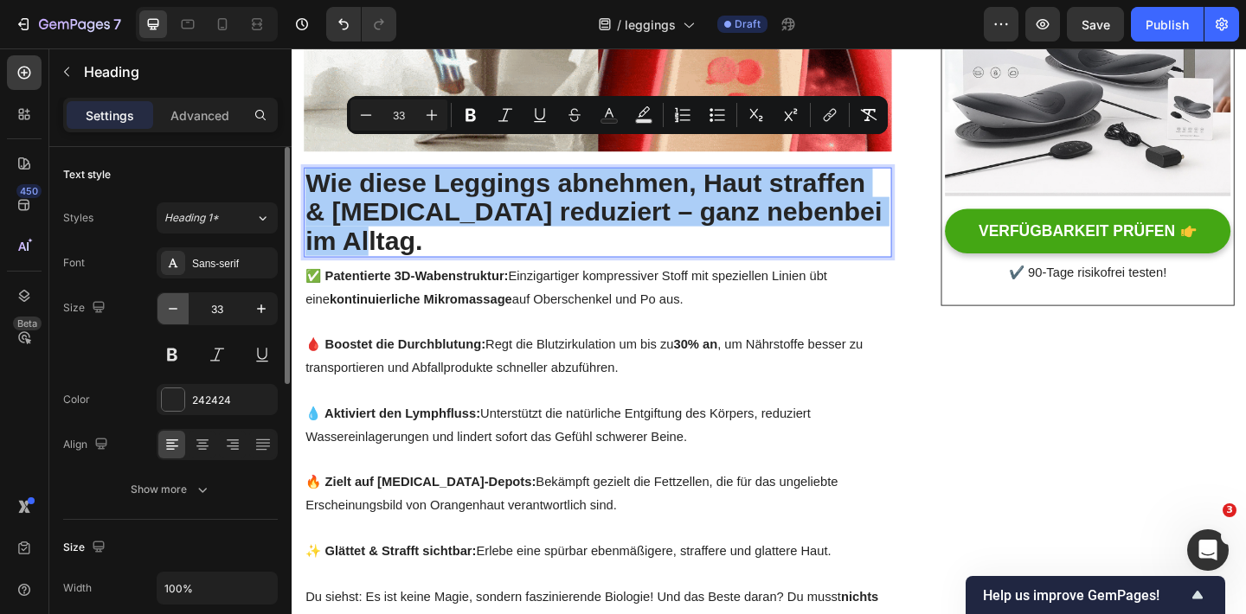
click at [158, 310] on button "button" at bounding box center [172, 308] width 31 height 31
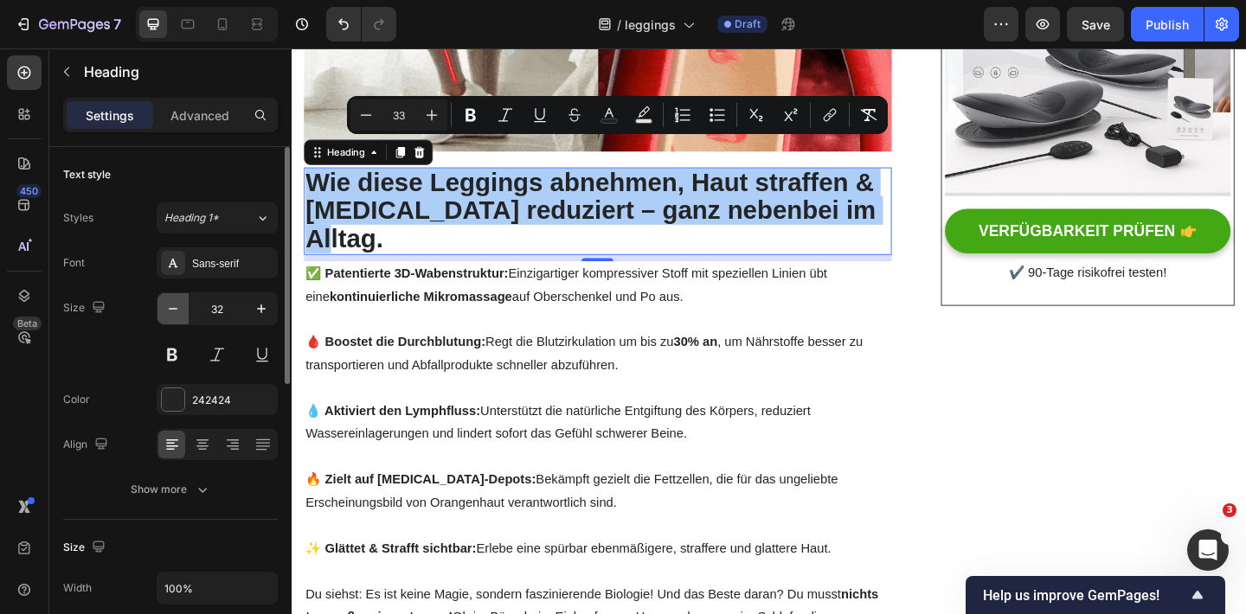
click at [158, 310] on button "button" at bounding box center [172, 308] width 31 height 31
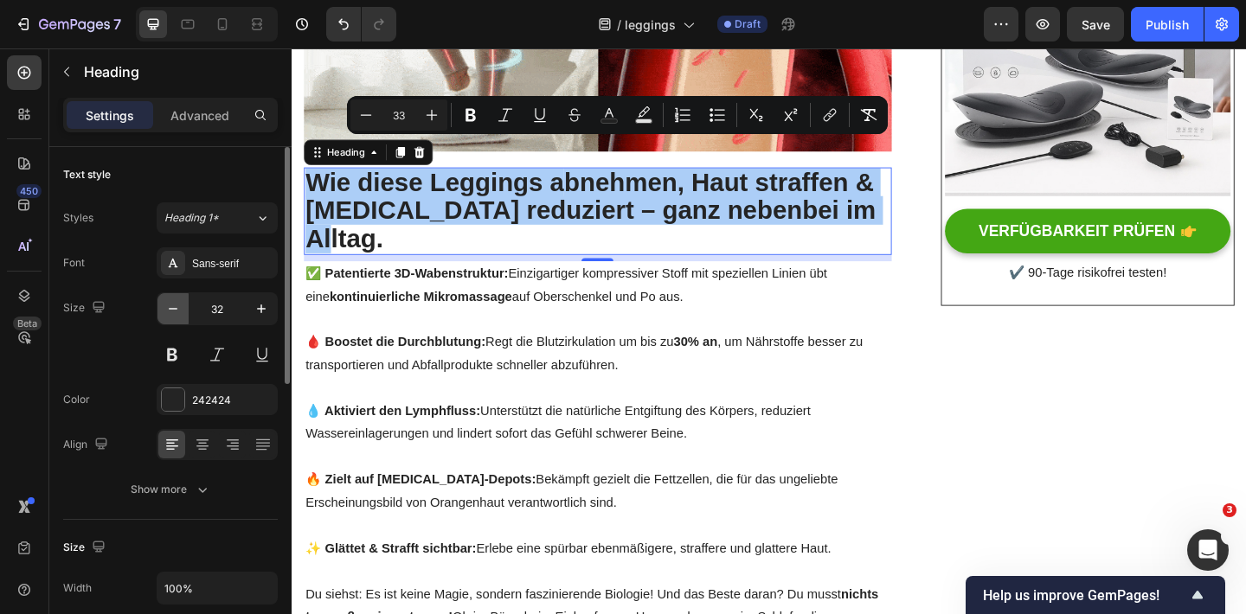
click at [158, 310] on button "button" at bounding box center [172, 308] width 31 height 31
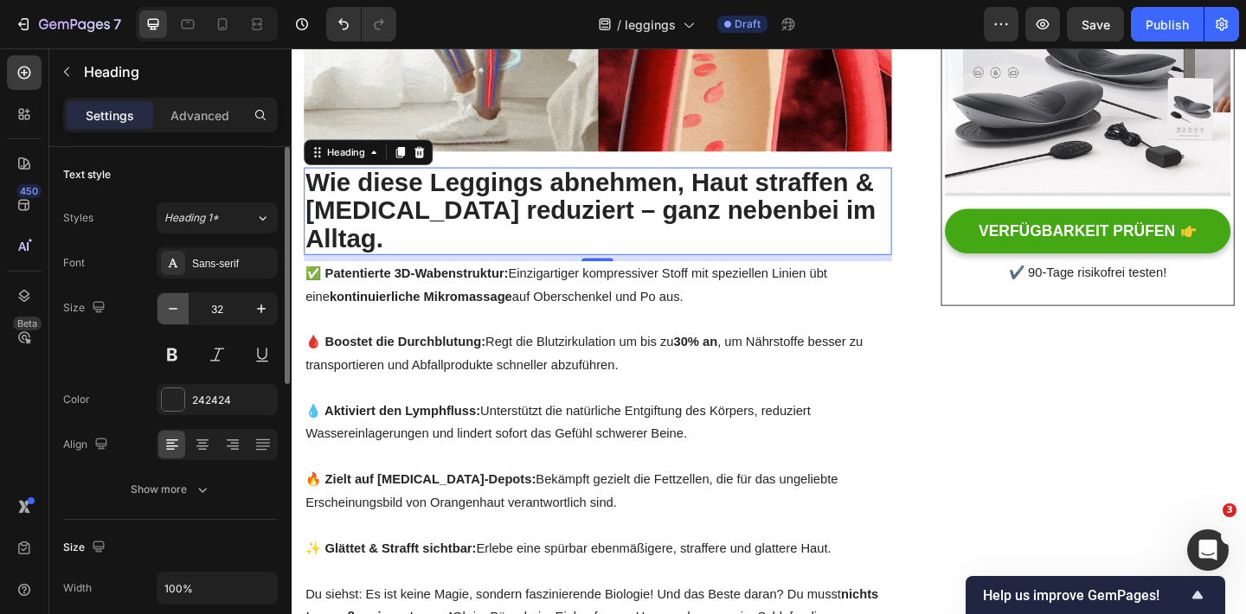
click at [158, 310] on button "button" at bounding box center [172, 308] width 31 height 31
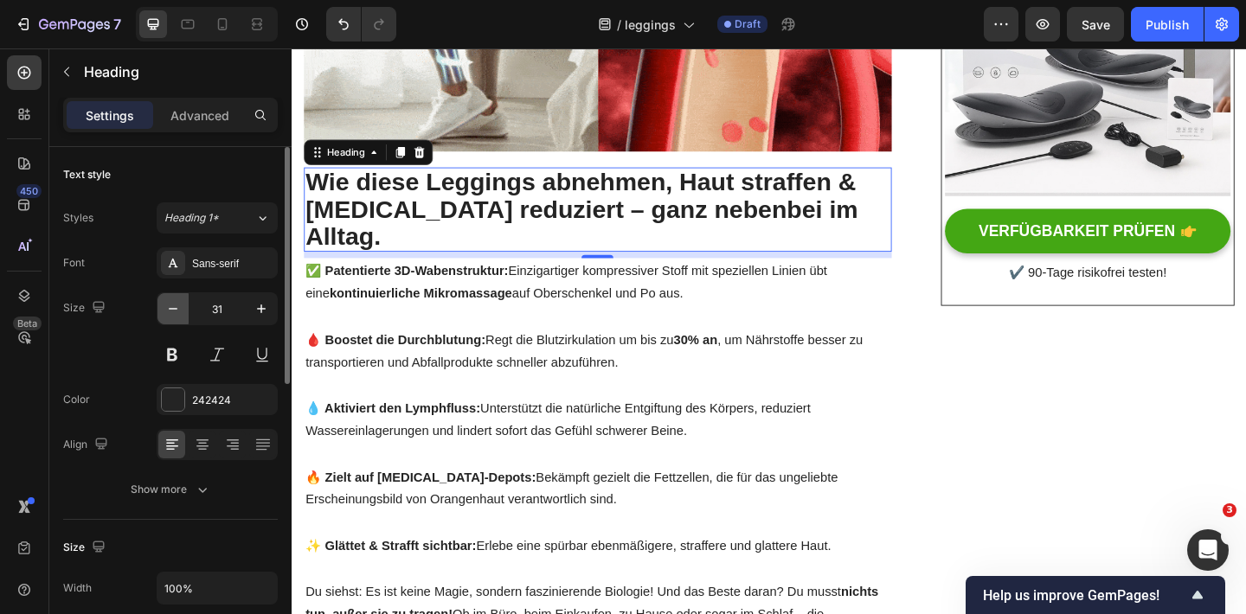
click at [158, 310] on button "button" at bounding box center [172, 308] width 31 height 31
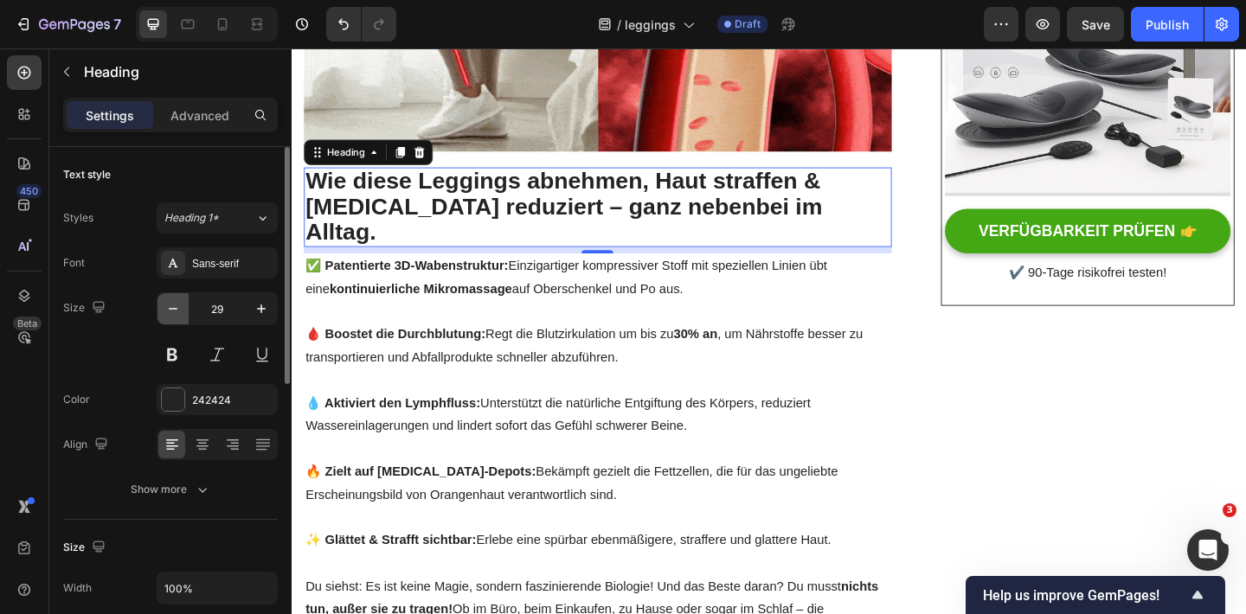
click at [163, 309] on button "button" at bounding box center [172, 308] width 31 height 31
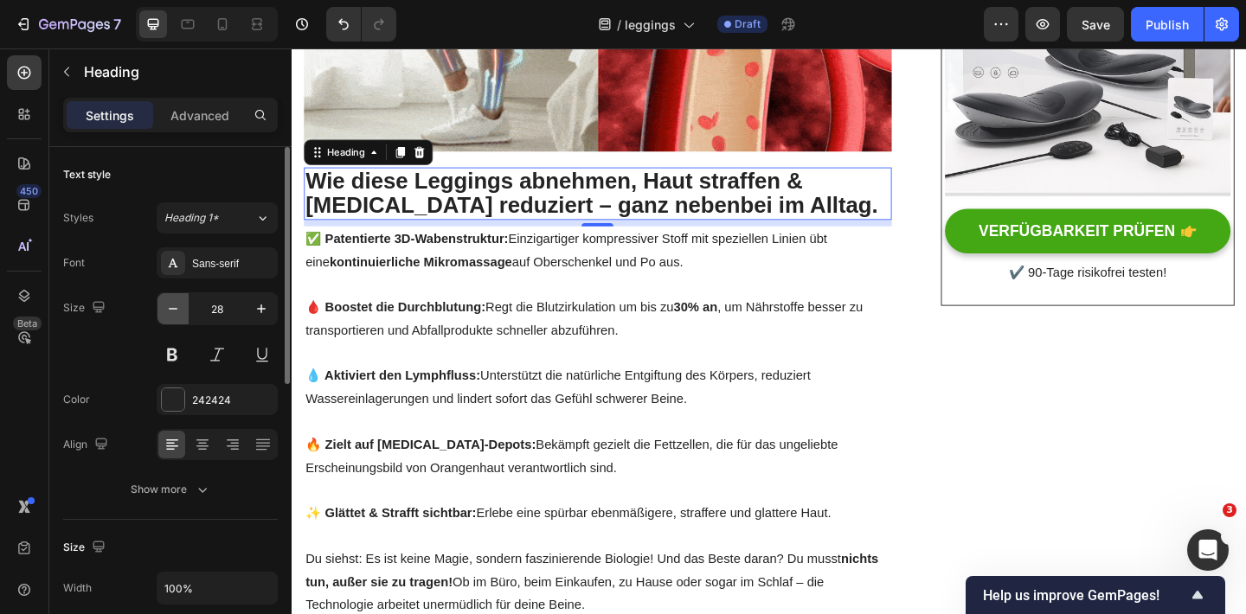
click at [163, 310] on button "button" at bounding box center [172, 308] width 31 height 31
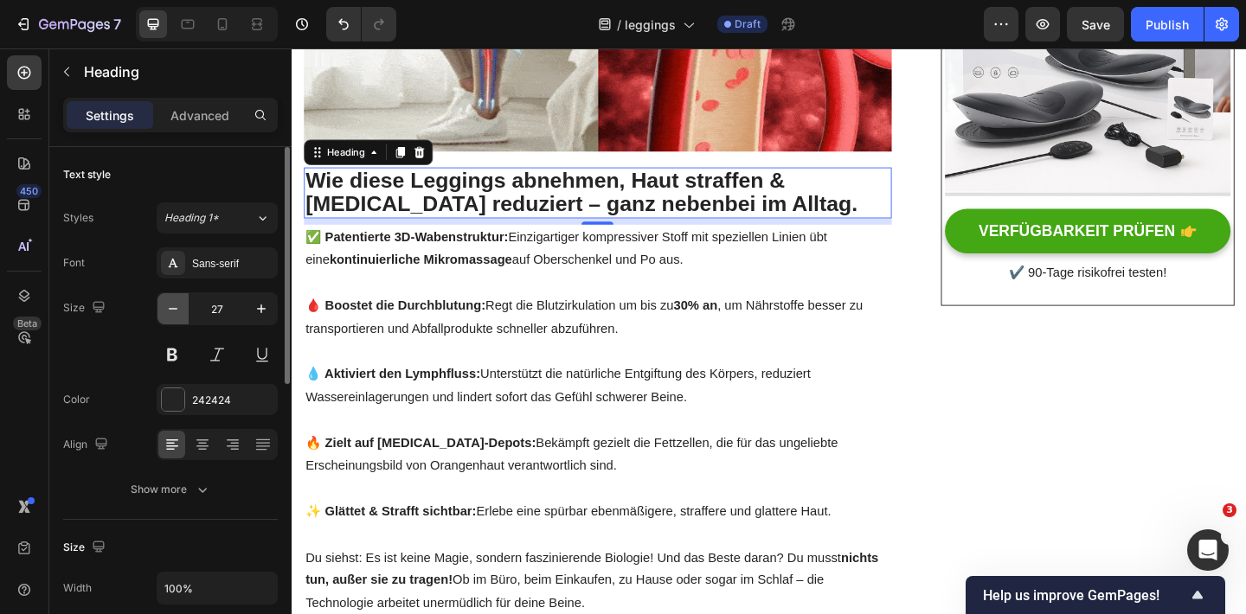
click at [163, 310] on button "button" at bounding box center [172, 308] width 31 height 31
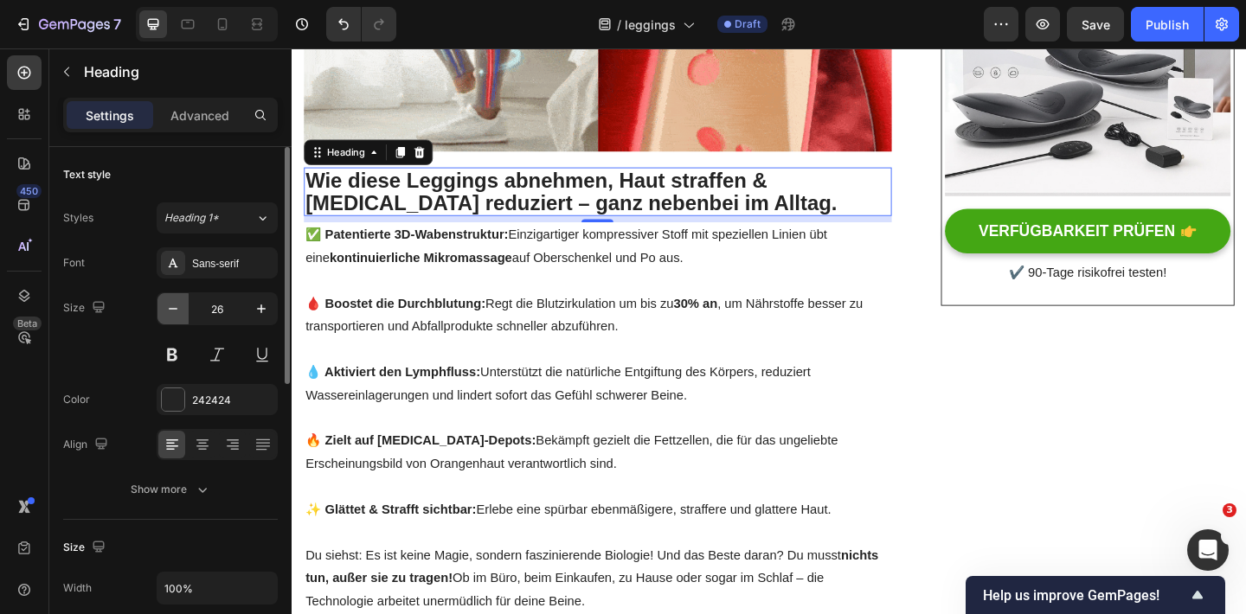
click at [163, 310] on button "button" at bounding box center [172, 308] width 31 height 31
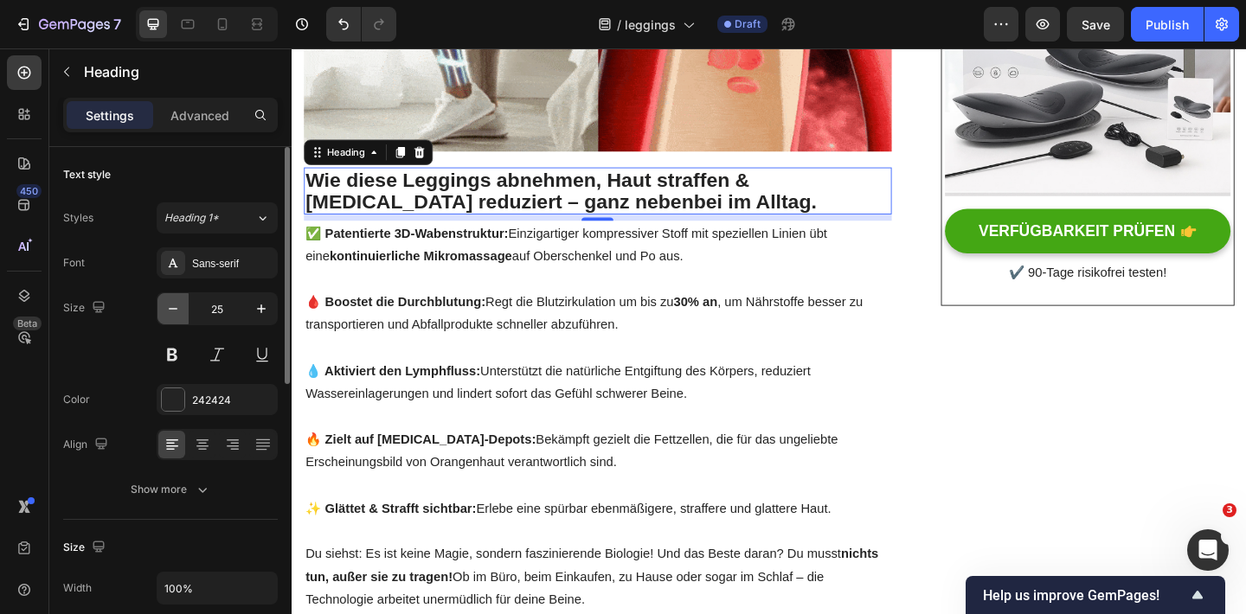
click at [163, 310] on button "button" at bounding box center [172, 308] width 31 height 31
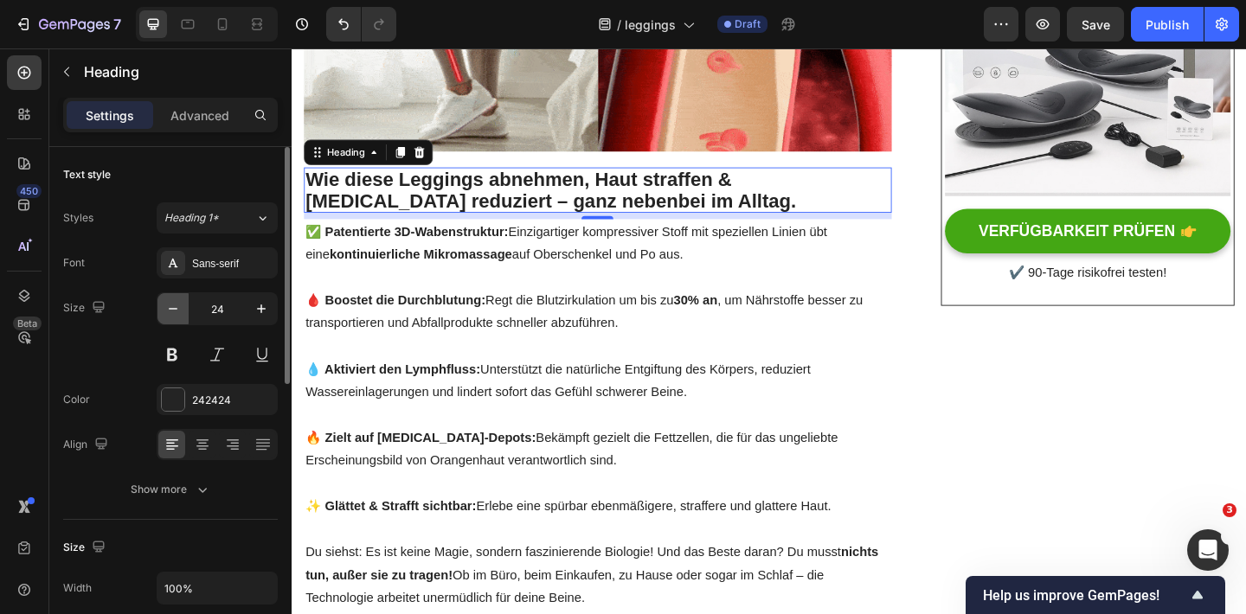
click at [163, 310] on button "button" at bounding box center [172, 308] width 31 height 31
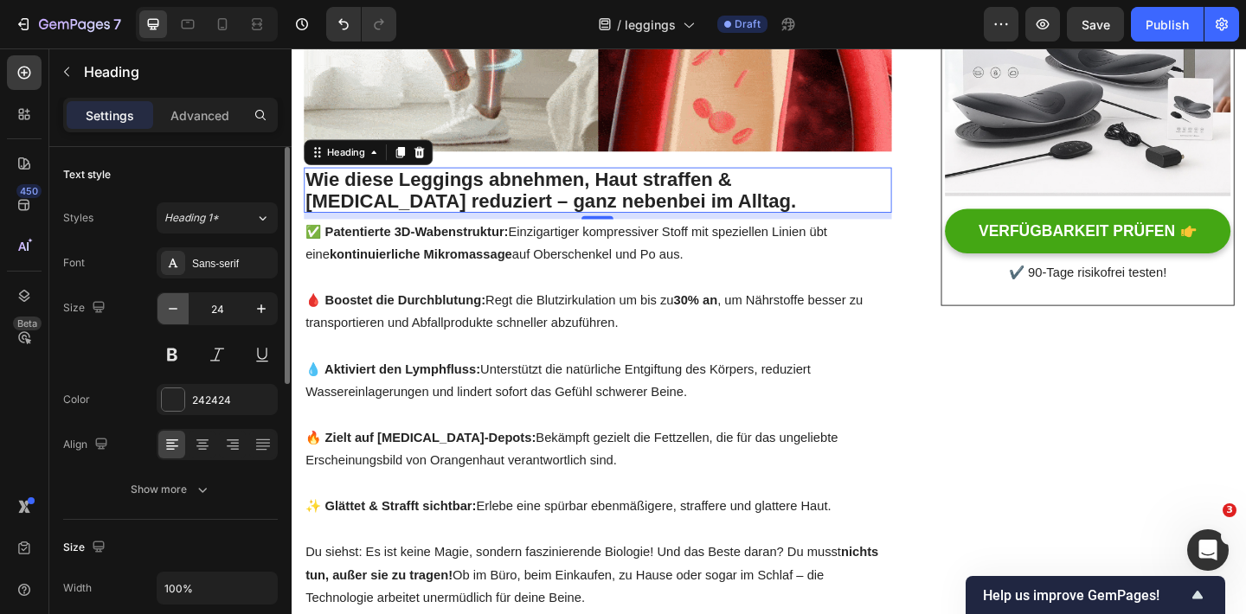
type input "23"
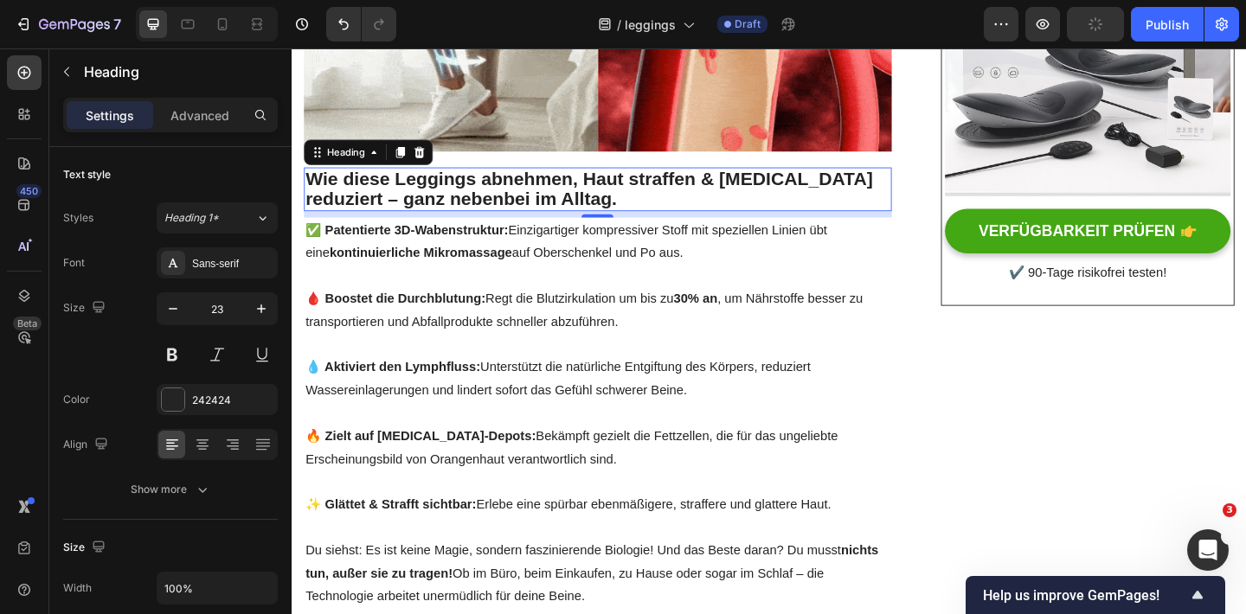
click at [553, 180] on p "Wie diese Leggings a bnehmen, Haut straffen & [MEDICAL_DATA] reduziert – ganz n…" at bounding box center [624, 202] width 636 height 44
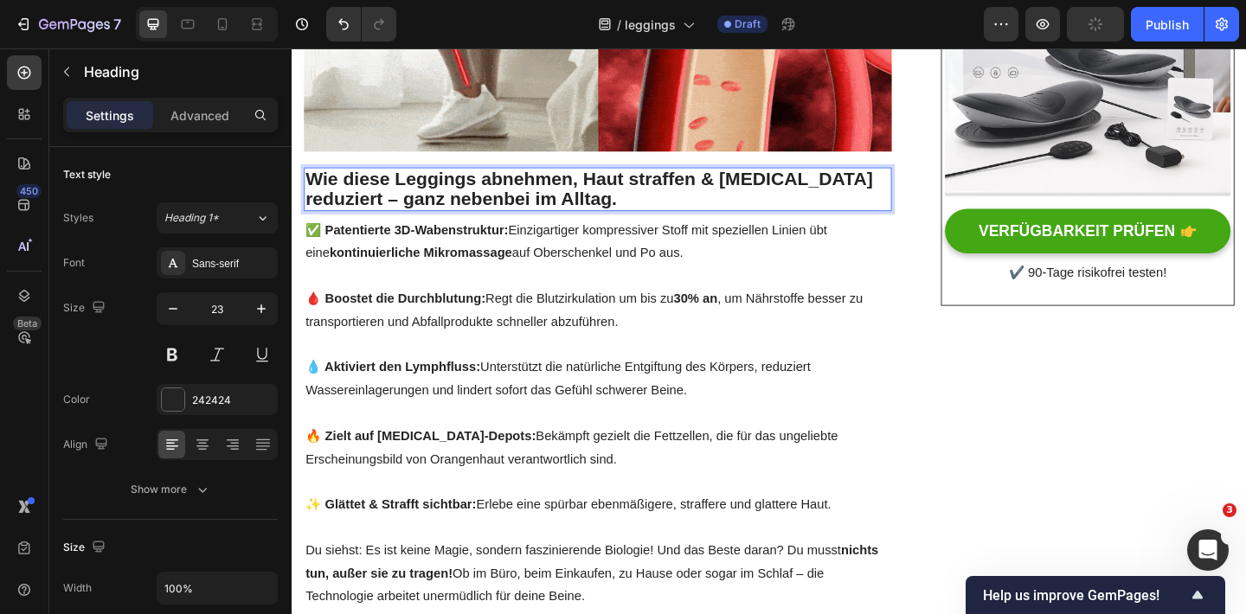
click at [553, 180] on p "Wie diese Leggings a bnehmen, Haut straffen & [MEDICAL_DATA] reduziert – ganz n…" at bounding box center [624, 202] width 636 height 44
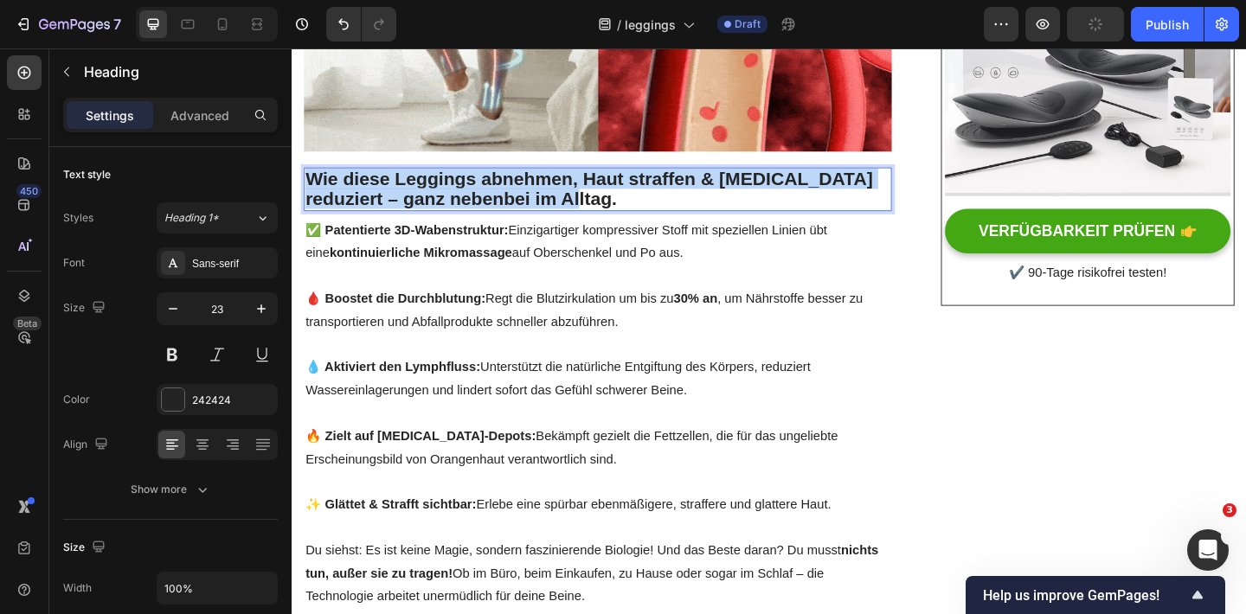
click at [553, 180] on p "Wie diese Leggings a bnehmen, Haut straffen & [MEDICAL_DATA] reduziert – ganz n…" at bounding box center [624, 202] width 636 height 44
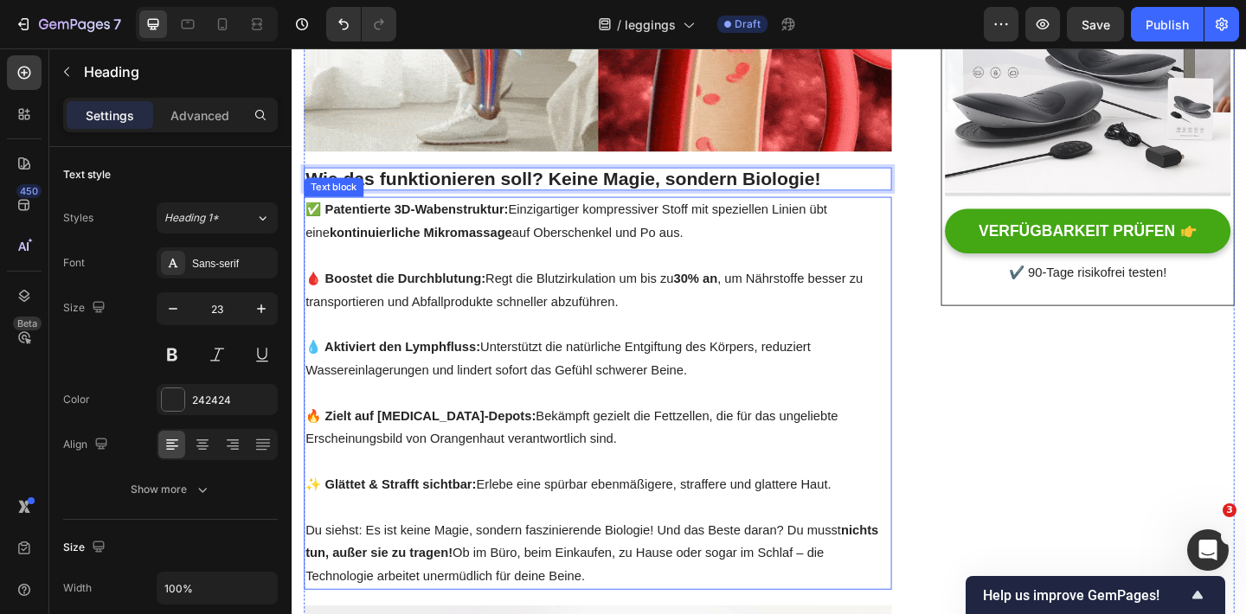
click at [523, 287] on p "🩸 Boostet die Durchblutung: Regt die Blutzirkulation um bis zu 30% an , um Nähr…" at bounding box center [624, 312] width 636 height 50
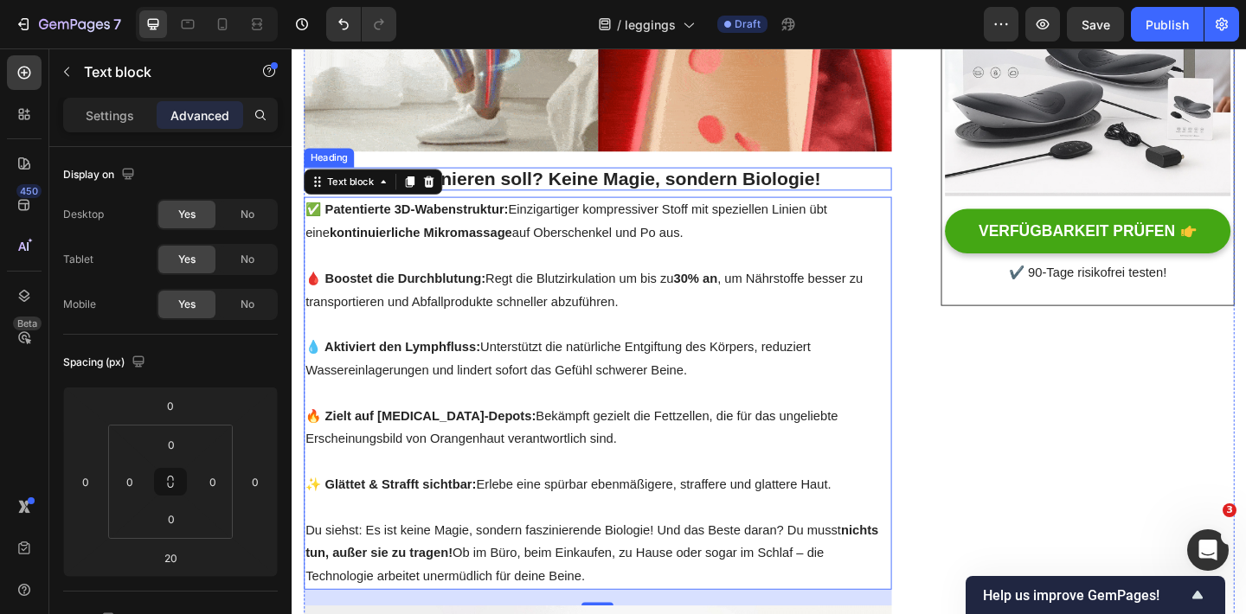
click at [586, 180] on p "Wie das funktionieren soll? Keine Magie, sondern Biologie!" at bounding box center [624, 191] width 636 height 22
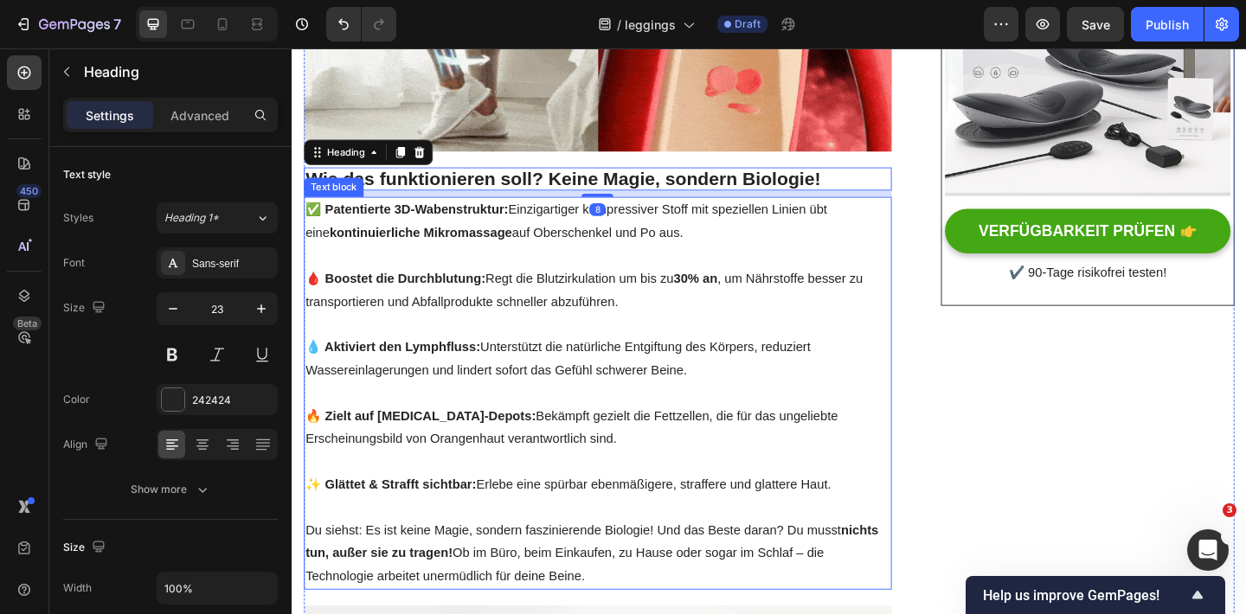
click at [523, 362] on p "💧 Aktiviert den Lymphfluss: Unterstützt die natürliche Entgiftung des Körpers, …" at bounding box center [624, 387] width 636 height 50
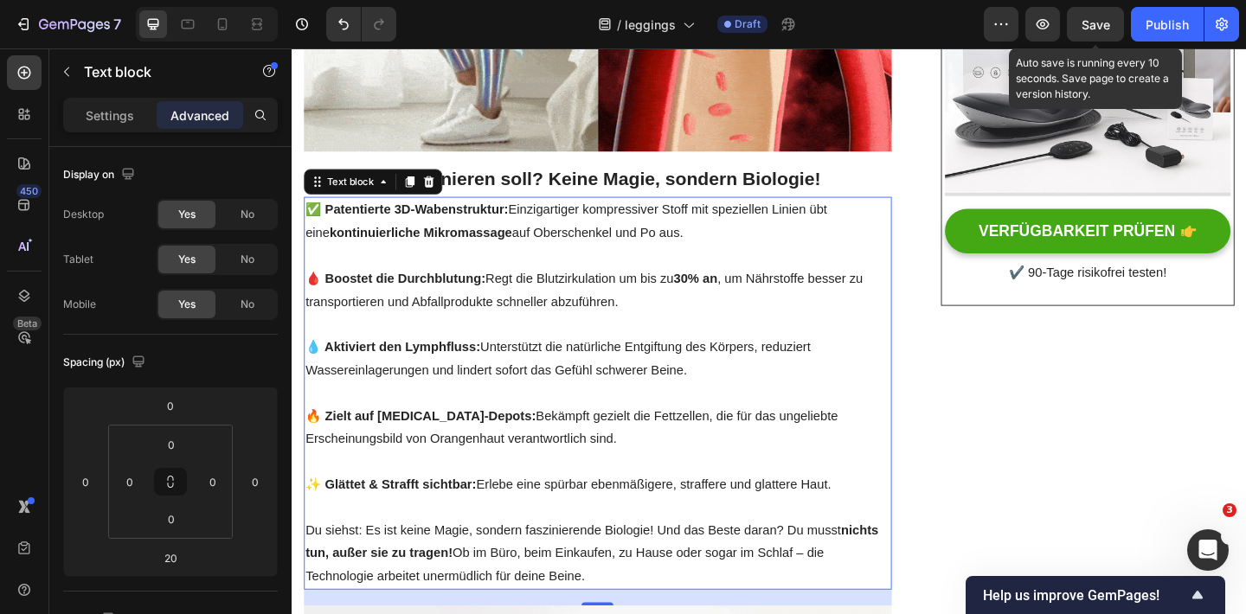
click at [1107, 20] on span "Save" at bounding box center [1095, 24] width 29 height 15
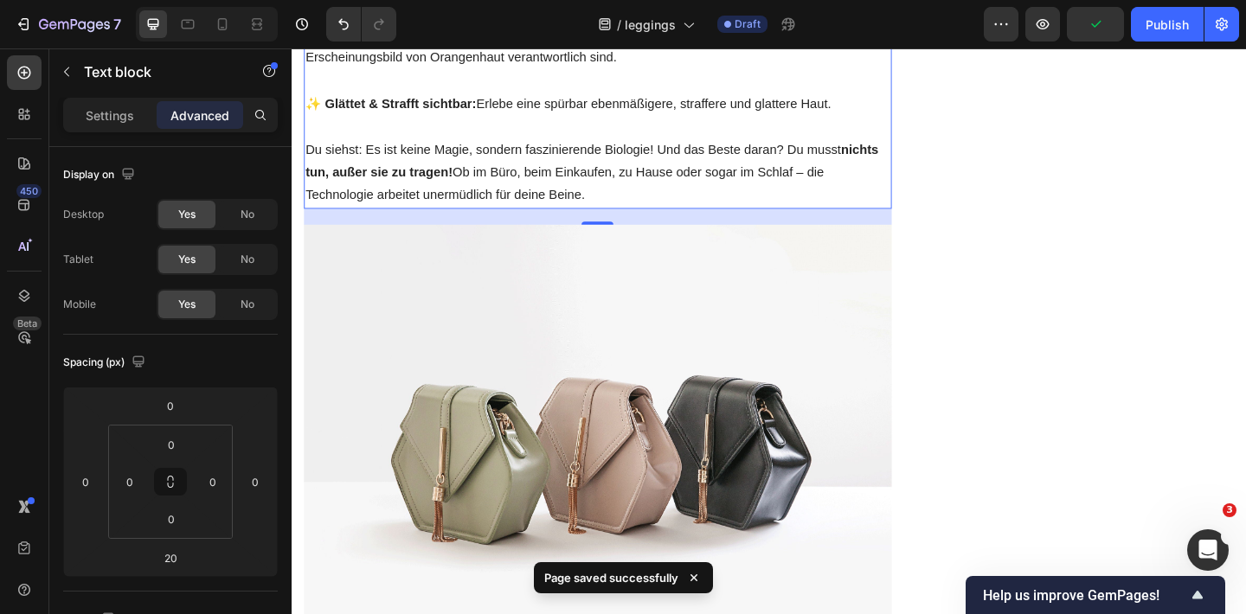
scroll to position [1028, 0]
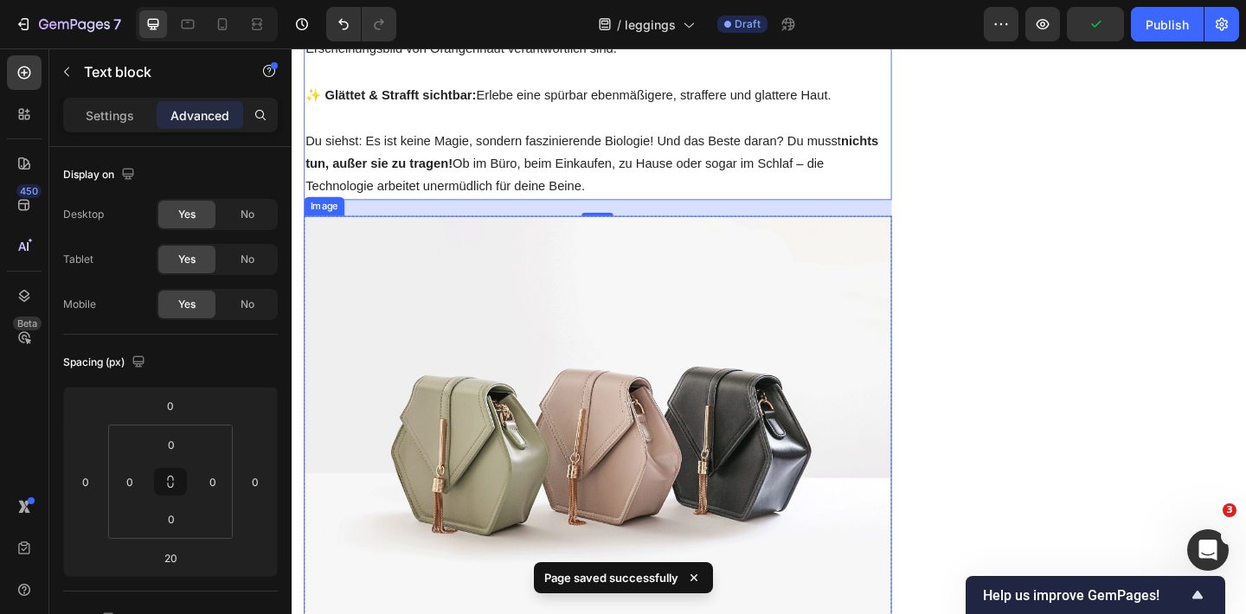
click at [579, 431] on img at bounding box center [623, 470] width 639 height 479
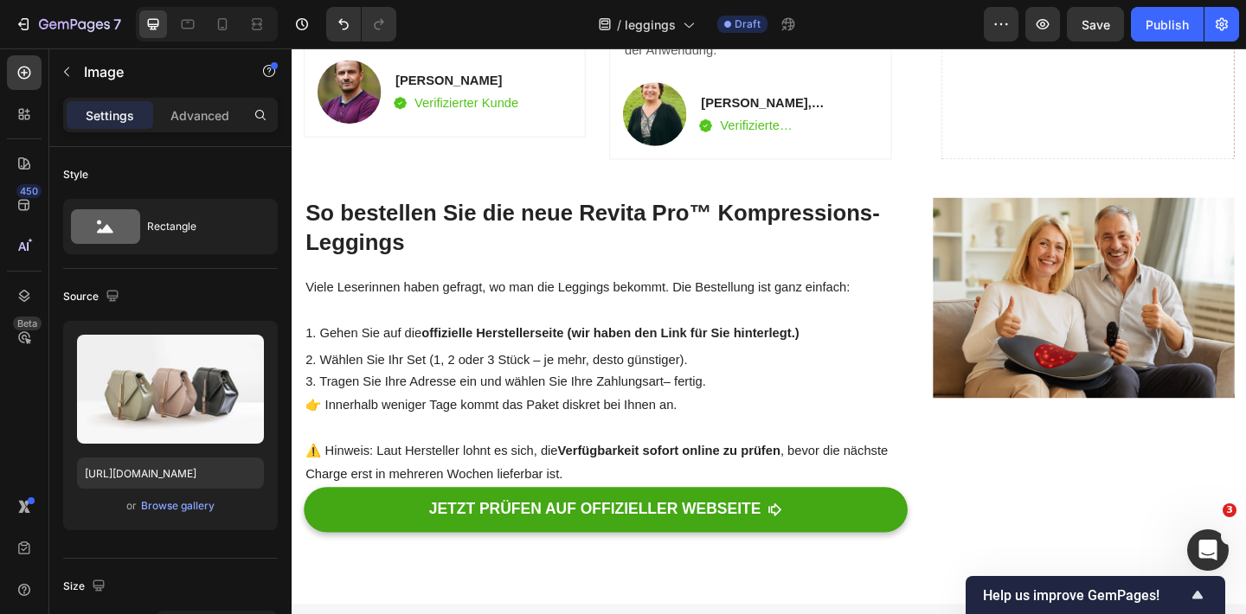
scroll to position [3962, 0]
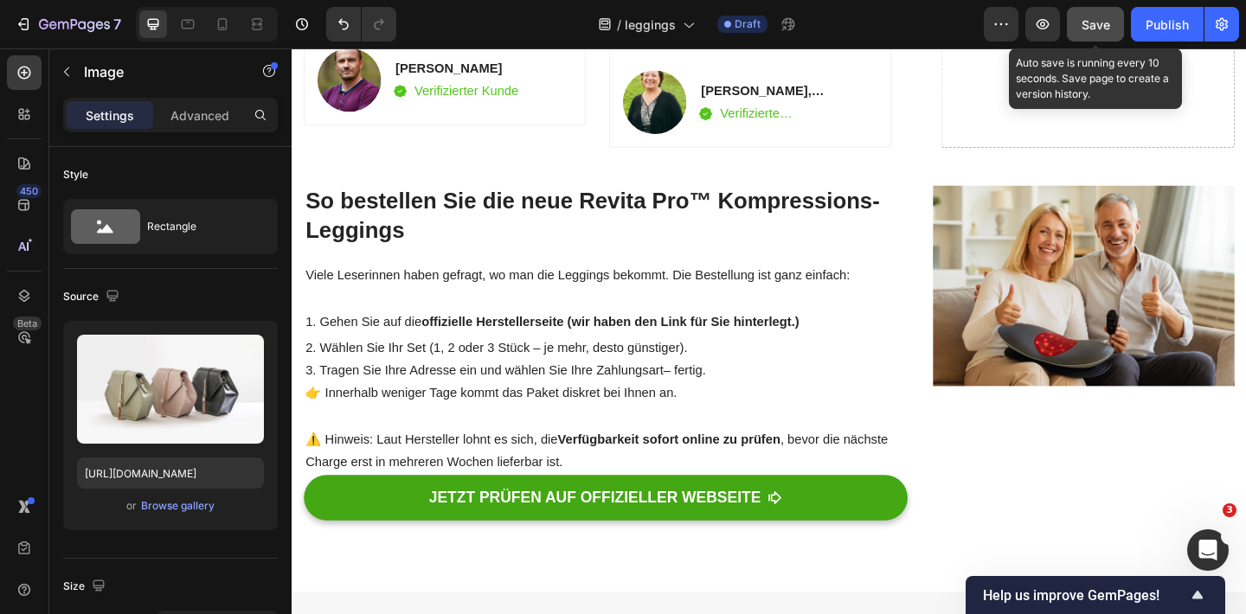
click at [1101, 14] on button "Save" at bounding box center [1094, 24] width 57 height 35
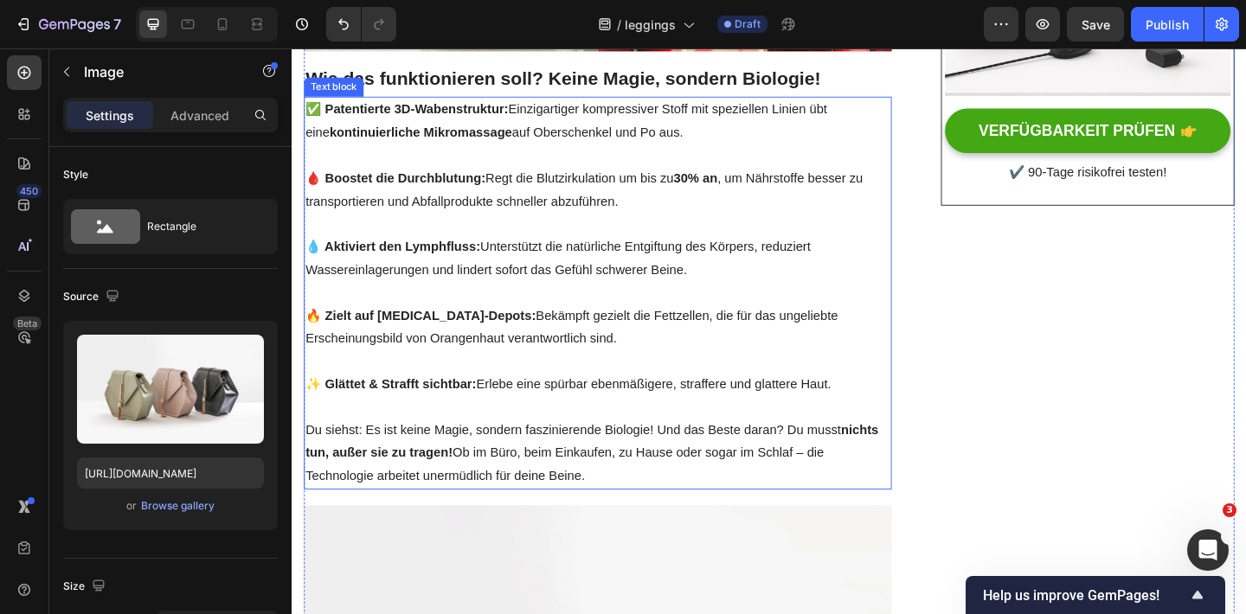
scroll to position [715, 0]
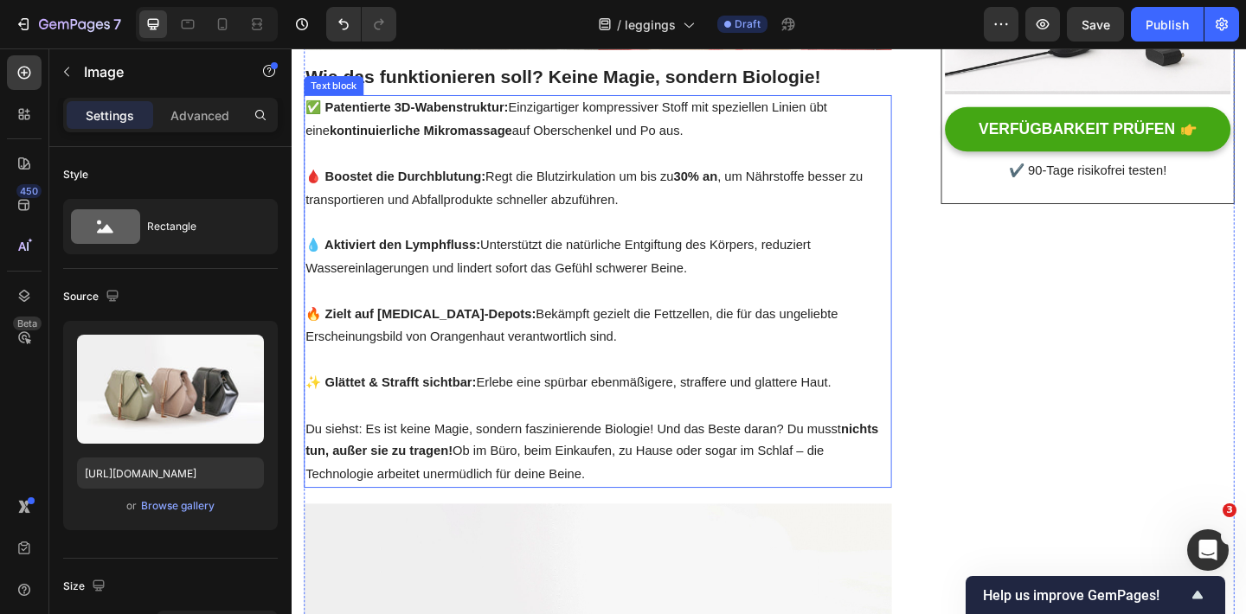
click at [474, 301] on p at bounding box center [624, 313] width 636 height 25
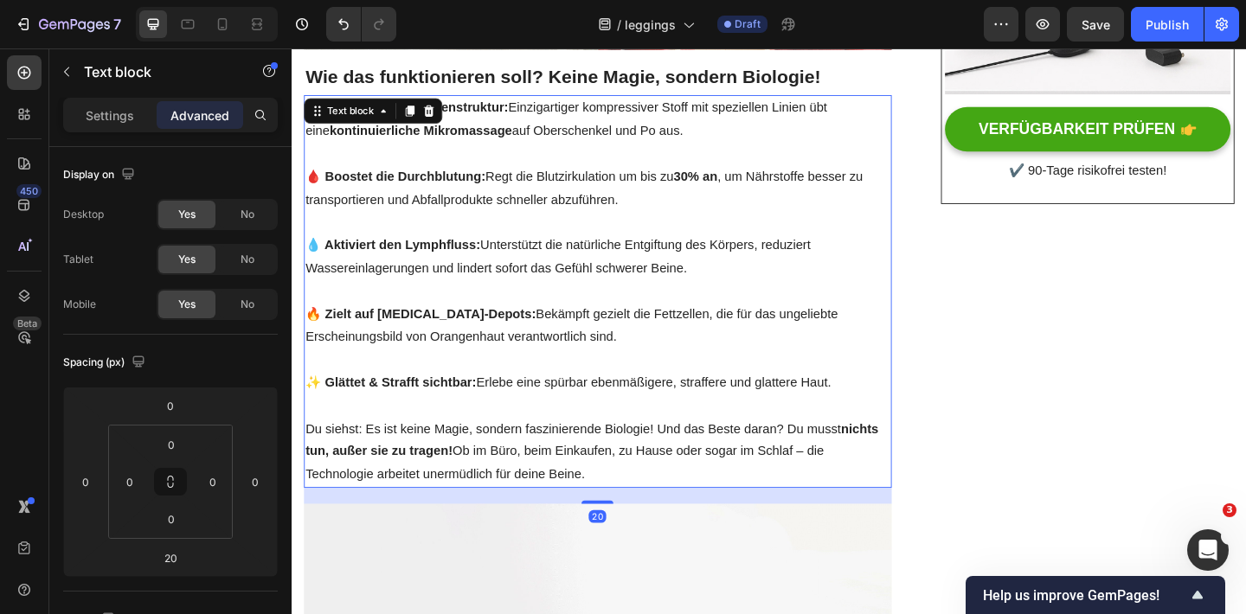
click at [641, 451] on p "Du siehst: Es ist keine Magie, sondern faszinierende Biologie! Und das Beste da…" at bounding box center [624, 488] width 636 height 74
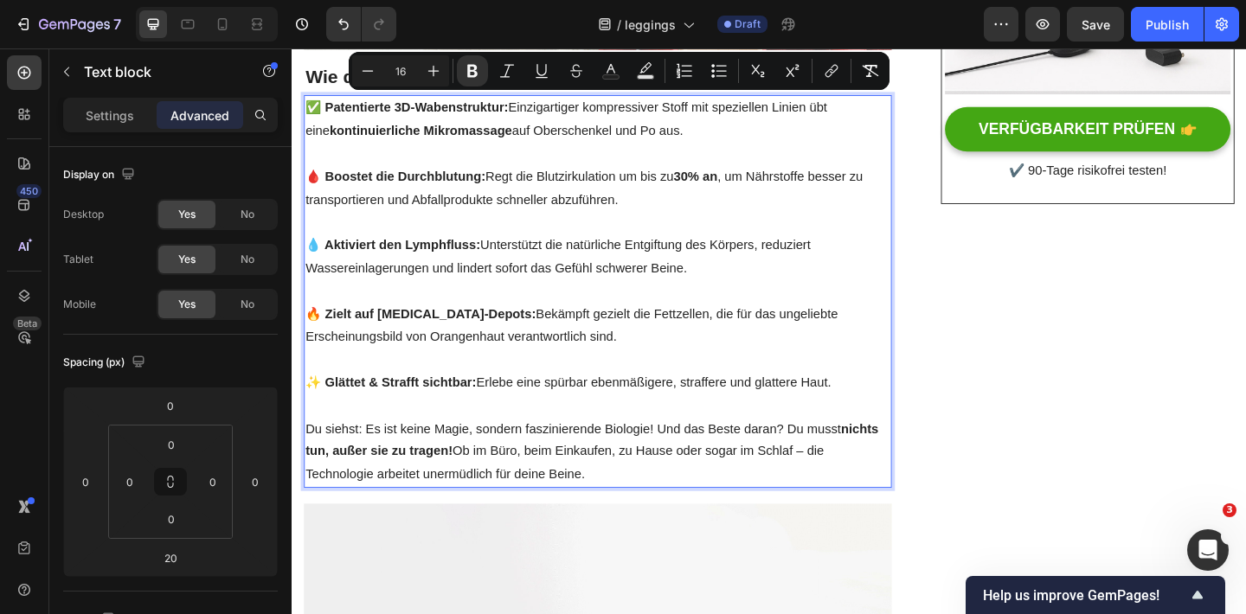
drag, startPoint x: 645, startPoint y: 478, endPoint x: 307, endPoint y: 80, distance: 522.2
click at [307, 99] on div "✅ Patentierte 3D-Wabenstruktur: Einzigartiger kompressiver Stoff mit speziellen…" at bounding box center [623, 312] width 639 height 427
copy div "✅ Patentierte 3D-Wabenstruktur: Einzigartiger kompressiver Stoff mit speziellen…"
click at [638, 258] on p "💧 Aktiviert den Lymphfluss: Unterstützt die natürliche Entgiftung des Körpers, …" at bounding box center [624, 276] width 636 height 50
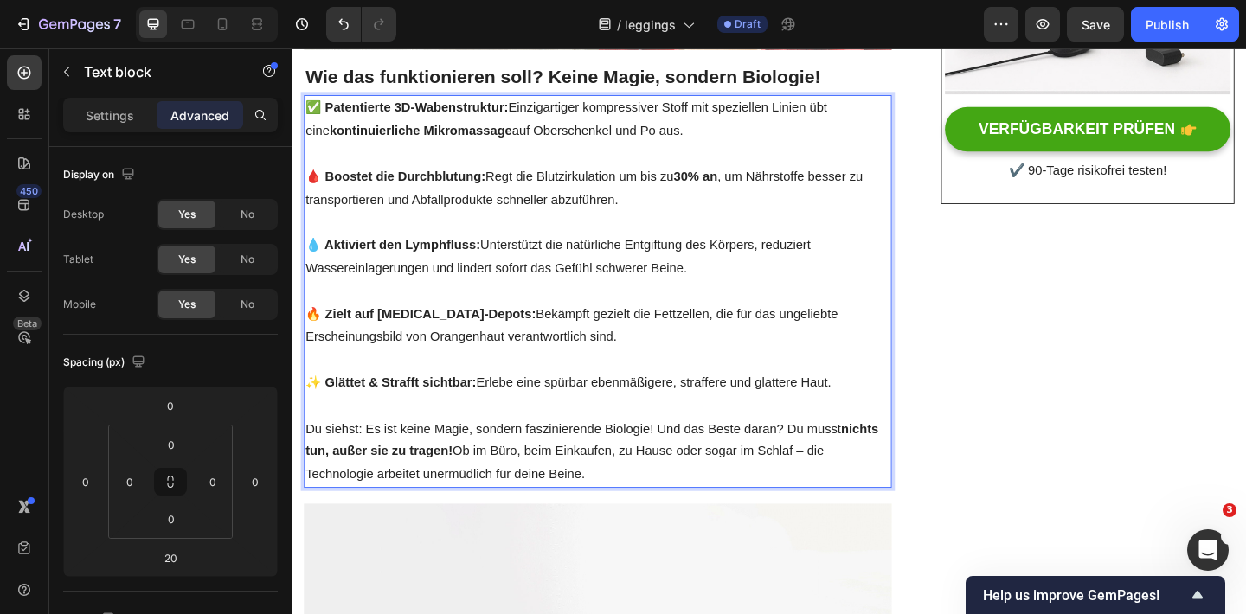
scroll to position [728, 0]
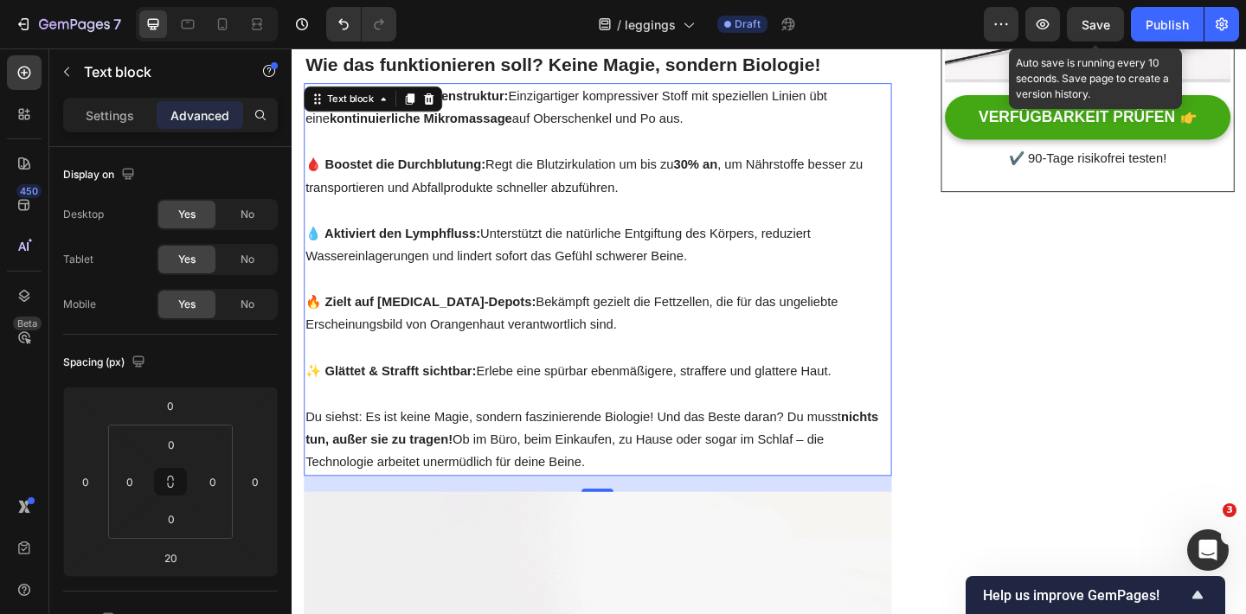
click at [1092, 16] on div "Save" at bounding box center [1095, 25] width 29 height 18
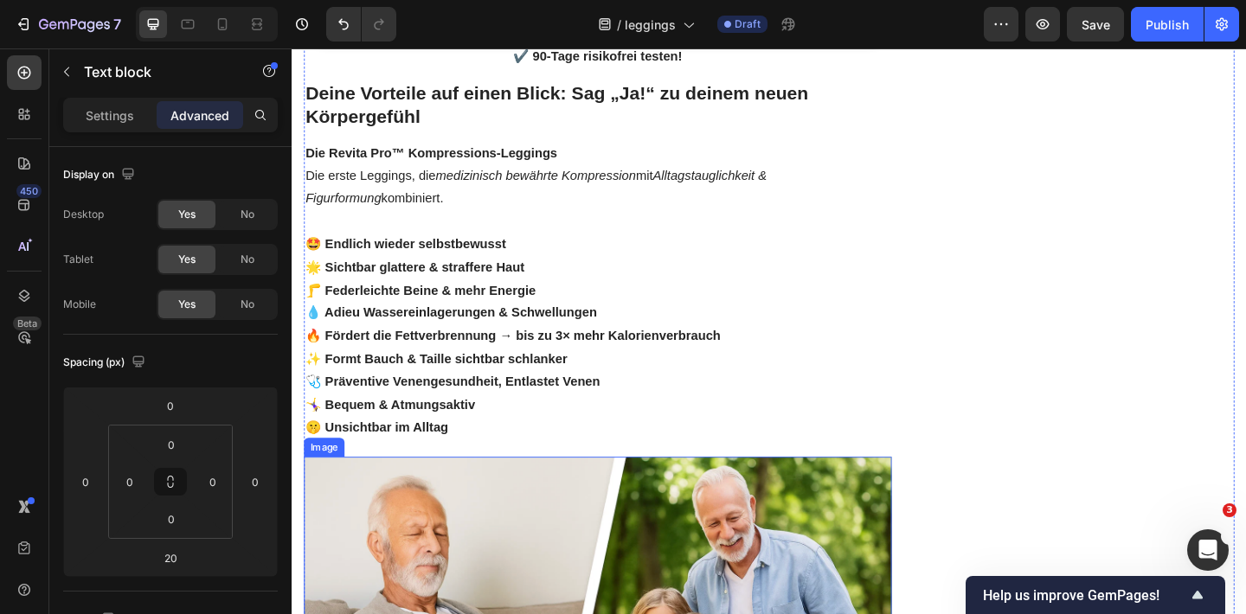
scroll to position [1753, 0]
